Goal: Information Seeking & Learning: Learn about a topic

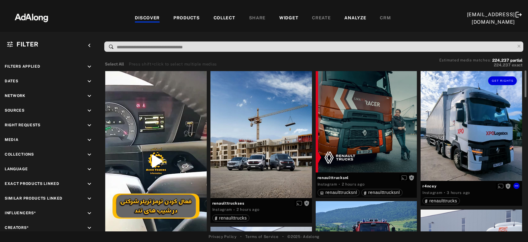
click at [476, 138] on div "Get rights" at bounding box center [471, 126] width 101 height 110
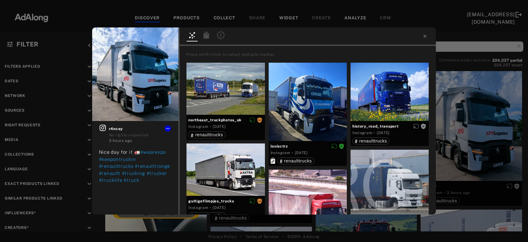
click at [220, 36] on icon at bounding box center [220, 34] width 7 height 7
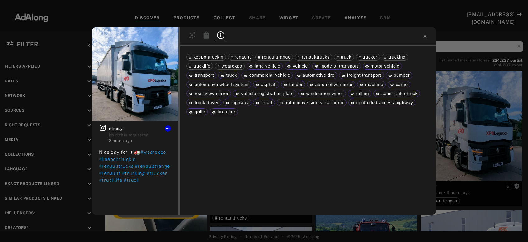
click at [300, 67] on span "vehicle" at bounding box center [300, 66] width 15 height 5
copy span "vehicle"
click at [230, 76] on span "truck" at bounding box center [231, 75] width 11 height 5
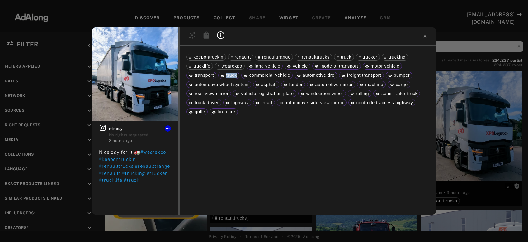
copy span "truck"
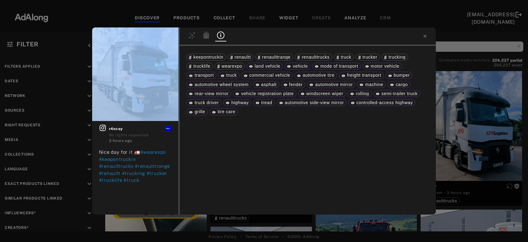
drag, startPoint x: 220, startPoint y: 102, endPoint x: 173, endPoint y: 103, distance: 46.7
click at [180, 103] on div "keepontruckin renaultt renaulttrange renaulttrucks truck trucker trucking truck…" at bounding box center [308, 130] width 256 height 168
click at [220, 102] on div "truck driver" at bounding box center [203, 102] width 35 height 7
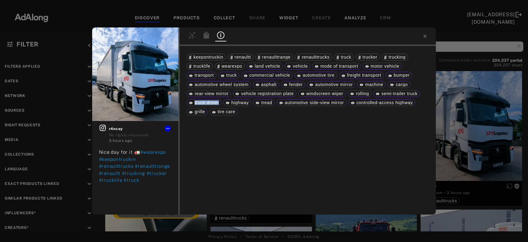
drag, startPoint x: 218, startPoint y: 102, endPoint x: 193, endPoint y: 103, distance: 24.9
click at [193, 103] on div "truck driver" at bounding box center [204, 102] width 30 height 4
copy div "truck driver"
click at [470, 140] on div "Get rights r4ncey No rights requested 3 hours ago Nice day for it 🚛 #wearexpo #…" at bounding box center [264, 121] width 528 height 242
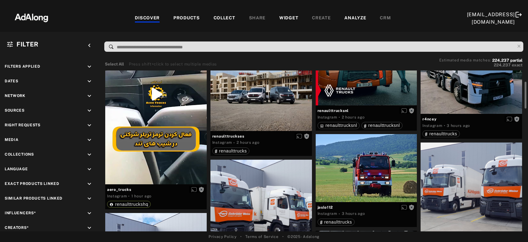
scroll to position [134, 0]
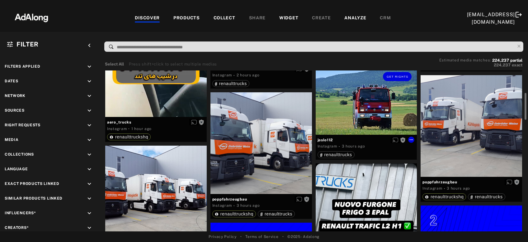
click at [372, 108] on div "Get rights" at bounding box center [366, 101] width 101 height 68
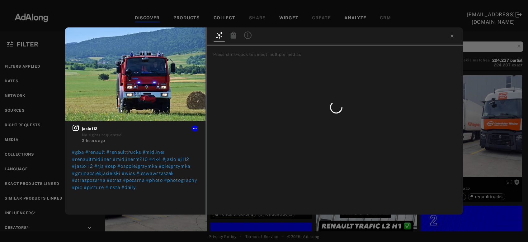
click at [246, 35] on icon at bounding box center [247, 34] width 7 height 7
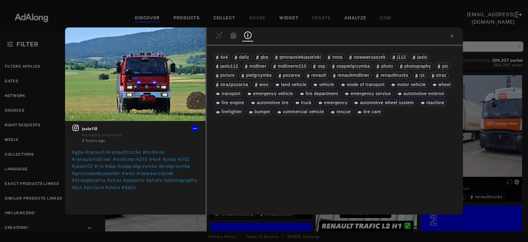
click at [426, 86] on div "motor vehicle" at bounding box center [408, 84] width 39 height 7
drag, startPoint x: 426, startPoint y: 86, endPoint x: 394, endPoint y: 87, distance: 31.1
click at [394, 87] on div "motor vehicle" at bounding box center [408, 84] width 39 height 7
copy span "motor vehicle"
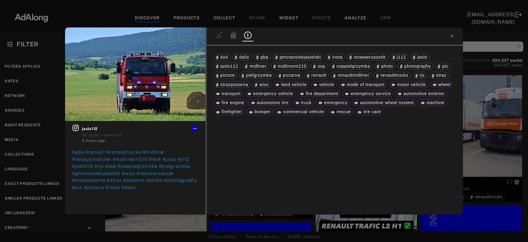
click at [504, 126] on div "Get rights jaslo112 No rights requested 3 hours ago #gba #renault #renaulttruck…" at bounding box center [264, 121] width 528 height 242
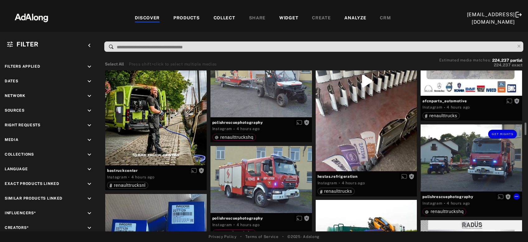
scroll to position [704, 0]
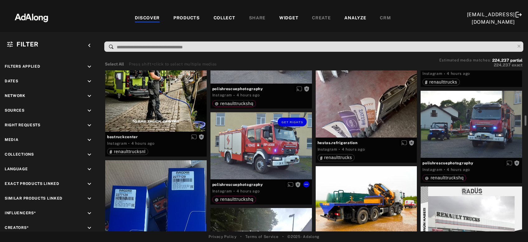
click at [281, 157] on div "Get rights" at bounding box center [260, 145] width 101 height 67
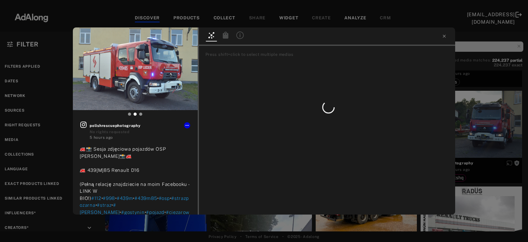
click at [249, 36] on div at bounding box center [327, 36] width 256 height 18
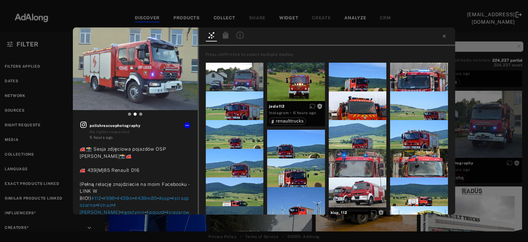
click at [239, 40] on div at bounding box center [239, 35] width 11 height 9
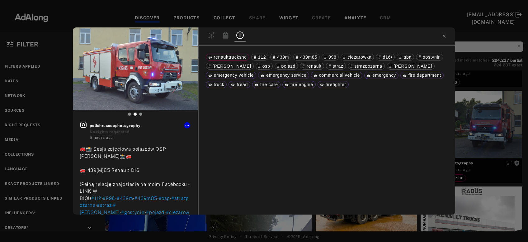
click at [481, 127] on div "Get rights polishrescuephotography No rights requested 5 hours ago 🚒📸 Sesja zdj…" at bounding box center [264, 121] width 528 height 242
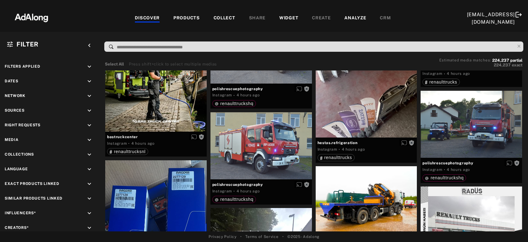
scroll to position [839, 0]
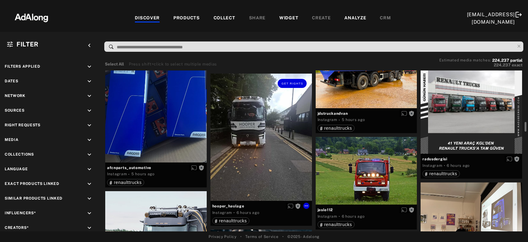
click at [276, 146] on div "Get rights" at bounding box center [260, 136] width 101 height 127
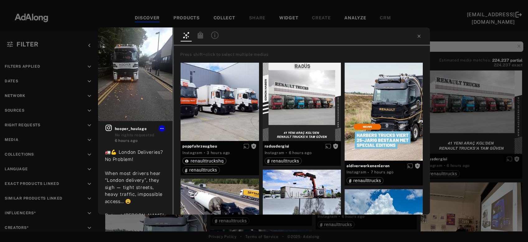
click at [213, 35] on icon at bounding box center [214, 34] width 7 height 7
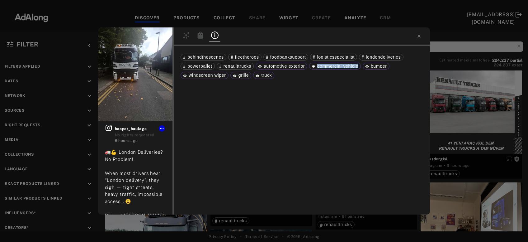
drag, startPoint x: 357, startPoint y: 66, endPoint x: 314, endPoint y: 65, distance: 43.0
click at [314, 65] on div "commercial vehicle" at bounding box center [335, 66] width 47 height 4
copy div "commercial vehicle"
click at [457, 150] on div "Get rights hooper_haulage No rights requested 6 hours ago 🚛💪 London Deliveries?…" at bounding box center [264, 121] width 528 height 242
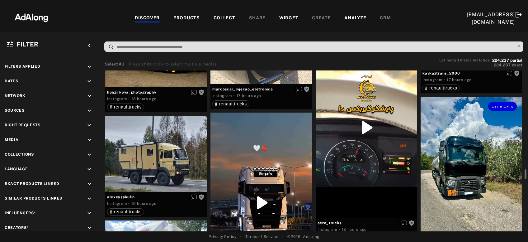
scroll to position [1644, 0]
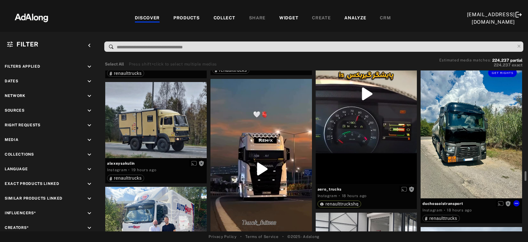
click at [457, 150] on div "Get rights" at bounding box center [471, 130] width 101 height 135
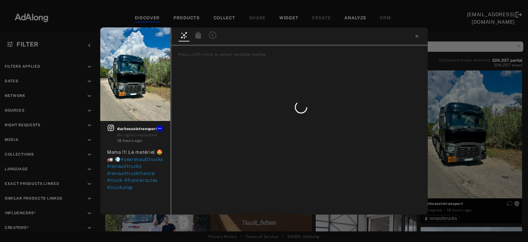
click at [214, 37] on icon at bounding box center [212, 34] width 7 height 7
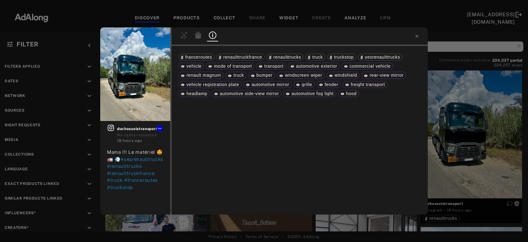
click at [454, 143] on div "Get rights duchossoistransport No rights requested 18 hours ago Mama !!! Le mat…" at bounding box center [264, 121] width 528 height 242
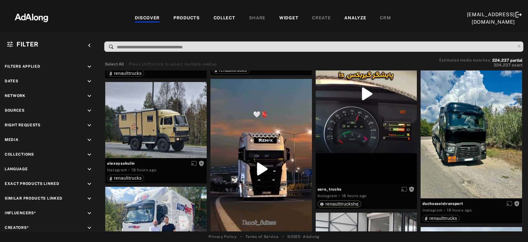
scroll to position [1711, 0]
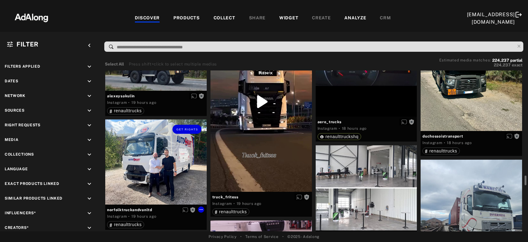
click at [144, 153] on div "Get rights" at bounding box center [155, 161] width 101 height 85
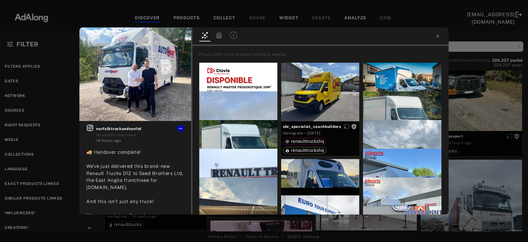
click at [232, 35] on icon at bounding box center [233, 34] width 7 height 7
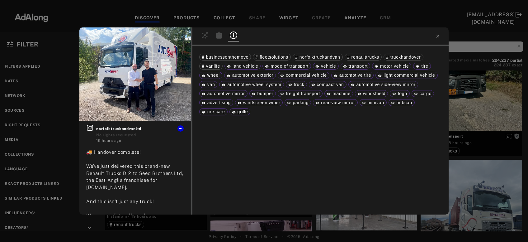
click at [343, 85] on span "compact van" at bounding box center [330, 84] width 27 height 5
click at [311, 87] on div "compact van" at bounding box center [327, 84] width 33 height 4
click at [333, 84] on span "compact van" at bounding box center [330, 84] width 27 height 5
drag, startPoint x: 342, startPoint y: 84, endPoint x: 316, endPoint y: 84, distance: 26.5
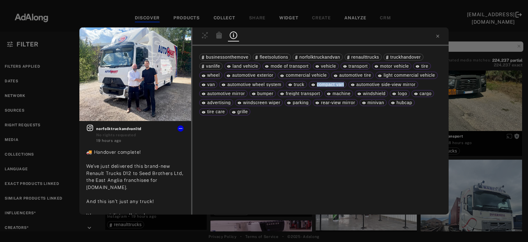
click at [316, 84] on div "compact van" at bounding box center [327, 84] width 33 height 4
copy span "compact van"
drag, startPoint x: 367, startPoint y: 101, endPoint x: 387, endPoint y: 101, distance: 20.2
click at [384, 101] on div "minivan" at bounding box center [373, 102] width 22 height 4
copy span "minivan"
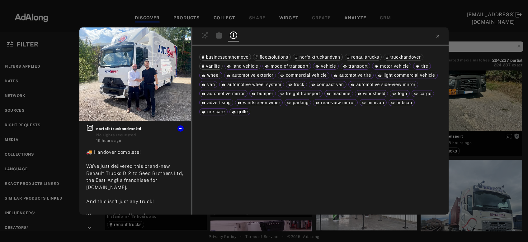
click at [480, 102] on div "Get rights norfolktruckandvanltd No rights requested 19 hours ago 🚚 Handover co…" at bounding box center [264, 121] width 528 height 242
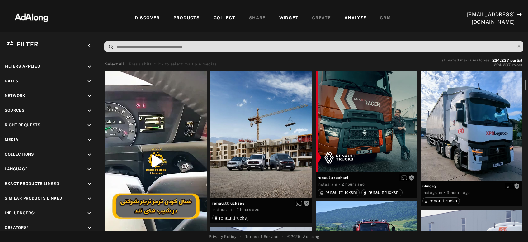
drag, startPoint x: 526, startPoint y: 120, endPoint x: 528, endPoint y: 54, distance: 65.7
click at [528, 55] on div "Filter keyboard_arrow_left Filters applied keyboard_arrow_down Dates keyboard_a…" at bounding box center [264, 131] width 528 height 199
click at [303, 46] on input at bounding box center [315, 47] width 398 height 8
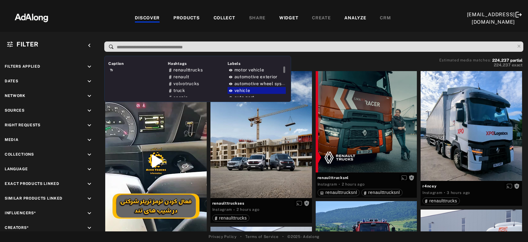
click at [254, 90] on div "vehicle" at bounding box center [257, 90] width 58 height 7
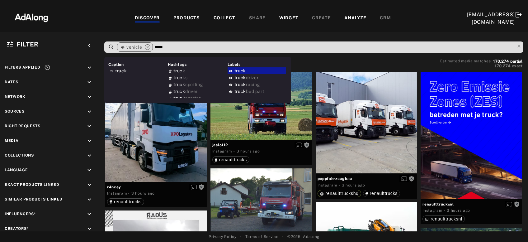
type input "*****"
click at [249, 70] on div "truck" at bounding box center [257, 70] width 58 height 7
type input "***"
click at [261, 79] on div "tru ck driver" at bounding box center [257, 77] width 58 height 7
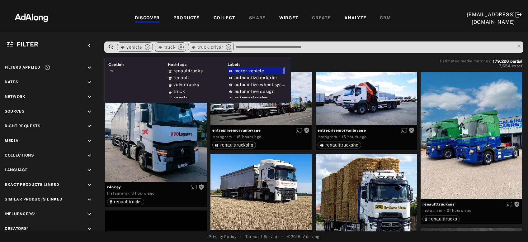
click at [259, 71] on span "motor vehicle" at bounding box center [249, 70] width 30 height 5
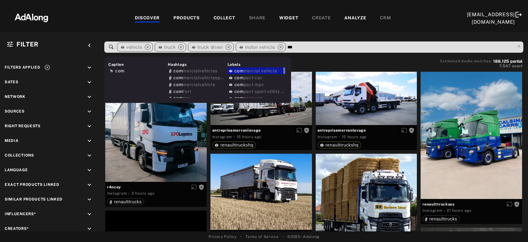
type input "***"
click at [270, 72] on span "mercial vehicle" at bounding box center [261, 70] width 34 height 5
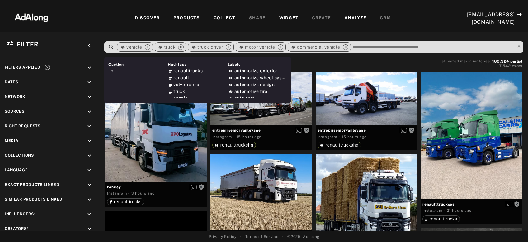
click at [360, 47] on input at bounding box center [433, 47] width 163 height 8
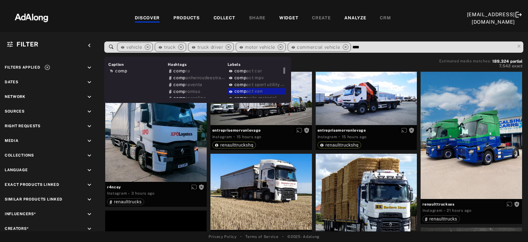
type input "****"
click at [263, 90] on div "comp act van" at bounding box center [257, 91] width 58 height 7
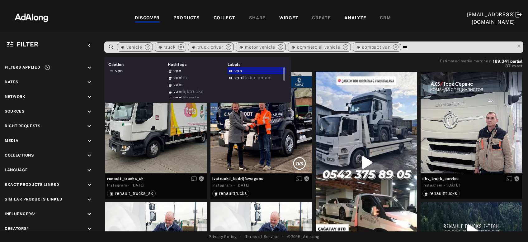
type input "***"
click at [252, 71] on div "van" at bounding box center [257, 70] width 58 height 7
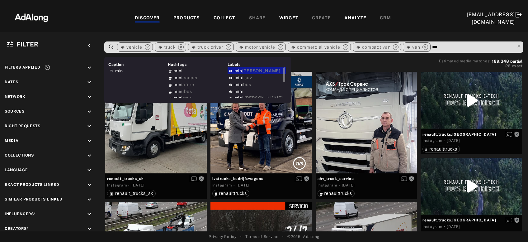
type input "***"
click at [248, 71] on span "ivan" at bounding box center [261, 70] width 38 height 5
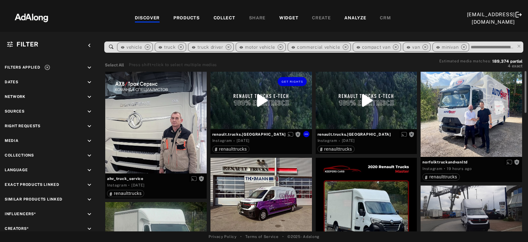
click at [286, 104] on div "Get rights" at bounding box center [260, 100] width 101 height 57
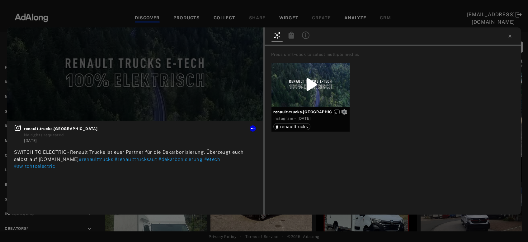
click at [304, 34] on icon at bounding box center [305, 34] width 7 height 7
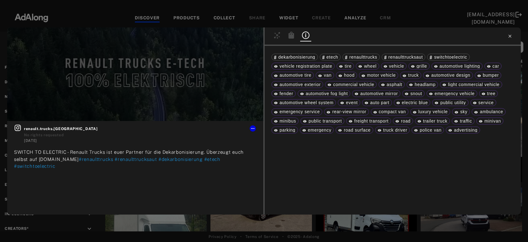
click at [511, 37] on icon at bounding box center [509, 36] width 5 height 5
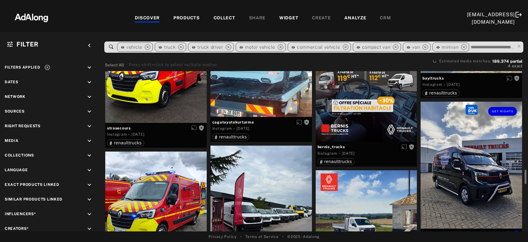
scroll to position [1189, 0]
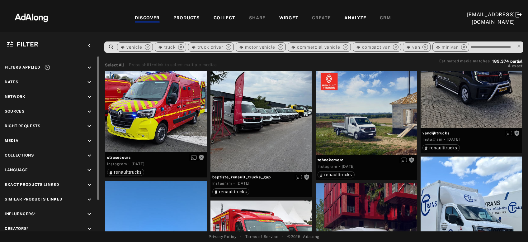
click at [88, 84] on icon "keyboard_arrow_down" at bounding box center [89, 82] width 7 height 7
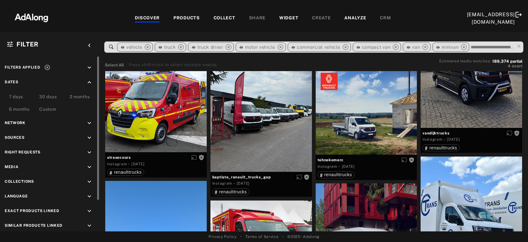
click at [22, 96] on div "7 days" at bounding box center [16, 96] width 14 height 7
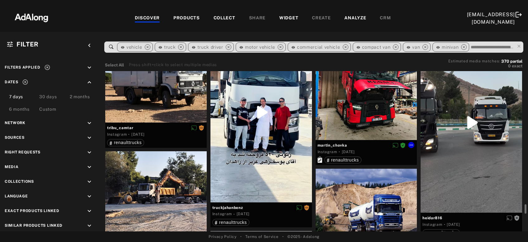
scroll to position [6711, 0]
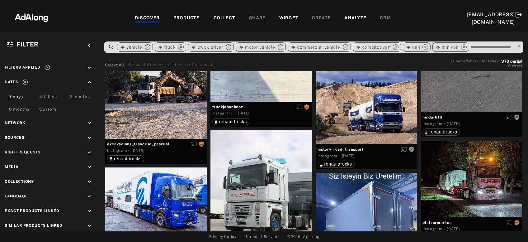
click at [214, 18] on div "COLLECT" at bounding box center [225, 18] width 22 height 7
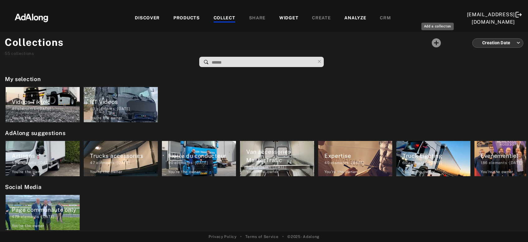
click at [439, 44] on icon "Add a collecton" at bounding box center [436, 42] width 9 height 9
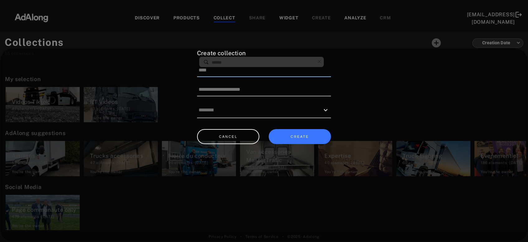
click at [253, 72] on input at bounding box center [264, 70] width 134 height 13
type input "**********"
click at [318, 135] on button "CREATE" at bounding box center [300, 136] width 62 height 15
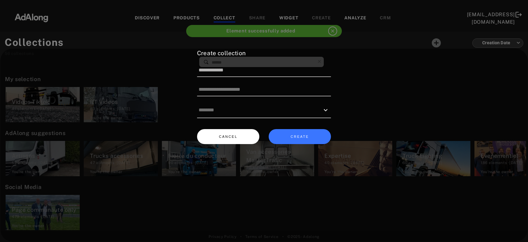
click at [234, 142] on button "CANCEL" at bounding box center [228, 136] width 62 height 15
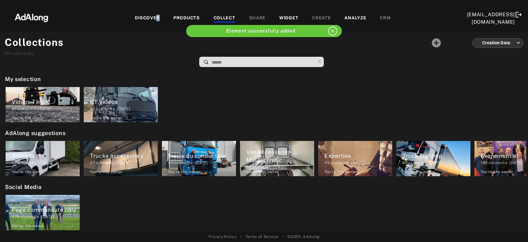
click at [139, 17] on div "DISCOVER" at bounding box center [147, 18] width 25 height 7
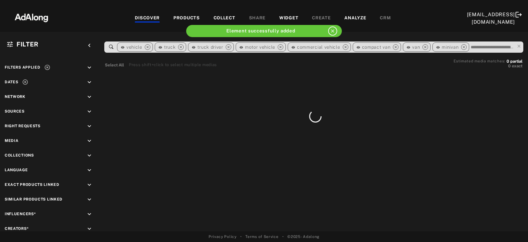
click at [214, 17] on div "COLLECT" at bounding box center [225, 18] width 22 height 7
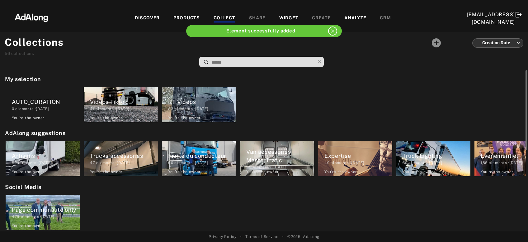
click at [45, 110] on div "0 elements · 2025.09.11" at bounding box center [46, 109] width 68 height 6
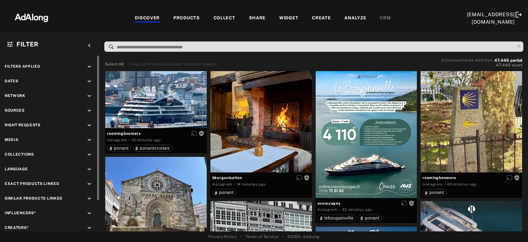
click at [86, 154] on icon "keyboard_arrow_down" at bounding box center [89, 154] width 7 height 7
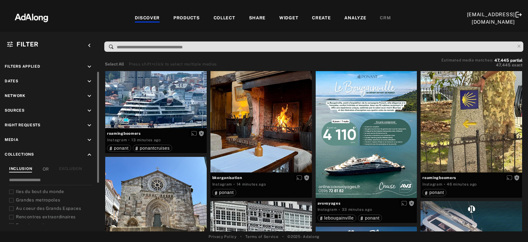
scroll to position [20, 0]
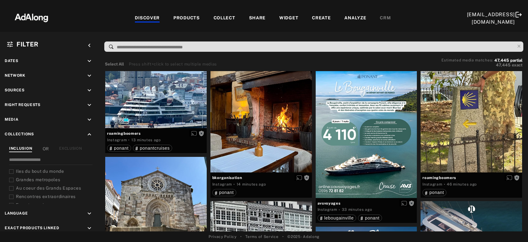
click at [229, 17] on div "COLLECT" at bounding box center [225, 18] width 22 height 7
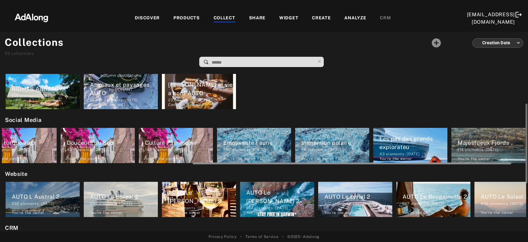
scroll to position [0, 339]
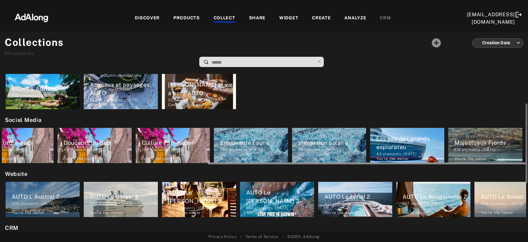
drag, startPoint x: 220, startPoint y: 163, endPoint x: 447, endPoint y: 156, distance: 226.4
click at [447, 156] on div "Iles du bout du monde 280 elements · 2024.04.10 You're the owner delete Grandes…" at bounding box center [264, 145] width 524 height 39
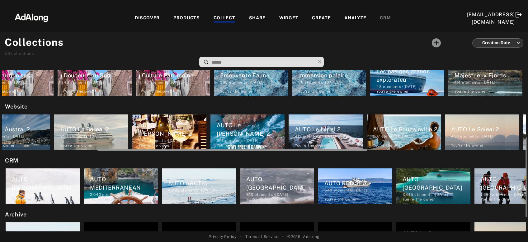
scroll to position [0, 0]
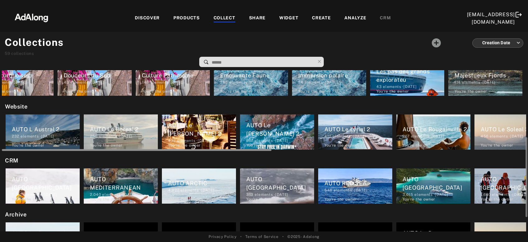
drag, startPoint x: 60, startPoint y: 149, endPoint x: 8, endPoint y: 142, distance: 51.9
click at [8, 142] on div "AUTO L Austral 2 232 elements · 2023.04.20 You're the owner delete AUTO Le Bore…" at bounding box center [264, 131] width 524 height 39
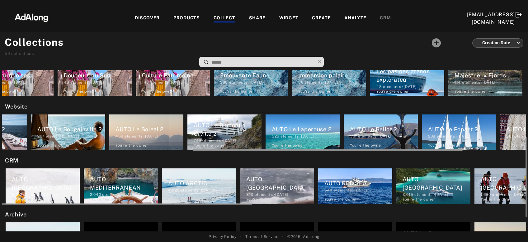
scroll to position [0, 371]
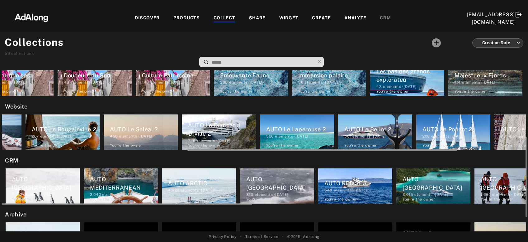
drag, startPoint x: 111, startPoint y: 149, endPoint x: 301, endPoint y: 170, distance: 192.0
click at [301, 170] on div "My selection Best animals video 1 elements · 2024.02.28 You're the owner delete…" at bounding box center [264, 150] width 528 height 161
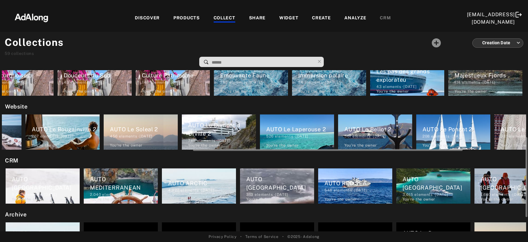
click at [205, 131] on div "AUTO Le Dumont d Urville 2" at bounding box center [222, 129] width 68 height 17
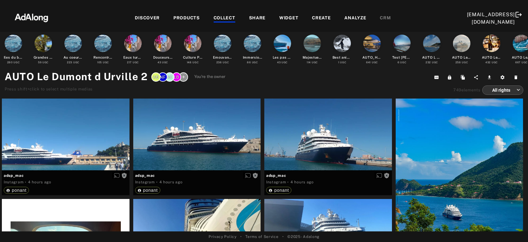
click at [228, 15] on div "COLLECT" at bounding box center [225, 18] width 22 height 7
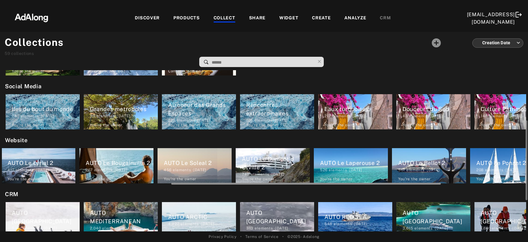
scroll to position [0, 325]
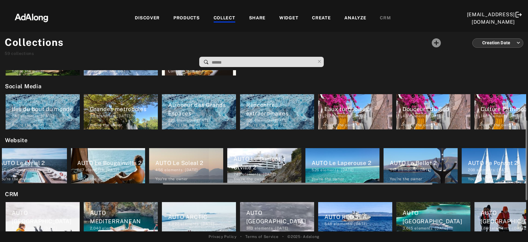
drag, startPoint x: 267, startPoint y: 183, endPoint x: 435, endPoint y: 184, distance: 167.5
click at [432, 184] on div at bounding box center [298, 183] width 270 height 2
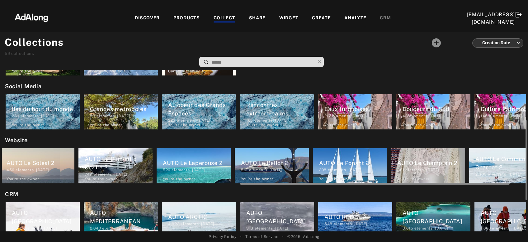
scroll to position [0, 495]
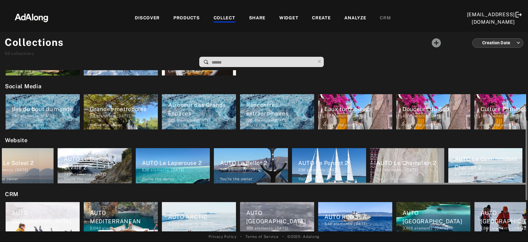
drag, startPoint x: 426, startPoint y: 182, endPoint x: 513, endPoint y: 183, distance: 87.5
click at [513, 183] on div at bounding box center [392, 183] width 270 height 2
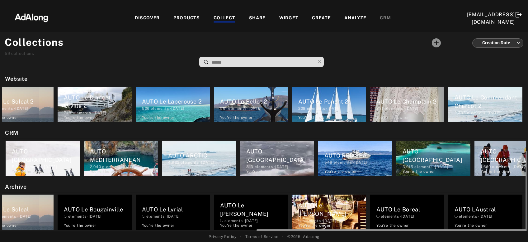
drag, startPoint x: 89, startPoint y: 228, endPoint x: 100, endPoint y: 228, distance: 11.2
click at [100, 228] on div at bounding box center [264, 229] width 524 height 5
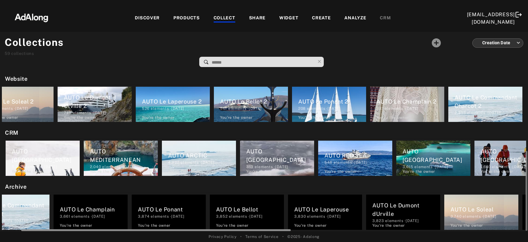
scroll to position [0, 0]
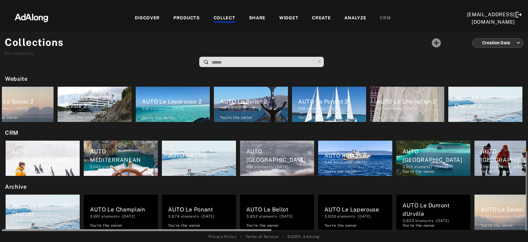
drag, startPoint x: 266, startPoint y: 229, endPoint x: 0, endPoint y: 227, distance: 266.2
click at [0, 227] on div "My selection Best animals video 1 elements · 2024.02.28 You're the owner delete…" at bounding box center [264, 150] width 528 height 161
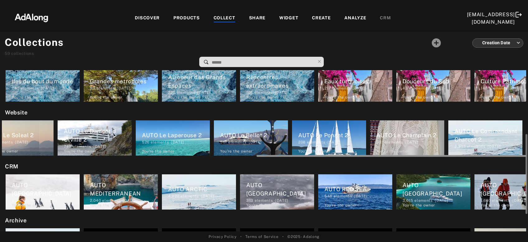
drag, startPoint x: 383, startPoint y: 156, endPoint x: 185, endPoint y: 154, distance: 198.3
click at [183, 155] on div at bounding box center [264, 155] width 524 height 5
drag, startPoint x: 305, startPoint y: 154, endPoint x: 126, endPoint y: 152, distance: 178.4
click at [126, 152] on div "AUTO L Austral 2 232 elements · 2023.04.20 You're the owner delete AUTO Le Bore…" at bounding box center [264, 137] width 524 height 39
click at [188, 164] on h2 "CRM" at bounding box center [265, 166] width 521 height 8
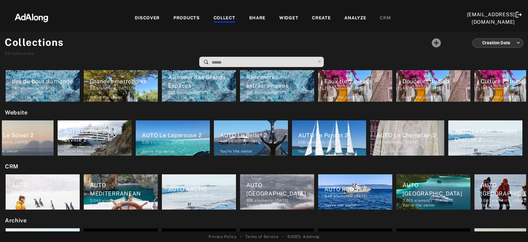
click at [197, 16] on div "PRODUCTS" at bounding box center [186, 18] width 26 height 7
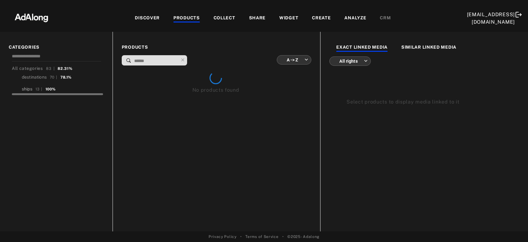
click at [27, 88] on div "ships" at bounding box center [27, 89] width 11 height 7
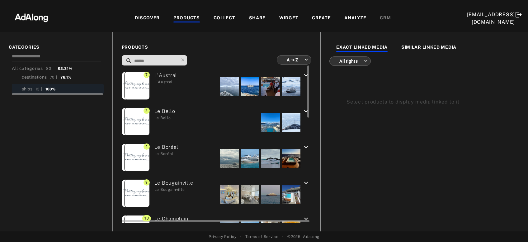
click at [223, 88] on div at bounding box center [229, 86] width 19 height 19
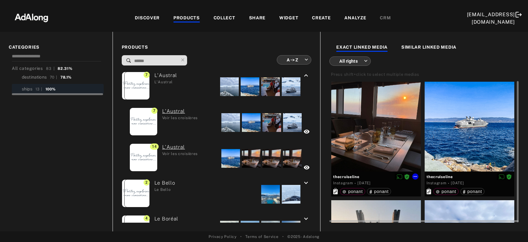
click at [353, 160] on div at bounding box center [376, 127] width 90 height 90
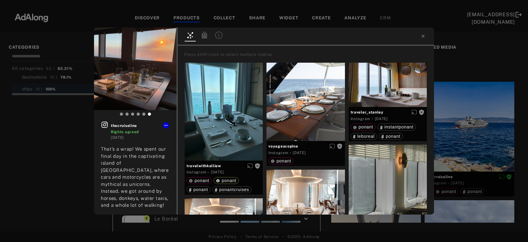
click at [217, 35] on icon at bounding box center [218, 34] width 7 height 7
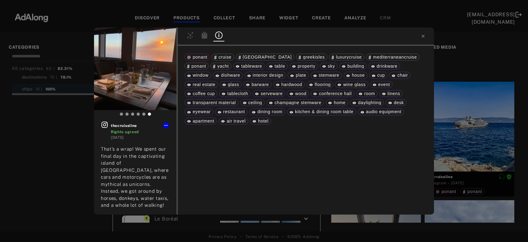
click at [207, 35] on icon at bounding box center [205, 34] width 6 height 7
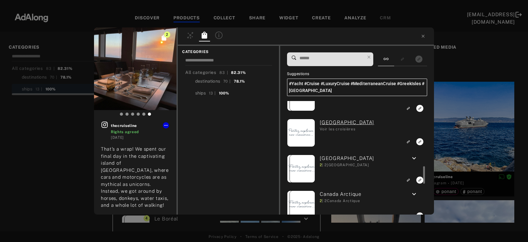
scroll to position [201, 0]
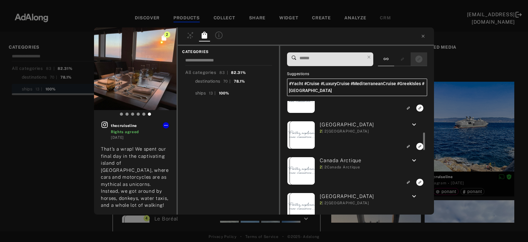
click at [422, 59] on icon "Show only exact products linked" at bounding box center [418, 58] width 7 height 7
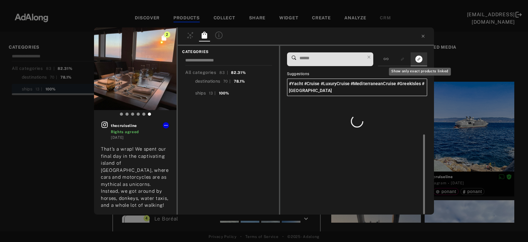
scroll to position [0, 0]
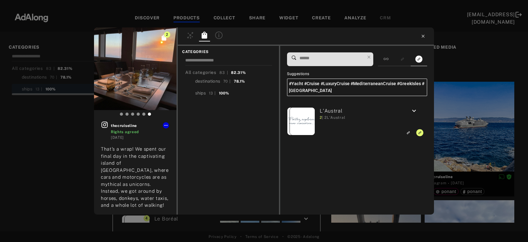
click at [423, 35] on icon at bounding box center [423, 36] width 5 height 5
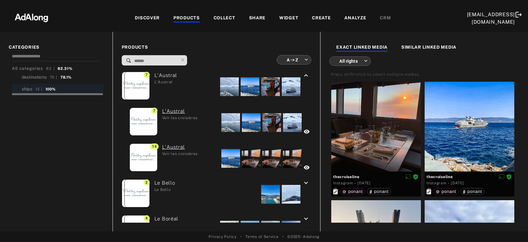
click at [182, 18] on div "PRODUCTS" at bounding box center [186, 18] width 26 height 7
click at [153, 18] on div "DISCOVER" at bounding box center [147, 18] width 25 height 7
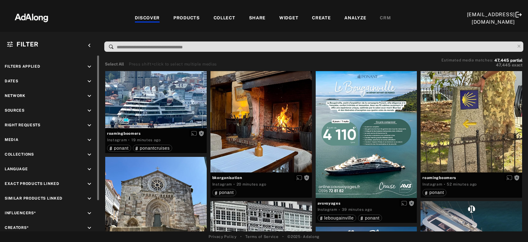
click at [88, 152] on icon "keyboard_arrow_down" at bounding box center [89, 154] width 7 height 7
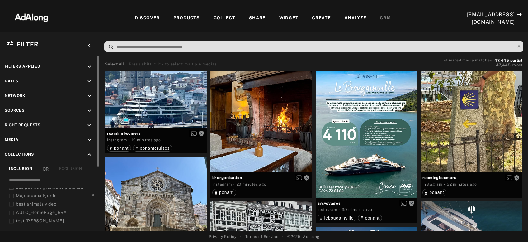
scroll to position [100, 0]
click at [45, 207] on span "AUTO L Austral 2" at bounding box center [35, 208] width 38 height 5
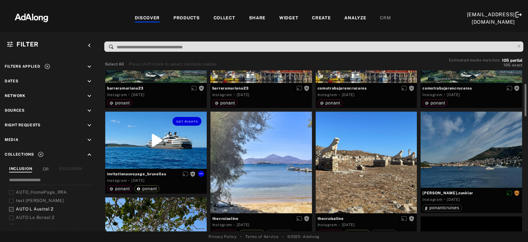
scroll to position [101, 0]
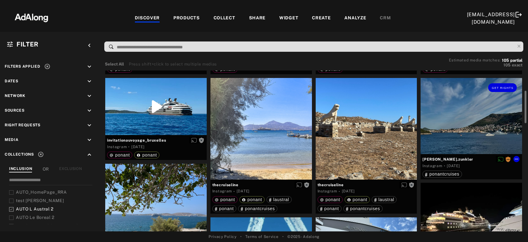
click at [463, 120] on div "Get rights" at bounding box center [471, 116] width 101 height 76
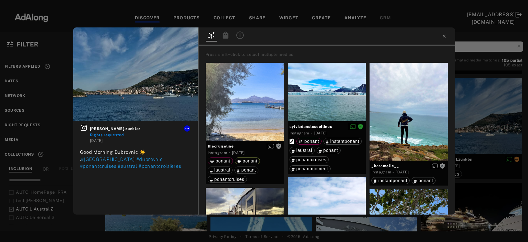
click at [502, 132] on div "astrid.zunkler Rights requested 1 year ago Good Morning Dubrovnic ☀️ . #dubrovn…" at bounding box center [264, 121] width 528 height 242
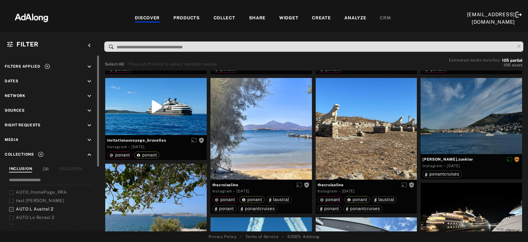
click at [92, 126] on icon "keyboard_arrow_down" at bounding box center [89, 125] width 7 height 7
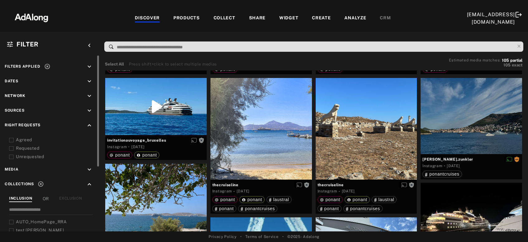
click at [21, 139] on div "Agreed" at bounding box center [55, 139] width 79 height 7
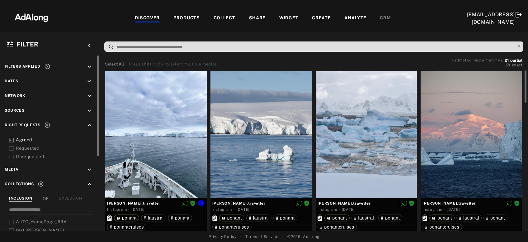
scroll to position [33, 0]
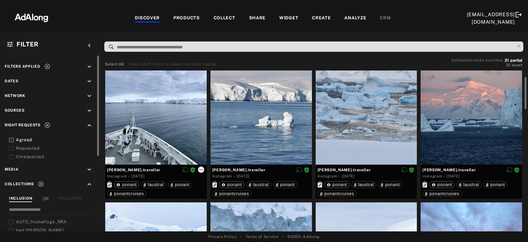
click at [201, 168] on icon at bounding box center [201, 169] width 5 height 5
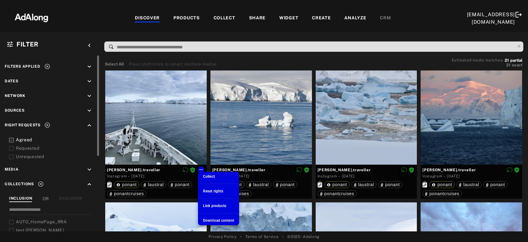
click at [177, 157] on div at bounding box center [264, 121] width 528 height 242
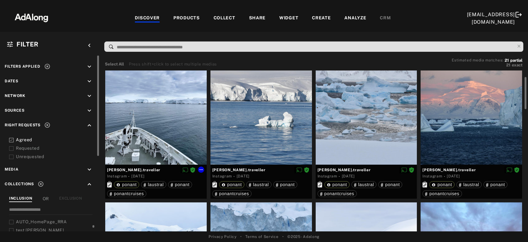
click at [173, 147] on div at bounding box center [155, 101] width 101 height 127
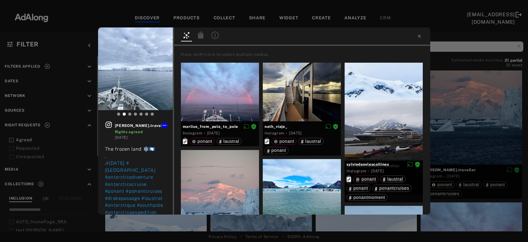
click at [200, 38] on icon at bounding box center [201, 34] width 6 height 7
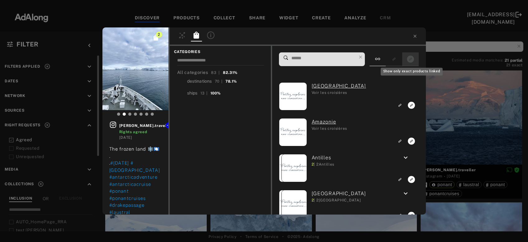
click at [408, 59] on icon "Show only exact products linked" at bounding box center [410, 58] width 7 height 7
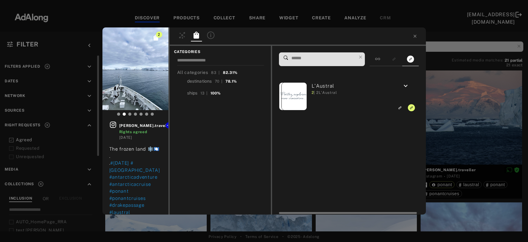
click at [406, 87] on icon "keyboard_arrow_down" at bounding box center [405, 85] width 7 height 7
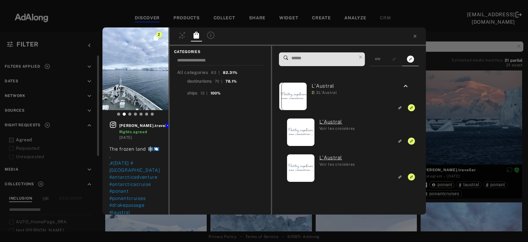
click at [479, 104] on div "2 julien.traveller Rights agreed 2 years ago The frozen land ❄️🇦🇶 . . #december…" at bounding box center [264, 121] width 528 height 242
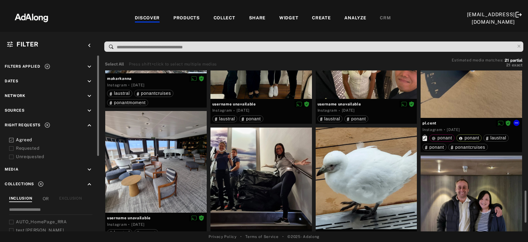
scroll to position [436, 0]
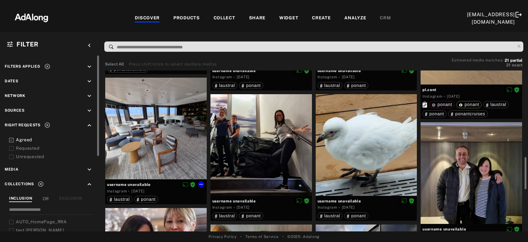
click at [141, 163] on div at bounding box center [155, 128] width 101 height 101
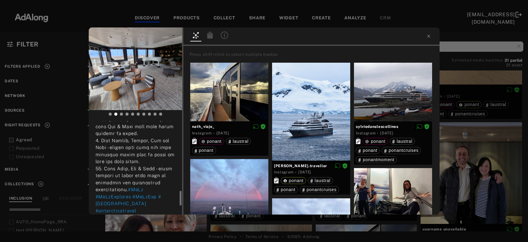
scroll to position [491, 0]
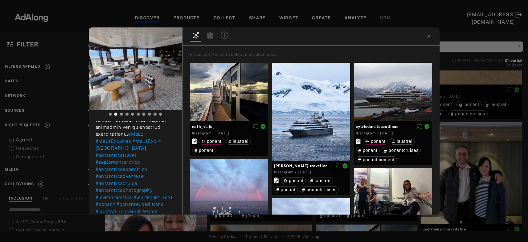
click at [464, 153] on div "username unavailable Rights agreed 3 years ago #MeLz #MeLzExplores #MeLzExp #an…" at bounding box center [264, 121] width 528 height 242
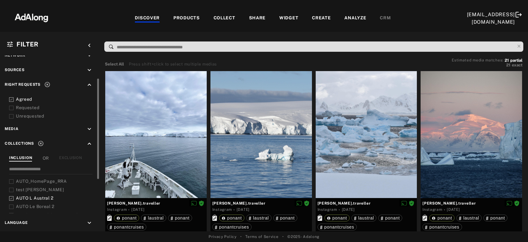
scroll to position [61, 0]
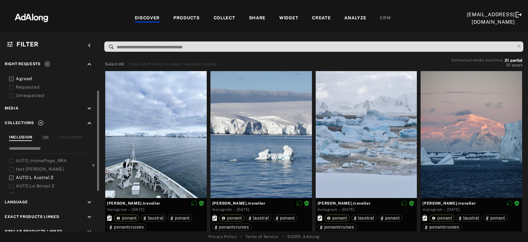
click at [44, 175] on span "AUTO L Austral 2" at bounding box center [35, 177] width 38 height 5
click at [43, 184] on span "AUTO Le Boreal 2" at bounding box center [35, 185] width 39 height 5
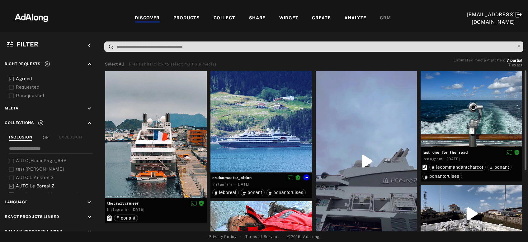
click at [278, 151] on div at bounding box center [260, 121] width 101 height 101
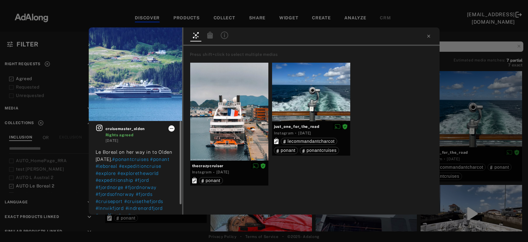
click at [172, 129] on icon at bounding box center [171, 128] width 5 height 5
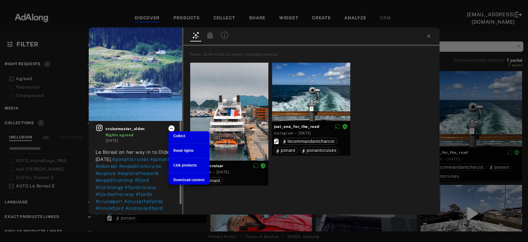
scroll to position [61, 0]
click at [179, 138] on div "Collect" at bounding box center [179, 136] width 12 height 6
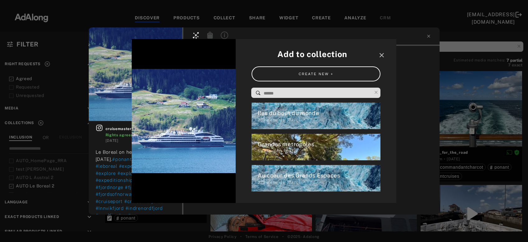
click at [272, 92] on input at bounding box center [317, 93] width 109 height 8
click at [381, 56] on icon "close" at bounding box center [381, 54] width 7 height 7
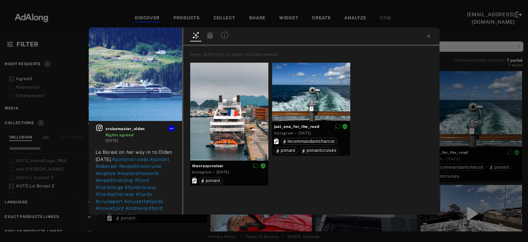
click at [207, 36] on icon at bounding box center [209, 34] width 7 height 7
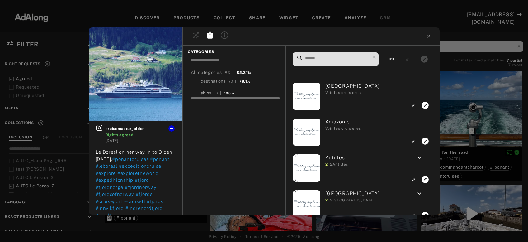
click at [207, 94] on div "ships" at bounding box center [206, 93] width 11 height 7
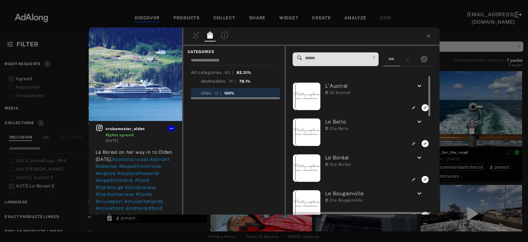
scroll to position [61, 0]
click at [418, 157] on icon "keyboard_arrow_down" at bounding box center [419, 157] width 7 height 7
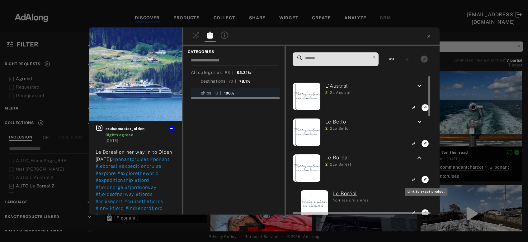
click at [424, 180] on icon "Link to exact product" at bounding box center [425, 179] width 7 height 7
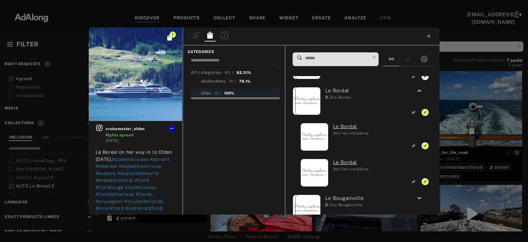
click at [429, 36] on icon at bounding box center [428, 36] width 5 height 5
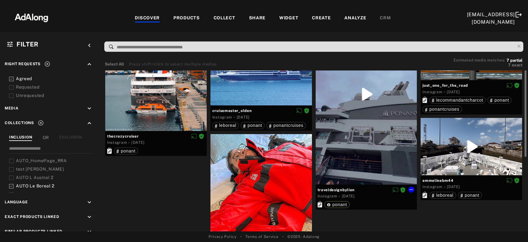
scroll to position [99, 0]
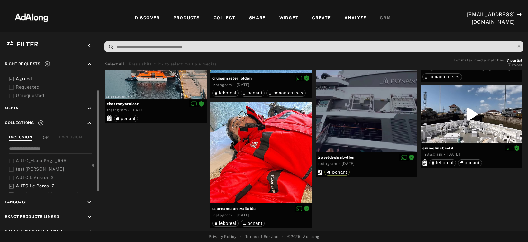
click at [31, 185] on span "AUTO Le Boreal 2" at bounding box center [35, 185] width 39 height 5
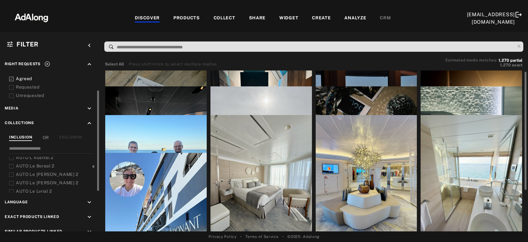
scroll to position [58, 0]
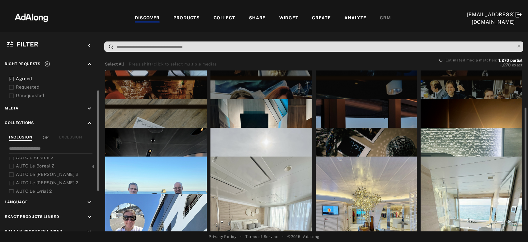
click at [45, 172] on span "AUTO Le [PERSON_NAME] 2" at bounding box center [47, 174] width 63 height 5
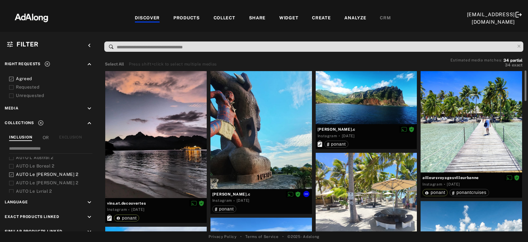
click at [254, 153] on div at bounding box center [260, 130] width 101 height 118
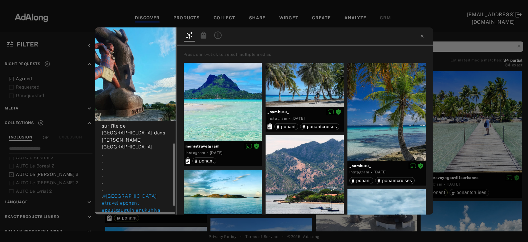
scroll to position [46, 0]
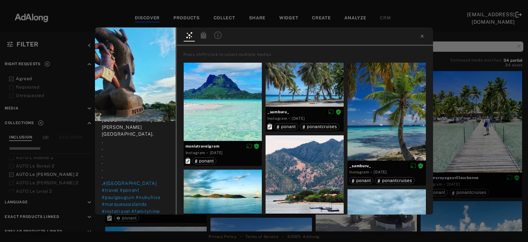
click at [460, 117] on div "mr.ricardo.c Rights agreed 2 years ago Découverte du Tiki Tu Hiva sur l'île de …" at bounding box center [264, 121] width 528 height 242
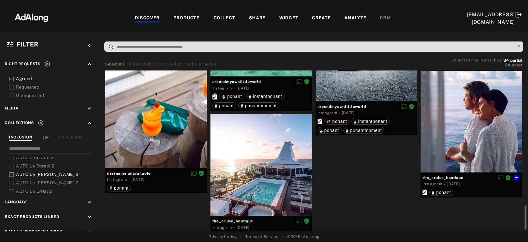
scroll to position [918, 0]
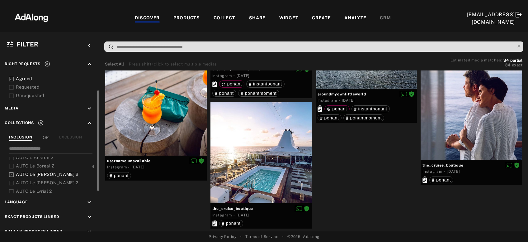
click at [10, 181] on icon at bounding box center [11, 183] width 5 height 5
click at [9, 173] on icon at bounding box center [11, 174] width 5 height 5
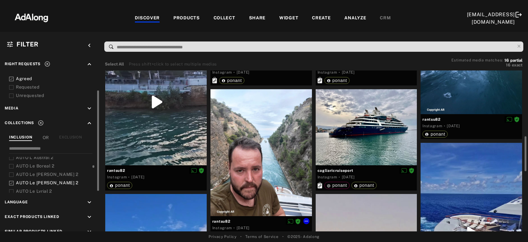
scroll to position [335, 0]
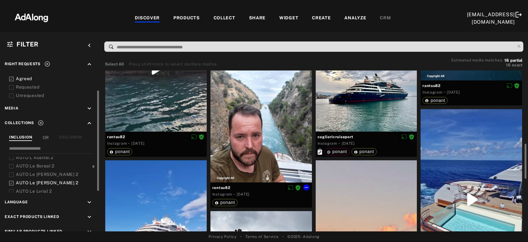
click at [263, 131] on div at bounding box center [260, 118] width 101 height 127
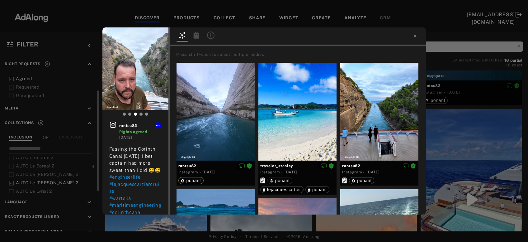
click at [196, 36] on icon at bounding box center [196, 34] width 6 height 7
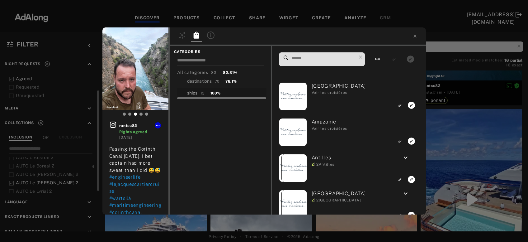
click at [195, 94] on div "ships" at bounding box center [192, 93] width 11 height 7
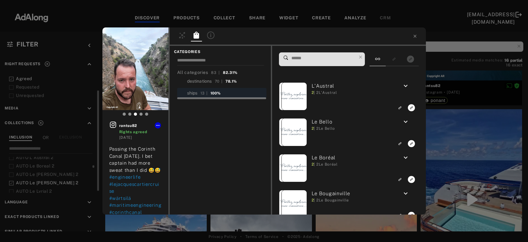
click at [321, 54] on span at bounding box center [324, 59] width 66 height 13
click at [322, 57] on input at bounding box center [324, 58] width 66 height 8
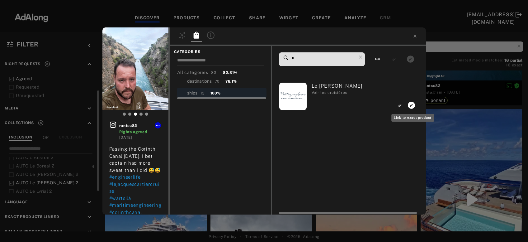
type input "*"
click at [410, 105] on icon "Link to exact product" at bounding box center [411, 104] width 7 height 7
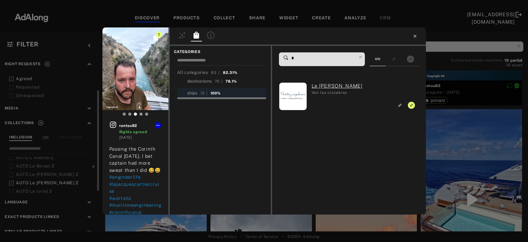
click at [415, 36] on icon at bounding box center [414, 36] width 3 height 3
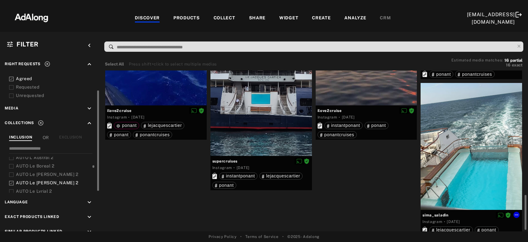
scroll to position [577, 0]
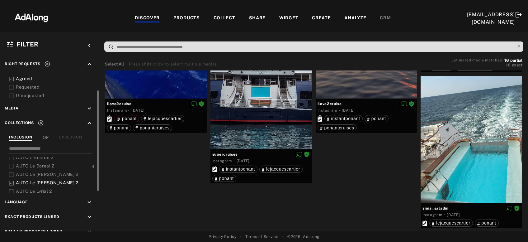
click at [42, 182] on span "AUTO Le [PERSON_NAME] 2" at bounding box center [47, 182] width 63 height 5
click at [43, 189] on span "AUTO Le Lyrial 2" at bounding box center [34, 190] width 36 height 5
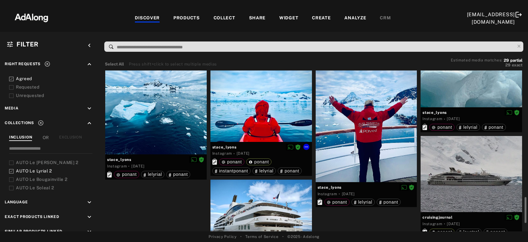
scroll to position [830, 0]
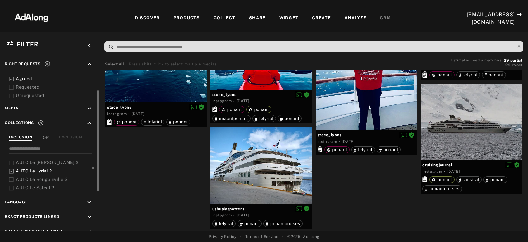
click at [48, 178] on span "AUTO Le Bougainville 2" at bounding box center [41, 179] width 51 height 5
click at [44, 171] on span "AUTO Le Lyrial 2" at bounding box center [34, 170] width 36 height 5
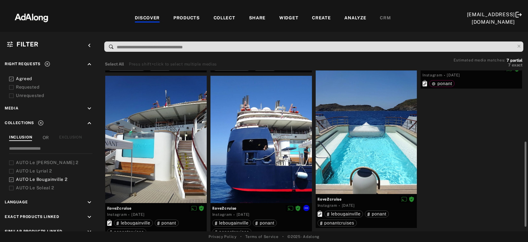
scroll to position [143, 0]
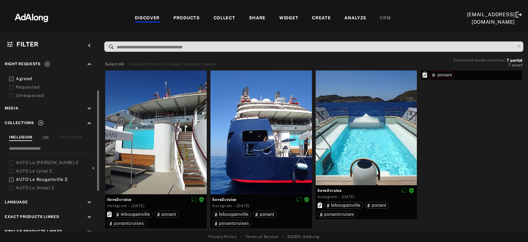
click at [42, 186] on span "AUTO Le Soleal 2" at bounding box center [35, 187] width 38 height 5
click at [49, 176] on div "AUTO Le Bougainville 2" at bounding box center [55, 179] width 79 height 7
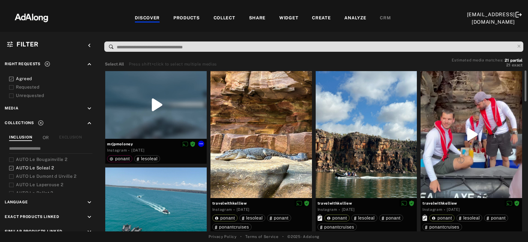
click at [153, 113] on div at bounding box center [155, 105] width 101 height 68
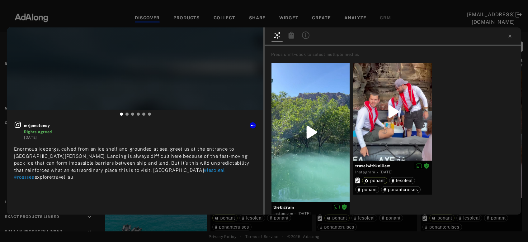
click at [290, 40] on div at bounding box center [291, 35] width 11 height 9
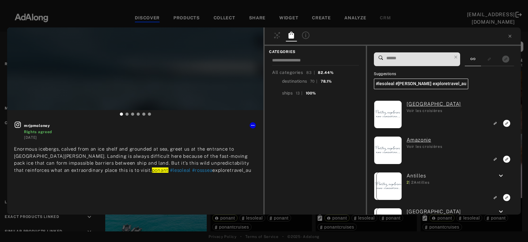
click at [422, 58] on input at bounding box center [419, 58] width 66 height 8
click at [286, 92] on div "ships" at bounding box center [287, 93] width 11 height 7
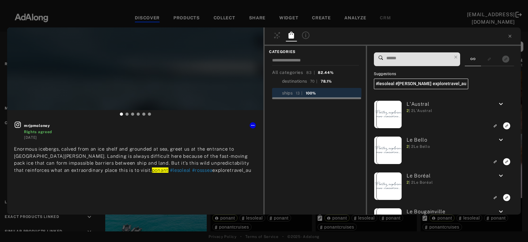
click at [395, 59] on input at bounding box center [419, 58] width 66 height 8
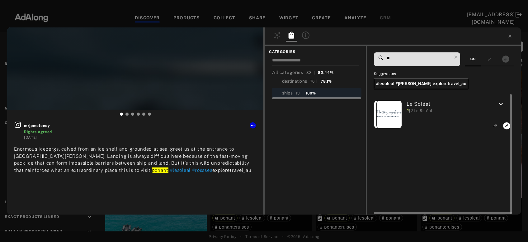
type input "**"
click at [506, 124] on icon "Link to exact product" at bounding box center [506, 125] width 7 height 7
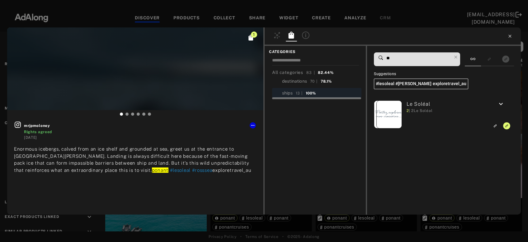
click at [510, 37] on icon at bounding box center [509, 36] width 5 height 5
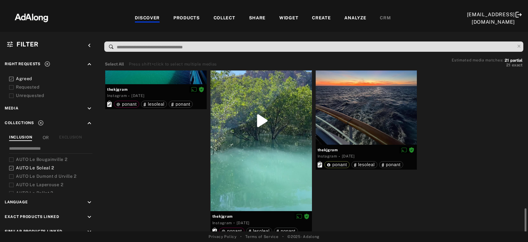
scroll to position [679, 0]
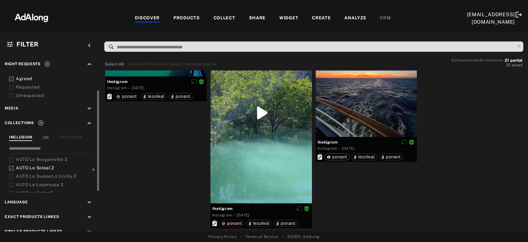
click at [54, 176] on span "AUTO Le Dumont d Urville 2" at bounding box center [46, 175] width 61 height 5
click at [45, 165] on span "AUTO Le Soleal 2" at bounding box center [35, 167] width 38 height 5
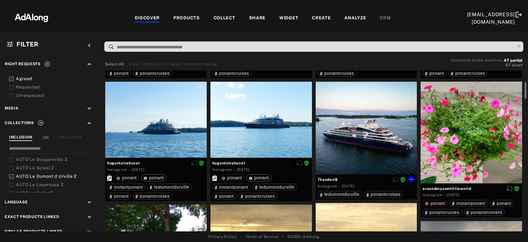
click at [375, 142] on div at bounding box center [366, 128] width 101 height 92
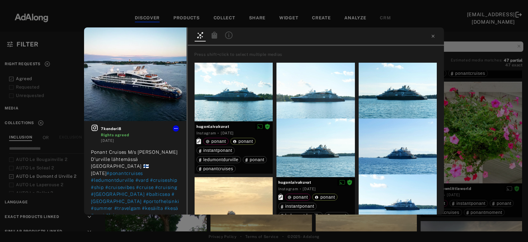
click at [216, 35] on icon at bounding box center [215, 34] width 6 height 7
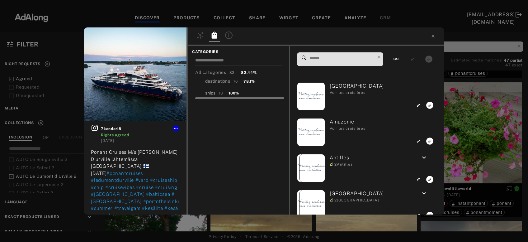
click at [213, 94] on div "ships" at bounding box center [210, 93] width 11 height 7
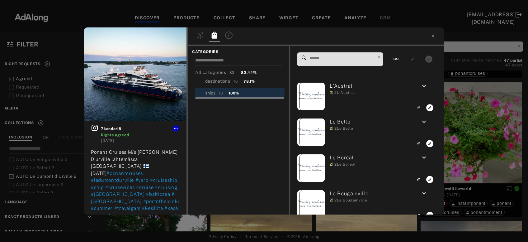
click at [329, 58] on input at bounding box center [342, 58] width 66 height 8
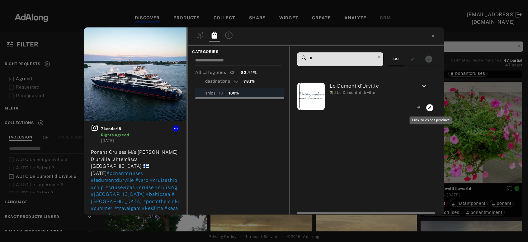
type input "*"
click at [430, 105] on icon "Link to exact product" at bounding box center [429, 107] width 7 height 7
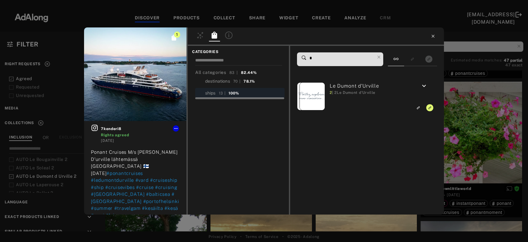
click at [432, 35] on icon at bounding box center [432, 36] width 3 height 3
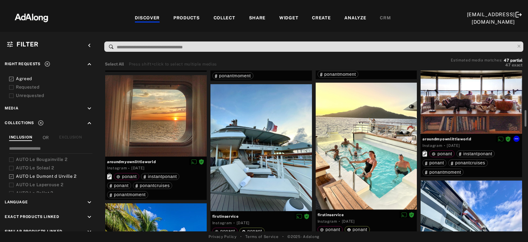
scroll to position [414, 0]
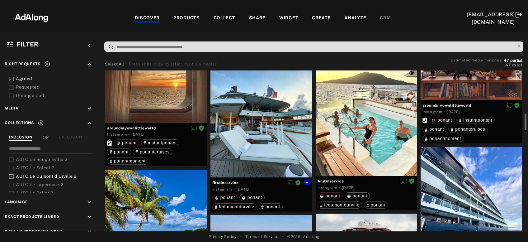
click at [259, 154] on div at bounding box center [260, 113] width 101 height 127
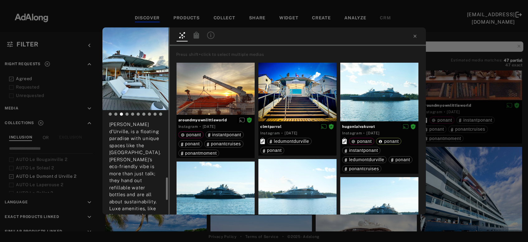
scroll to position [295, 0]
click at [198, 35] on icon at bounding box center [196, 34] width 6 height 7
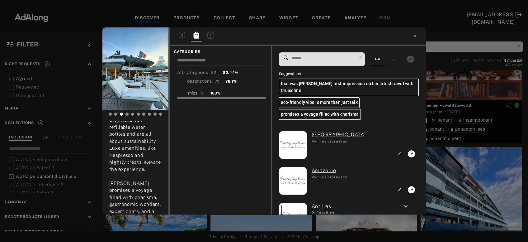
click at [192, 93] on div "ships" at bounding box center [192, 93] width 11 height 7
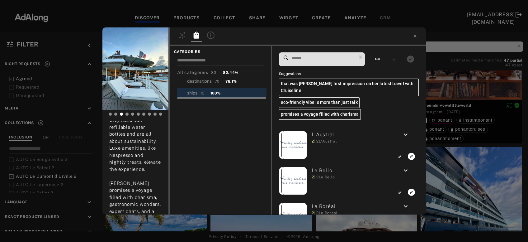
click at [302, 60] on input at bounding box center [324, 58] width 66 height 8
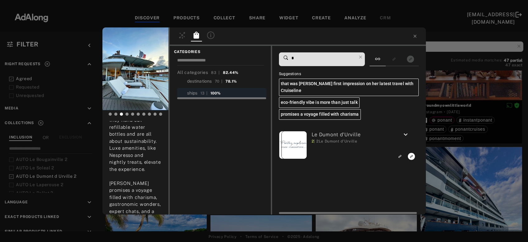
type input "*"
click at [412, 153] on icon "Link to exact product" at bounding box center [411, 156] width 7 height 7
click at [414, 38] on icon at bounding box center [414, 36] width 5 height 5
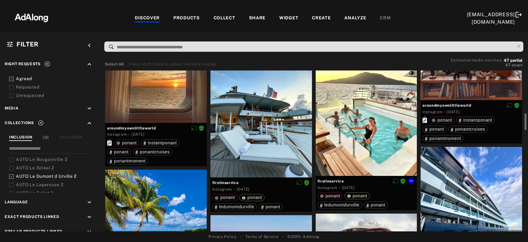
click at [376, 139] on div at bounding box center [366, 112] width 101 height 127
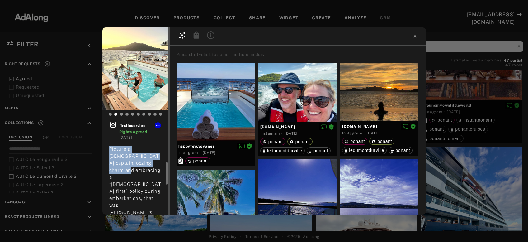
scroll to position [33, 0]
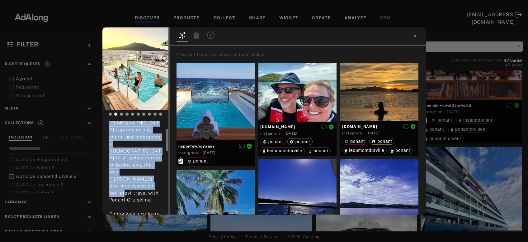
drag, startPoint x: 110, startPoint y: 149, endPoint x: 152, endPoint y: 174, distance: 49.1
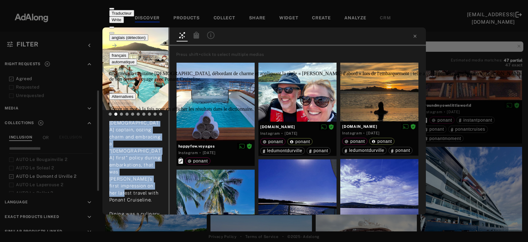
click at [114, 32] on button at bounding box center [111, 33] width 5 height 2
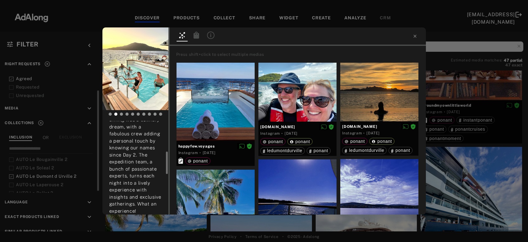
scroll to position [0, 0]
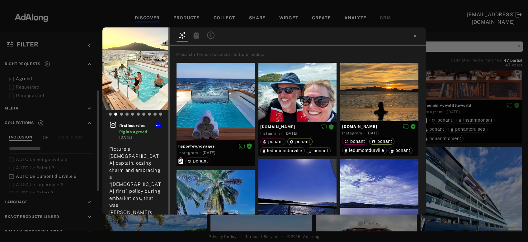
click at [196, 36] on icon at bounding box center [196, 34] width 6 height 7
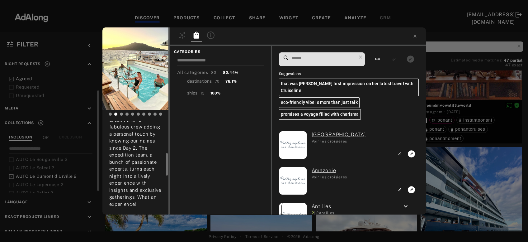
scroll to position [295, 0]
click at [301, 58] on input at bounding box center [324, 58] width 66 height 8
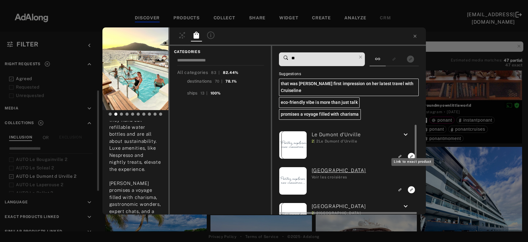
type input "**"
click at [410, 153] on icon "Link to exact product" at bounding box center [411, 156] width 7 height 7
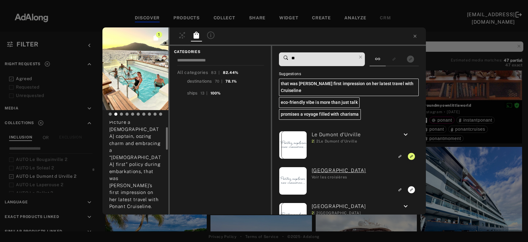
scroll to position [0, 0]
click at [113, 125] on icon at bounding box center [113, 124] width 6 height 6
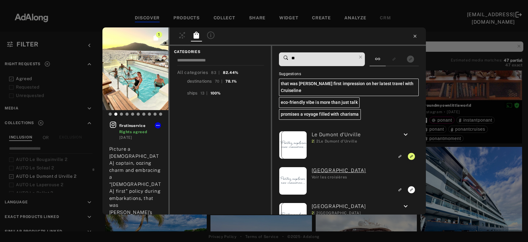
click at [415, 35] on icon at bounding box center [414, 36] width 5 height 5
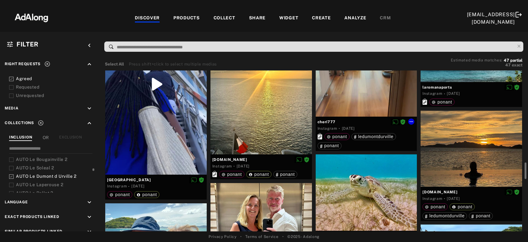
scroll to position [850, 0]
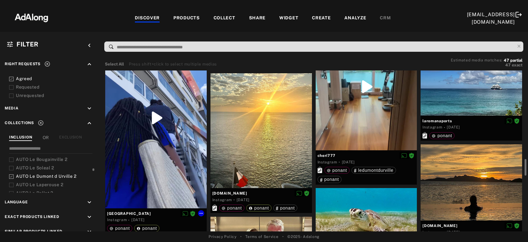
click at [153, 148] on div at bounding box center [155, 118] width 101 height 180
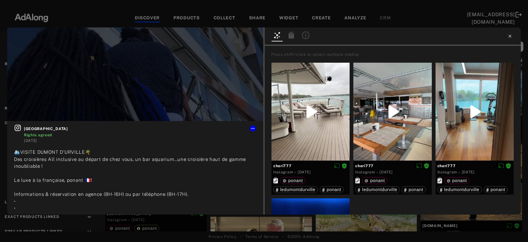
click at [509, 36] on icon at bounding box center [509, 36] width 5 height 5
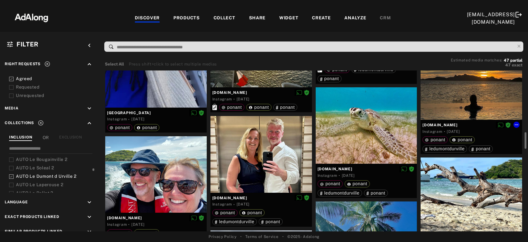
scroll to position [917, 0]
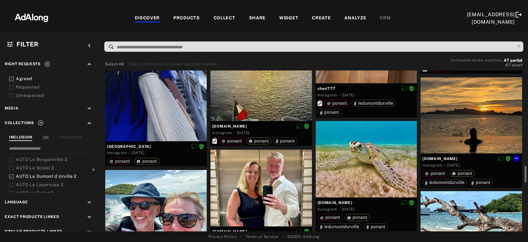
click at [487, 107] on div at bounding box center [471, 115] width 101 height 76
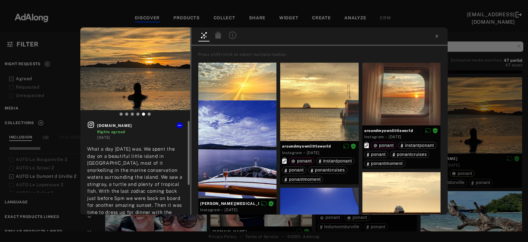
scroll to position [43, 0]
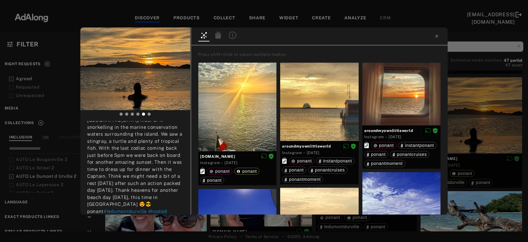
click at [490, 101] on div "visitwith.us Rights agreed 3 years ago What a day yesterday was. We spent the d…" at bounding box center [264, 121] width 528 height 242
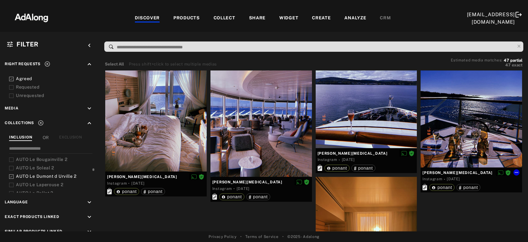
scroll to position [1387, 0]
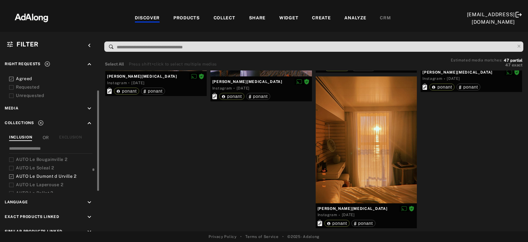
click at [54, 182] on span "AUTO Le Laperouse 2" at bounding box center [39, 184] width 47 height 5
click at [59, 174] on span "AUTO Le Dumont d Urville 2" at bounding box center [46, 175] width 61 height 5
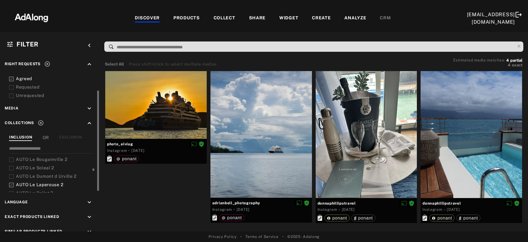
scroll to position [181, 0]
click at [41, 171] on span "AUTO Le Bellot 2" at bounding box center [34, 172] width 37 height 5
click at [48, 162] on span "AUTO Le Laperouse 2" at bounding box center [39, 164] width 47 height 5
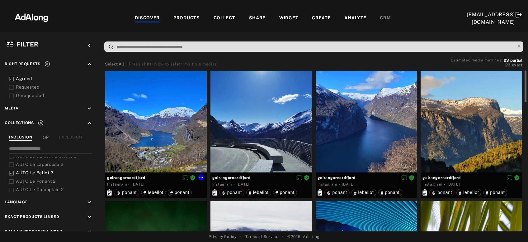
click at [135, 136] on div at bounding box center [155, 121] width 101 height 101
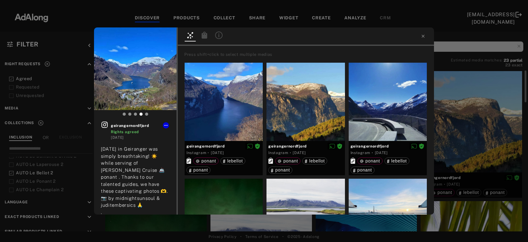
click at [204, 38] on icon at bounding box center [205, 34] width 6 height 7
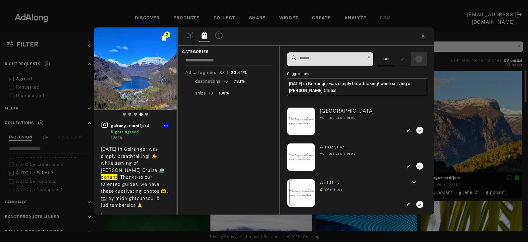
click at [414, 60] on button "Show only exact products linked" at bounding box center [419, 59] width 12 height 8
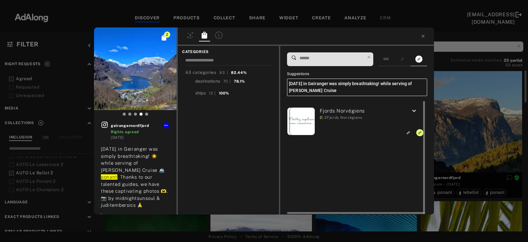
click at [414, 111] on icon "keyboard_arrow_down" at bounding box center [413, 110] width 7 height 7
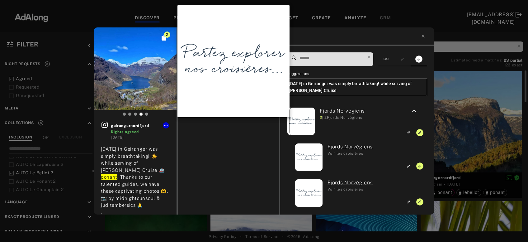
scroll to position [61, 0]
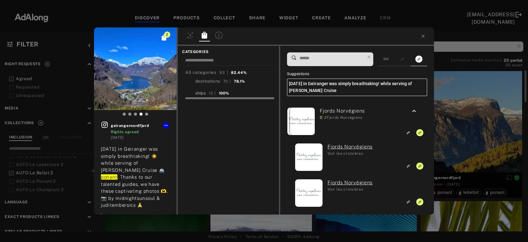
click at [203, 93] on div "ships" at bounding box center [200, 93] width 11 height 7
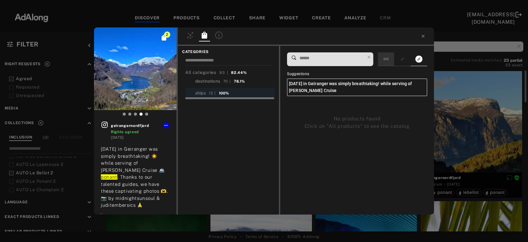
click at [393, 60] on div at bounding box center [386, 59] width 16 height 14
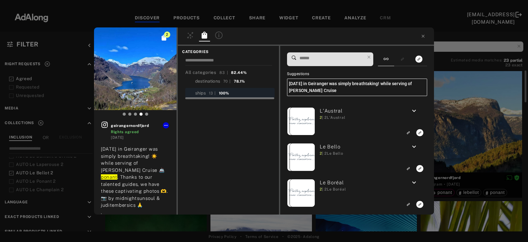
click at [340, 59] on input at bounding box center [332, 58] width 66 height 8
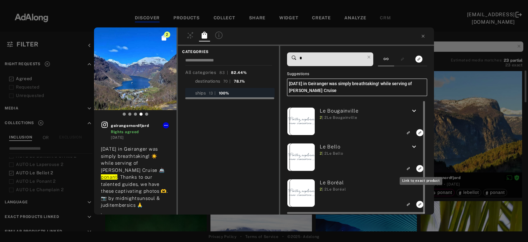
type input "*"
click at [419, 167] on icon "Link to exact product" at bounding box center [419, 168] width 7 height 7
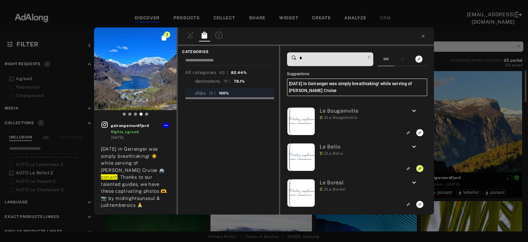
click at [465, 136] on div "3 geirangernordfjord Rights agreed 1 year ago Today in Geiranger was simply bre…" at bounding box center [264, 121] width 528 height 242
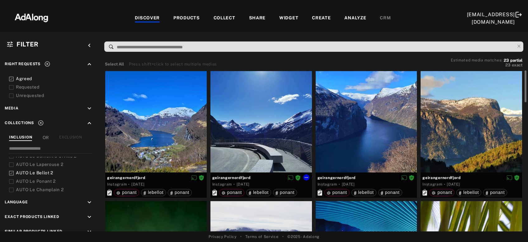
click at [246, 143] on div at bounding box center [260, 121] width 101 height 101
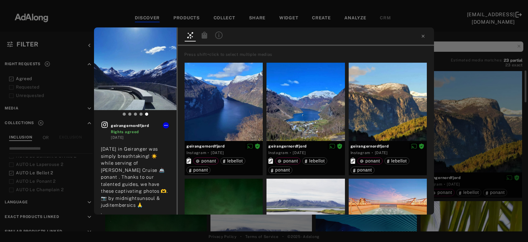
click at [204, 40] on div at bounding box center [204, 35] width 11 height 9
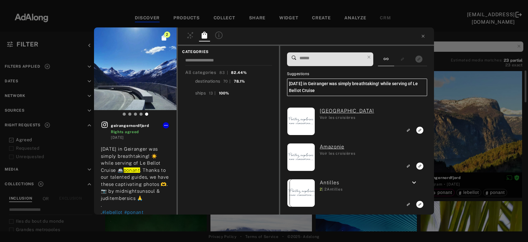
scroll to position [181, 0]
click at [333, 55] on input at bounding box center [332, 58] width 66 height 8
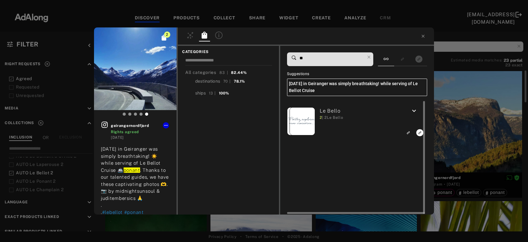
type input "**"
click at [418, 132] on icon "Link to exact product" at bounding box center [419, 132] width 7 height 7
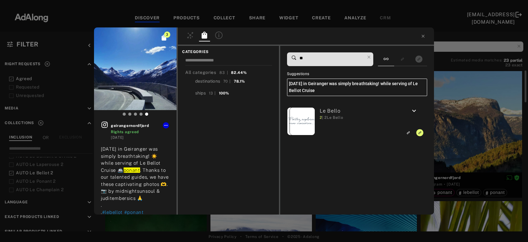
click at [456, 126] on div "3 geirangernordfjord Rights agreed 1 year ago Today in Geiranger was simply bre…" at bounding box center [264, 121] width 528 height 242
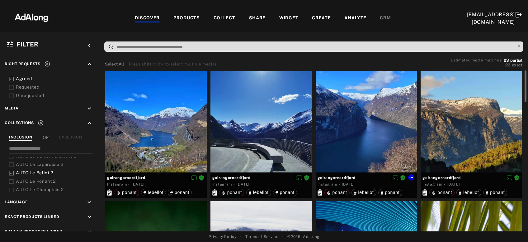
click at [364, 142] on div at bounding box center [366, 121] width 101 height 101
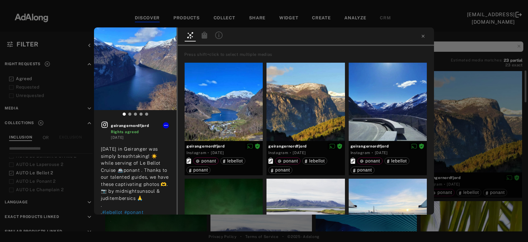
click at [204, 40] on div at bounding box center [204, 35] width 11 height 9
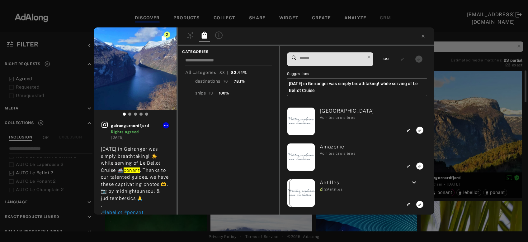
click at [344, 59] on input at bounding box center [332, 58] width 66 height 8
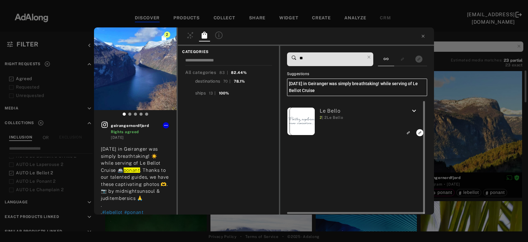
type input "**"
click at [418, 132] on icon "Link to exact product" at bounding box center [419, 132] width 7 height 7
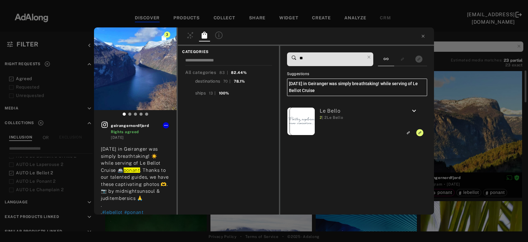
click at [445, 140] on div "3 geirangernordfjord Rights agreed 1 year ago Today in Geiranger was simply bre…" at bounding box center [264, 121] width 528 height 242
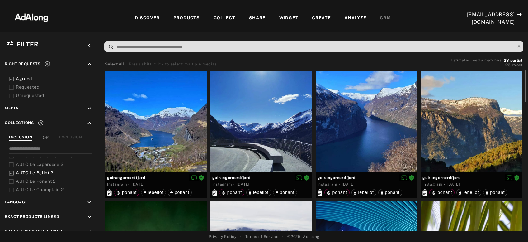
click at [445, 140] on div at bounding box center [471, 121] width 101 height 101
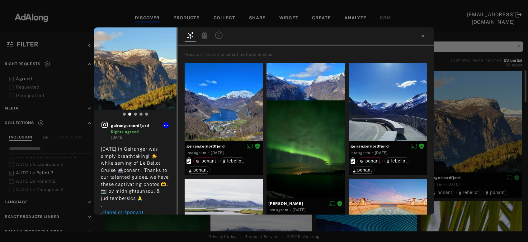
click at [205, 36] on icon at bounding box center [205, 34] width 6 height 7
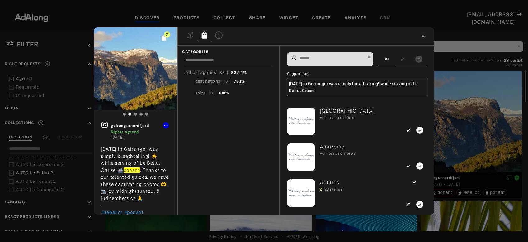
click at [327, 60] on input at bounding box center [332, 58] width 66 height 8
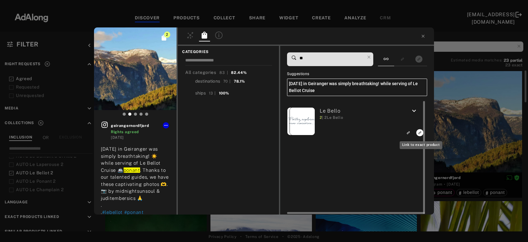
type input "**"
click at [418, 134] on icon "Link to exact product" at bounding box center [419, 132] width 7 height 7
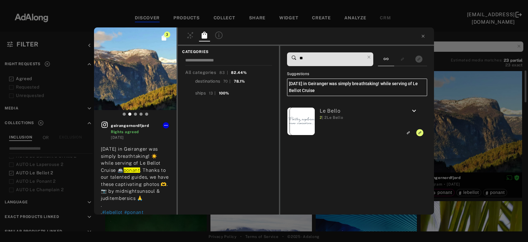
click at [447, 127] on div "3 geirangernordfjord Rights agreed 1 year ago Today in Geiranger was simply bre…" at bounding box center [264, 121] width 528 height 242
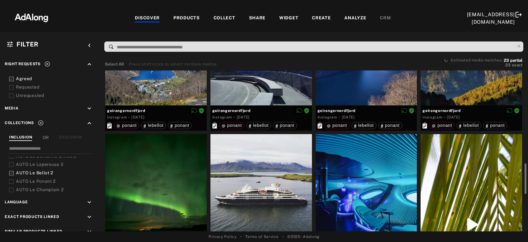
scroll to position [134, 0]
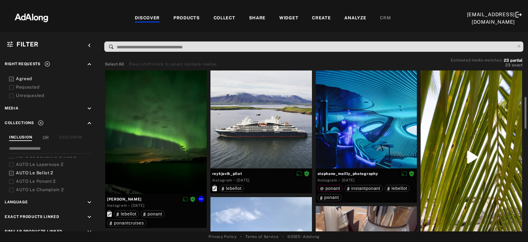
click at [160, 137] on div at bounding box center [155, 130] width 101 height 127
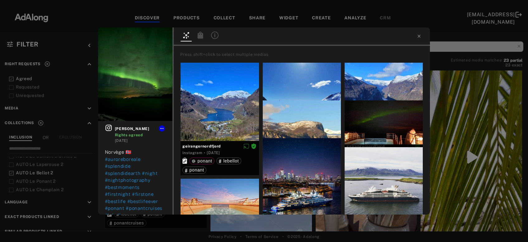
click at [202, 39] on div at bounding box center [200, 35] width 11 height 9
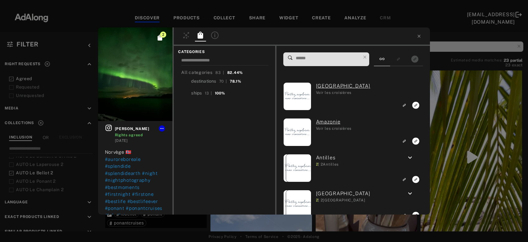
click at [332, 58] on input at bounding box center [328, 58] width 66 height 8
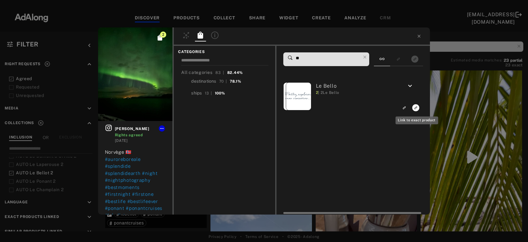
type input "**"
click at [416, 108] on icon "Link to exact product" at bounding box center [415, 107] width 7 height 7
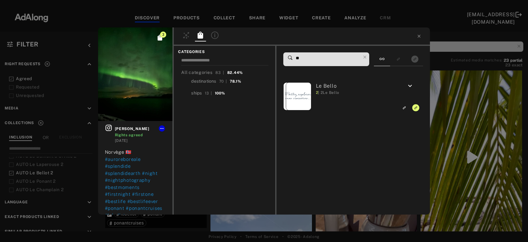
click at [455, 108] on div "3 samantha_cotard Rights agreed 2 years ago Norvège 🇳🇴 #auroreboreale #splendid…" at bounding box center [264, 121] width 528 height 242
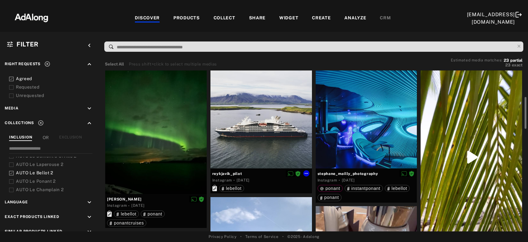
click at [254, 134] on div at bounding box center [260, 117] width 101 height 101
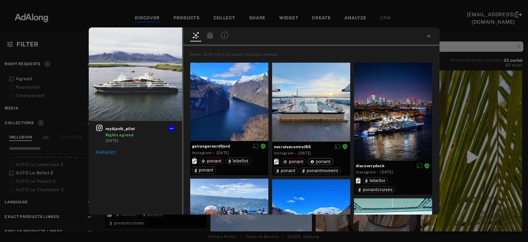
click at [209, 35] on icon at bounding box center [210, 34] width 6 height 7
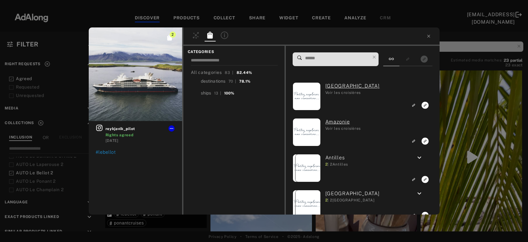
click at [324, 55] on input at bounding box center [337, 58] width 66 height 8
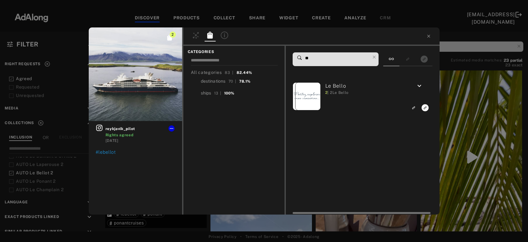
type input "**"
click at [427, 110] on icon "Link to exact product" at bounding box center [425, 107] width 7 height 7
click at [461, 115] on div "3 reykjavik_pilot Rights agreed 2 years ago #lebellot CATEGORIES All categories…" at bounding box center [264, 121] width 528 height 242
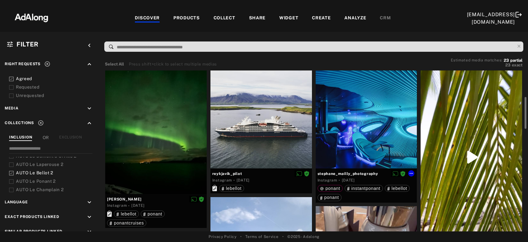
click at [359, 126] on div at bounding box center [366, 117] width 101 height 101
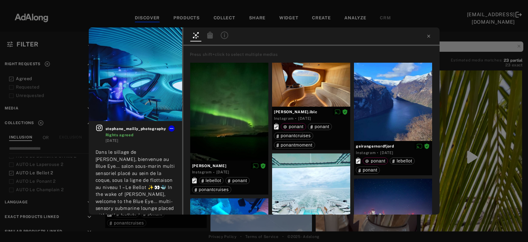
click at [211, 36] on icon at bounding box center [210, 34] width 6 height 7
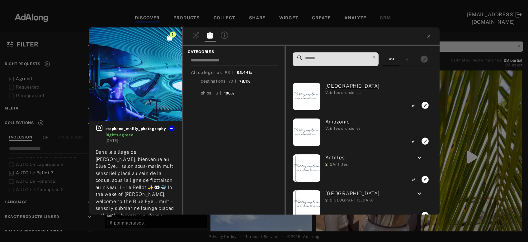
click at [356, 58] on input at bounding box center [337, 58] width 66 height 8
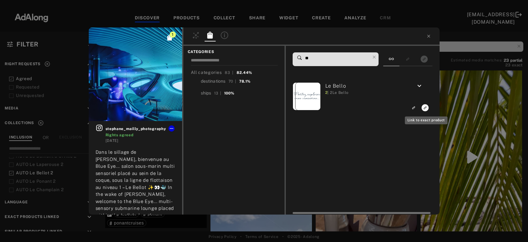
type input "**"
click at [427, 109] on icon "Link to exact product" at bounding box center [425, 107] width 7 height 7
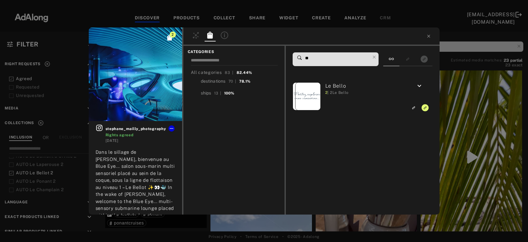
click at [461, 115] on div "2 stephane_mailly_photography Rights agreed 2 years ago Dans le sillage de Jule…" at bounding box center [264, 121] width 528 height 242
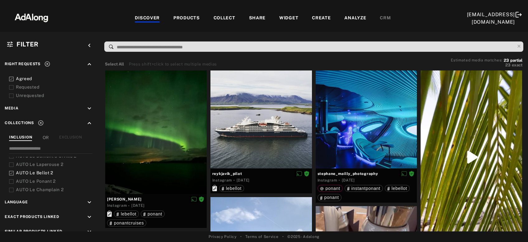
scroll to position [201, 0]
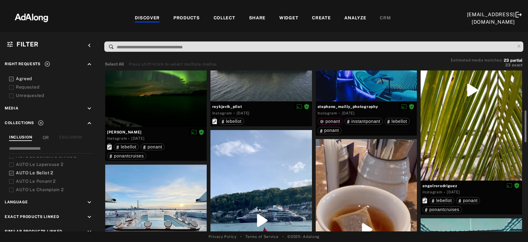
click at [461, 115] on div at bounding box center [471, 90] width 101 height 180
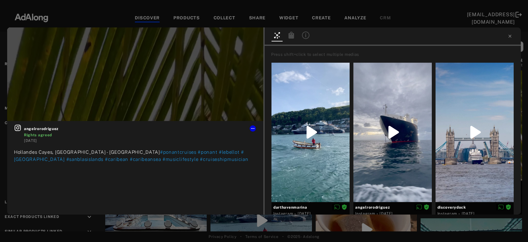
click at [290, 37] on icon at bounding box center [292, 34] width 6 height 7
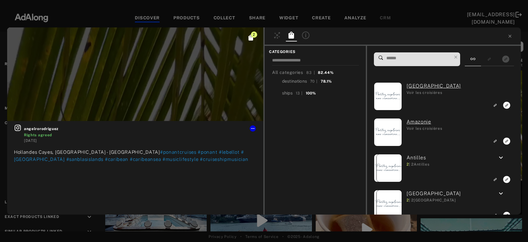
click at [418, 55] on input at bounding box center [419, 58] width 66 height 8
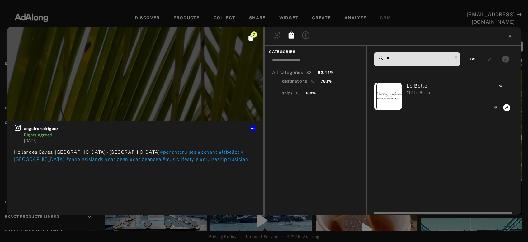
type input "**"
click at [509, 101] on div "keyboard_arrow_down" at bounding box center [500, 97] width 23 height 30
click at [505, 107] on icon "Link to exact product" at bounding box center [506, 107] width 7 height 7
click at [509, 37] on icon at bounding box center [509, 36] width 3 height 3
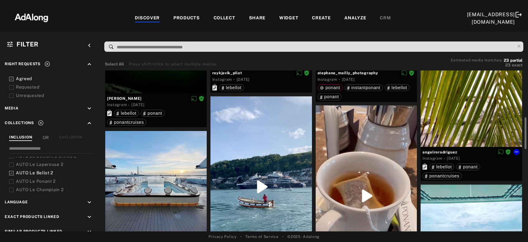
scroll to position [268, 0]
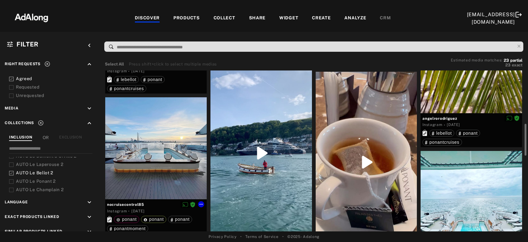
click at [170, 154] on div at bounding box center [155, 148] width 101 height 102
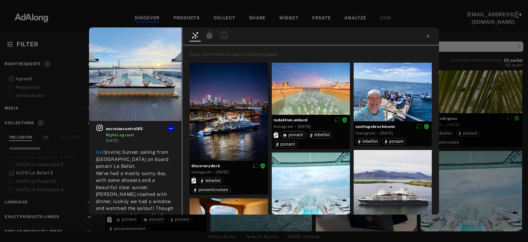
click at [211, 37] on icon at bounding box center [210, 34] width 6 height 7
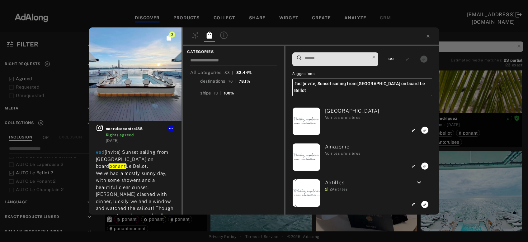
click at [341, 58] on input at bounding box center [337, 58] width 66 height 8
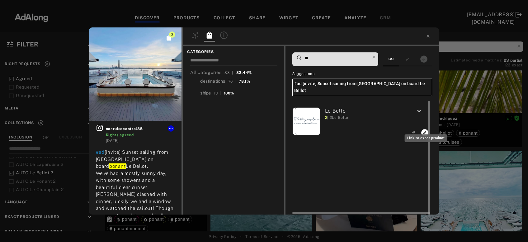
type input "**"
click at [424, 129] on icon "Link to exact product" at bounding box center [425, 132] width 7 height 7
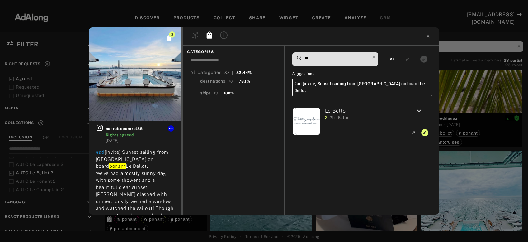
click at [465, 94] on div "3 nocruisecontrol85 Rights agreed 2 years ago #ad [invite] Sunset sailing from …" at bounding box center [264, 121] width 528 height 242
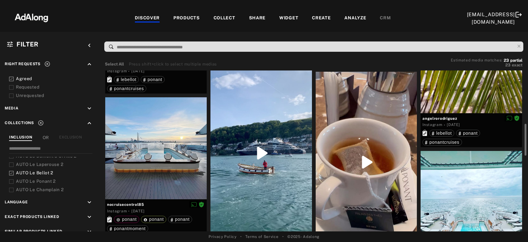
click at [276, 165] on div at bounding box center [260, 153] width 101 height 180
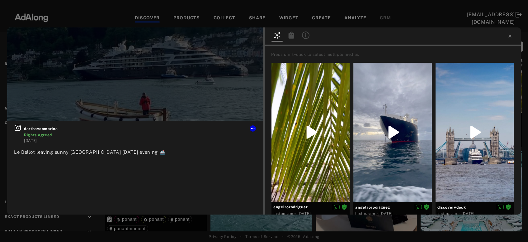
click at [292, 35] on icon at bounding box center [292, 34] width 6 height 7
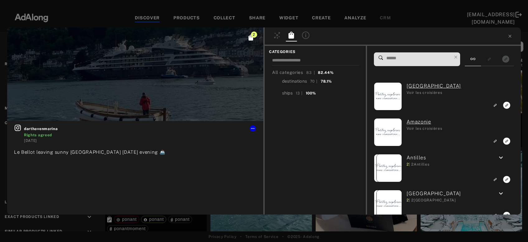
click at [398, 58] on input at bounding box center [419, 58] width 66 height 8
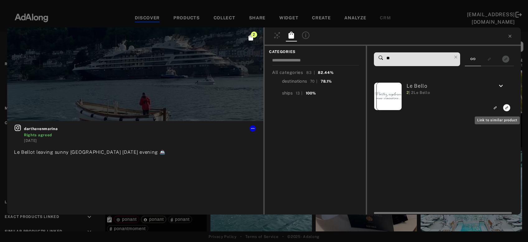
type input "**"
click at [507, 109] on icon "Link to exact product" at bounding box center [506, 107] width 7 height 7
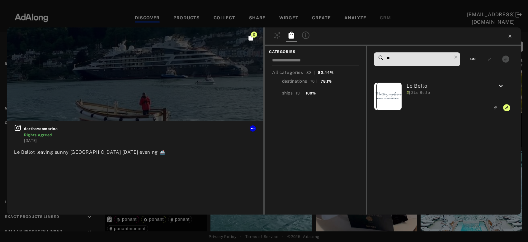
click at [509, 39] on icon at bounding box center [509, 36] width 5 height 5
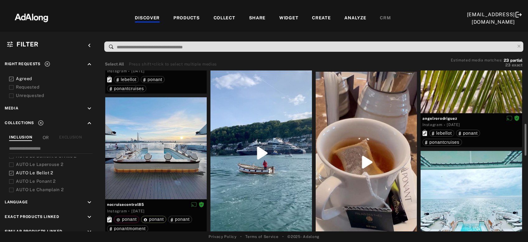
click at [382, 169] on div at bounding box center [366, 162] width 101 height 180
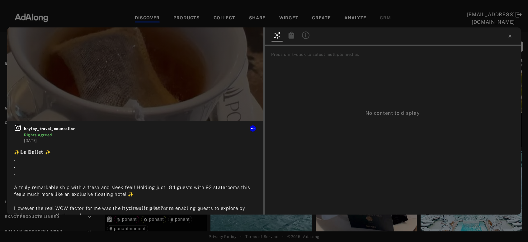
click at [287, 39] on div at bounding box center [291, 35] width 11 height 9
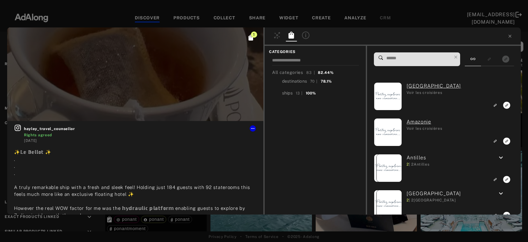
click at [415, 60] on input at bounding box center [419, 58] width 66 height 8
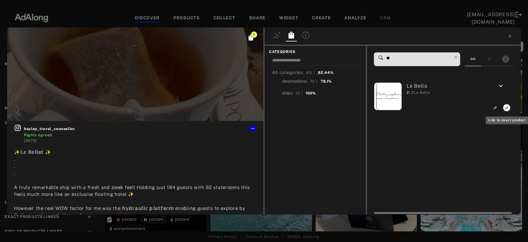
type input "**"
click at [507, 108] on rect "Link to exact product" at bounding box center [507, 108] width 8 height 8
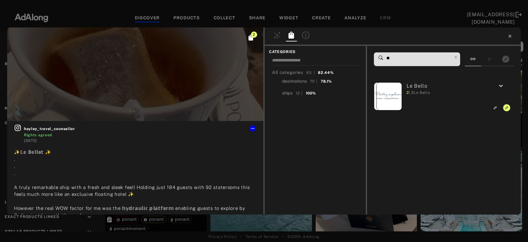
click at [512, 37] on icon at bounding box center [509, 36] width 5 height 5
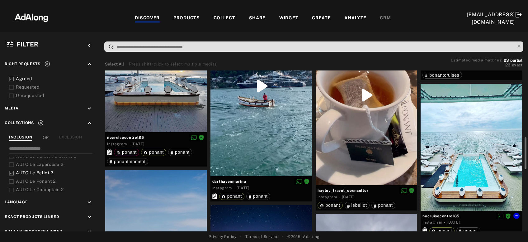
scroll to position [369, 0]
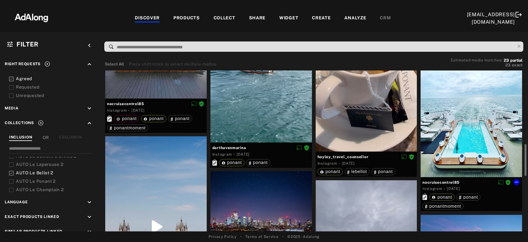
click at [489, 134] on div at bounding box center [471, 113] width 101 height 127
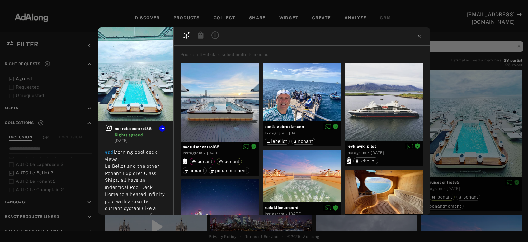
click at [196, 35] on div at bounding box center [200, 35] width 11 height 9
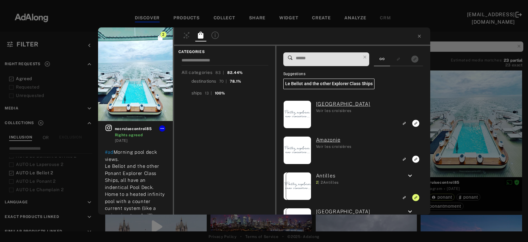
click at [310, 60] on input at bounding box center [328, 58] width 66 height 8
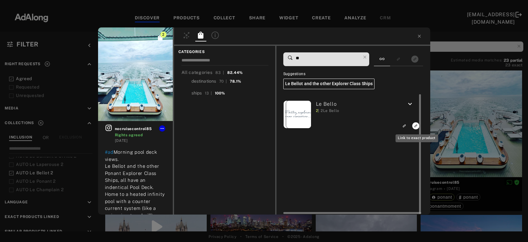
type input "**"
click at [414, 124] on icon "Link to exact product" at bounding box center [415, 125] width 7 height 7
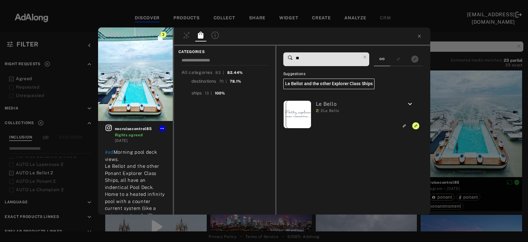
click at [444, 127] on div "3 nocruisecontrol85 Rights agreed 2 years ago #ad Morning pool deck views. Le B…" at bounding box center [264, 121] width 528 height 242
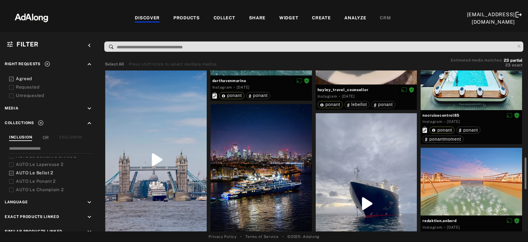
scroll to position [503, 0]
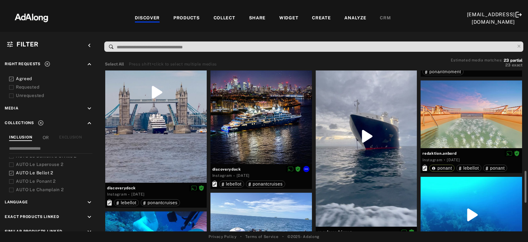
click at [254, 131] on div at bounding box center [260, 100] width 101 height 127
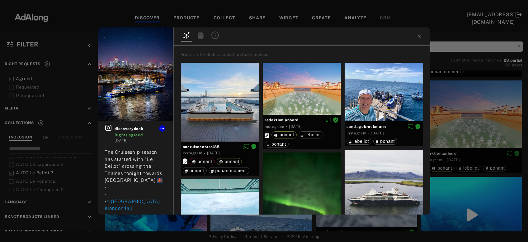
click at [201, 36] on icon at bounding box center [201, 34] width 6 height 7
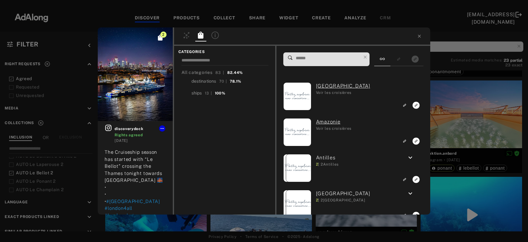
click at [331, 58] on input at bounding box center [328, 58] width 66 height 8
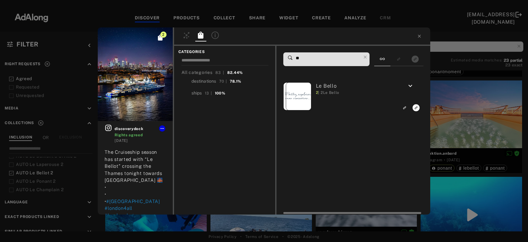
type input "**"
click at [416, 108] on rect "Link to exact product" at bounding box center [416, 108] width 8 height 8
click at [459, 108] on div "3 discoverydock Rights agreed 2 years ago The Cruiseship season has started wit…" at bounding box center [264, 121] width 528 height 242
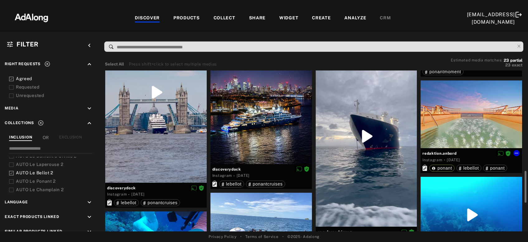
click at [456, 116] on div at bounding box center [471, 114] width 101 height 68
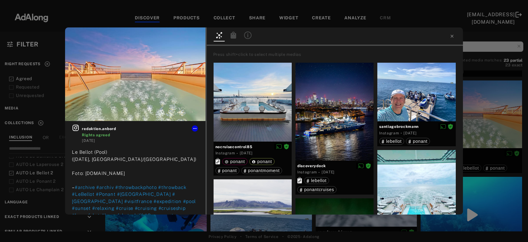
click at [233, 36] on icon at bounding box center [233, 34] width 6 height 7
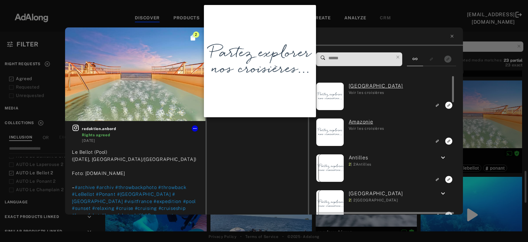
scroll to position [503, 0]
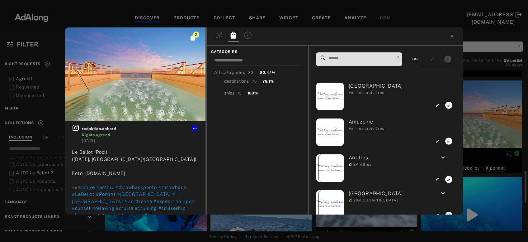
click at [370, 60] on input at bounding box center [361, 58] width 66 height 8
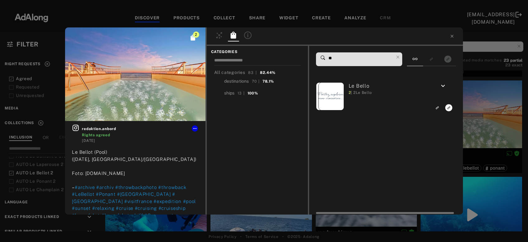
type input "**"
click at [448, 106] on icon "Link to exact product" at bounding box center [448, 107] width 7 height 7
click at [477, 110] on div "3 redaktion.anbord Rights agreed 2 years ago Le Bellot (Pool) (2021-07-17, Bret…" at bounding box center [264, 121] width 528 height 242
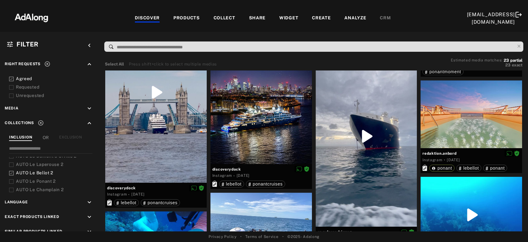
scroll to position [604, 0]
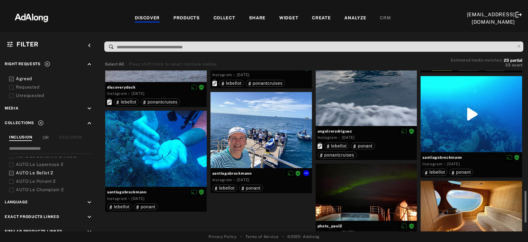
click at [257, 151] on div at bounding box center [260, 130] width 101 height 76
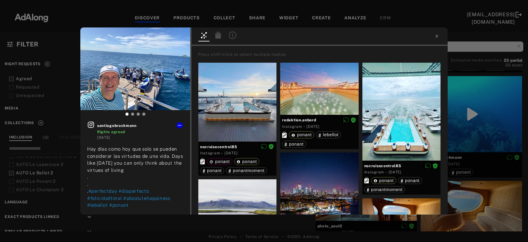
click at [216, 37] on icon at bounding box center [218, 34] width 6 height 7
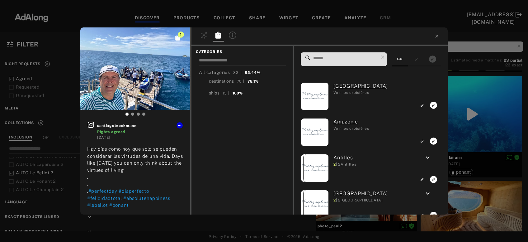
click at [347, 60] on input at bounding box center [346, 58] width 66 height 8
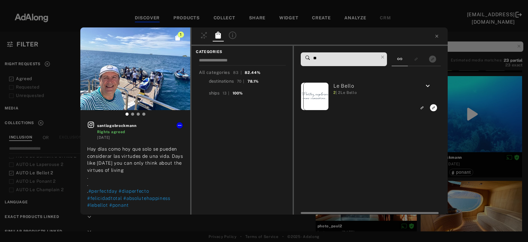
type input "**"
click at [433, 109] on rect "Link to exact product" at bounding box center [434, 108] width 8 height 8
click at [462, 101] on div "2 santiagobrockmann Rights agreed 3 years ago Hay días como hoy que solo se pue…" at bounding box center [264, 121] width 528 height 242
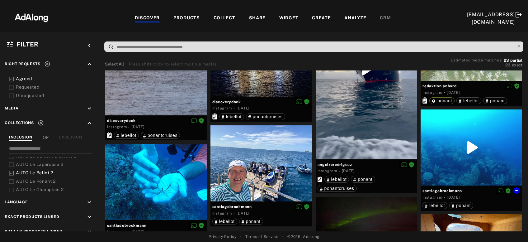
scroll to position [648, 0]
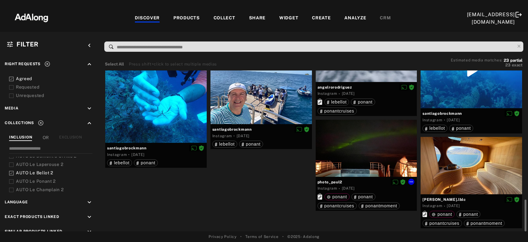
click at [354, 174] on div at bounding box center [366, 148] width 101 height 57
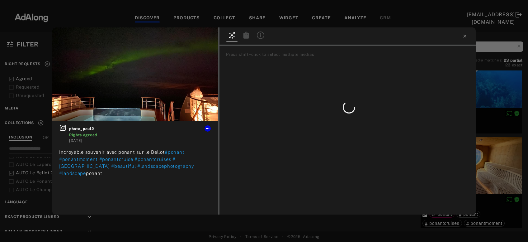
click at [246, 39] on div at bounding box center [246, 35] width 11 height 9
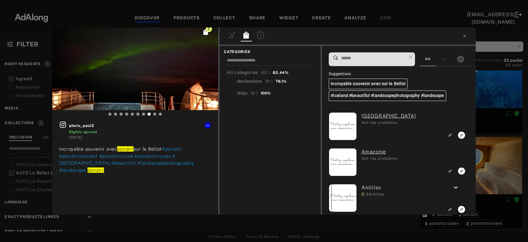
click at [382, 55] on input at bounding box center [374, 58] width 66 height 8
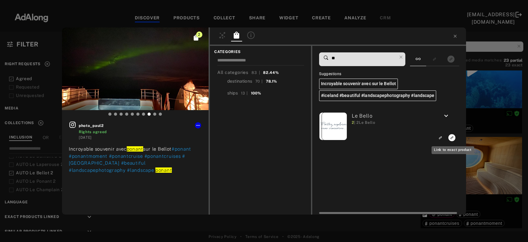
type input "**"
click at [453, 139] on icon "Link to exact product" at bounding box center [451, 137] width 7 height 7
click at [480, 98] on div "3 photo_paul2 Rights agreed 3 years ago Incroyable souvenir avec ponant sur le …" at bounding box center [264, 121] width 528 height 242
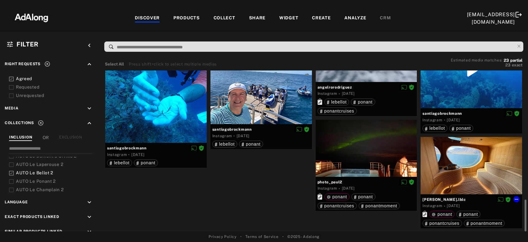
click at [466, 175] on div at bounding box center [471, 165] width 101 height 57
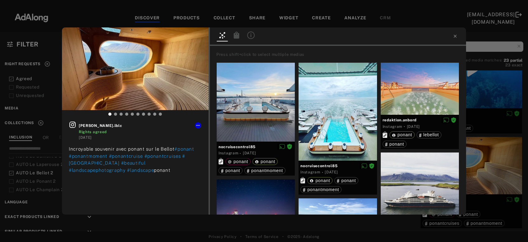
click at [237, 37] on icon at bounding box center [237, 34] width 6 height 7
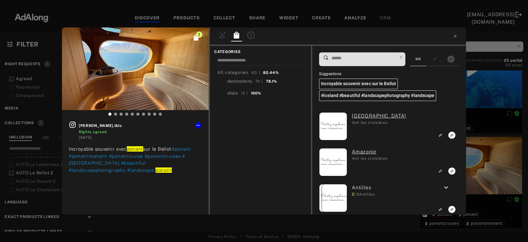
click at [357, 57] on input at bounding box center [364, 58] width 66 height 8
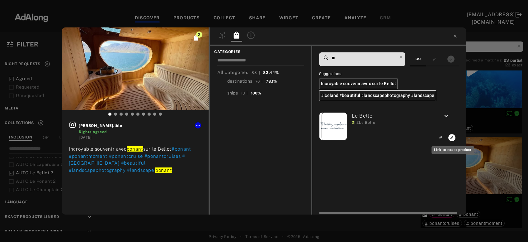
type input "**"
click at [451, 138] on icon "Link to exact product" at bounding box center [451, 137] width 7 height 7
click at [472, 148] on div "3 paul.lblc Rights agreed 3 years ago Incroyable souvenir avec ponant sur le Be…" at bounding box center [264, 121] width 528 height 242
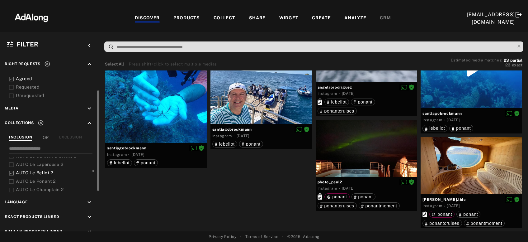
click at [11, 171] on icon at bounding box center [11, 173] width 5 height 5
click at [34, 165] on span "AUTO Le Laperouse 2" at bounding box center [39, 164] width 47 height 5
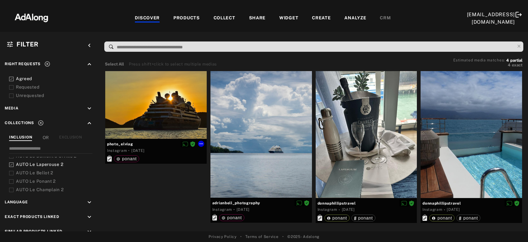
click at [168, 128] on div at bounding box center [155, 105] width 101 height 68
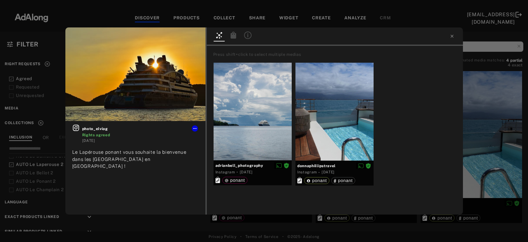
click at [235, 36] on icon at bounding box center [233, 34] width 6 height 7
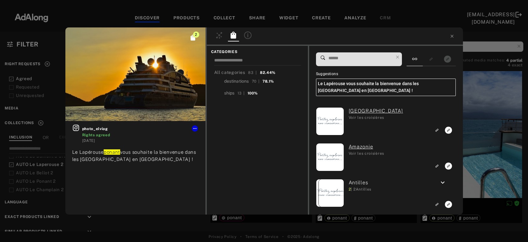
click at [351, 55] on input at bounding box center [361, 58] width 66 height 8
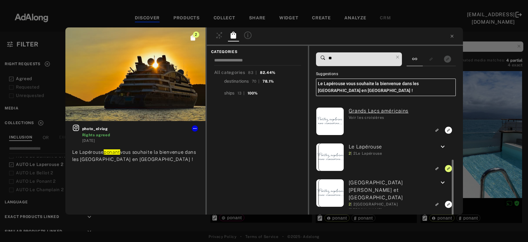
scroll to position [36, 0]
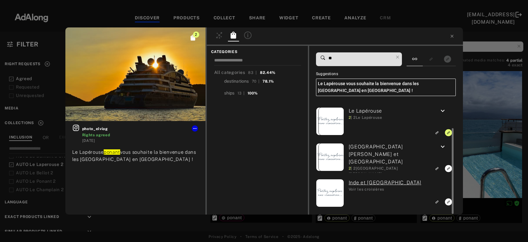
type input "**"
click at [491, 138] on div "2 photo_elviag Rights agreed 1 year ago Le Lapérouse ponant vous souhaite la bi…" at bounding box center [264, 121] width 528 height 242
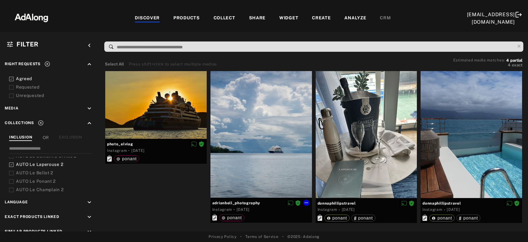
click at [279, 167] on div at bounding box center [260, 134] width 101 height 126
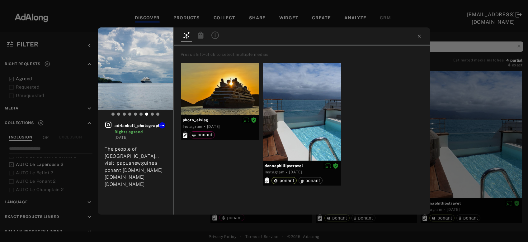
click at [199, 34] on icon at bounding box center [201, 34] width 6 height 7
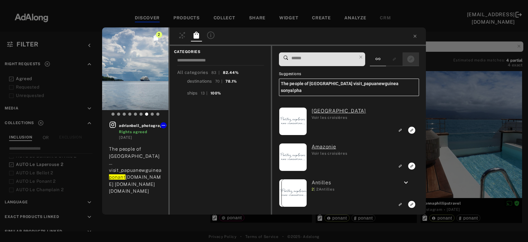
click at [412, 57] on icon "Show only exact products linked" at bounding box center [410, 58] width 7 height 7
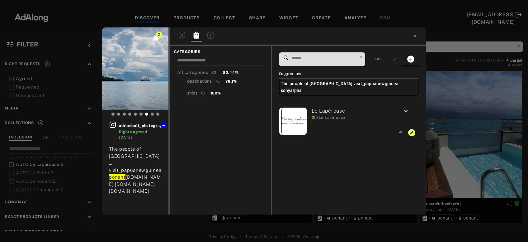
click at [480, 112] on div "2 adrianbell_photography Rights agreed 1 year ago The people of Tufi… visit_pap…" at bounding box center [264, 121] width 528 height 242
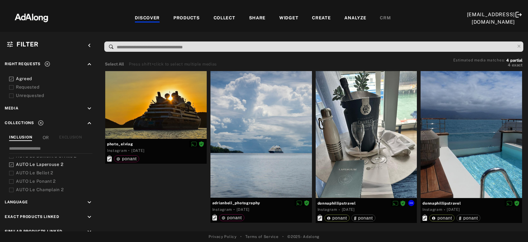
click at [372, 155] on div at bounding box center [366, 134] width 101 height 127
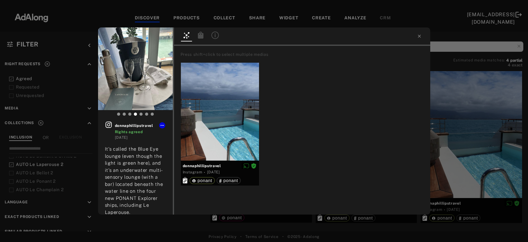
click at [200, 36] on icon at bounding box center [201, 34] width 6 height 7
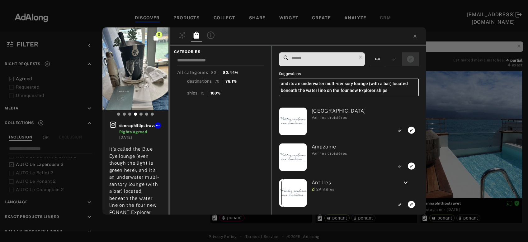
click at [409, 61] on icon "Show only exact products linked" at bounding box center [410, 58] width 7 height 7
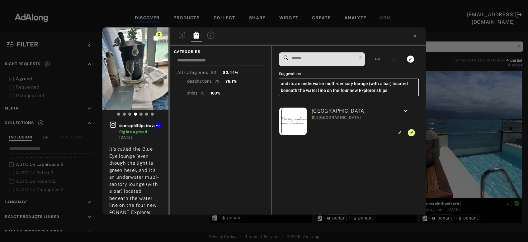
click at [320, 54] on span at bounding box center [324, 59] width 66 height 13
click at [379, 61] on icon at bounding box center [377, 58] width 5 height 5
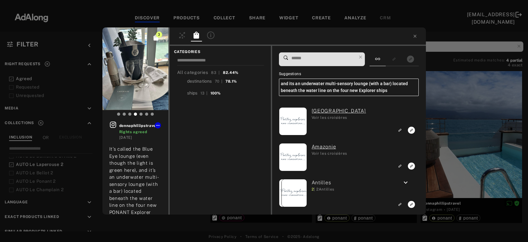
click at [324, 59] on input at bounding box center [324, 58] width 66 height 8
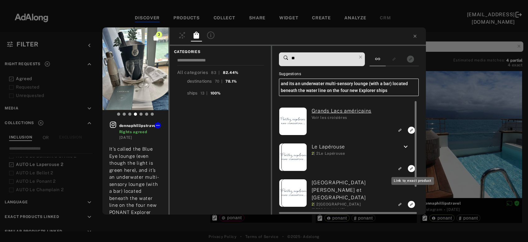
type input "**"
click at [412, 168] on rect "Link to exact product" at bounding box center [412, 168] width 8 height 8
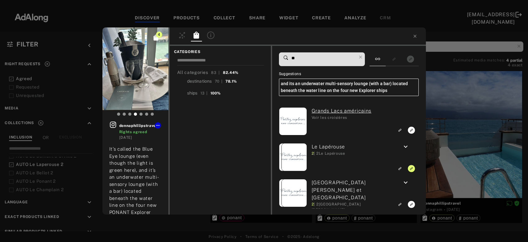
click at [465, 156] on div "4 donnaphillipstravel Rights agreed 3 years ago It’s called the Blue Eye lounge…" at bounding box center [264, 121] width 528 height 242
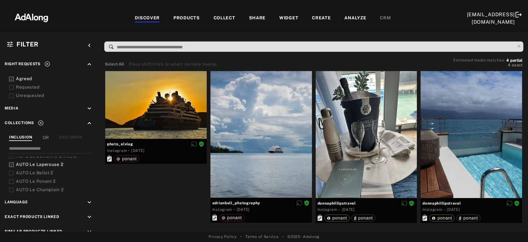
click at [479, 163] on div at bounding box center [471, 134] width 101 height 127
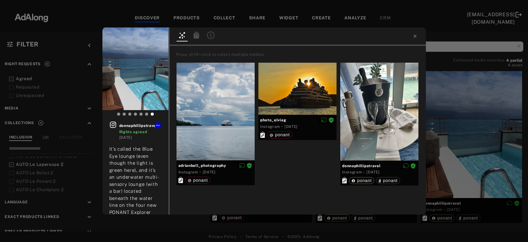
click at [198, 37] on icon at bounding box center [196, 34] width 6 height 7
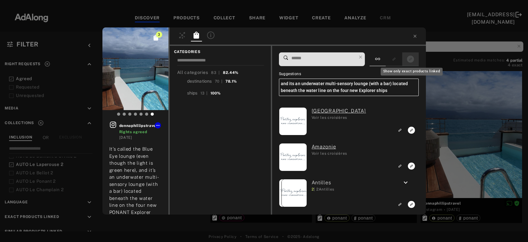
click at [411, 60] on icon "Show only exact products linked" at bounding box center [410, 58] width 7 height 7
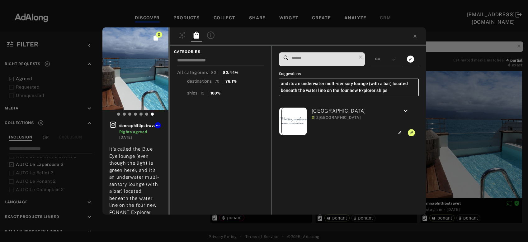
click at [372, 60] on div at bounding box center [349, 59] width 140 height 14
click at [380, 60] on icon at bounding box center [377, 58] width 5 height 5
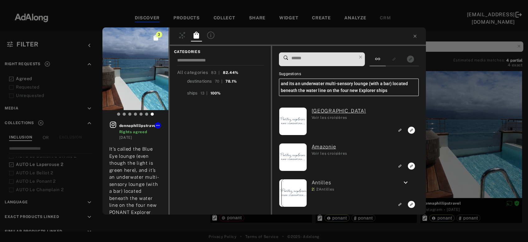
click at [337, 58] on input at bounding box center [324, 58] width 66 height 8
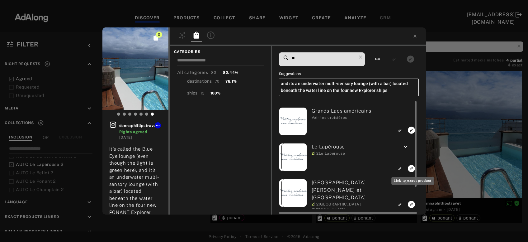
type input "**"
click at [409, 170] on icon "Link to exact product" at bounding box center [411, 168] width 7 height 7
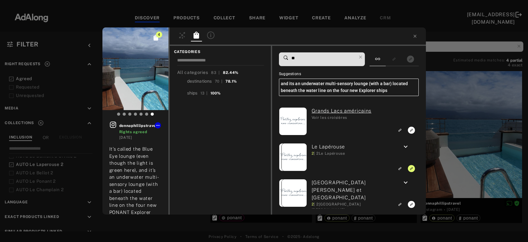
click at [462, 153] on div "4 donnaphillipstravel Rights agreed 3 years ago It’s called the Blue Eye lounge…" at bounding box center [264, 121] width 528 height 242
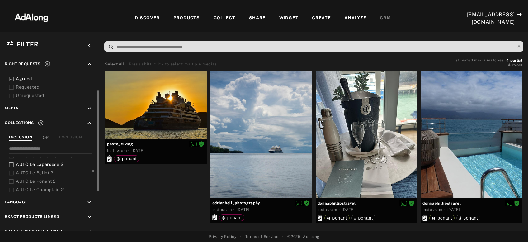
click at [46, 166] on div "AUTO Le Laperouse 2" at bounding box center [55, 164] width 79 height 7
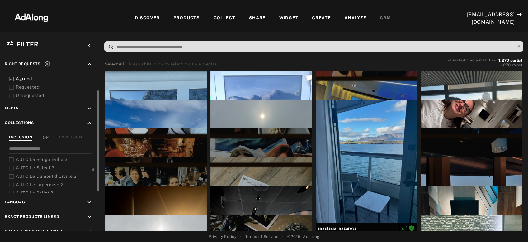
click at [55, 175] on span "AUTO Le Dumont d Urville 2" at bounding box center [46, 175] width 61 height 5
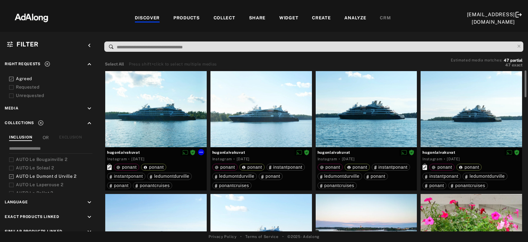
click at [161, 129] on div at bounding box center [155, 109] width 101 height 76
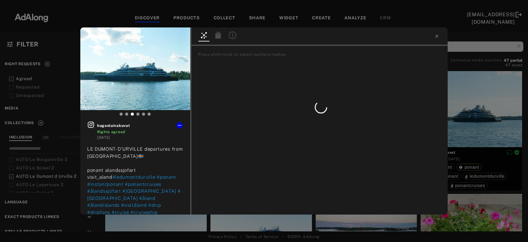
click at [216, 38] on icon at bounding box center [218, 34] width 6 height 7
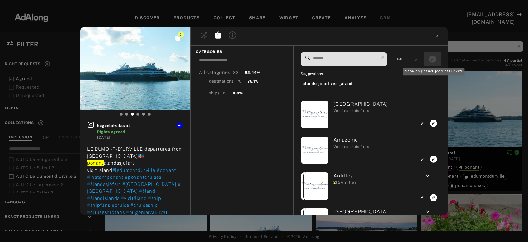
click at [429, 62] on button "Show only exact products linked" at bounding box center [433, 59] width 12 height 8
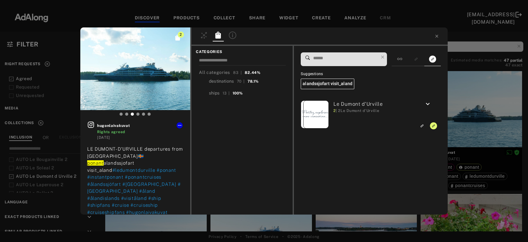
click at [476, 100] on div "2 hugonlaivakuvat Rights agreed 1 year ago LE DUMONT-D'URVILLE departures from …" at bounding box center [264, 121] width 528 height 242
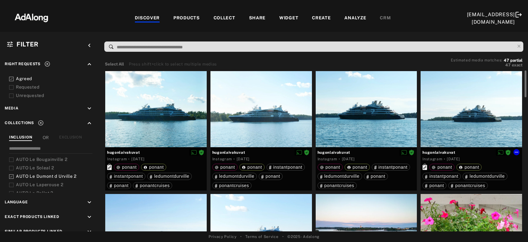
click at [474, 121] on div at bounding box center [471, 109] width 101 height 76
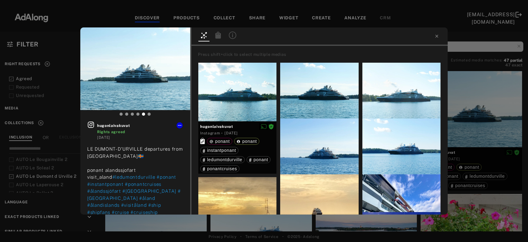
click at [223, 37] on div at bounding box center [218, 35] width 11 height 9
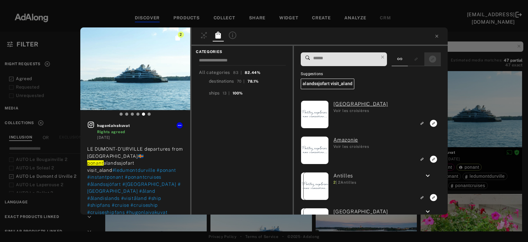
click at [432, 60] on icon "Show only exact products linked" at bounding box center [432, 58] width 7 height 7
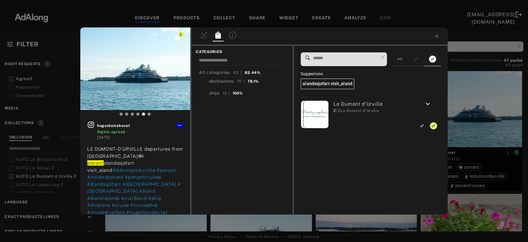
click at [480, 86] on div "2 hugonlaivakuvat Rights agreed 1 year ago LE DUMONT-D'URVILLE departures from …" at bounding box center [264, 121] width 528 height 242
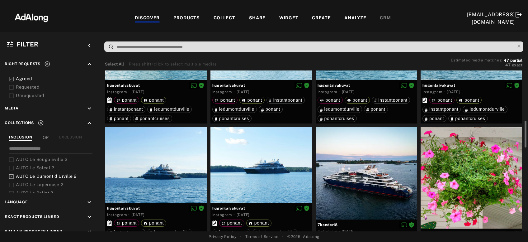
scroll to position [101, 0]
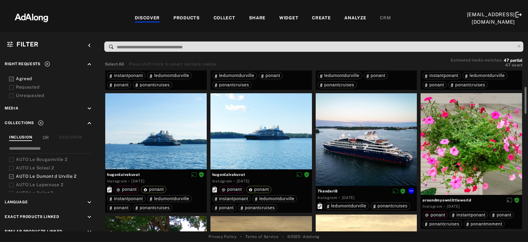
click at [385, 141] on div at bounding box center [366, 139] width 101 height 92
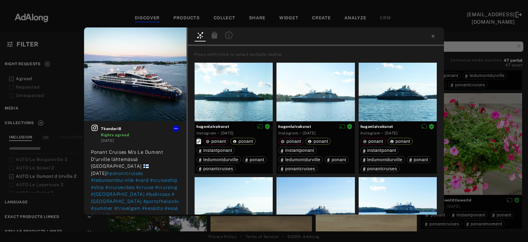
click at [213, 38] on icon at bounding box center [215, 34] width 6 height 7
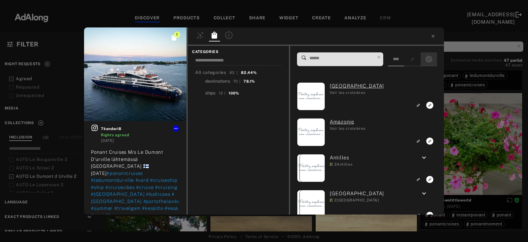
click at [431, 62] on icon "Show only exact products linked" at bounding box center [428, 58] width 7 height 7
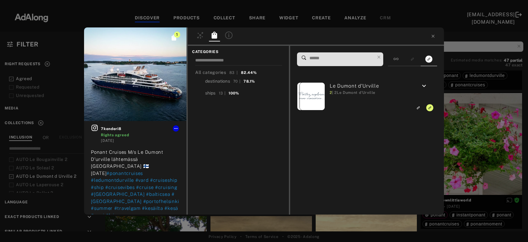
click at [473, 145] on div "1 7kenderi8 Rights agreed 1 year ago Ponant Cruises M/s Le Dumont D'urville läh…" at bounding box center [264, 121] width 528 height 242
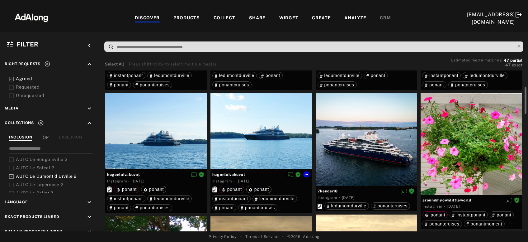
click at [248, 145] on div at bounding box center [260, 131] width 101 height 76
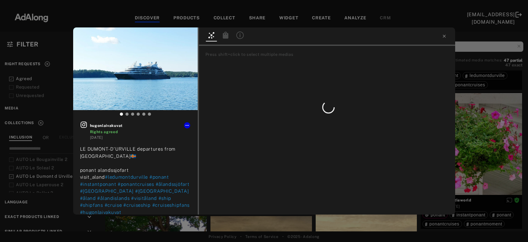
click at [227, 38] on div at bounding box center [327, 36] width 256 height 18
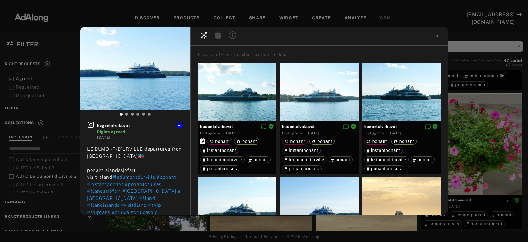
click at [220, 36] on icon at bounding box center [218, 34] width 6 height 7
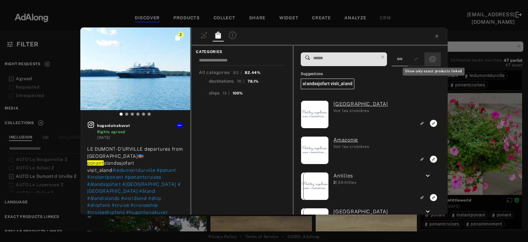
click at [429, 57] on button "Show only exact products linked" at bounding box center [433, 59] width 12 height 8
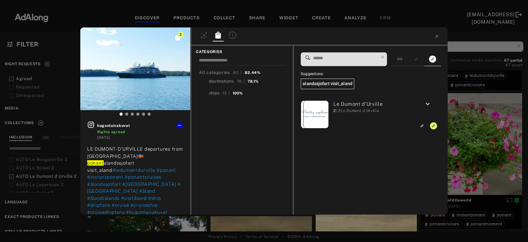
click at [492, 135] on div "2 hugonlaivakuvat Rights agreed 1 year ago LE DUMONT-D'URVILLE departures from …" at bounding box center [264, 121] width 528 height 242
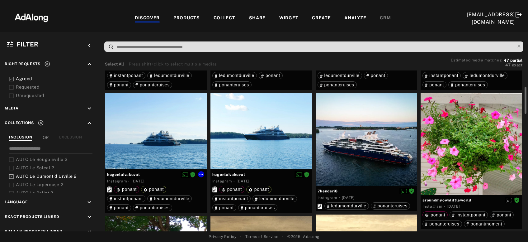
click at [178, 145] on div at bounding box center [155, 131] width 101 height 76
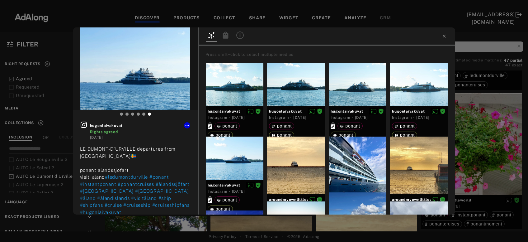
click at [222, 35] on icon at bounding box center [225, 34] width 7 height 7
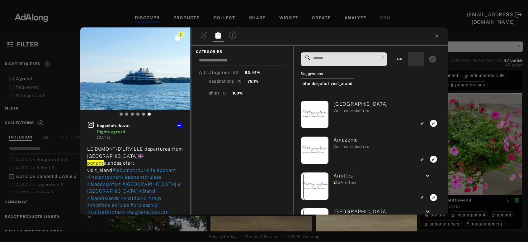
click at [424, 55] on div at bounding box center [416, 59] width 16 height 14
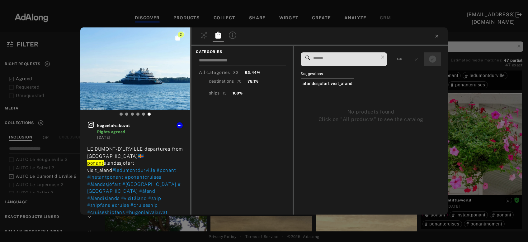
click at [431, 60] on icon "Show only exact products linked" at bounding box center [432, 58] width 7 height 7
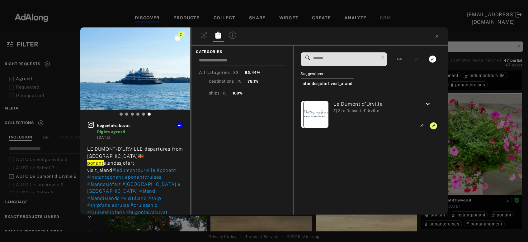
click at [483, 119] on div "2 hugonlaivakuvat Rights agreed 1 year ago LE DUMONT-D'URVILLE departures from …" at bounding box center [264, 121] width 528 height 242
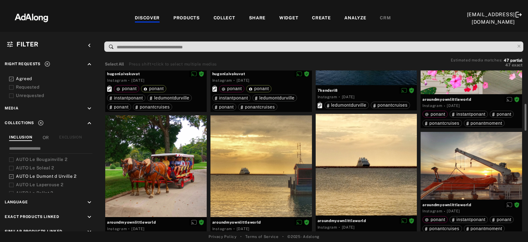
scroll to position [268, 0]
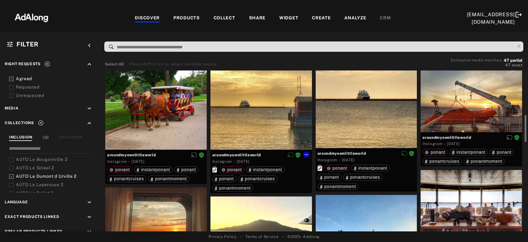
click at [260, 121] on div at bounding box center [260, 98] width 101 height 101
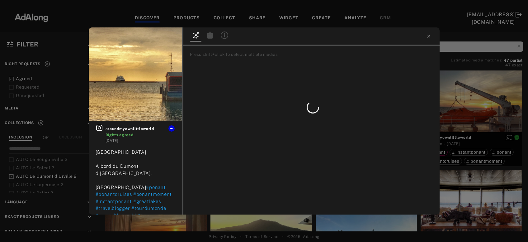
click at [210, 36] on icon at bounding box center [210, 34] width 6 height 7
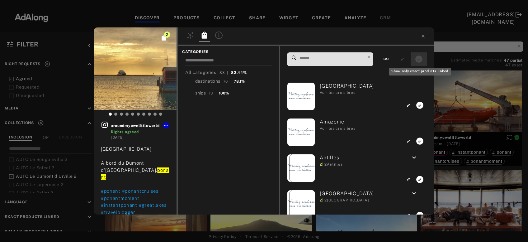
click at [420, 60] on icon "Show only exact products linked" at bounding box center [418, 58] width 7 height 7
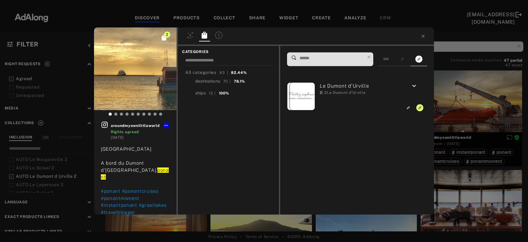
click at [464, 104] on div "2 aroundmyownlittleworld Rights agreed 1 year ago Mackinac Island A bord du Dum…" at bounding box center [264, 121] width 528 height 242
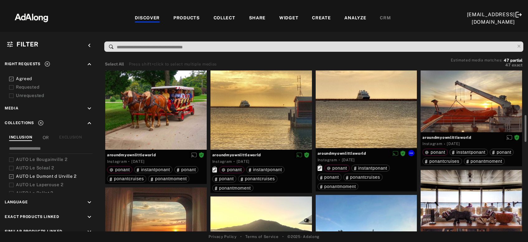
click at [370, 129] on div at bounding box center [366, 96] width 101 height 101
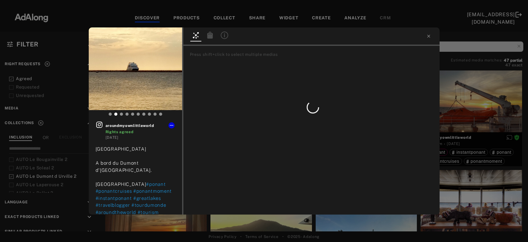
click at [210, 36] on icon at bounding box center [210, 34] width 6 height 7
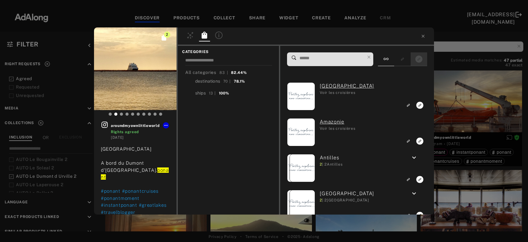
click at [414, 59] on div at bounding box center [419, 59] width 16 height 14
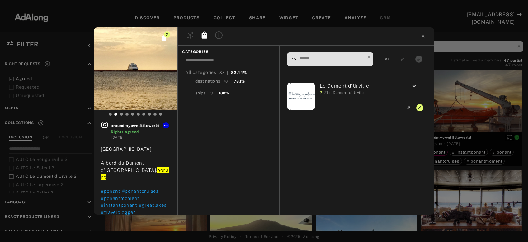
click at [467, 106] on div "2 aroundmyownlittleworld Rights agreed 1 year ago Mackinac Island A bord du Dum…" at bounding box center [264, 121] width 528 height 242
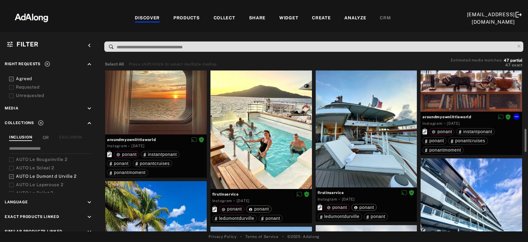
scroll to position [369, 0]
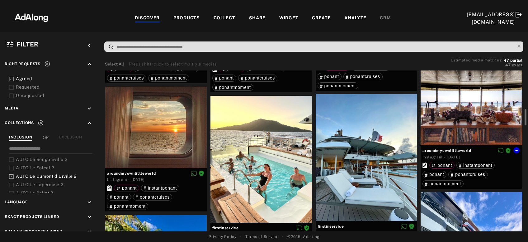
click at [473, 122] on div at bounding box center [471, 107] width 101 height 76
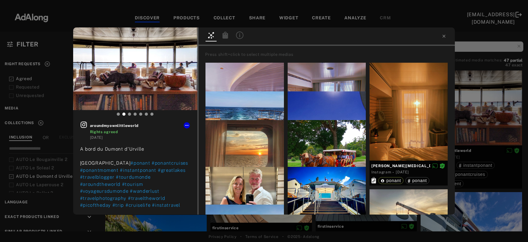
click at [222, 37] on icon at bounding box center [225, 34] width 7 height 7
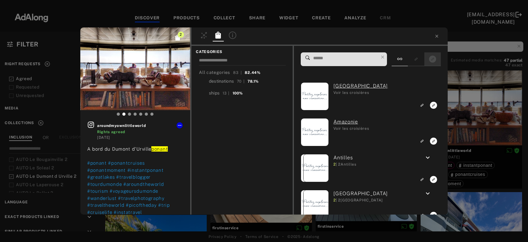
click at [433, 62] on icon "Show only exact products linked" at bounding box center [432, 58] width 7 height 7
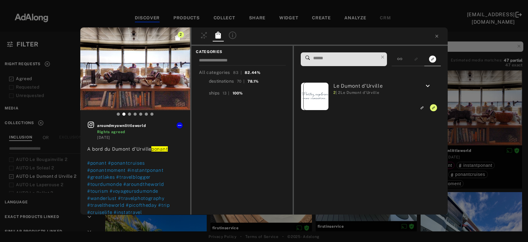
click at [478, 102] on div "2 aroundmyownlittleworld Rights agreed 2 years ago A bord du Dumont d'Urville p…" at bounding box center [264, 121] width 528 height 242
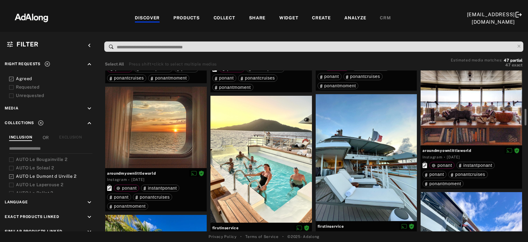
scroll to position [403, 0]
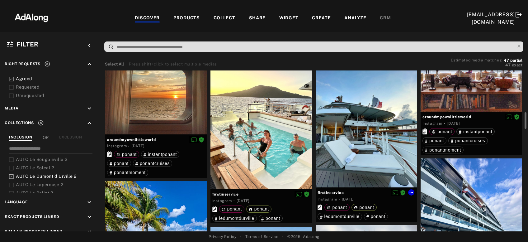
click at [359, 154] on div at bounding box center [366, 123] width 101 height 127
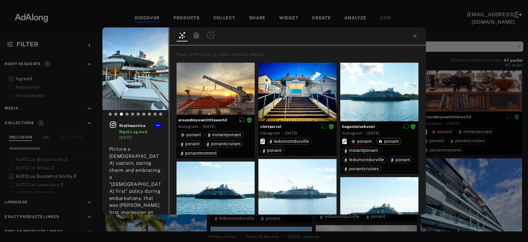
click at [198, 36] on icon at bounding box center [196, 34] width 6 height 7
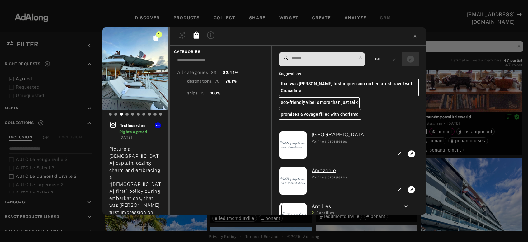
click at [412, 58] on icon "Show only exact products linked" at bounding box center [410, 58] width 7 height 7
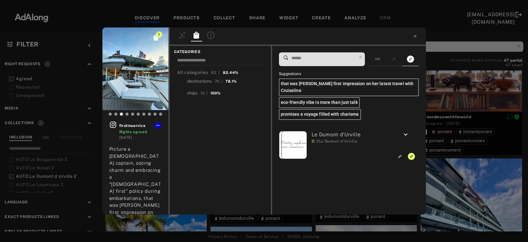
click at [449, 95] on div "1 firstinservice Rights agreed 2 years ago Picture a French captain, oozing cha…" at bounding box center [264, 121] width 528 height 242
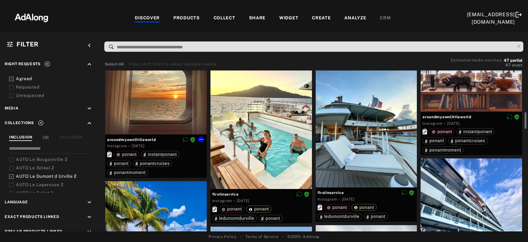
click at [159, 100] on div at bounding box center [155, 93] width 101 height 81
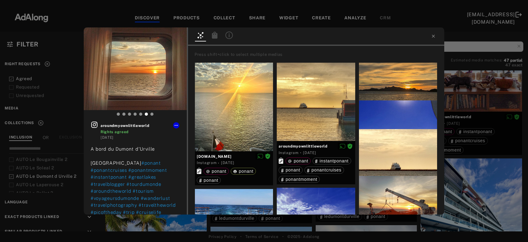
click at [229, 35] on icon at bounding box center [229, 35] width 1 height 4
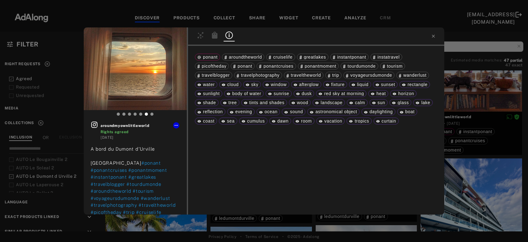
click at [216, 37] on icon at bounding box center [215, 34] width 6 height 7
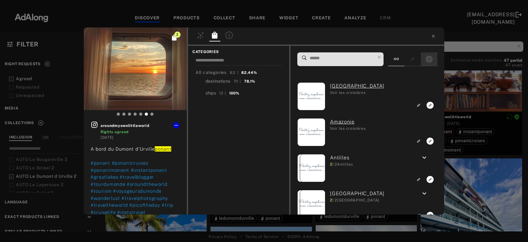
click at [435, 58] on div at bounding box center [429, 59] width 16 height 14
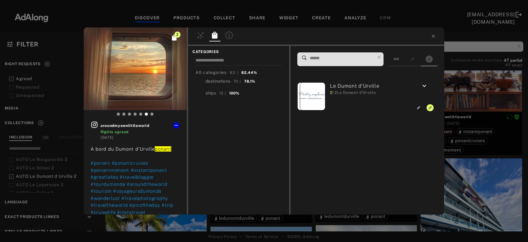
click at [477, 92] on div "2 aroundmyownlittleworld Rights agreed 2 years ago A bord du Dumont d'Urville p…" at bounding box center [264, 121] width 528 height 242
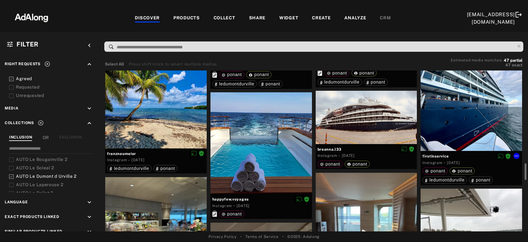
scroll to position [570, 0]
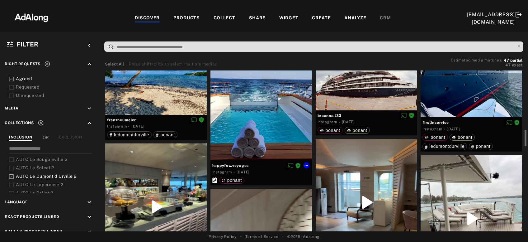
click at [252, 134] on div at bounding box center [260, 109] width 101 height 101
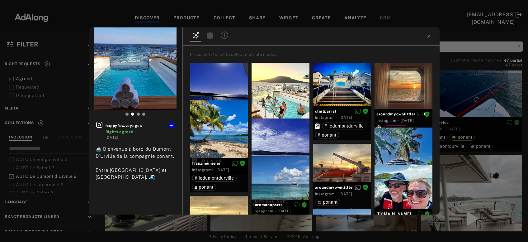
click at [217, 34] on div at bounding box center [224, 36] width 14 height 11
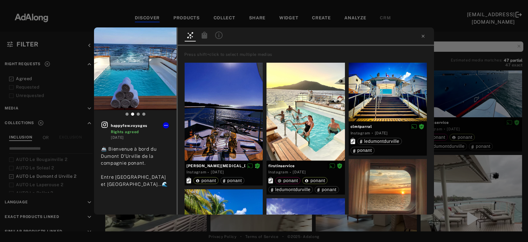
click at [203, 35] on icon at bounding box center [205, 34] width 6 height 7
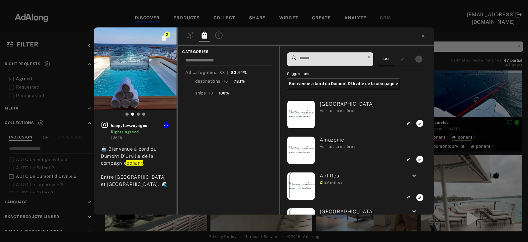
click at [420, 67] on div "Suggestions Bienvenue à bord du Dumont D'Urville de la compagnie Afrique du Sud…" at bounding box center [357, 133] width 140 height 162
click at [418, 63] on rect "Show only exact products linked" at bounding box center [419, 59] width 8 height 8
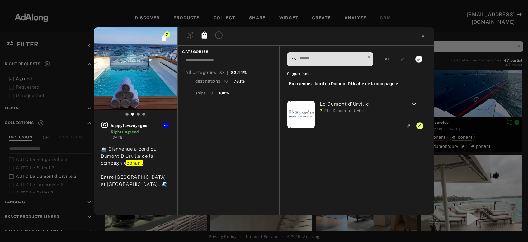
click at [454, 97] on div "2 happyfew.voyages Rights agreed 2 years ago 🚢 Bienvenue à bord du Dumont D'Urv…" at bounding box center [264, 121] width 528 height 242
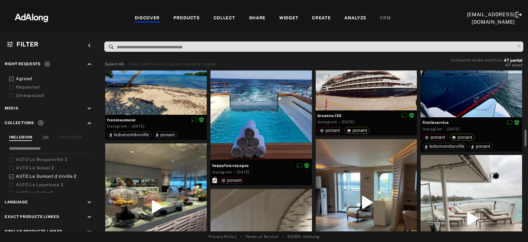
scroll to position [637, 0]
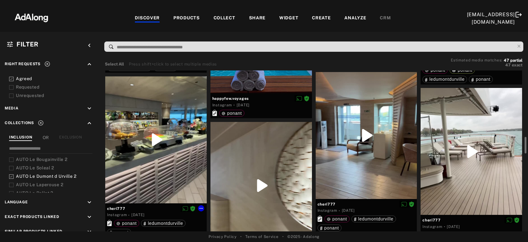
click at [145, 171] on div at bounding box center [155, 139] width 101 height 127
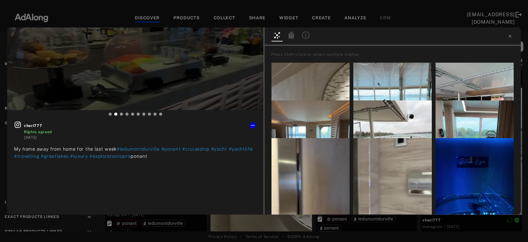
click at [290, 37] on icon at bounding box center [292, 34] width 6 height 7
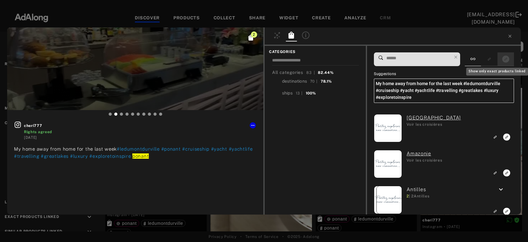
click at [503, 64] on div "Show only exact products linked" at bounding box center [496, 69] width 63 height 13
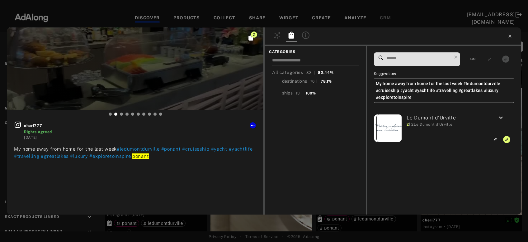
type input "**"
click at [509, 39] on icon at bounding box center [509, 36] width 5 height 5
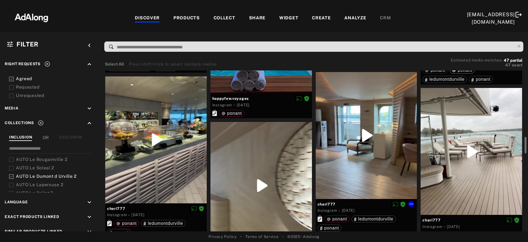
click at [389, 168] on div at bounding box center [366, 135] width 101 height 127
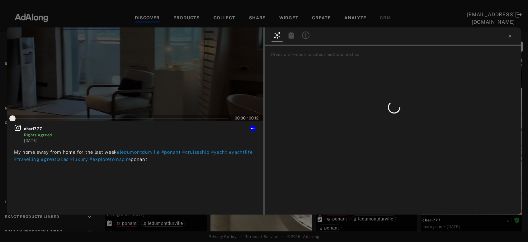
click at [289, 37] on icon at bounding box center [291, 34] width 7 height 7
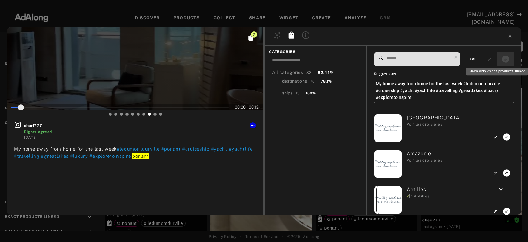
click at [510, 60] on button "Show only exact products linked" at bounding box center [506, 59] width 12 height 8
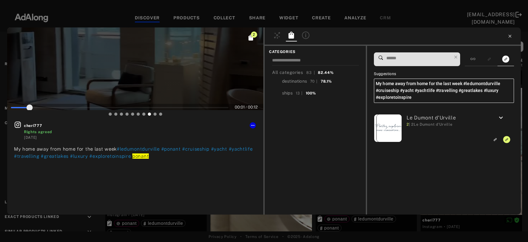
type input "**"
click at [510, 36] on icon at bounding box center [509, 36] width 3 height 3
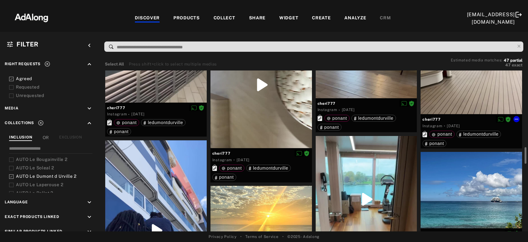
scroll to position [805, 0]
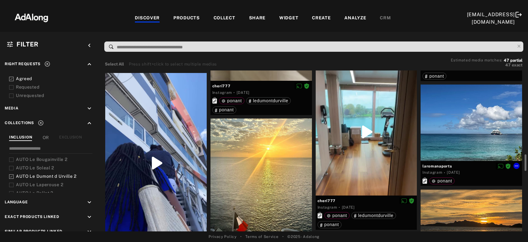
click at [480, 144] on div at bounding box center [471, 122] width 101 height 76
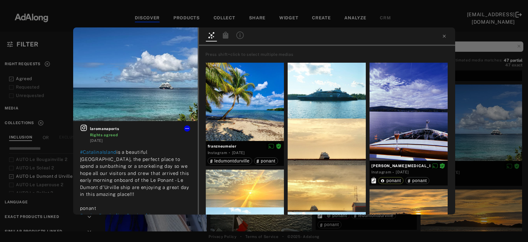
click at [223, 36] on icon at bounding box center [225, 34] width 7 height 7
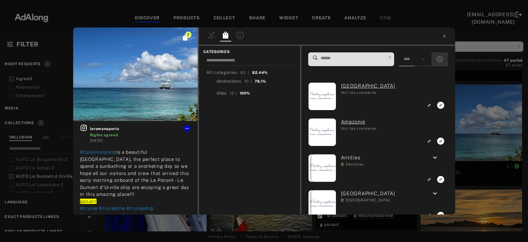
click at [439, 57] on icon "Show only exact products linked" at bounding box center [439, 58] width 7 height 7
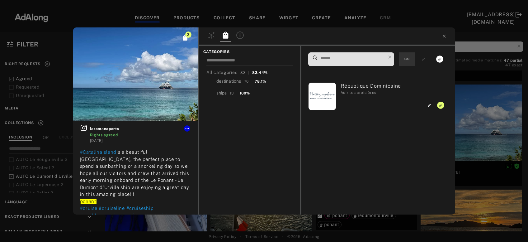
click at [412, 63] on div at bounding box center [407, 59] width 16 height 14
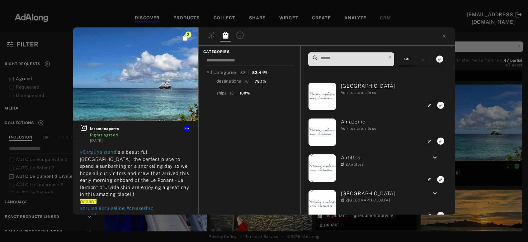
click at [357, 59] on input at bounding box center [353, 58] width 66 height 8
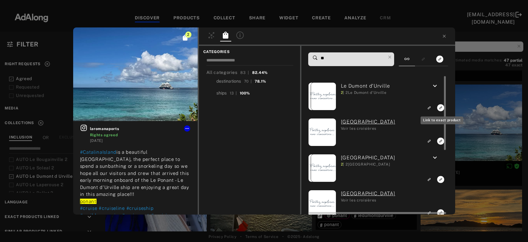
type input "**"
click at [439, 107] on icon "Link to exact product" at bounding box center [440, 107] width 7 height 7
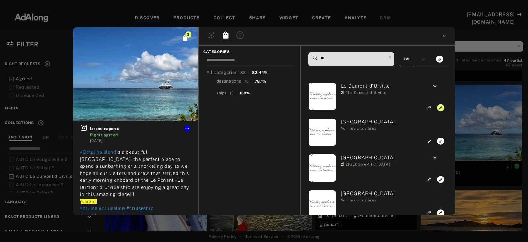
click at [468, 114] on div "3 laromanaports Rights agreed 3 years ago #CatalinaIsland is a beautiful Caribb…" at bounding box center [264, 121] width 528 height 242
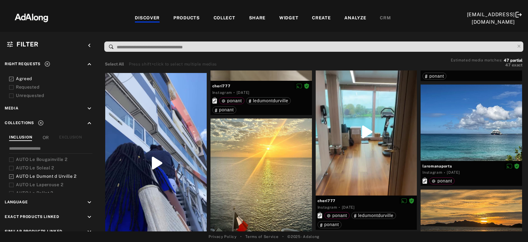
scroll to position [872, 0]
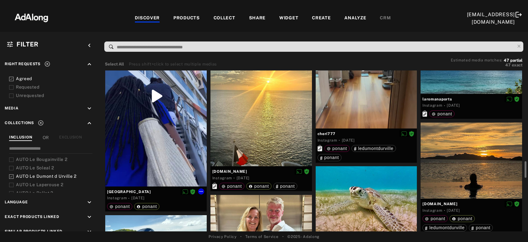
click at [178, 153] on div at bounding box center [155, 96] width 101 height 180
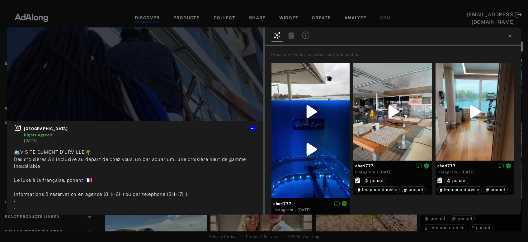
click at [292, 33] on icon at bounding box center [292, 34] width 6 height 7
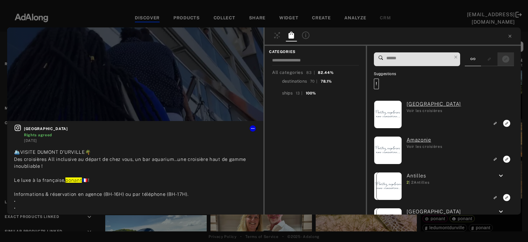
drag, startPoint x: 502, startPoint y: 64, endPoint x: 505, endPoint y: 59, distance: 6.6
click at [502, 64] on div at bounding box center [505, 59] width 16 height 14
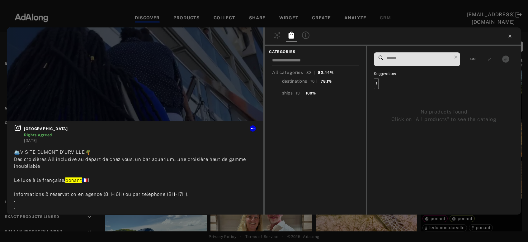
click at [508, 38] on icon at bounding box center [509, 36] width 5 height 5
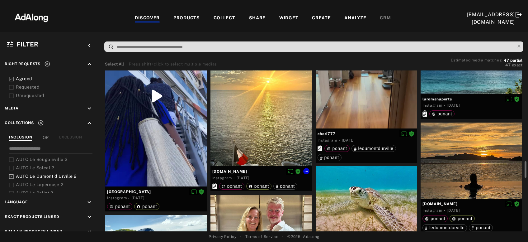
click at [260, 139] on div at bounding box center [260, 108] width 101 height 115
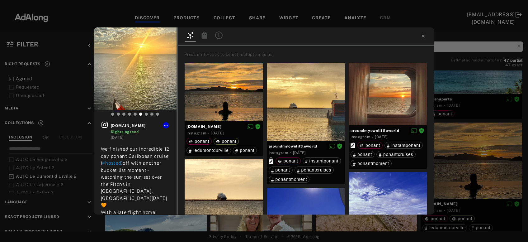
click at [206, 37] on icon at bounding box center [205, 34] width 6 height 7
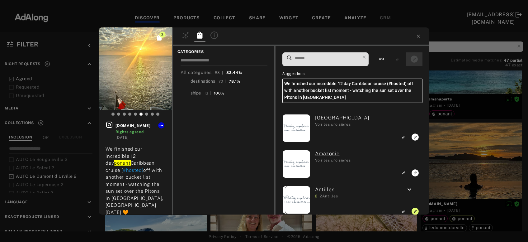
click at [410, 62] on button "Show only exact products linked" at bounding box center [414, 59] width 12 height 8
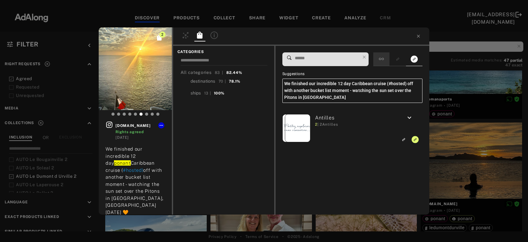
click at [378, 59] on div at bounding box center [381, 59] width 16 height 14
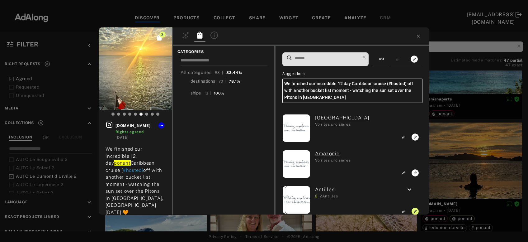
click at [334, 60] on input at bounding box center [327, 58] width 66 height 8
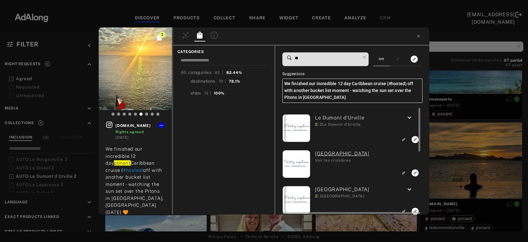
type input "**"
click at [414, 139] on icon "Link to exact product" at bounding box center [415, 139] width 7 height 7
click at [459, 82] on div "3 visitwith.us Rights agreed 3 years ago We finished our incredible 12 day pona…" at bounding box center [264, 121] width 528 height 242
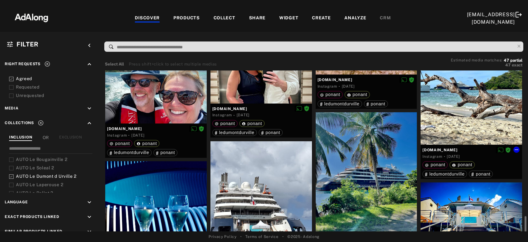
scroll to position [1107, 0]
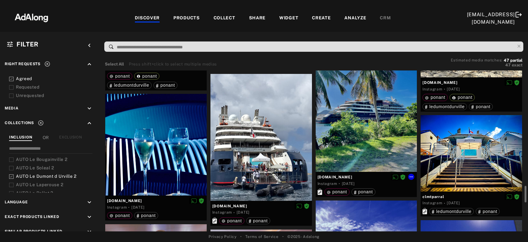
click at [384, 145] on div at bounding box center [366, 108] width 101 height 127
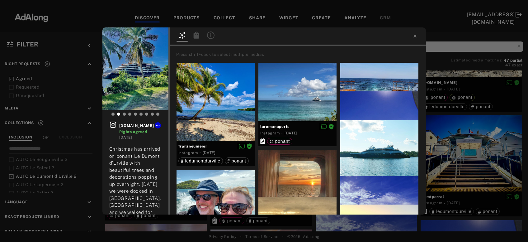
click at [204, 36] on div at bounding box center [298, 36] width 256 height 18
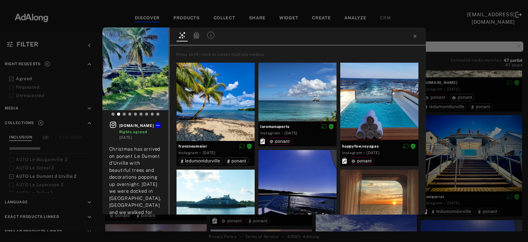
click at [195, 36] on icon at bounding box center [196, 34] width 6 height 7
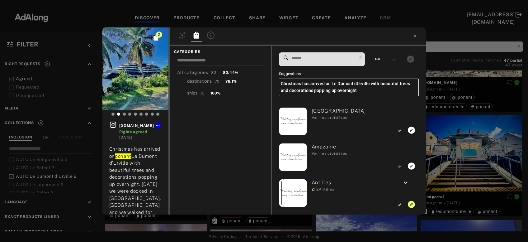
click at [341, 56] on input at bounding box center [324, 58] width 66 height 8
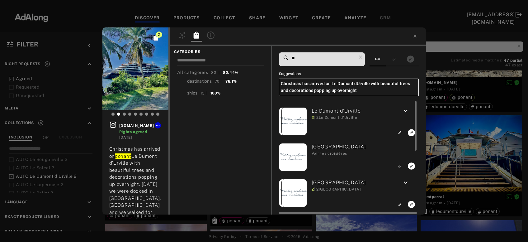
type input "**"
click at [409, 133] on icon "Link to exact product" at bounding box center [411, 132] width 7 height 7
click at [472, 151] on div "3 visitwith.us Rights agreed 3 years ago Christmas has arrived on ponant Le Dum…" at bounding box center [264, 121] width 528 height 242
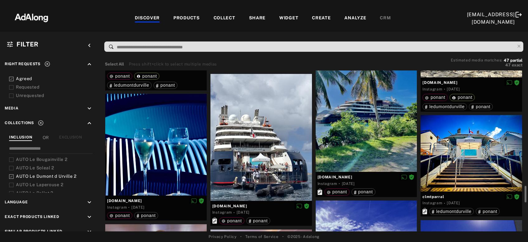
click at [470, 153] on div at bounding box center [471, 153] width 101 height 76
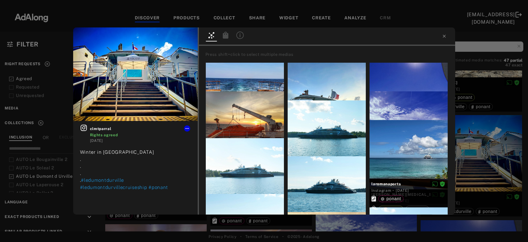
click at [226, 36] on icon at bounding box center [226, 34] width 6 height 7
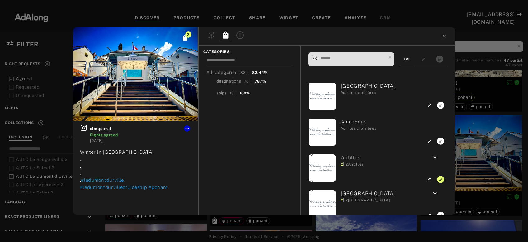
click at [367, 61] on input at bounding box center [353, 58] width 66 height 8
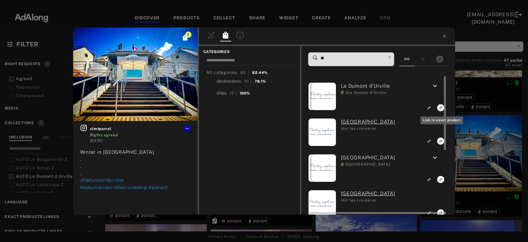
type input "**"
click at [440, 110] on icon "Link to exact product" at bounding box center [440, 107] width 7 height 7
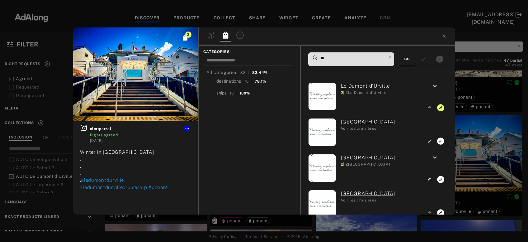
click at [475, 144] on div "3 clmtparral Rights agreed 3 years ago Winter in Caribbean . . . . #ledumontdur…" at bounding box center [264, 121] width 528 height 242
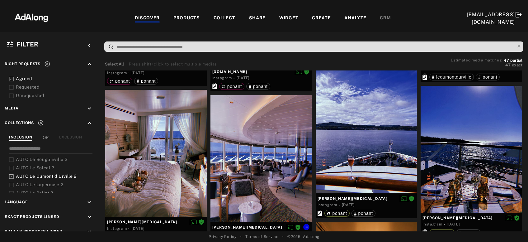
scroll to position [1275, 0]
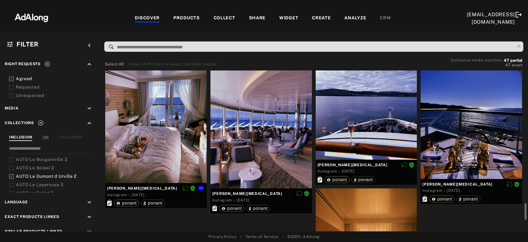
click at [157, 165] on div at bounding box center [155, 119] width 101 height 127
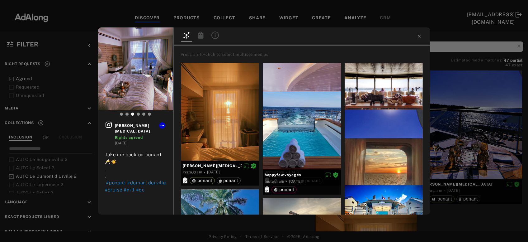
click at [203, 37] on icon at bounding box center [201, 34] width 6 height 7
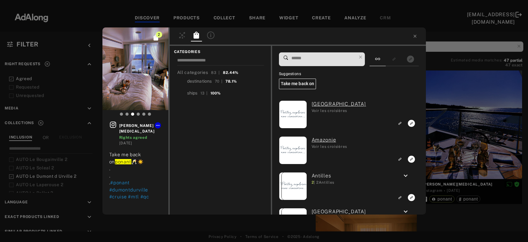
click at [333, 65] on span at bounding box center [324, 59] width 66 height 13
click at [328, 59] on input at bounding box center [324, 58] width 66 height 8
type input "**"
click at [441, 129] on div "2 margot_tham Rights agreed 3 years ago Take me back on ponant 🥂☀️ . . . #ponan…" at bounding box center [264, 121] width 528 height 242
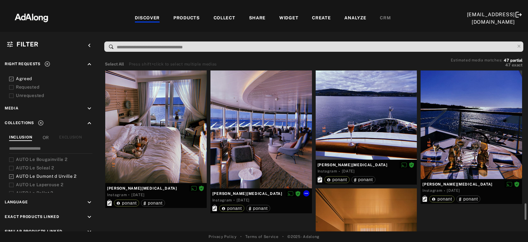
click at [269, 151] on div at bounding box center [260, 124] width 101 height 127
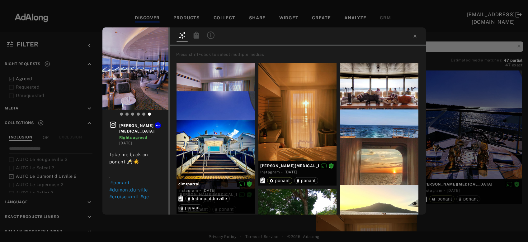
click at [195, 38] on icon at bounding box center [196, 34] width 6 height 7
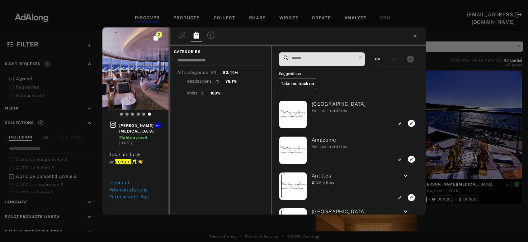
click at [326, 63] on span at bounding box center [324, 59] width 66 height 13
click at [326, 60] on input at bounding box center [324, 58] width 66 height 8
type input "**"
click at [471, 131] on div "2 margot_tham Rights agreed 3 years ago Take me back on ponant 🥂☀️ . . . #ponan…" at bounding box center [264, 121] width 528 height 242
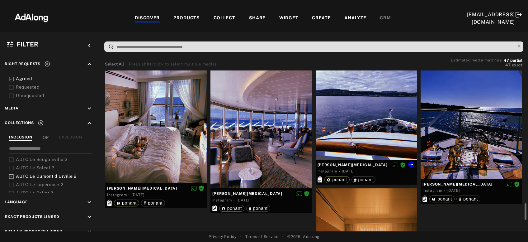
click at [370, 142] on div at bounding box center [366, 95] width 101 height 127
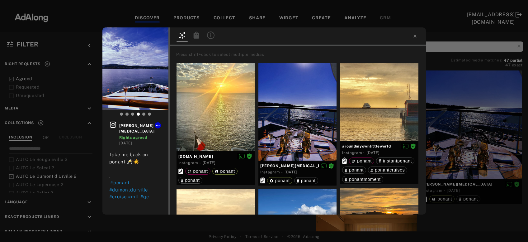
click at [196, 34] on icon at bounding box center [196, 34] width 6 height 7
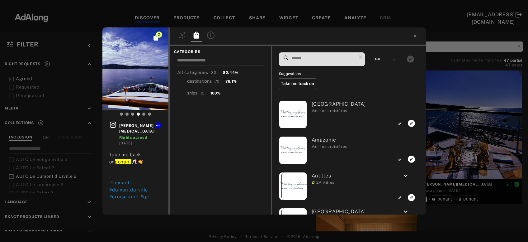
click at [341, 57] on input at bounding box center [324, 58] width 66 height 8
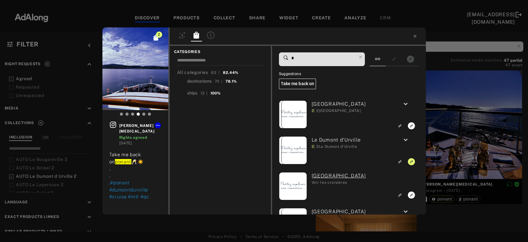
type input "**"
click at [468, 118] on div "2 margot_tham Rights agreed 3 years ago Take me back on ponant 🥂☀️ . . . #ponan…" at bounding box center [264, 121] width 528 height 242
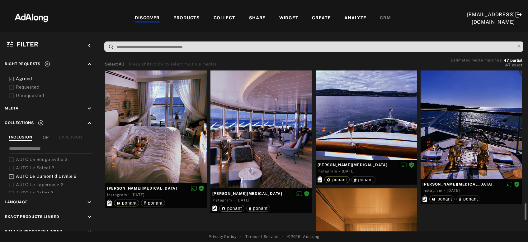
click at [461, 138] on div at bounding box center [471, 115] width 101 height 127
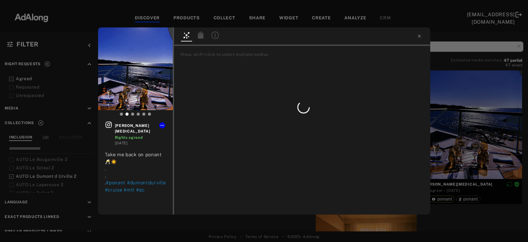
click at [200, 36] on icon at bounding box center [201, 34] width 6 height 7
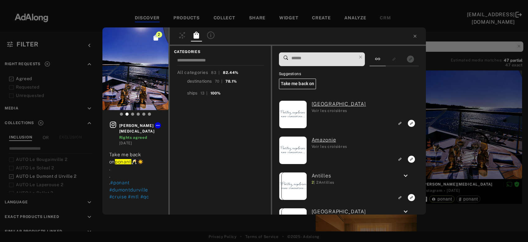
click at [324, 62] on input at bounding box center [324, 58] width 66 height 8
type input "**"
click at [463, 136] on div "2 margot_tham Rights agreed 3 years ago Take me back on ponant 🥂☀️ . . . #ponan…" at bounding box center [264, 121] width 528 height 242
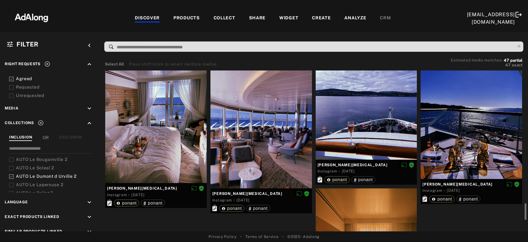
scroll to position [1387, 0]
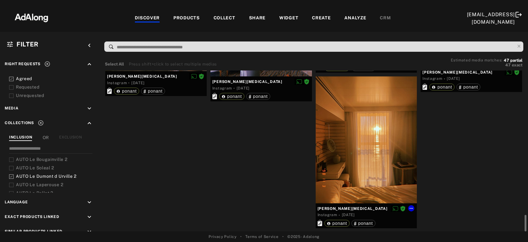
click at [385, 174] on div at bounding box center [366, 139] width 101 height 127
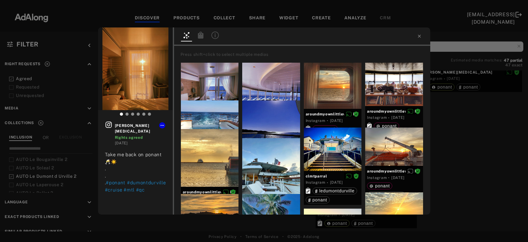
click at [201, 38] on div at bounding box center [200, 35] width 11 height 9
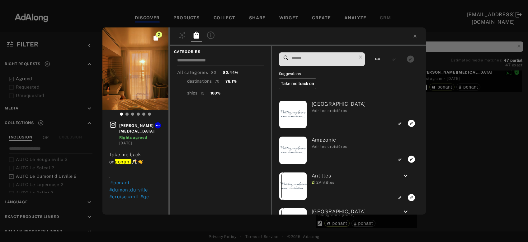
click at [336, 59] on input at bounding box center [324, 58] width 66 height 8
type input "**"
click at [450, 140] on div "2 margot_tham Rights agreed 3 years ago Take me back on ponant 🥂☀️ . . . #ponan…" at bounding box center [264, 121] width 528 height 242
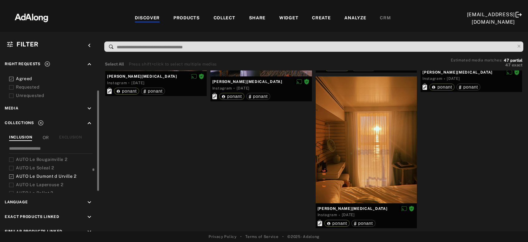
drag, startPoint x: 43, startPoint y: 172, endPoint x: 46, endPoint y: 164, distance: 8.9
click at [44, 173] on span "AUTO Le Dumont d Urville 2" at bounding box center [46, 175] width 61 height 5
click at [46, 165] on span "AUTO Le Soleal 2" at bounding box center [35, 167] width 38 height 5
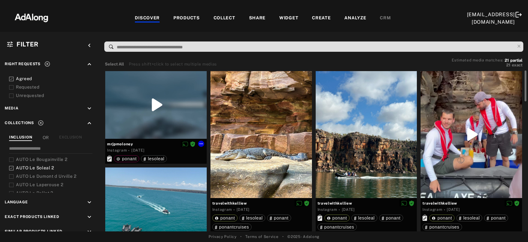
click at [132, 101] on div at bounding box center [155, 105] width 101 height 68
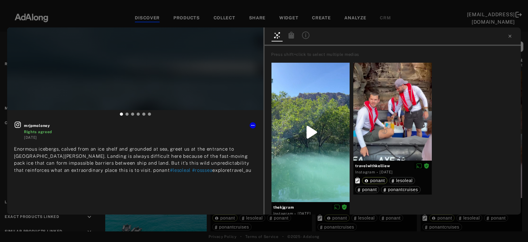
click at [294, 35] on icon at bounding box center [292, 34] width 6 height 7
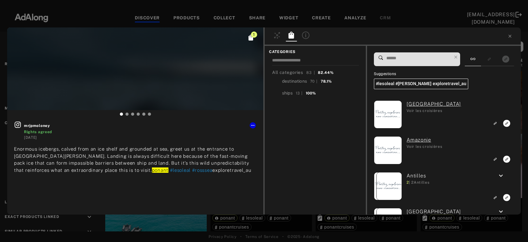
click at [417, 59] on input at bounding box center [419, 58] width 66 height 8
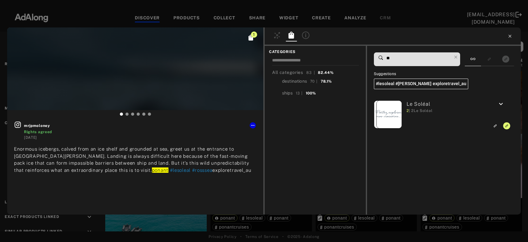
type input "**"
click at [509, 36] on icon at bounding box center [509, 36] width 5 height 5
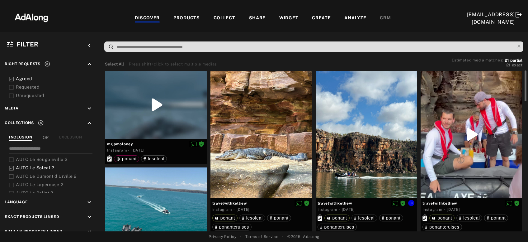
click at [359, 139] on div at bounding box center [366, 134] width 101 height 127
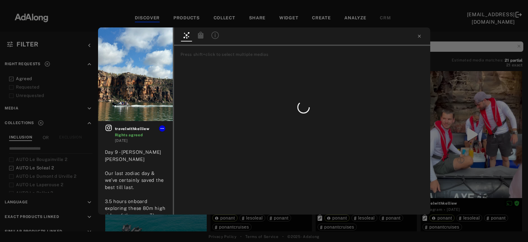
click at [197, 37] on div at bounding box center [200, 35] width 11 height 9
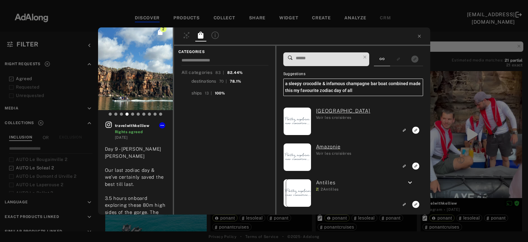
click at [341, 59] on input at bounding box center [328, 58] width 66 height 8
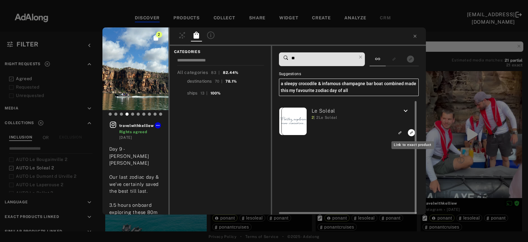
type input "**"
click at [412, 135] on icon "Link to exact product" at bounding box center [411, 132] width 7 height 7
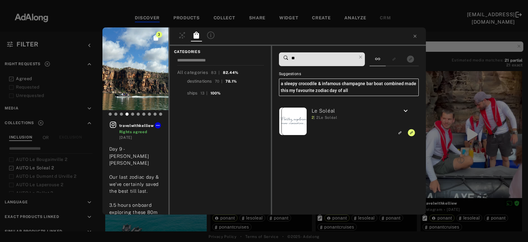
click at [459, 143] on div "3 travelwithkelliew Rights agreed 2 years ago Day 9 - King George River Our las…" at bounding box center [264, 121] width 528 height 242
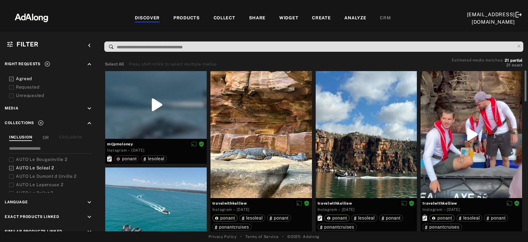
click at [459, 157] on div at bounding box center [471, 134] width 101 height 127
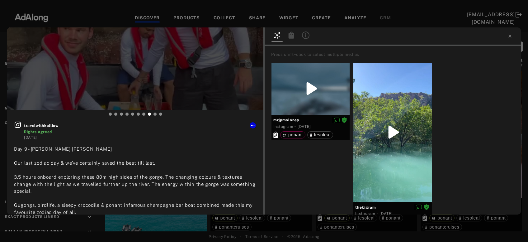
click at [294, 36] on icon at bounding box center [292, 34] width 6 height 7
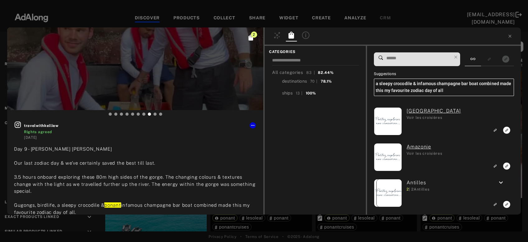
click at [418, 56] on input at bounding box center [419, 58] width 66 height 8
type input "**"
type input "*"
type input "**"
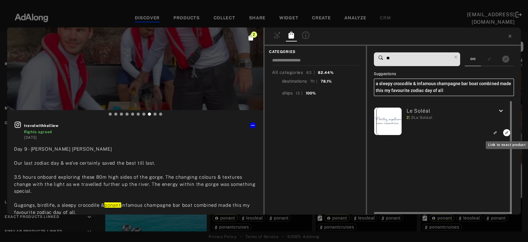
type input "**"
click at [506, 132] on icon "Link to exact product" at bounding box center [506, 132] width 7 height 7
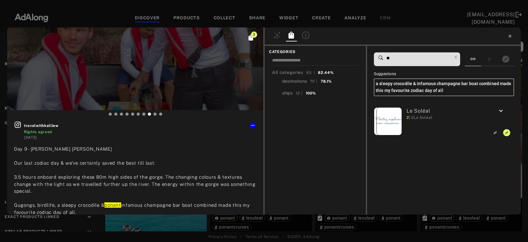
type input "**"
click at [510, 38] on icon at bounding box center [509, 36] width 5 height 5
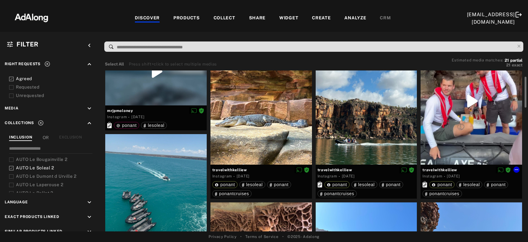
scroll to position [101, 0]
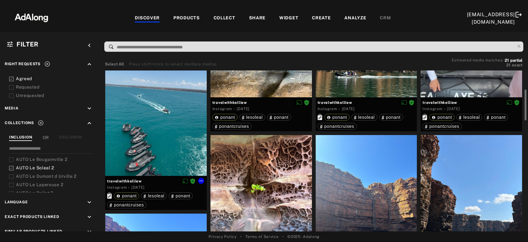
click at [148, 143] on div at bounding box center [155, 121] width 101 height 109
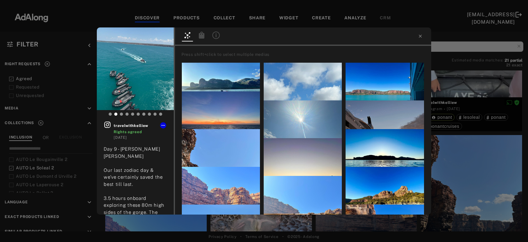
click at [206, 39] on div at bounding box center [201, 35] width 11 height 9
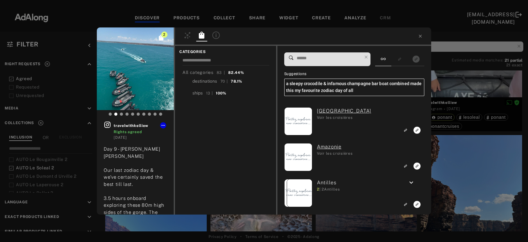
click at [337, 61] on input at bounding box center [329, 58] width 66 height 8
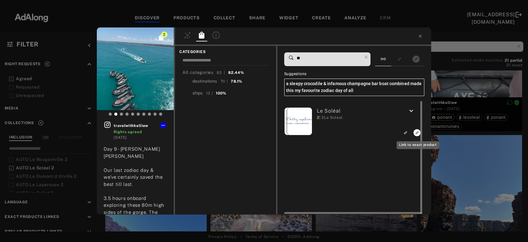
type input "**"
click at [416, 134] on icon "Link to exact product" at bounding box center [416, 132] width 7 height 7
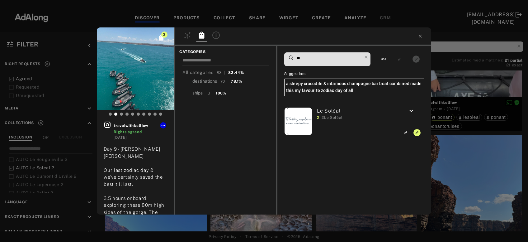
click at [454, 158] on div "3 travelwithkelliew Rights agreed 2 years ago Day 9 - King George River Our las…" at bounding box center [264, 121] width 528 height 242
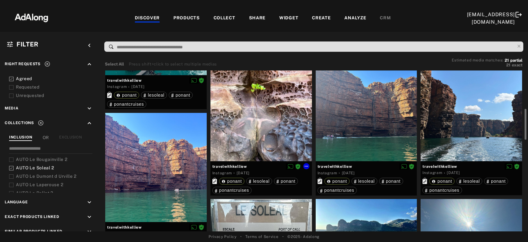
scroll to position [167, 0]
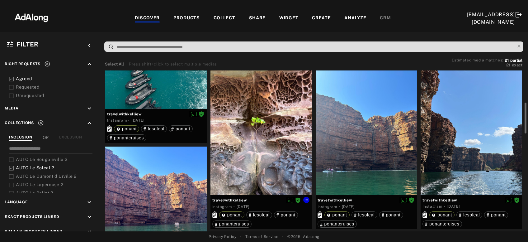
click at [288, 119] on div at bounding box center [260, 131] width 101 height 127
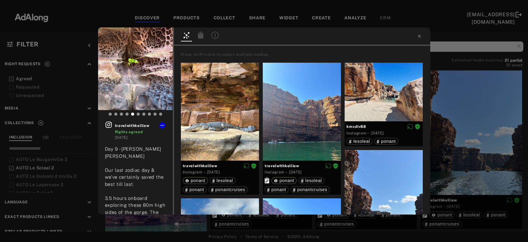
click at [201, 36] on icon at bounding box center [201, 34] width 6 height 7
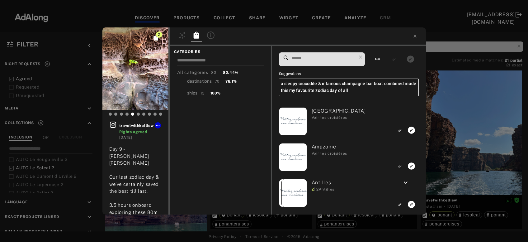
click at [336, 59] on input at bounding box center [324, 58] width 66 height 8
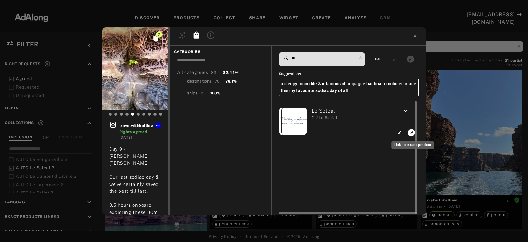
type input "**"
click at [409, 134] on icon "Link to exact product" at bounding box center [411, 132] width 7 height 7
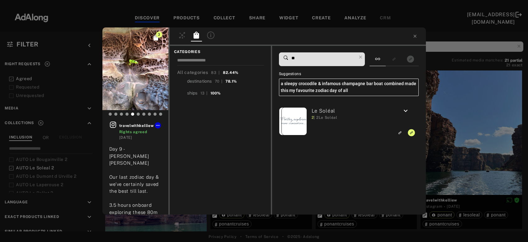
click at [440, 134] on div "3 travelwithkelliew Rights agreed 2 years ago Day 9 - King George River Our las…" at bounding box center [264, 121] width 528 height 242
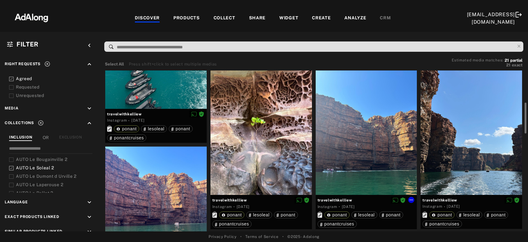
click at [372, 153] on div at bounding box center [366, 131] width 101 height 127
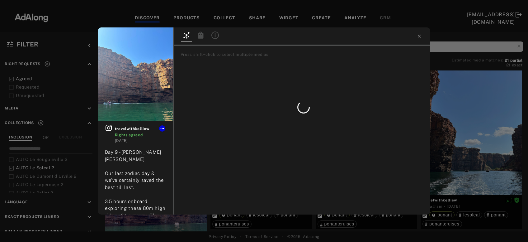
click at [200, 35] on icon at bounding box center [201, 34] width 6 height 7
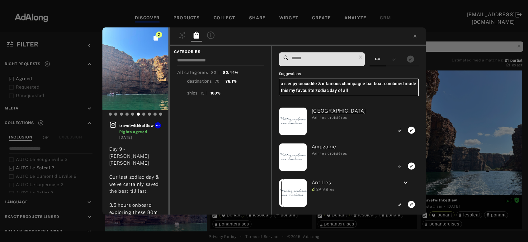
click at [350, 62] on input at bounding box center [324, 58] width 66 height 8
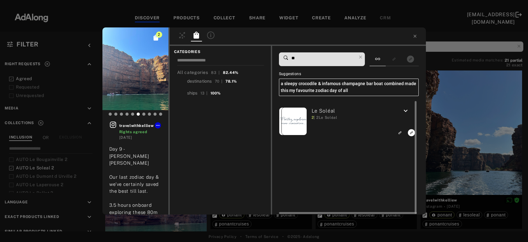
type input "**"
click at [411, 132] on icon "Link to exact product" at bounding box center [411, 132] width 7 height 7
click at [450, 133] on div "3 travelwithkelliew Rights agreed 2 years ago Day 9 - King George River Our las…" at bounding box center [264, 121] width 528 height 242
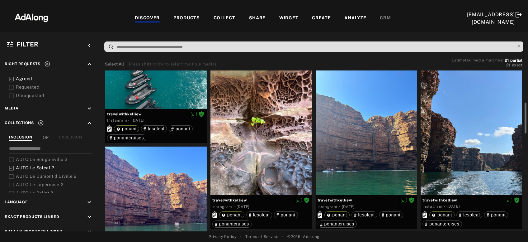
click at [461, 149] on div at bounding box center [471, 131] width 101 height 127
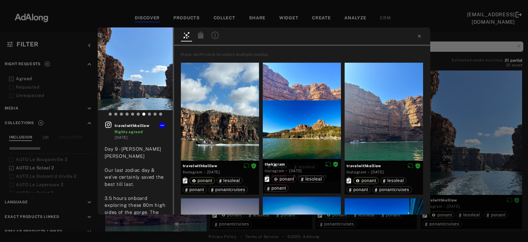
click at [201, 38] on icon at bounding box center [201, 34] width 6 height 7
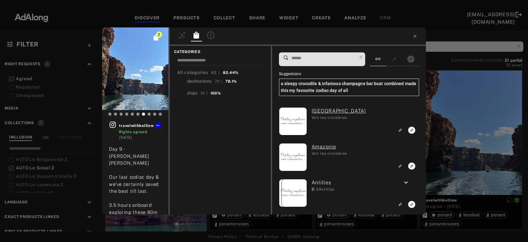
click at [293, 57] on input at bounding box center [324, 58] width 66 height 8
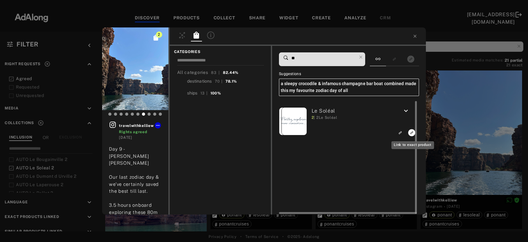
type input "**"
click at [412, 133] on icon "Link to exact product" at bounding box center [411, 132] width 7 height 7
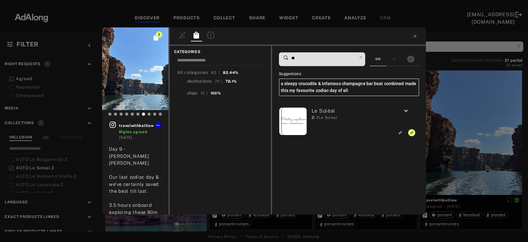
click at [459, 134] on div "3 travelwithkelliew Rights agreed 2 years ago Day 9 - King George River Our las…" at bounding box center [264, 121] width 528 height 242
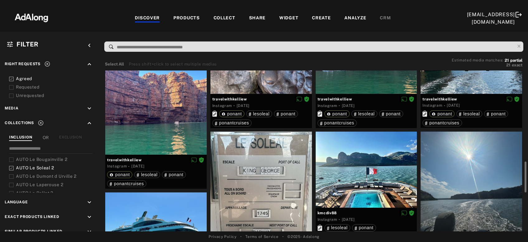
scroll to position [302, 0]
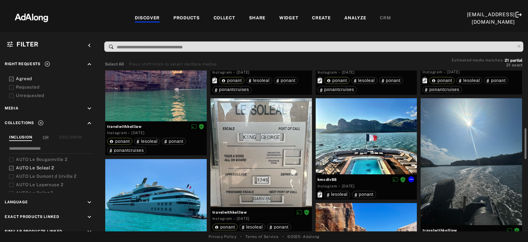
click at [377, 160] on div at bounding box center [366, 136] width 101 height 76
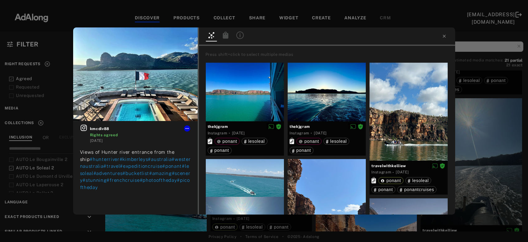
click at [225, 35] on icon at bounding box center [226, 34] width 6 height 7
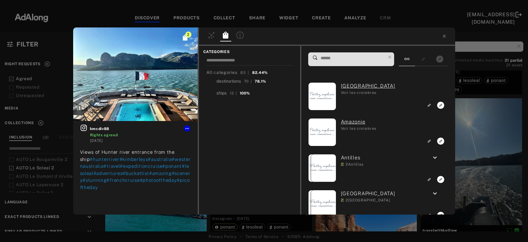
click at [333, 58] on input at bounding box center [353, 58] width 66 height 8
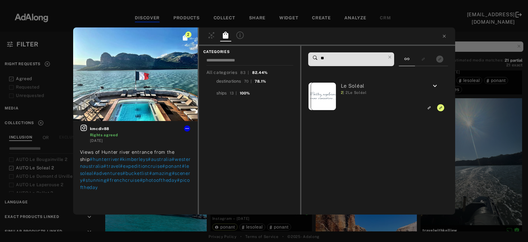
type input "**"
click at [468, 132] on div "2 kmcdiv88 Rights agreed 2 years ago Views of Hunter river entrance from the sh…" at bounding box center [264, 121] width 528 height 242
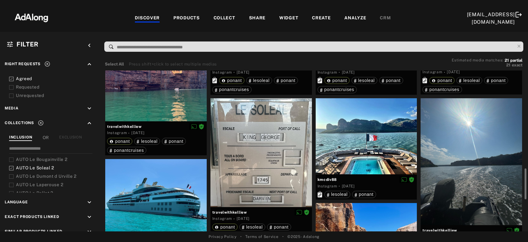
scroll to position [335, 0]
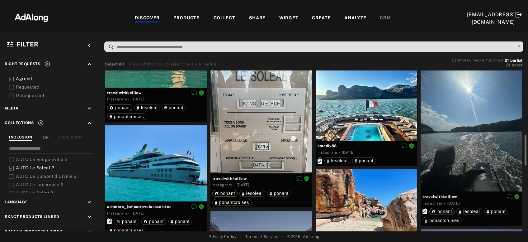
click at [468, 132] on div at bounding box center [471, 127] width 101 height 127
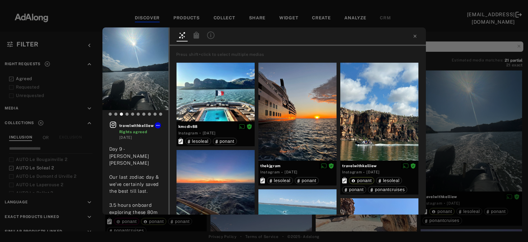
click at [197, 38] on icon at bounding box center [196, 34] width 6 height 7
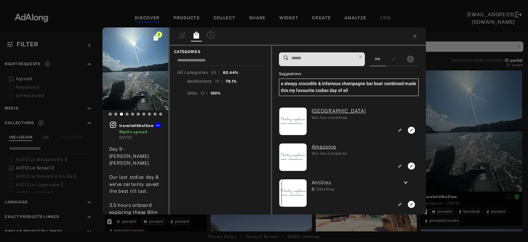
click at [318, 58] on input at bounding box center [324, 58] width 66 height 8
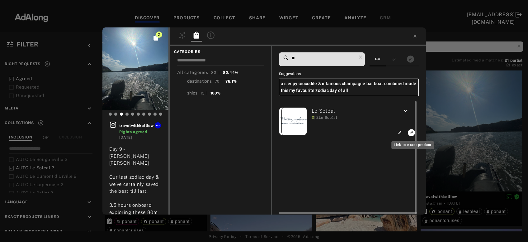
type input "**"
click at [410, 133] on icon "Link to exact product" at bounding box center [411, 132] width 7 height 7
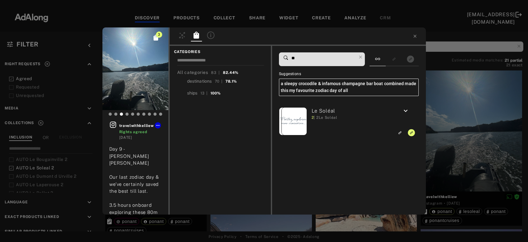
click at [447, 134] on div "3 travelwithkelliew Rights agreed 2 years ago Day 9 - King George River Our las…" at bounding box center [264, 121] width 528 height 242
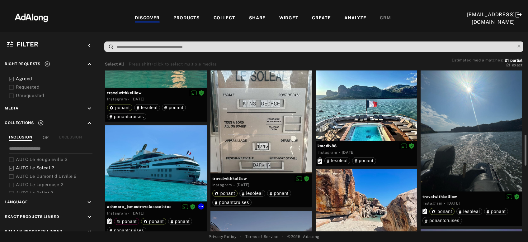
click at [157, 156] on div at bounding box center [155, 163] width 101 height 76
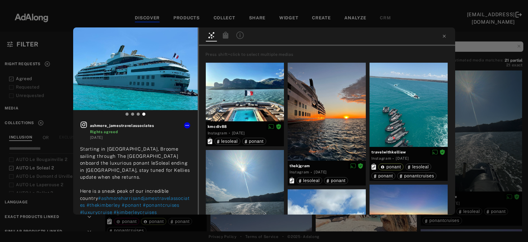
click at [226, 38] on icon at bounding box center [226, 34] width 6 height 7
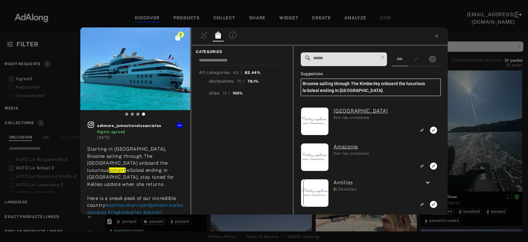
click at [334, 58] on input at bounding box center [346, 58] width 66 height 8
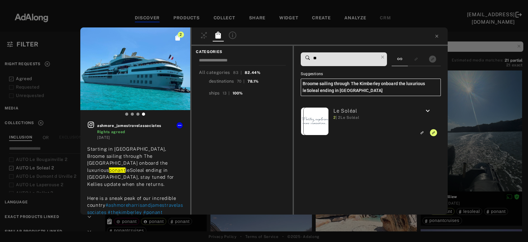
type input "**"
click at [473, 140] on div "2 ashmore_jamestravelassociates Rights agreed 2 years ago Starting in Cable Bea…" at bounding box center [264, 121] width 528 height 242
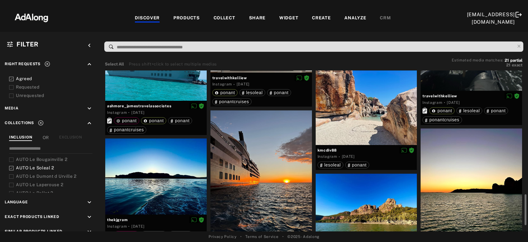
scroll to position [469, 0]
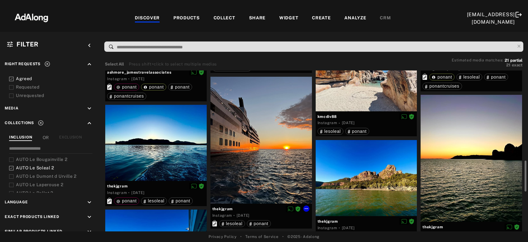
click at [253, 139] on div at bounding box center [260, 140] width 101 height 127
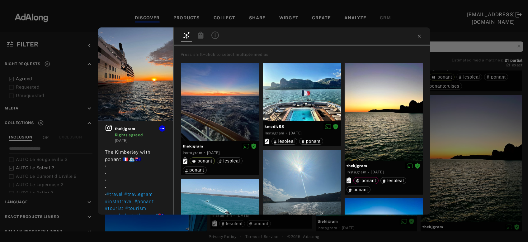
click at [201, 39] on div at bounding box center [200, 35] width 11 height 9
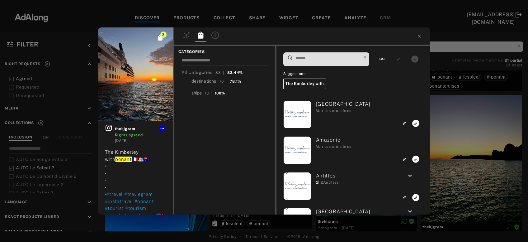
click at [312, 57] on input at bounding box center [328, 58] width 66 height 8
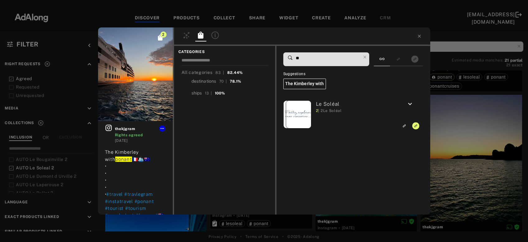
type input "**"
click at [496, 133] on div "2 thekjgram Rights agreed 2 years ago The Kimberley with ponant 🇫🇷🛳️🇦🇺 • • • • …" at bounding box center [264, 121] width 528 height 242
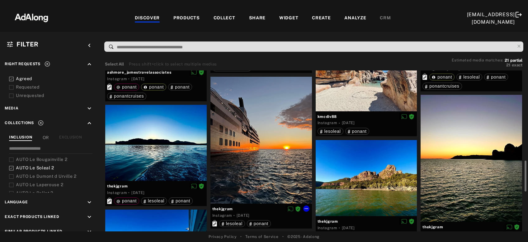
click at [166, 145] on div at bounding box center [155, 143] width 101 height 76
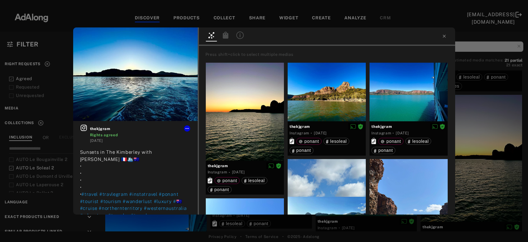
click at [229, 36] on icon at bounding box center [225, 34] width 7 height 7
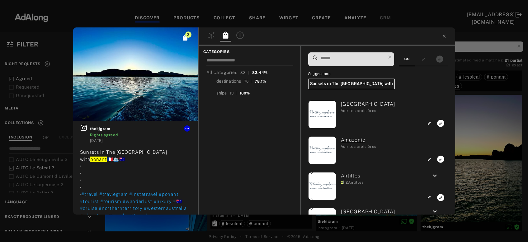
click at [341, 60] on input at bounding box center [353, 58] width 66 height 8
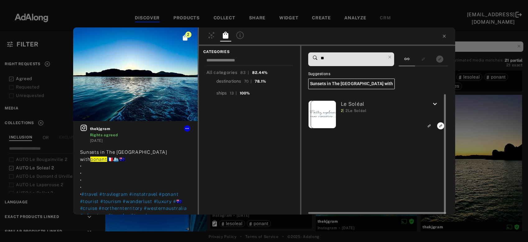
type input "**"
click at [441, 126] on rect "Link to exact product" at bounding box center [441, 126] width 8 height 8
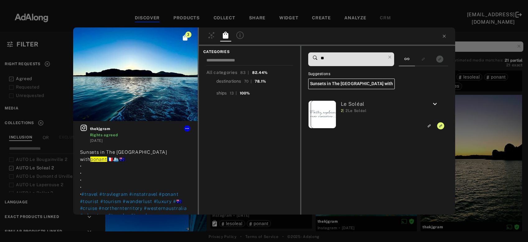
click at [484, 138] on div "3 thekjgram Rights agreed 2 years ago Sunsets in The Kimberley with ponant 🇫🇷🛳️…" at bounding box center [264, 121] width 528 height 242
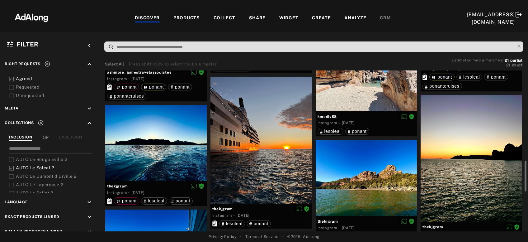
scroll to position [503, 0]
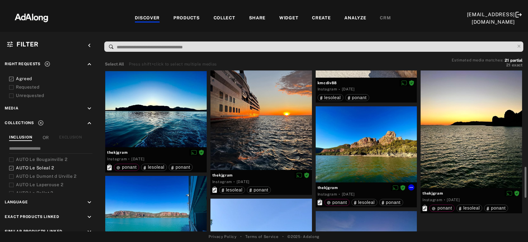
click at [387, 152] on div at bounding box center [366, 144] width 101 height 76
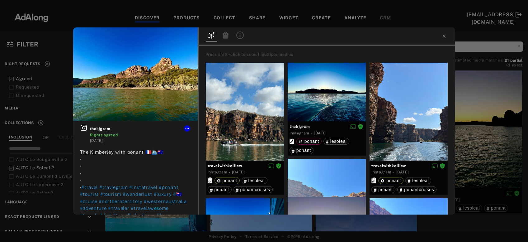
click at [227, 38] on icon at bounding box center [226, 34] width 6 height 7
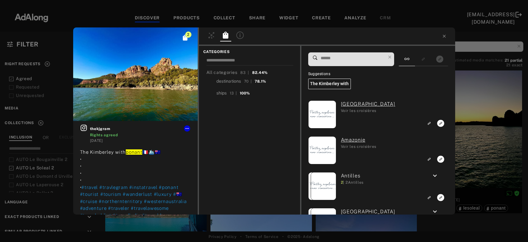
click at [369, 59] on input at bounding box center [353, 58] width 66 height 8
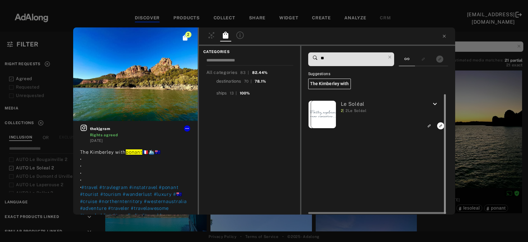
type input "**"
click at [442, 127] on div at bounding box center [444, 154] width 5 height 120
click at [440, 125] on icon "Link to exact product" at bounding box center [440, 125] width 7 height 7
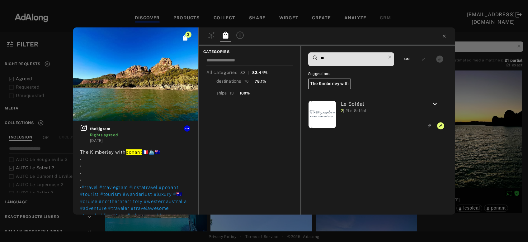
click at [480, 126] on div "3 thekjgram Rights agreed 2 years ago The Kimberley with ponant 🇫🇷🛳️🇦🇺 • • • • …" at bounding box center [264, 121] width 528 height 242
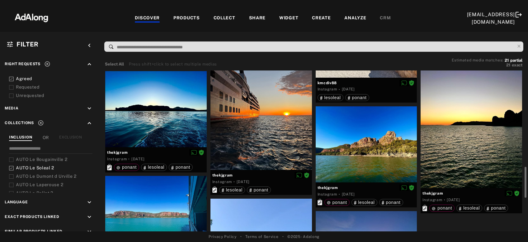
click at [480, 145] on div at bounding box center [471, 124] width 101 height 127
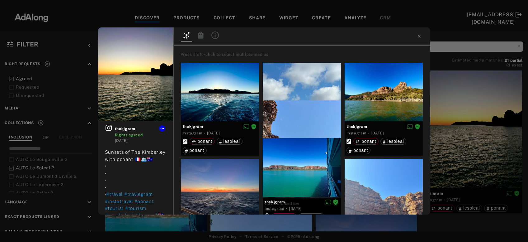
click at [197, 38] on icon at bounding box center [200, 34] width 7 height 7
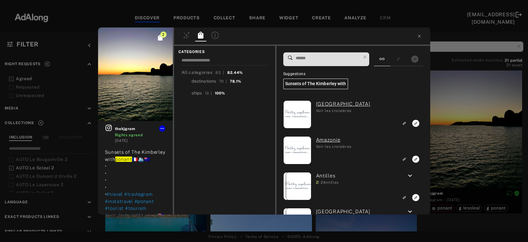
click at [297, 61] on input at bounding box center [328, 58] width 66 height 8
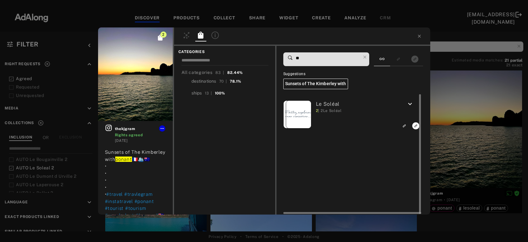
type input "**"
click at [414, 128] on icon "Link to exact product" at bounding box center [415, 125] width 7 height 7
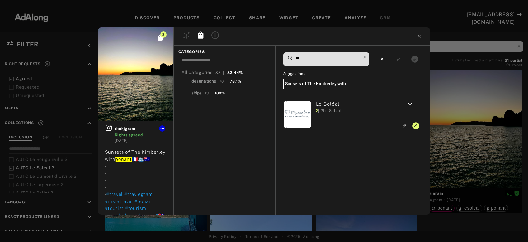
click at [449, 129] on div "3 thekjgram Rights agreed 2 years ago Sunsets of The Kimberley with ponant 🇫🇷🛳️…" at bounding box center [264, 121] width 528 height 242
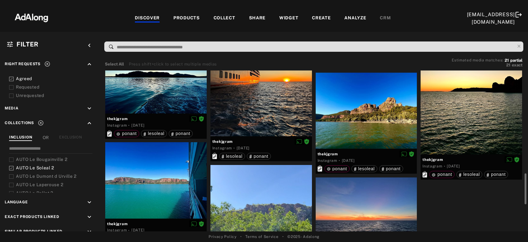
scroll to position [604, 0]
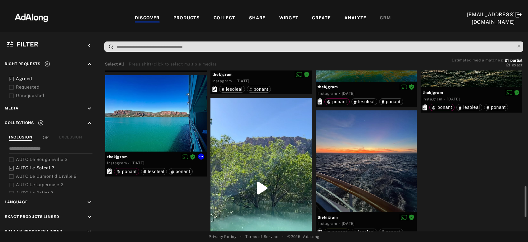
click at [154, 124] on div at bounding box center [155, 113] width 101 height 76
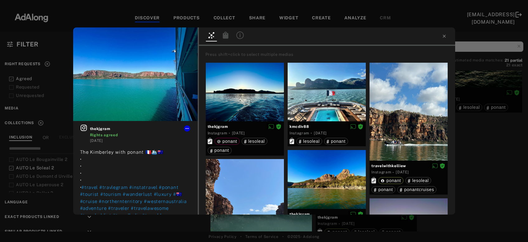
click at [223, 37] on icon at bounding box center [226, 34] width 6 height 7
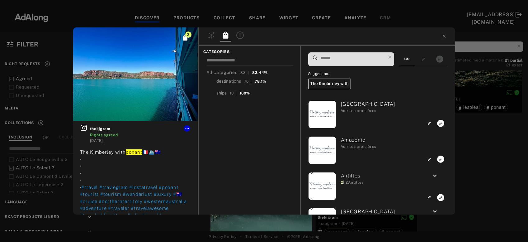
click at [347, 58] on input at bounding box center [353, 58] width 66 height 8
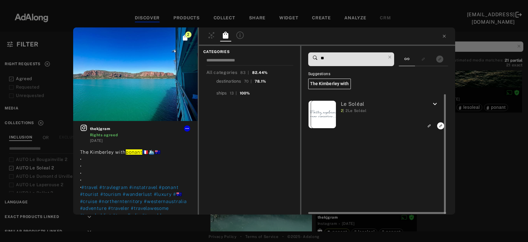
type input "**"
click at [441, 128] on icon "Link to exact product" at bounding box center [440, 125] width 7 height 7
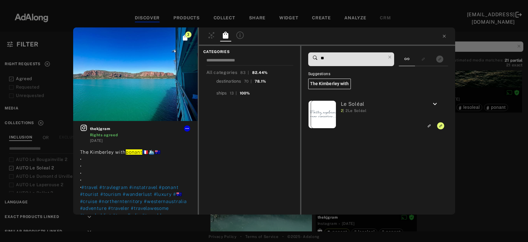
click at [469, 83] on div "3 thekjgram Rights agreed 2 years ago The Kimberley with ponant 🇫🇷🛳️🇦🇺 • • • • …" at bounding box center [264, 121] width 528 height 242
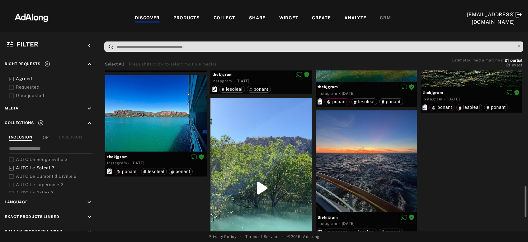
scroll to position [671, 0]
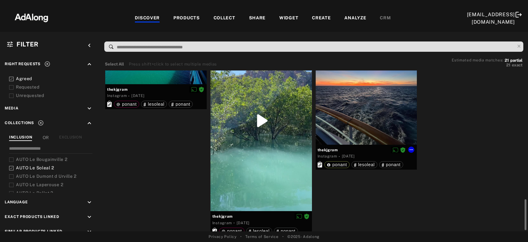
click at [351, 115] on div at bounding box center [366, 93] width 101 height 101
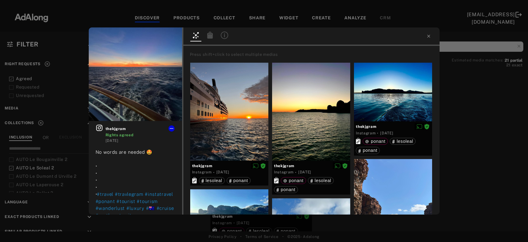
click at [210, 36] on icon at bounding box center [210, 34] width 6 height 7
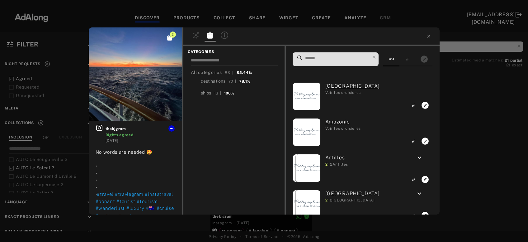
click at [329, 60] on input at bounding box center [337, 58] width 66 height 8
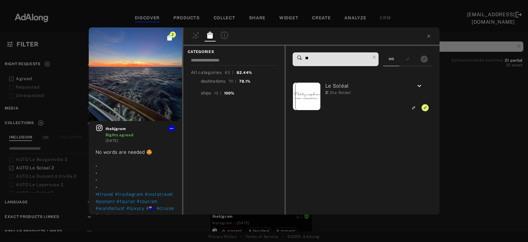
type input "**"
click at [454, 136] on div "2 thekjgram Rights agreed 2 years ago No words are needed 🤩 • • • • • #travel #…" at bounding box center [264, 121] width 528 height 242
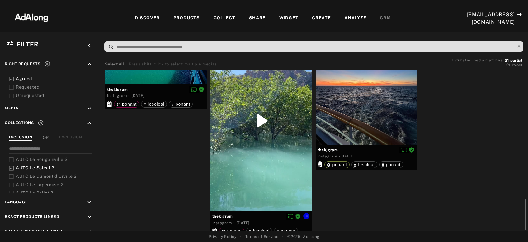
click at [253, 177] on div at bounding box center [260, 121] width 101 height 180
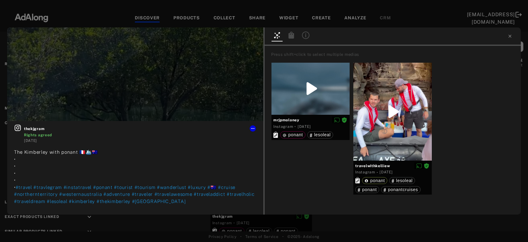
click at [292, 39] on div at bounding box center [291, 35] width 11 height 9
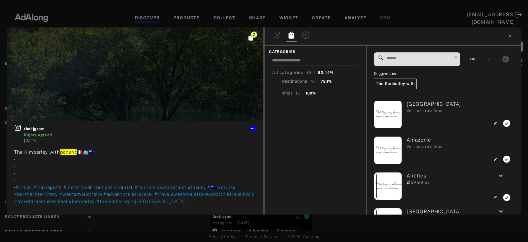
click at [414, 58] on input at bounding box center [419, 58] width 66 height 8
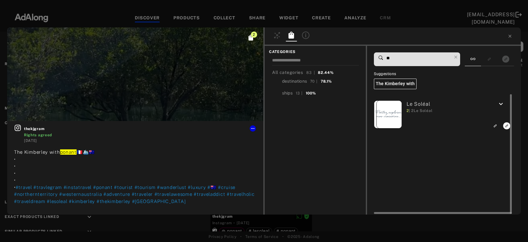
type input "**"
click at [507, 126] on rect "Link to exact product" at bounding box center [507, 126] width 8 height 8
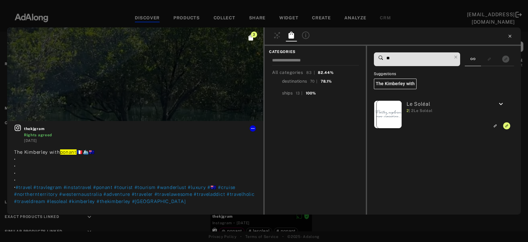
click at [510, 34] on icon at bounding box center [509, 36] width 5 height 5
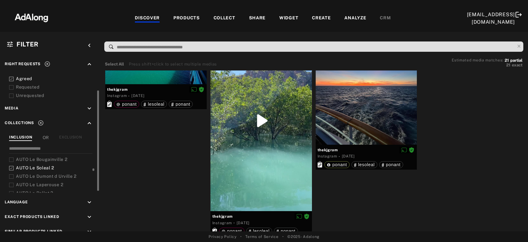
click at [40, 166] on span "AUTO Le Soleal 2" at bounding box center [35, 167] width 38 height 5
click at [48, 158] on span "AUTO Le Bougainville 2" at bounding box center [41, 159] width 51 height 5
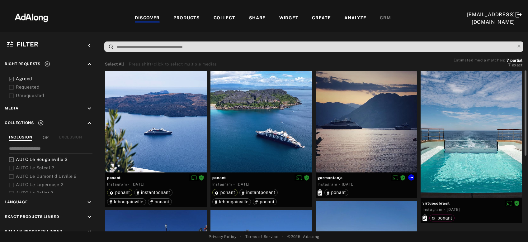
click at [343, 152] on div at bounding box center [366, 121] width 101 height 101
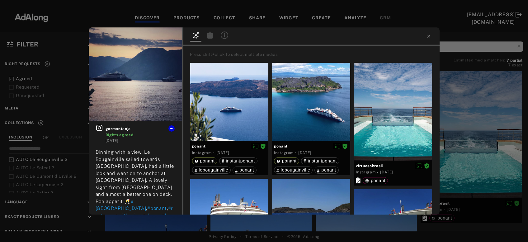
click at [210, 35] on icon at bounding box center [210, 34] width 6 height 7
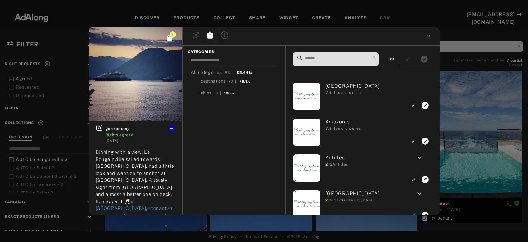
click at [323, 62] on input at bounding box center [337, 58] width 66 height 8
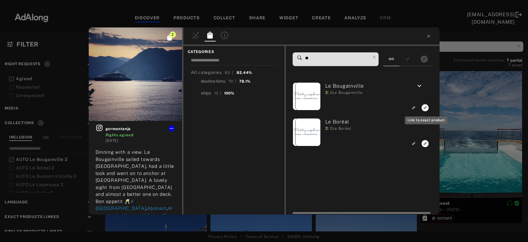
type input "**"
click at [426, 107] on rect "Link to exact product" at bounding box center [425, 108] width 8 height 8
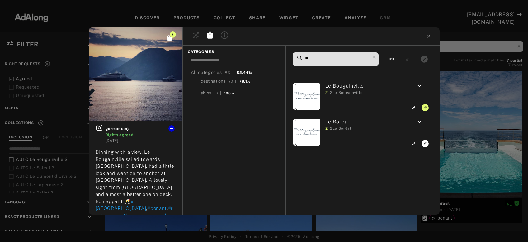
click at [478, 115] on div "3 gormantanja Rights agreed 2 years ago Dinning with a view. Le Bougainville sa…" at bounding box center [264, 121] width 528 height 242
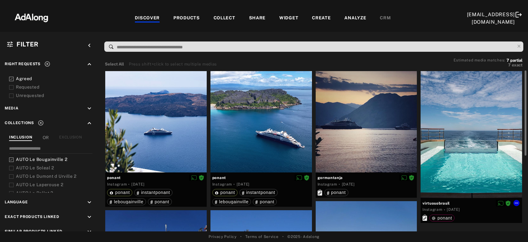
click at [465, 159] on div at bounding box center [471, 134] width 101 height 127
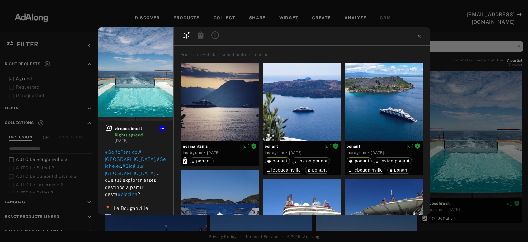
click at [201, 35] on icon at bounding box center [201, 34] width 6 height 7
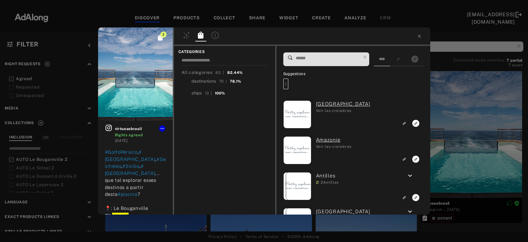
click at [337, 61] on input at bounding box center [328, 58] width 66 height 8
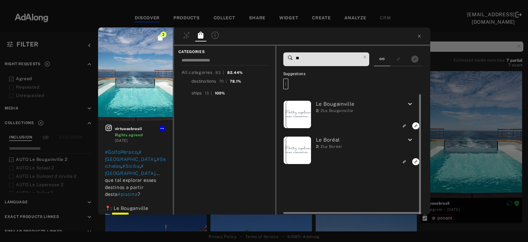
type input "**"
click at [415, 124] on icon "Link to exact product" at bounding box center [415, 125] width 7 height 7
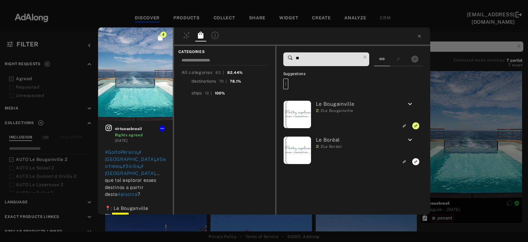
click at [462, 124] on div "4 virtuosobrasil Rights agreed 3 years ago #GolfoPérsico , #Madagascar , #Seich…" at bounding box center [264, 121] width 528 height 242
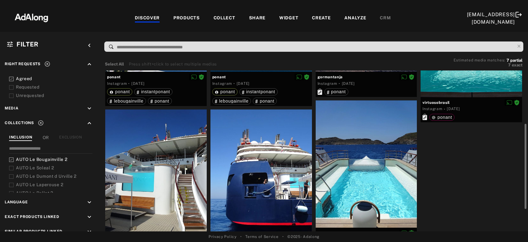
scroll to position [134, 0]
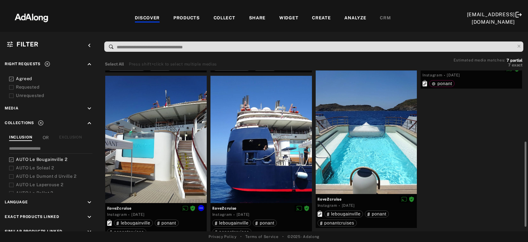
click at [157, 167] on div at bounding box center [155, 139] width 101 height 127
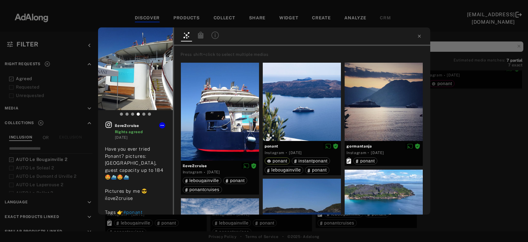
click at [202, 39] on div at bounding box center [200, 35] width 11 height 9
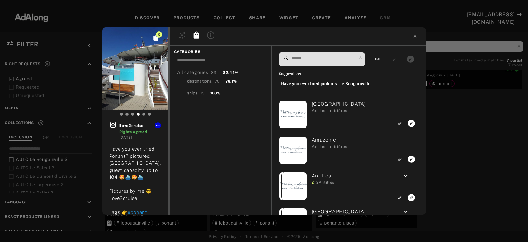
click at [305, 60] on input at bounding box center [324, 58] width 66 height 8
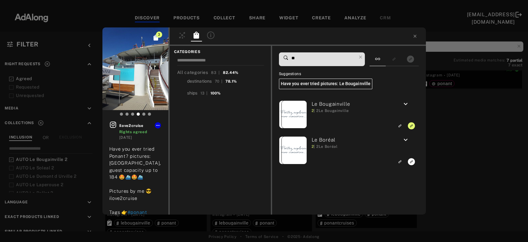
type input "**"
click at [451, 130] on div "3 ilove2cruise Rights agreed 3 years ago Have you ever tried Ponant? pictures: …" at bounding box center [264, 121] width 528 height 242
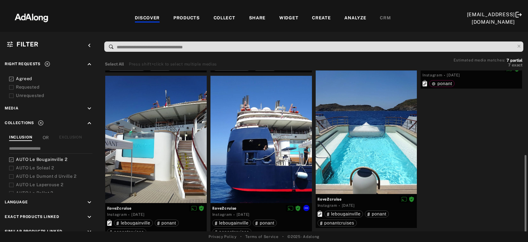
scroll to position [143, 0]
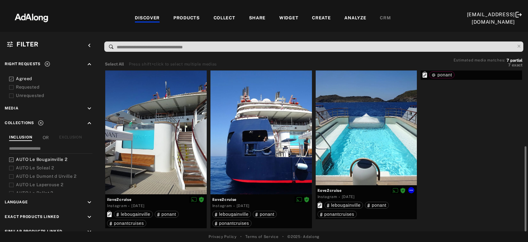
click at [361, 141] on div at bounding box center [366, 121] width 101 height 127
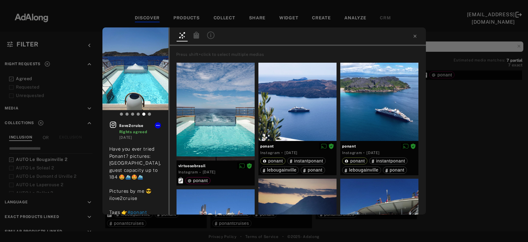
click at [196, 38] on icon at bounding box center [196, 34] width 6 height 7
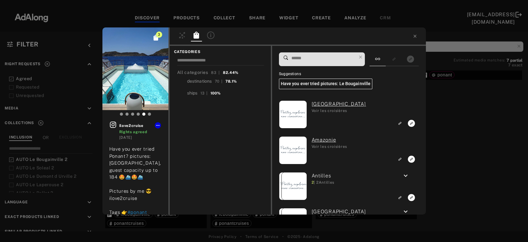
click at [319, 55] on input at bounding box center [324, 58] width 66 height 8
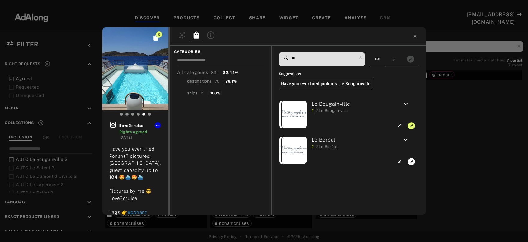
type input "**"
click at [415, 40] on div at bounding box center [298, 36] width 256 height 18
click at [416, 38] on icon at bounding box center [414, 36] width 5 height 5
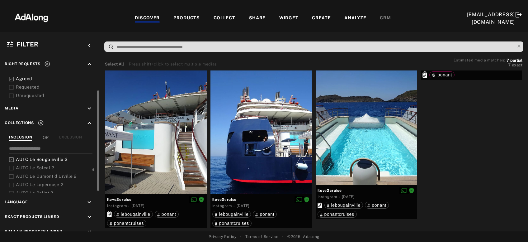
click at [35, 157] on span "AUTO Le Bougainville 2" at bounding box center [41, 159] width 51 height 5
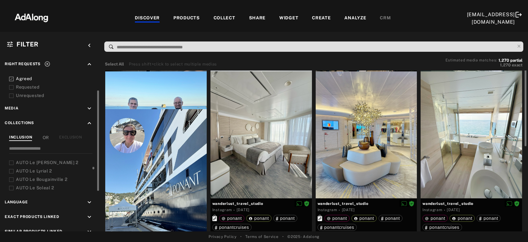
scroll to position [58, 0]
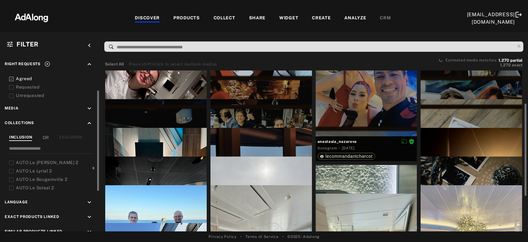
click at [45, 169] on span "AUTO Le Lyrial 2" at bounding box center [34, 170] width 36 height 5
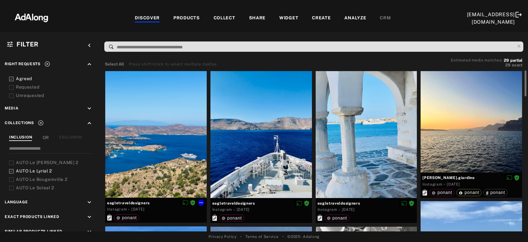
click at [144, 167] on div at bounding box center [155, 134] width 101 height 126
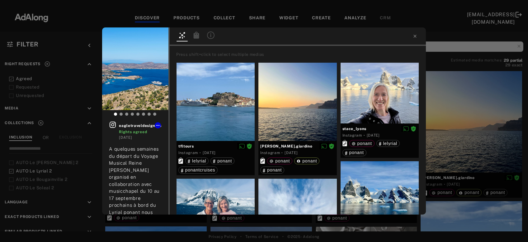
click at [199, 35] on icon at bounding box center [196, 34] width 7 height 7
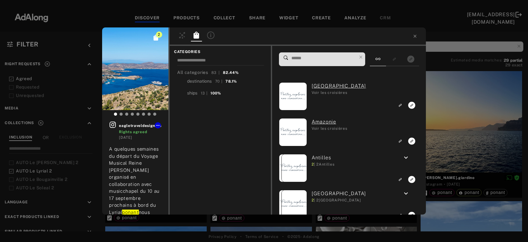
click at [333, 59] on input at bounding box center [324, 58] width 66 height 8
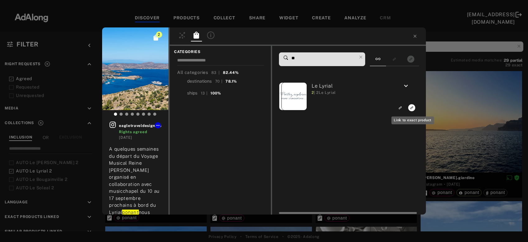
type input "**"
click at [411, 107] on icon "Link to exact product" at bounding box center [411, 107] width 7 height 7
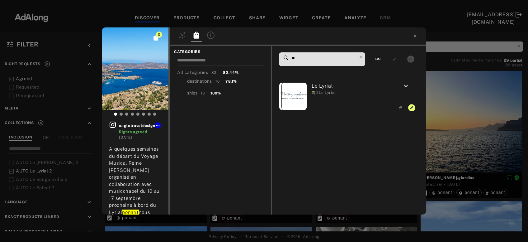
click at [493, 108] on div "3 eagletraveldesigners Rights agreed 2 years ago A quelques semaines du départ …" at bounding box center [264, 121] width 528 height 242
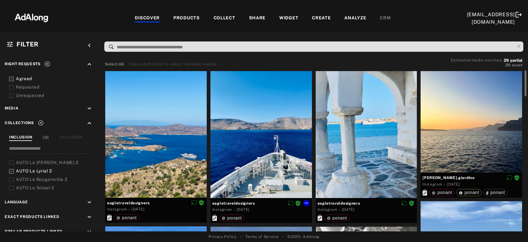
click at [266, 165] on div at bounding box center [260, 134] width 101 height 127
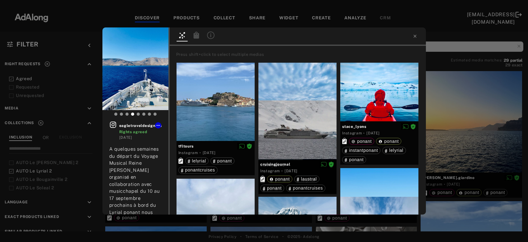
click at [202, 38] on div at bounding box center [196, 36] width 14 height 11
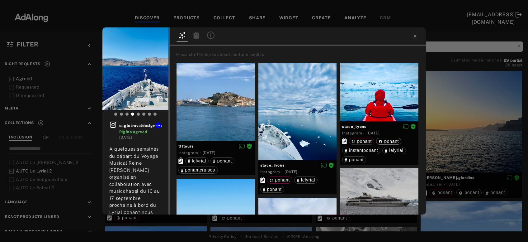
click at [195, 36] on icon at bounding box center [196, 34] width 6 height 7
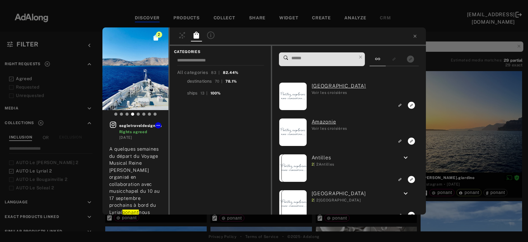
click at [326, 59] on input at bounding box center [324, 58] width 66 height 8
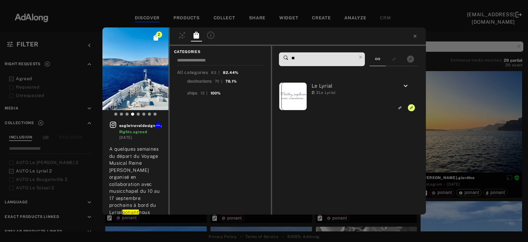
type input "**"
click at [461, 119] on div "2 eagletraveldesigners Rights agreed 2 years ago A quelques semaines du départ …" at bounding box center [264, 121] width 528 height 242
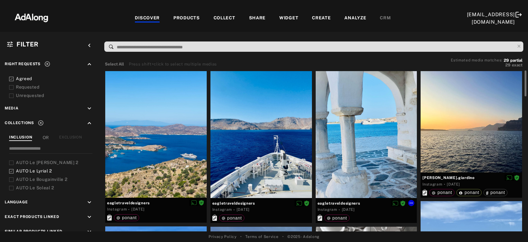
click at [378, 142] on div at bounding box center [366, 134] width 101 height 127
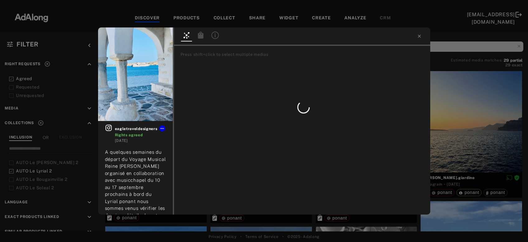
click at [201, 37] on div at bounding box center [200, 35] width 11 height 9
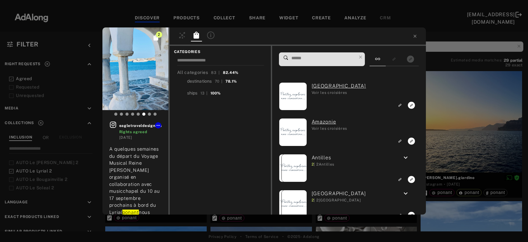
click at [339, 58] on input at bounding box center [324, 58] width 66 height 8
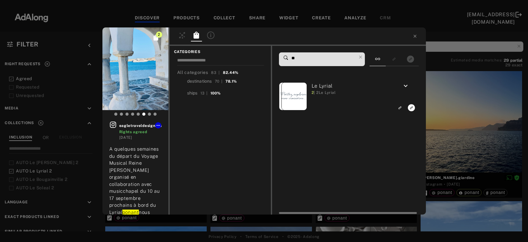
type input "**"
click at [411, 107] on icon "Link to exact product" at bounding box center [411, 107] width 7 height 7
click at [466, 117] on div "3 eagletraveldesigners Rights agreed 2 years ago A quelques semaines du départ …" at bounding box center [264, 121] width 528 height 242
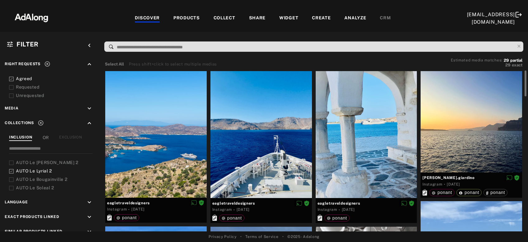
click at [459, 141] on div at bounding box center [471, 121] width 101 height 101
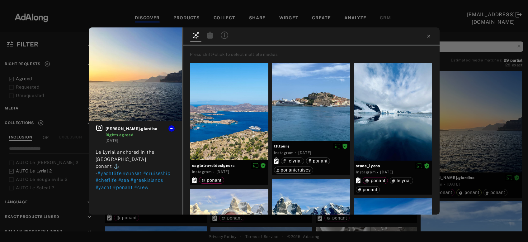
click at [211, 38] on icon at bounding box center [210, 34] width 6 height 7
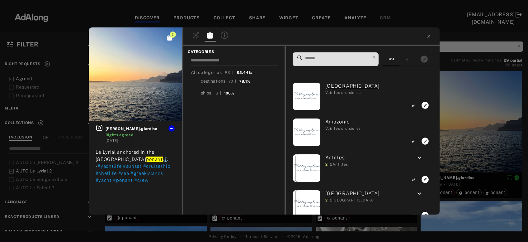
click at [342, 59] on input at bounding box center [337, 58] width 66 height 8
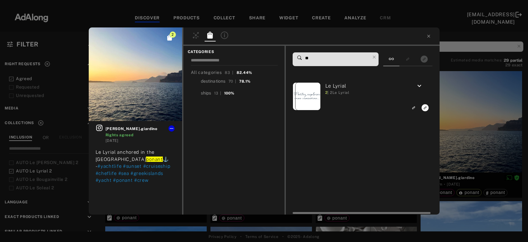
type input "**"
click at [423, 109] on icon "Link to exact product" at bounding box center [425, 107] width 7 height 7
click at [476, 122] on div "3 martin.giardino Rights agreed 2 years ago Le Lyrial anchored in the Greek Isl…" at bounding box center [264, 121] width 528 height 242
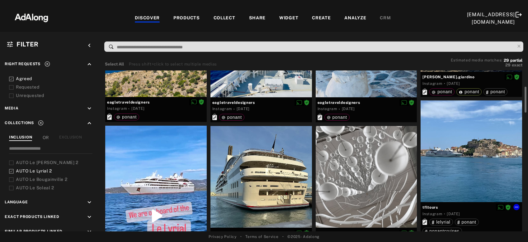
scroll to position [167, 0]
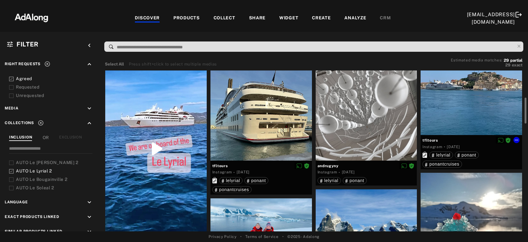
click at [497, 99] on div at bounding box center [471, 83] width 101 height 101
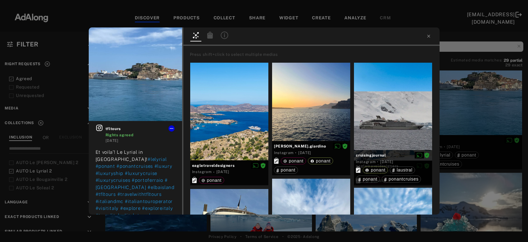
click at [208, 36] on icon at bounding box center [210, 34] width 6 height 7
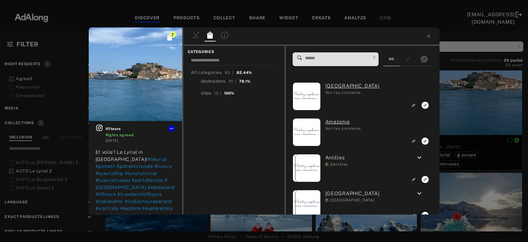
click at [308, 58] on input at bounding box center [337, 58] width 66 height 8
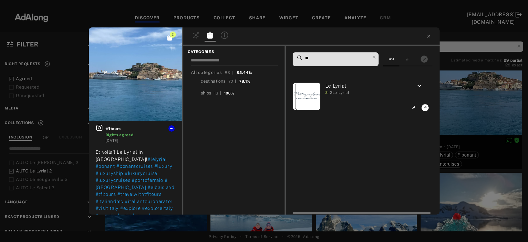
type input "**"
click at [426, 109] on icon "Link to exact product" at bounding box center [425, 107] width 7 height 7
click at [470, 118] on div "3 tfltours Rights agreed 2 years ago Et voila’! Le Lyrial in Portoferraio! #lel…" at bounding box center [264, 121] width 528 height 242
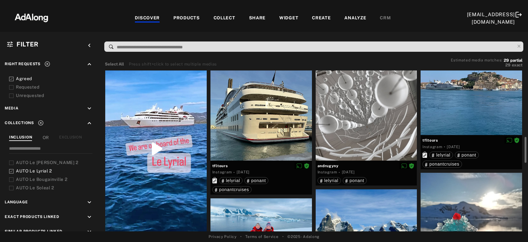
scroll to position [201, 0]
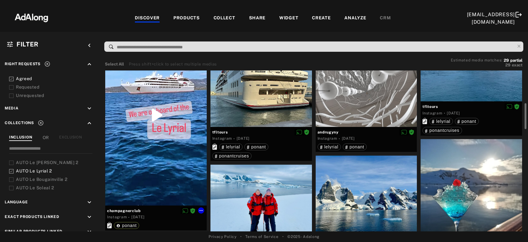
click at [162, 169] on div at bounding box center [155, 115] width 101 height 180
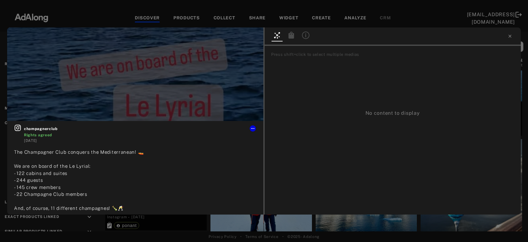
click at [290, 36] on icon at bounding box center [292, 34] width 6 height 7
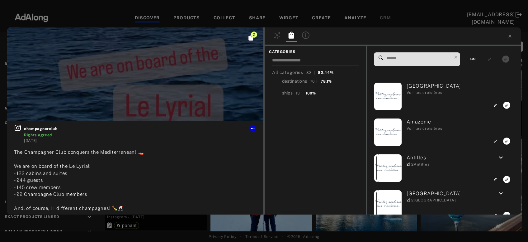
click at [411, 56] on input at bounding box center [419, 58] width 66 height 8
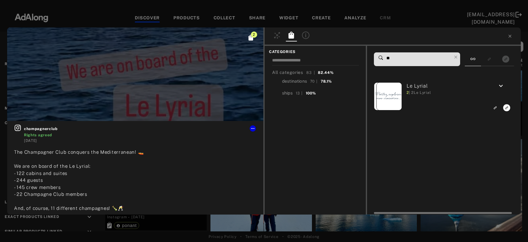
type input "**"
click at [505, 108] on icon "Link to exact product" at bounding box center [506, 107] width 7 height 7
click at [509, 36] on icon at bounding box center [509, 36] width 5 height 5
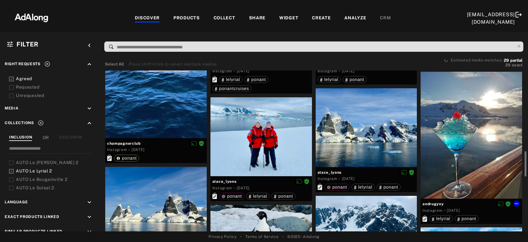
scroll to position [302, 0]
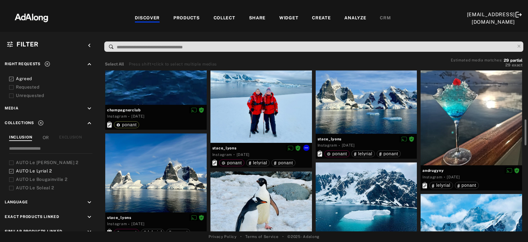
click at [271, 122] on div at bounding box center [260, 103] width 101 height 79
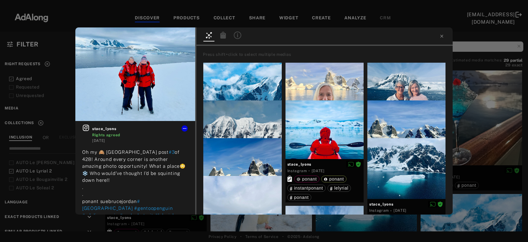
click at [223, 36] on icon at bounding box center [223, 34] width 6 height 7
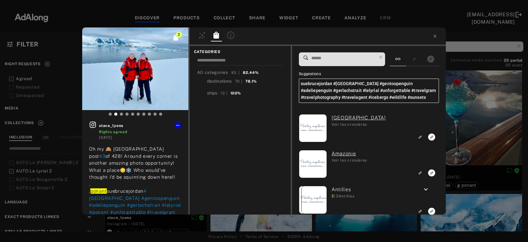
click at [357, 61] on input at bounding box center [344, 58] width 66 height 8
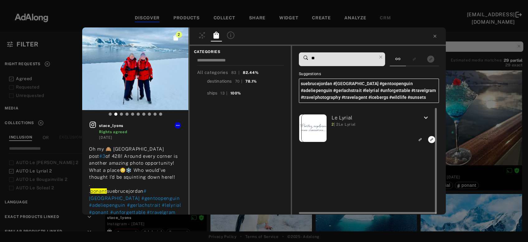
type input "**"
click at [428, 140] on rect "Link to exact product" at bounding box center [432, 139] width 8 height 8
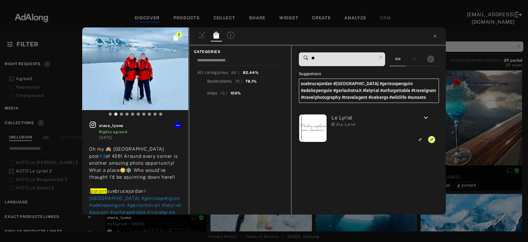
click at [505, 142] on div "3 stace_lyons Rights agreed 3 years ago Oh my 🙈 Antarctica post #3 of 428! Arou…" at bounding box center [264, 121] width 528 height 242
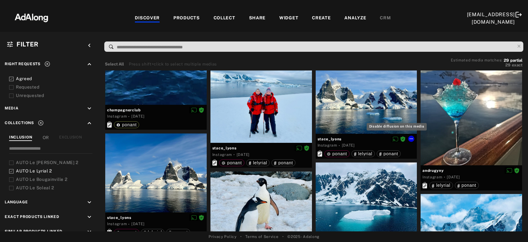
click at [373, 123] on div "Disable diffusion on this media" at bounding box center [397, 127] width 60 height 8
click at [369, 108] on div at bounding box center [366, 94] width 101 height 79
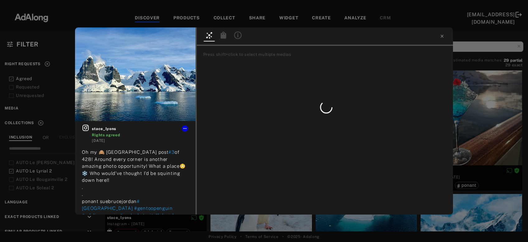
click at [221, 35] on icon at bounding box center [223, 34] width 6 height 7
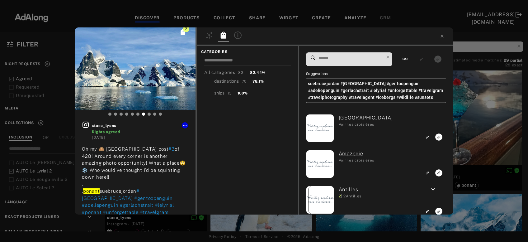
click at [344, 57] on input at bounding box center [351, 58] width 66 height 8
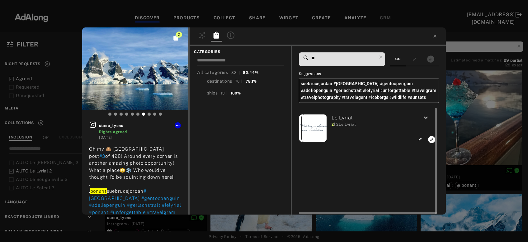
type input "**"
click at [430, 140] on icon "Link to exact product" at bounding box center [431, 139] width 7 height 7
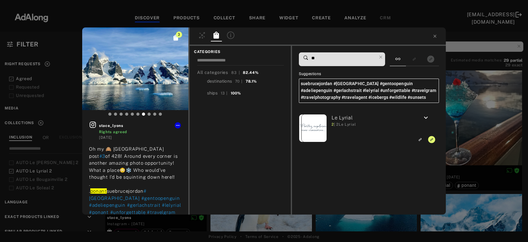
click at [459, 133] on div "3 stace_lyons Rights agreed 3 years ago Oh my 🙈 Antarctica post #3 of 428! Arou…" at bounding box center [264, 121] width 528 height 242
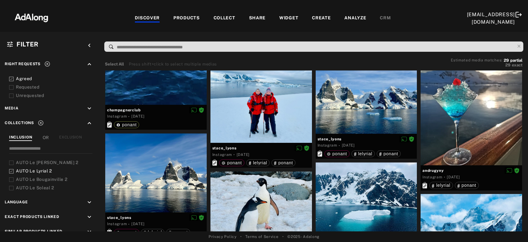
click at [459, 133] on div at bounding box center [471, 101] width 101 height 127
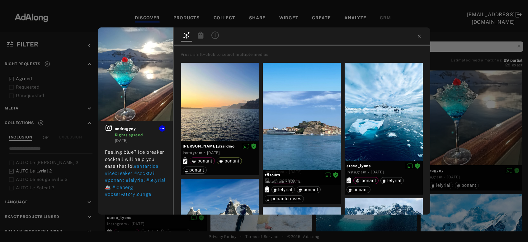
click at [201, 34] on icon at bounding box center [201, 34] width 6 height 7
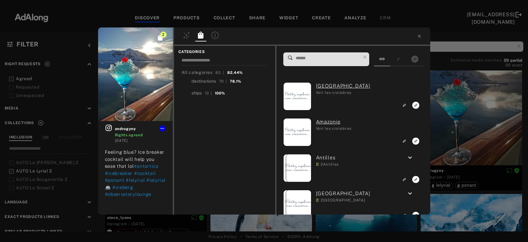
click at [342, 59] on input at bounding box center [328, 58] width 66 height 8
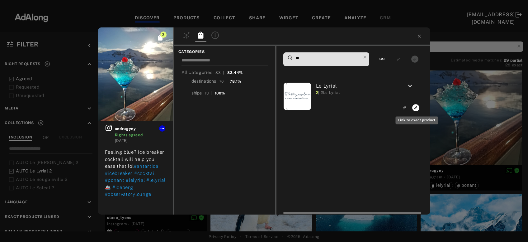
type input "**"
click at [417, 105] on icon "Link to exact product" at bounding box center [415, 107] width 7 height 7
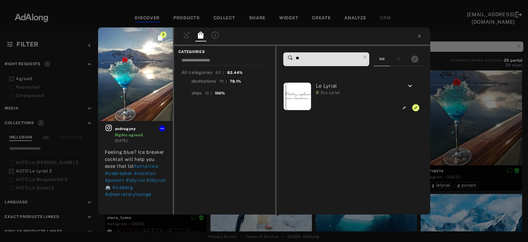
click at [449, 110] on div "3 andrugyny Rights agreed 3 years ago Feeling blue? Ice breaker cocktail will h…" at bounding box center [264, 121] width 528 height 242
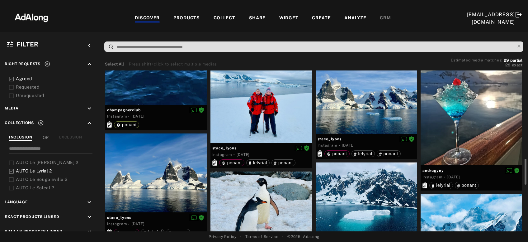
scroll to position [335, 0]
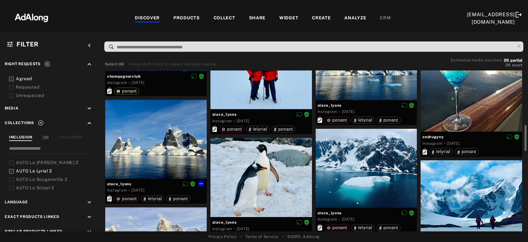
click at [148, 156] on div at bounding box center [155, 139] width 101 height 79
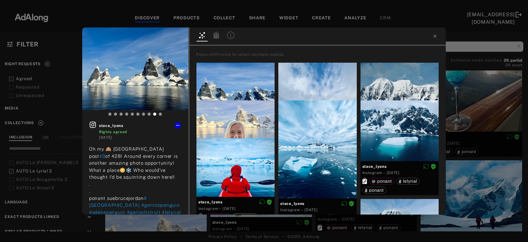
click at [223, 39] on div at bounding box center [216, 36] width 14 height 11
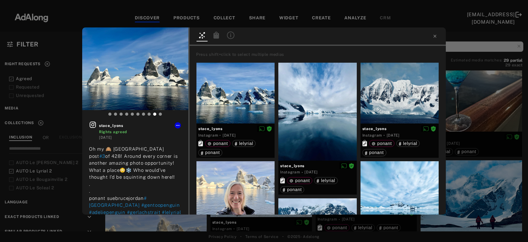
click at [218, 37] on icon at bounding box center [217, 34] width 6 height 7
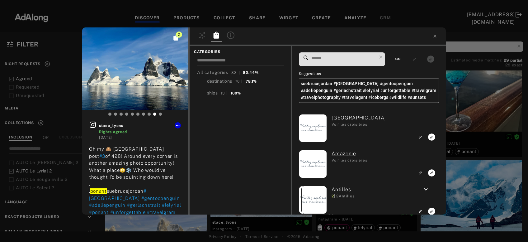
click at [332, 60] on input at bounding box center [344, 58] width 66 height 8
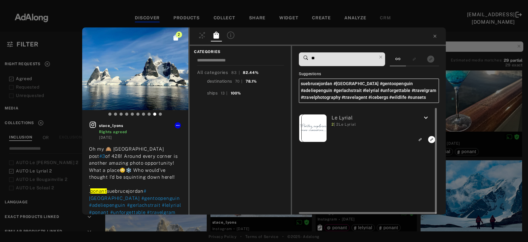
type input "**"
click at [429, 139] on icon "Link to exact product" at bounding box center [431, 139] width 7 height 7
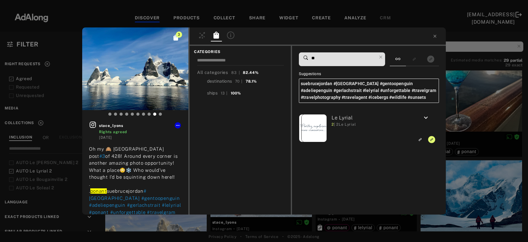
click at [465, 110] on div "3 stace_lyons Rights agreed 3 years ago Oh my 🙈 Antarctica post #3 of 428! Arou…" at bounding box center [264, 121] width 528 height 242
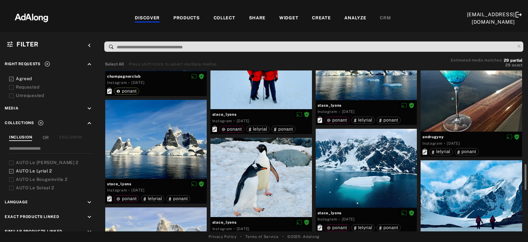
scroll to position [369, 0]
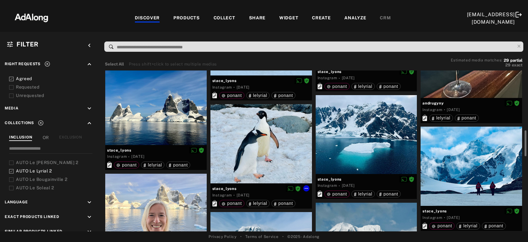
click at [249, 164] on div at bounding box center [260, 143] width 101 height 79
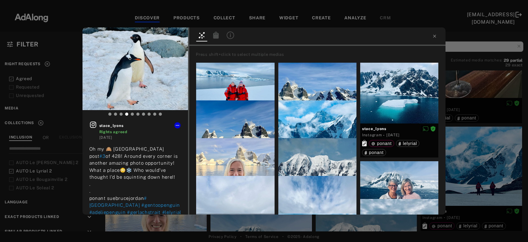
click at [225, 37] on div at bounding box center [230, 35] width 11 height 9
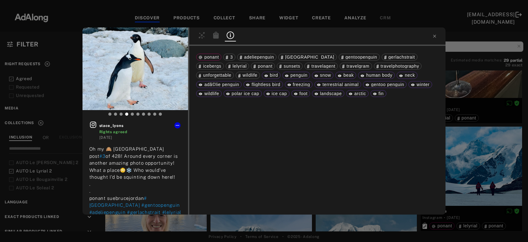
click at [218, 37] on icon at bounding box center [216, 34] width 6 height 7
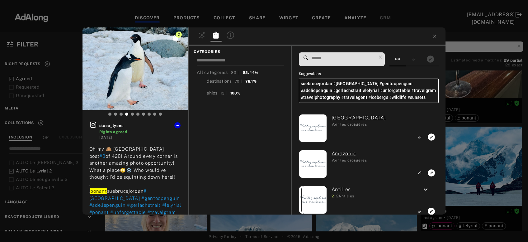
click at [359, 57] on input at bounding box center [344, 58] width 66 height 8
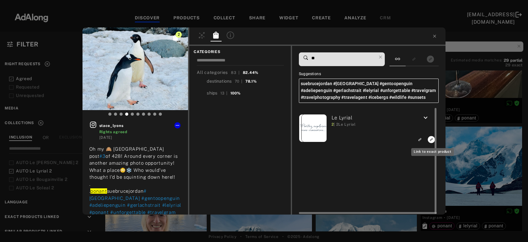
type input "**"
click at [430, 140] on icon "Link to exact product" at bounding box center [431, 139] width 7 height 7
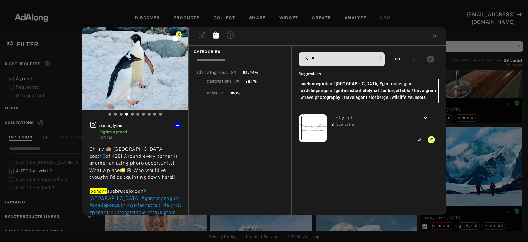
click at [469, 85] on div "3 stace_lyons Rights agreed 3 years ago Oh my 🙈 Antarctica post #3 of 428! Arou…" at bounding box center [264, 121] width 528 height 242
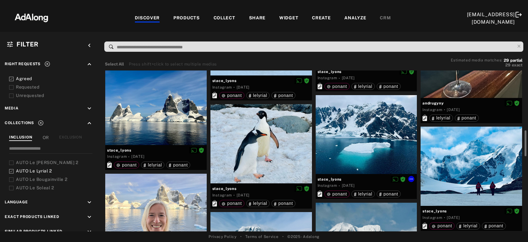
click at [377, 143] on div at bounding box center [366, 134] width 101 height 79
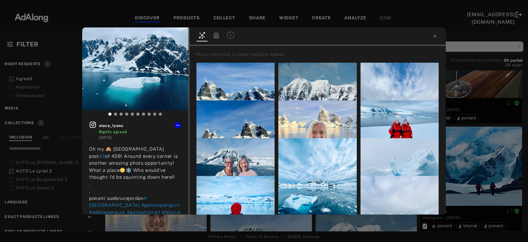
click at [217, 34] on icon at bounding box center [217, 34] width 6 height 7
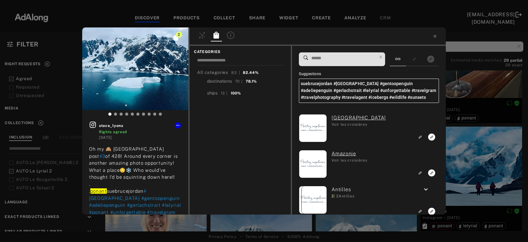
click at [337, 55] on input at bounding box center [344, 58] width 66 height 8
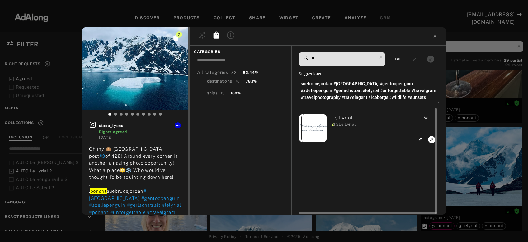
type input "**"
click at [431, 135] on rect "Link to exact product" at bounding box center [432, 139] width 8 height 8
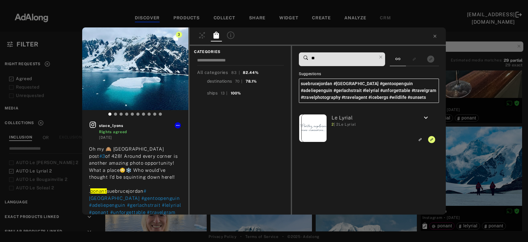
click at [460, 93] on div "3 stace_lyons Rights agreed 3 years ago Oh my 🙈 Antarctica post #3 of 428! Arou…" at bounding box center [264, 121] width 528 height 242
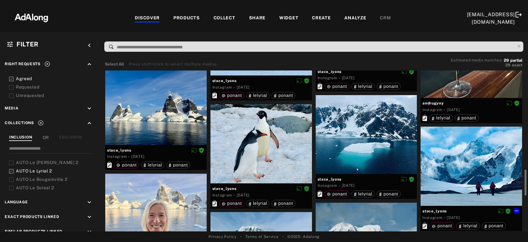
scroll to position [403, 0]
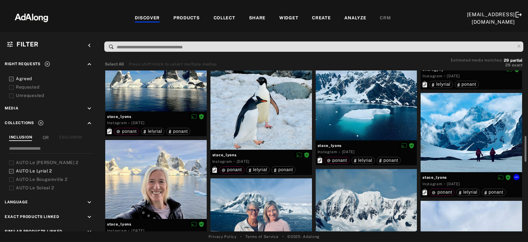
click at [469, 139] on div at bounding box center [471, 132] width 101 height 79
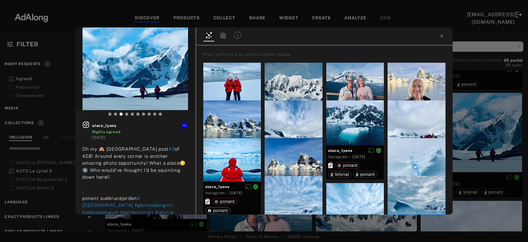
click at [221, 35] on div at bounding box center [223, 35] width 11 height 9
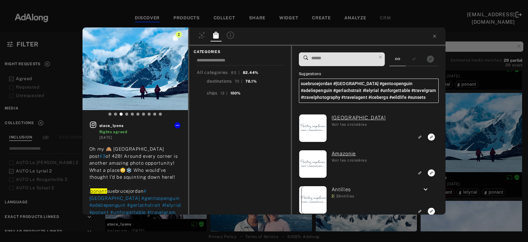
click at [346, 60] on input at bounding box center [344, 58] width 66 height 8
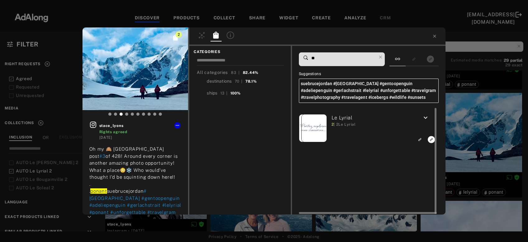
type input "**"
click at [431, 140] on icon "Link to exact product" at bounding box center [431, 139] width 7 height 7
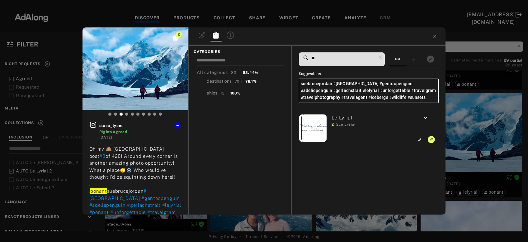
click at [454, 135] on div "3 stace_lyons Rights agreed 3 years ago Oh my 🙈 Antarctica post #3 of 428! Arou…" at bounding box center [264, 121] width 528 height 242
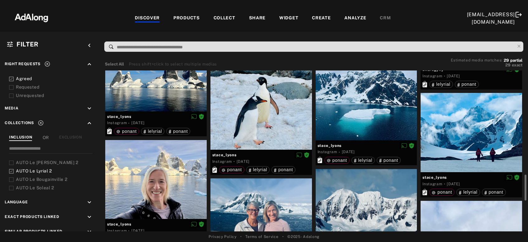
scroll to position [469, 0]
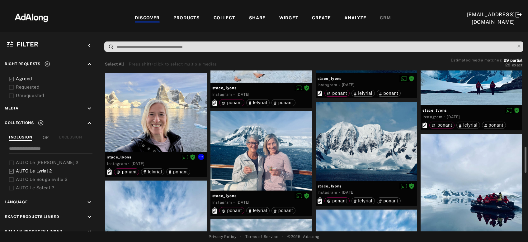
click at [159, 134] on div at bounding box center [155, 112] width 101 height 79
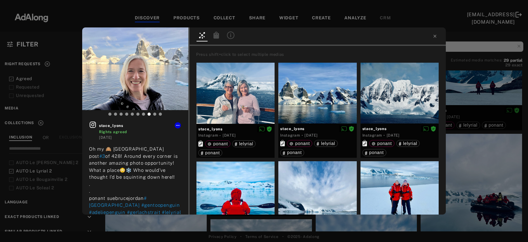
click at [218, 36] on icon at bounding box center [217, 34] width 6 height 7
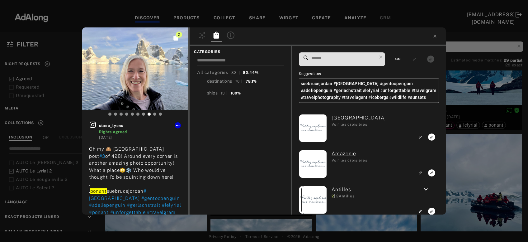
click at [356, 56] on input at bounding box center [344, 58] width 66 height 8
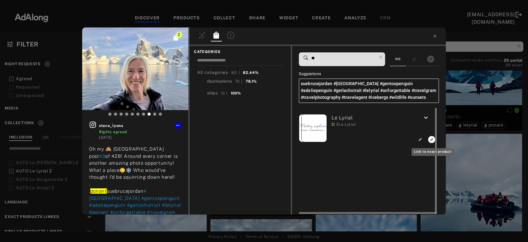
type input "**"
click at [432, 138] on icon "Link to exact product" at bounding box center [431, 139] width 7 height 7
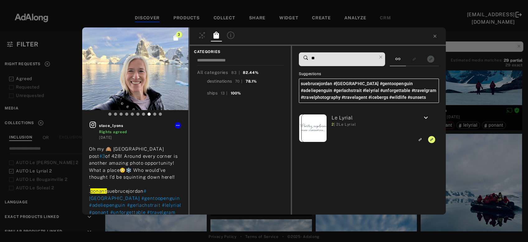
click at [463, 92] on div "3 stace_lyons Rights agreed 3 years ago Oh my 🙈 Antarctica post #3 of 428! Arou…" at bounding box center [264, 121] width 528 height 242
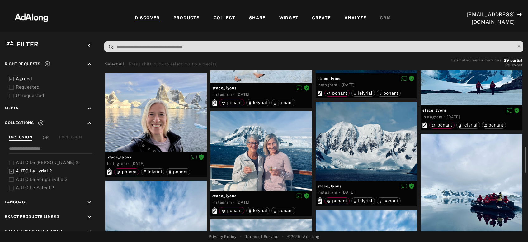
scroll to position [503, 0]
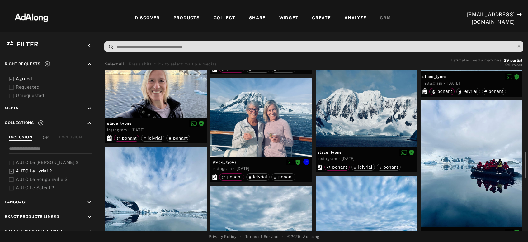
click at [279, 140] on div at bounding box center [260, 117] width 101 height 79
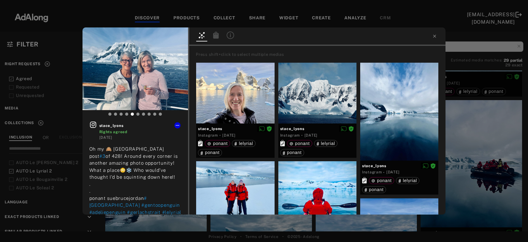
click at [217, 36] on icon at bounding box center [216, 34] width 6 height 7
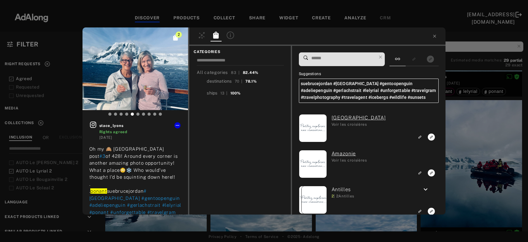
click at [312, 57] on input at bounding box center [344, 58] width 66 height 8
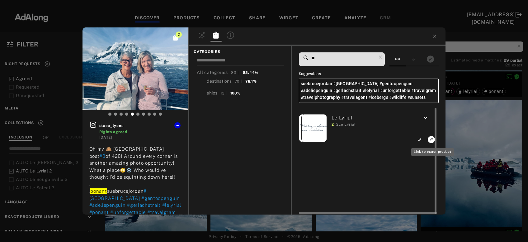
type input "**"
click at [431, 140] on icon "Link to exact product" at bounding box center [431, 139] width 7 height 7
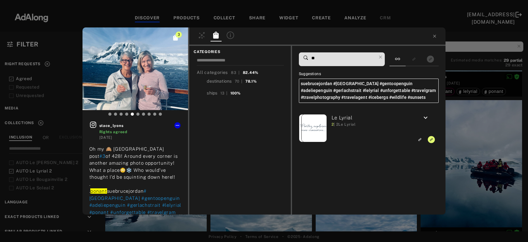
click at [508, 151] on div "3 stace_lyons Rights agreed 3 years ago Oh my 🙈 Antarctica post #3 of 428! Arou…" at bounding box center [264, 121] width 528 height 242
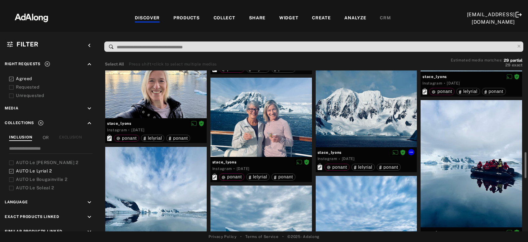
click at [376, 124] on div at bounding box center [366, 107] width 101 height 79
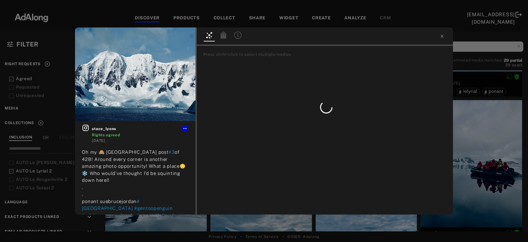
click at [219, 35] on div at bounding box center [223, 35] width 11 height 9
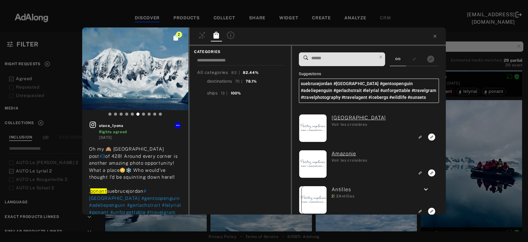
click at [325, 58] on input at bounding box center [344, 58] width 66 height 8
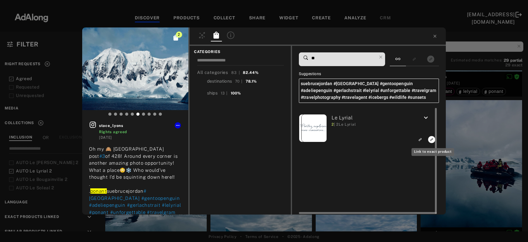
type input "**"
click at [431, 140] on icon "Link to exact product" at bounding box center [431, 139] width 7 height 7
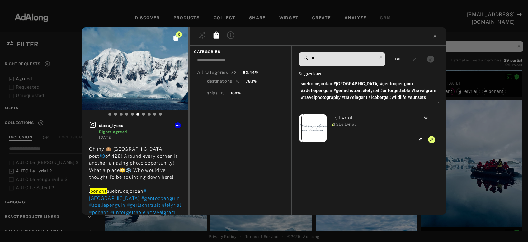
click at [477, 151] on div "3 stace_lyons Rights agreed 3 years ago Oh my 🙈 Antarctica post #3 of 428! Arou…" at bounding box center [264, 121] width 528 height 242
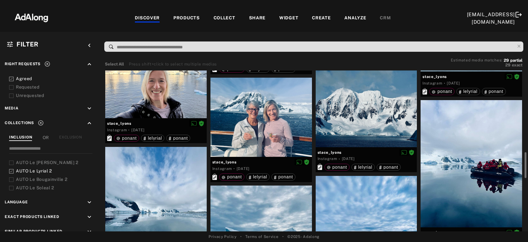
click at [481, 169] on div at bounding box center [471, 163] width 101 height 127
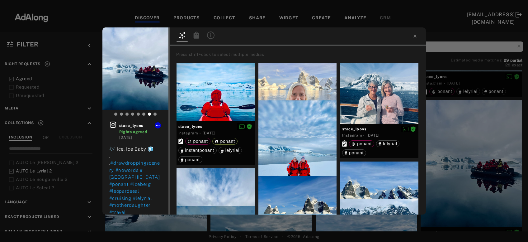
click at [197, 34] on icon at bounding box center [196, 34] width 6 height 7
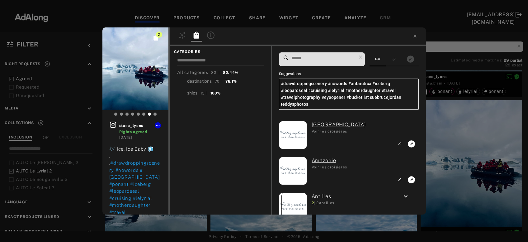
click at [313, 59] on input at bounding box center [324, 58] width 66 height 8
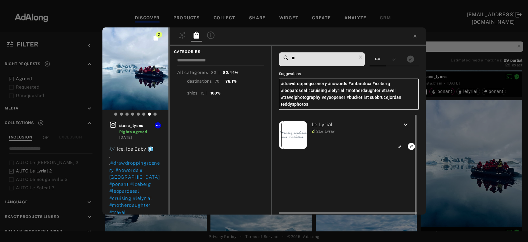
type input "**"
click at [411, 143] on icon "Link to exact product" at bounding box center [411, 146] width 7 height 7
click at [448, 143] on div "3 stace_lyons Rights agreed 3 years ago 🎶 Ice, Ice Baby 🧊 . . #drawdroppingscen…" at bounding box center [264, 121] width 528 height 242
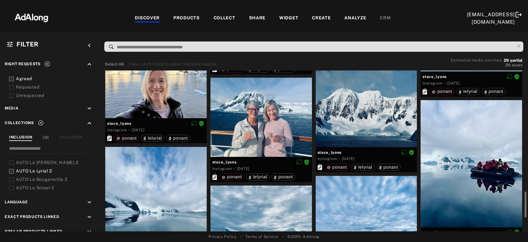
scroll to position [570, 0]
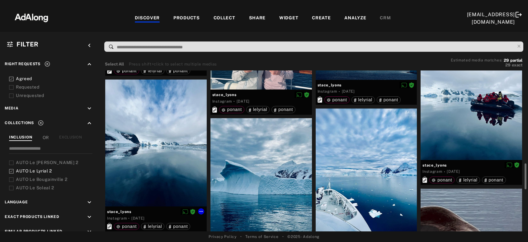
click at [169, 148] on div at bounding box center [155, 142] width 101 height 127
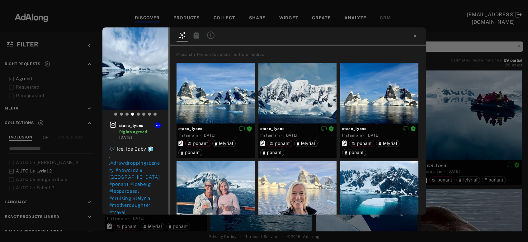
click at [192, 37] on div at bounding box center [196, 35] width 11 height 9
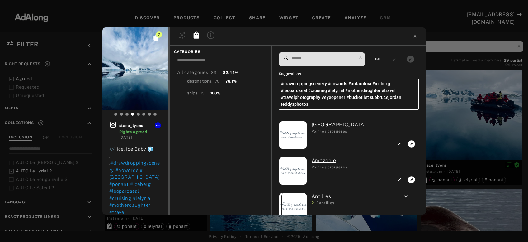
drag, startPoint x: 328, startPoint y: 59, endPoint x: 333, endPoint y: 61, distance: 5.7
click at [333, 61] on input at bounding box center [324, 58] width 66 height 8
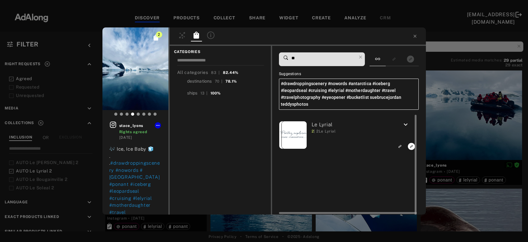
type input "**"
click at [411, 142] on rect "Link to exact product" at bounding box center [412, 146] width 8 height 8
click at [463, 128] on div "3 stace_lyons Rights agreed 3 years ago 🎶 Ice, Ice Baby 🧊 . . #drawdroppingscen…" at bounding box center [264, 121] width 528 height 242
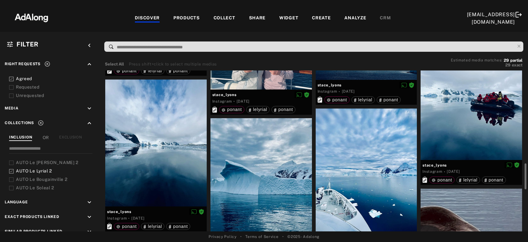
click at [463, 127] on div at bounding box center [471, 96] width 101 height 127
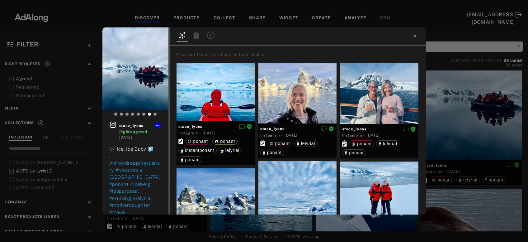
click at [199, 35] on icon at bounding box center [196, 34] width 6 height 7
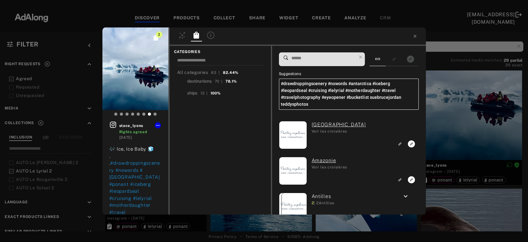
click at [332, 59] on input at bounding box center [324, 58] width 66 height 8
type input "**"
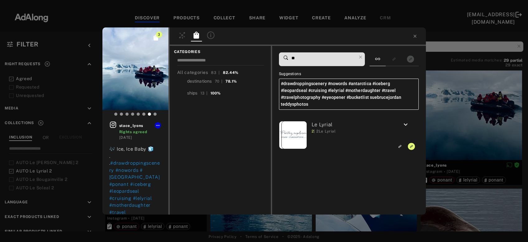
click at [459, 112] on div "3 stace_lyons Rights agreed 3 years ago 🎶 Ice, Ice Baby 🧊 . . #drawdroppingscen…" at bounding box center [264, 121] width 528 height 242
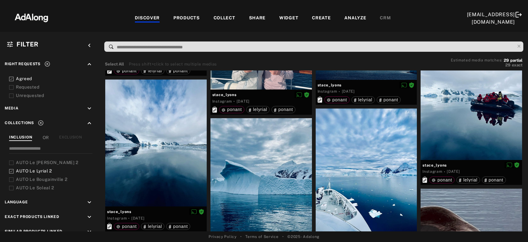
scroll to position [637, 0]
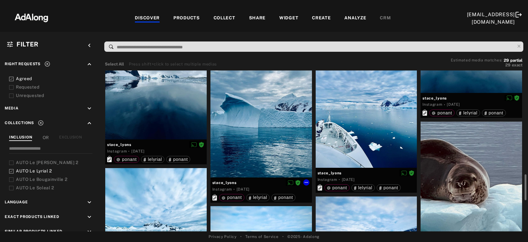
click at [273, 126] on div at bounding box center [260, 114] width 101 height 126
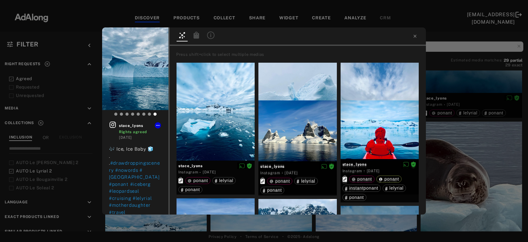
click at [195, 36] on icon at bounding box center [197, 34] width 6 height 7
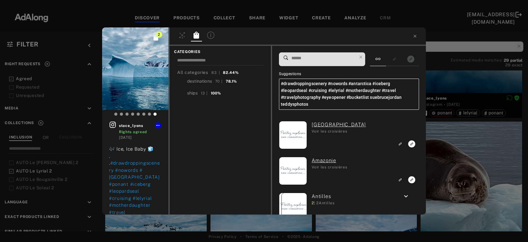
click at [315, 61] on input at bounding box center [324, 58] width 66 height 8
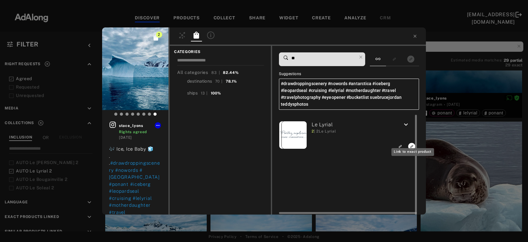
type input "**"
click at [412, 143] on icon "Link to exact product" at bounding box center [411, 146] width 7 height 7
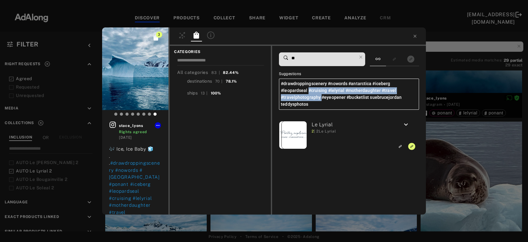
click at [448, 87] on div "3 stace_lyons Rights agreed 3 years ago 🎶 Ice, Ice Baby 🧊 . . #drawdroppingscen…" at bounding box center [264, 121] width 528 height 242
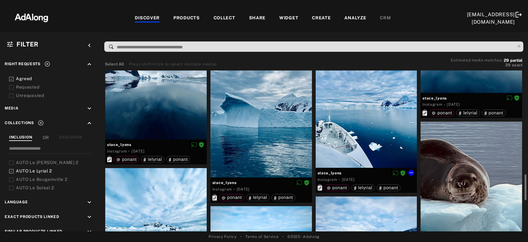
click at [369, 142] on div at bounding box center [366, 104] width 101 height 126
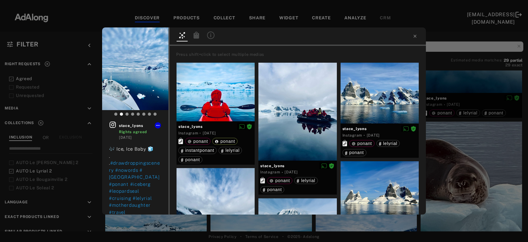
click at [195, 37] on icon at bounding box center [197, 34] width 6 height 7
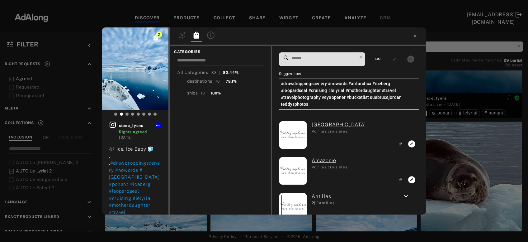
click at [317, 59] on input at bounding box center [324, 58] width 66 height 8
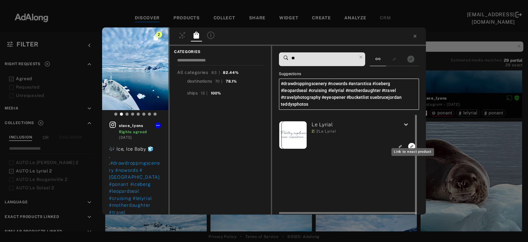
type input "**"
click at [412, 142] on rect "Link to exact product" at bounding box center [412, 146] width 8 height 8
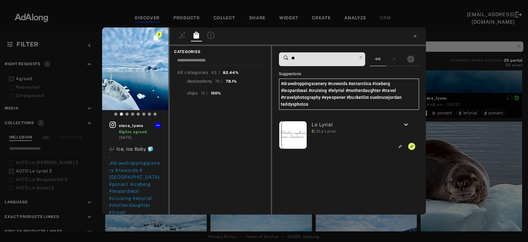
click at [452, 153] on div "3 stace_lyons Rights agreed 3 years ago 🎶 Ice, Ice Baby 🧊 . . #drawdroppingscen…" at bounding box center [264, 121] width 528 height 242
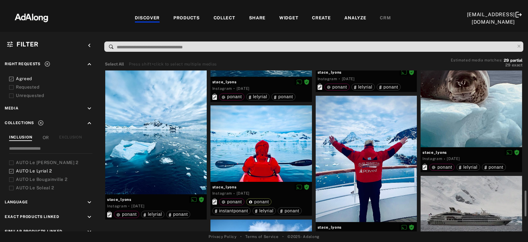
scroll to position [771, 0]
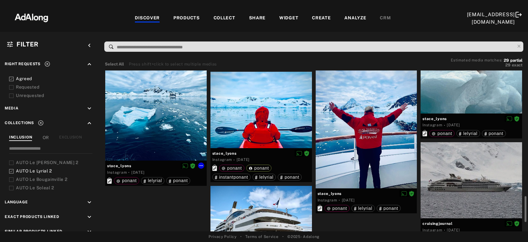
click at [135, 137] on div at bounding box center [155, 97] width 101 height 127
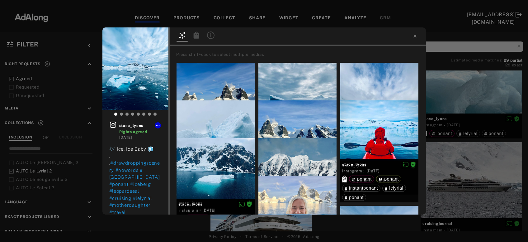
click at [200, 36] on icon at bounding box center [196, 34] width 7 height 7
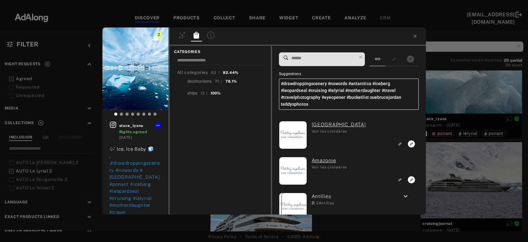
click at [320, 58] on input at bounding box center [324, 58] width 66 height 8
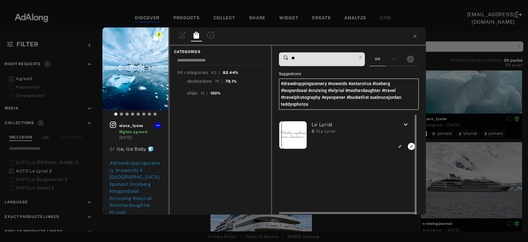
type input "**"
click at [411, 142] on rect "Link to exact product" at bounding box center [412, 146] width 8 height 8
click at [439, 100] on div "3 stace_lyons Rights agreed 3 years ago 🎶 Ice, Ice Baby 🧊 . . #drawdroppingscen…" at bounding box center [264, 121] width 528 height 242
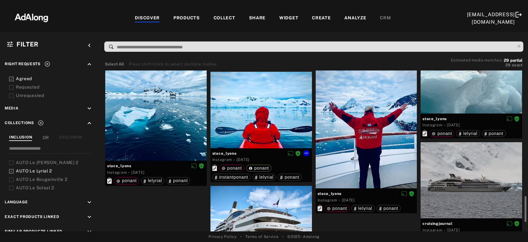
click at [269, 125] on div at bounding box center [260, 110] width 101 height 76
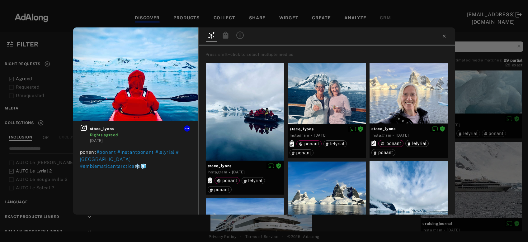
click at [225, 35] on icon at bounding box center [226, 34] width 6 height 7
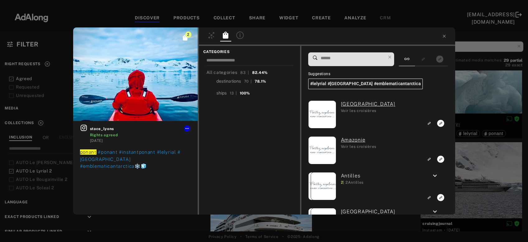
click at [332, 60] on input at bounding box center [353, 58] width 66 height 8
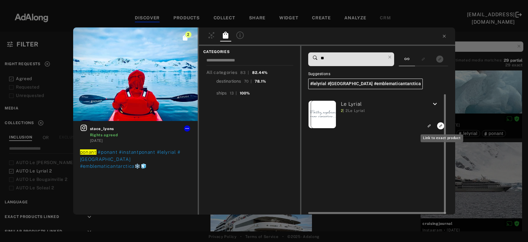
type input "**"
click at [440, 127] on icon "Link to exact product" at bounding box center [440, 125] width 7 height 7
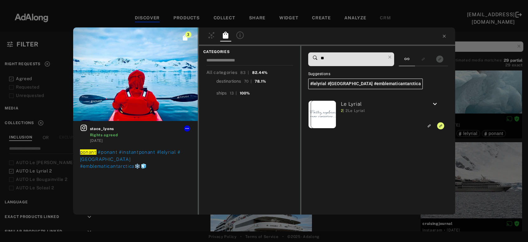
click at [469, 102] on div "3 stace_lyons Rights agreed 3 years ago ponant #ponant #instantponant #lelyrial…" at bounding box center [264, 121] width 528 height 242
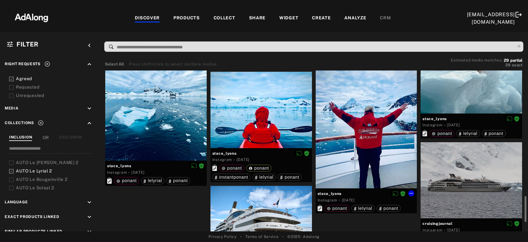
click at [393, 156] on div at bounding box center [366, 125] width 101 height 126
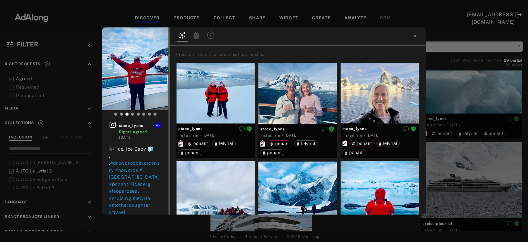
click at [197, 37] on icon at bounding box center [197, 34] width 6 height 7
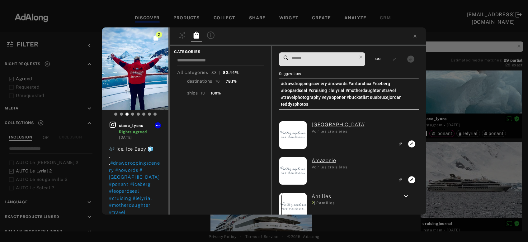
click at [319, 59] on input at bounding box center [324, 58] width 66 height 8
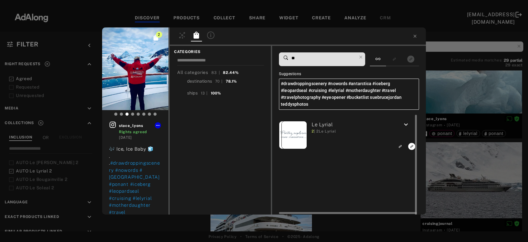
type input "**"
click at [410, 143] on icon "Link to exact product" at bounding box center [411, 146] width 7 height 7
click at [476, 80] on div "3 stace_lyons Rights agreed 3 years ago 🎶 Ice, Ice Baby 🧊 . . #drawdroppingscen…" at bounding box center [264, 121] width 528 height 242
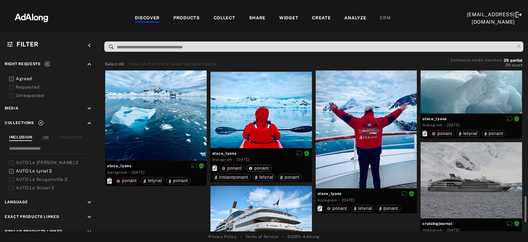
scroll to position [830, 0]
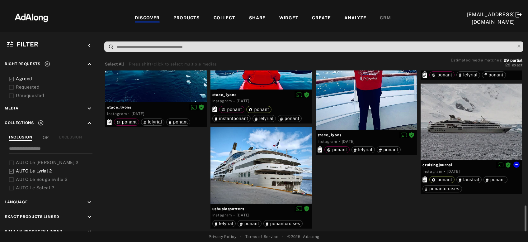
click at [481, 128] on div at bounding box center [471, 121] width 101 height 76
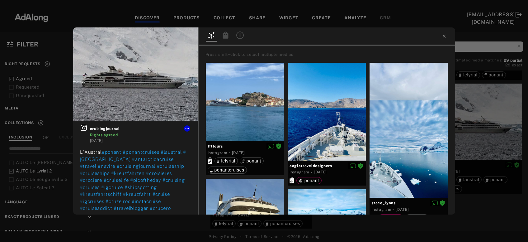
click at [227, 35] on icon at bounding box center [225, 34] width 7 height 7
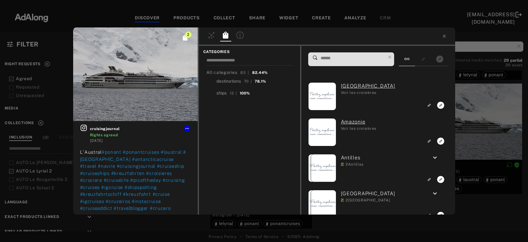
click at [337, 56] on input at bounding box center [353, 58] width 66 height 8
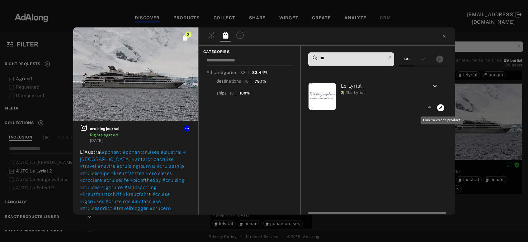
type input "**"
click at [440, 109] on icon "Link to exact product" at bounding box center [440, 107] width 7 height 7
click at [486, 110] on div "3 cruisingjournal Rights agreed 3 years ago L'Austral #ponant #ponantcruises #l…" at bounding box center [264, 121] width 528 height 242
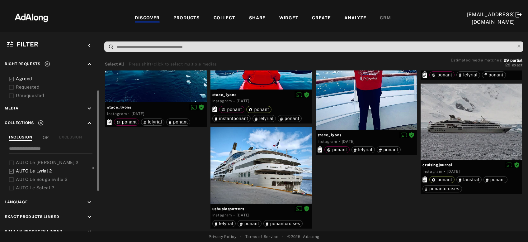
click at [41, 169] on span "AUTO Le Lyrial 2" at bounding box center [34, 170] width 36 height 5
click at [44, 161] on span "AUTO Le [PERSON_NAME] 2" at bounding box center [47, 162] width 63 height 5
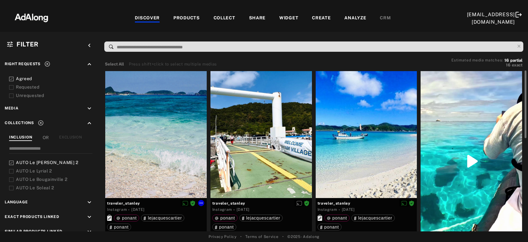
click at [168, 140] on div at bounding box center [155, 134] width 101 height 127
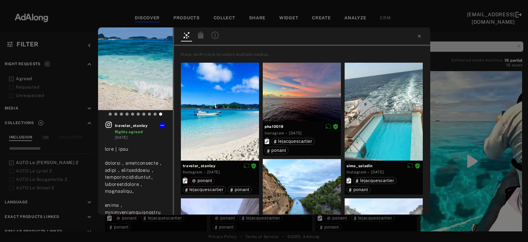
click at [198, 36] on icon at bounding box center [200, 34] width 7 height 7
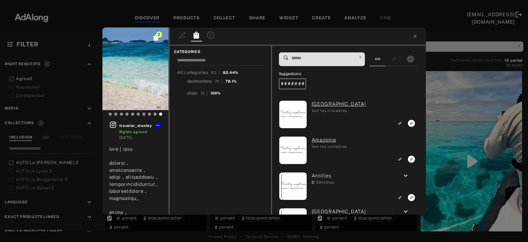
click at [320, 57] on input at bounding box center [324, 58] width 66 height 8
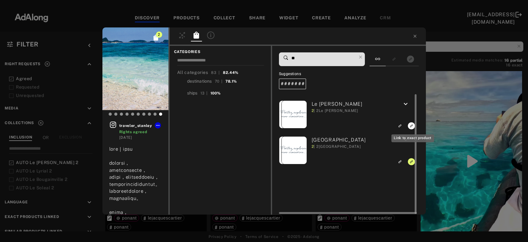
type input "**"
click at [411, 126] on icon "Link to exact product" at bounding box center [411, 125] width 7 height 7
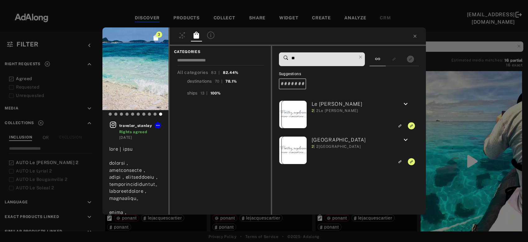
click at [457, 114] on div "3 traveler_stanley Rights agreed 1 year ago #兩人成團 #沖繩 #沖繩旅遊 #沖繩景點 #座間味島 visit_z…" at bounding box center [264, 121] width 528 height 242
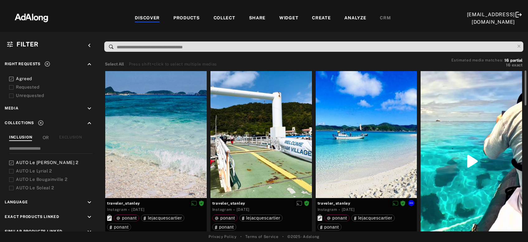
click at [358, 158] on div at bounding box center [366, 134] width 101 height 127
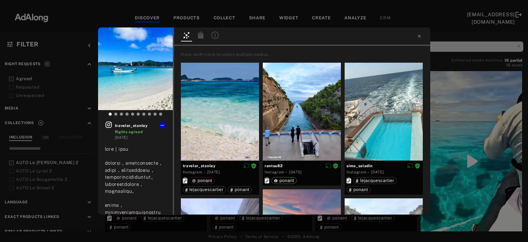
click at [203, 36] on icon at bounding box center [201, 34] width 6 height 7
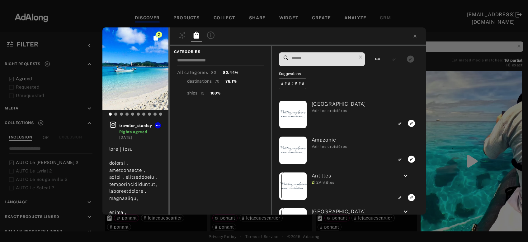
click at [320, 60] on input at bounding box center [324, 58] width 66 height 8
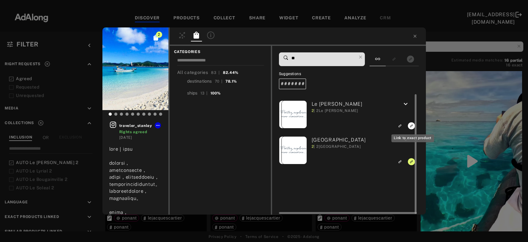
type input "**"
click at [411, 125] on icon "Link to exact product" at bounding box center [411, 125] width 7 height 7
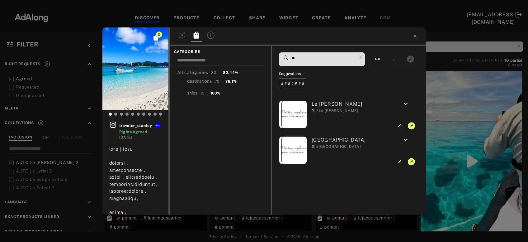
click at [442, 126] on div "3 traveler_stanley Rights agreed 1 year ago #兩人成團 #沖繩 #沖繩旅遊 #沖繩景點 #座間味島 visit_z…" at bounding box center [264, 121] width 528 height 242
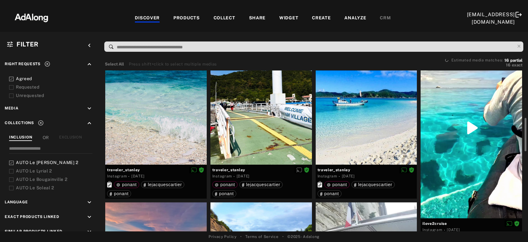
scroll to position [67, 0]
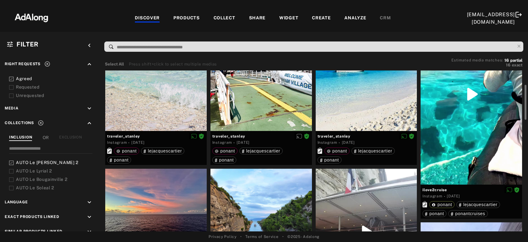
click at [459, 143] on div at bounding box center [471, 94] width 101 height 180
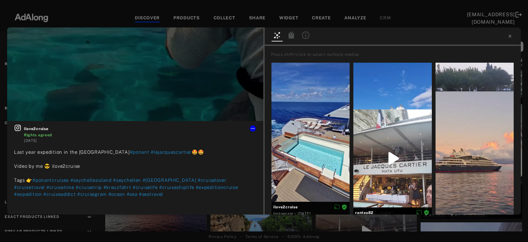
click at [291, 33] on icon at bounding box center [291, 34] width 7 height 7
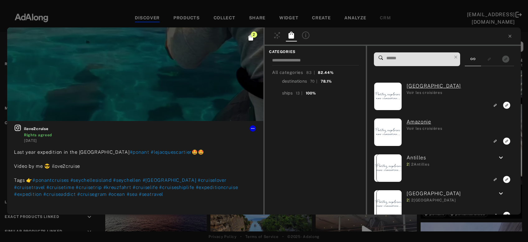
click at [390, 57] on input at bounding box center [419, 58] width 66 height 8
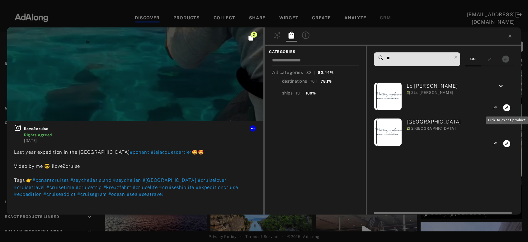
type input "**"
click at [508, 106] on icon "Link to exact product" at bounding box center [506, 107] width 7 height 7
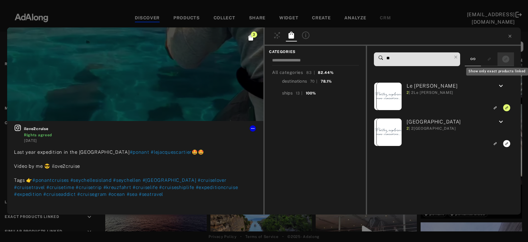
click at [507, 59] on rect "Show only exact products linked" at bounding box center [506, 59] width 8 height 8
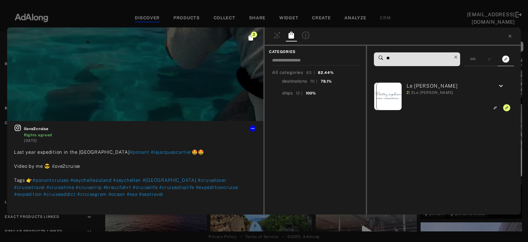
click at [460, 57] on icon at bounding box center [455, 57] width 9 height 9
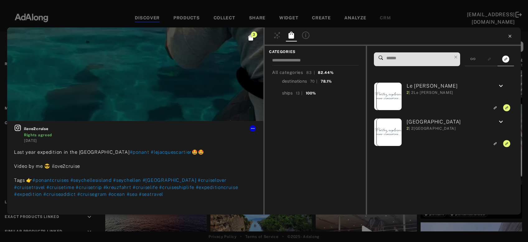
click at [509, 38] on icon at bounding box center [509, 36] width 5 height 5
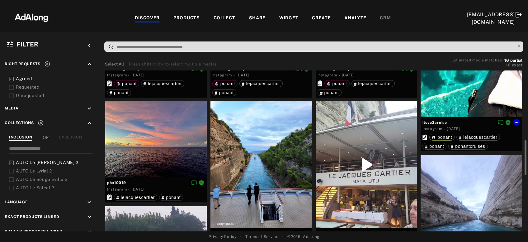
scroll to position [167, 0]
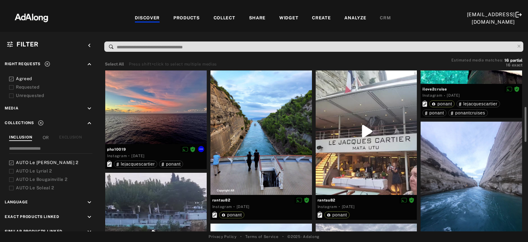
click at [173, 127] on div at bounding box center [155, 106] width 101 height 76
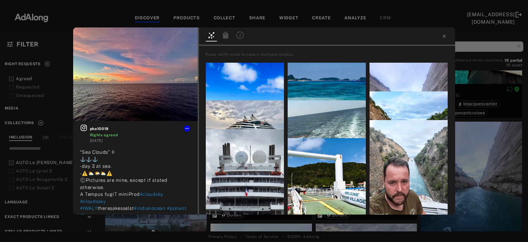
click at [225, 35] on icon at bounding box center [226, 34] width 6 height 7
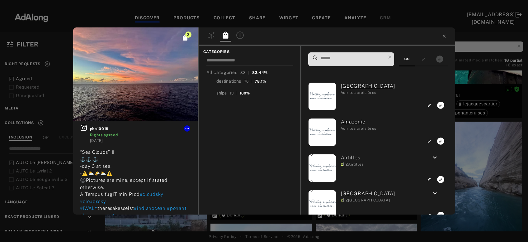
click at [351, 58] on input at bounding box center [353, 58] width 66 height 8
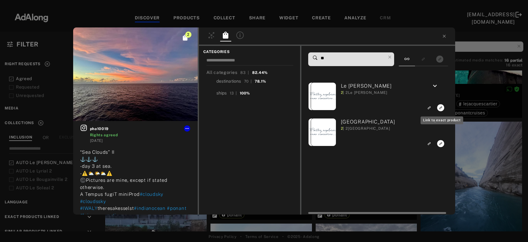
type input "**"
click at [442, 107] on rect "Link to exact product" at bounding box center [441, 108] width 8 height 8
click at [469, 83] on div "3 pha10019 Rights agreed 2 years ago “Sea Clouds” II ⚓️⚓️⚓️ -day 3 at sea. -⚠️⛅…" at bounding box center [264, 121] width 528 height 242
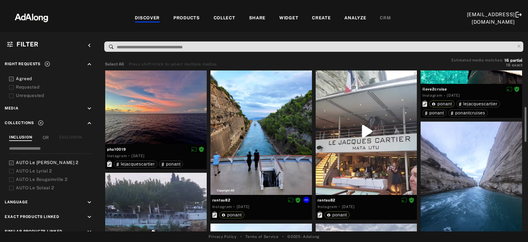
click at [283, 138] on div at bounding box center [260, 131] width 101 height 127
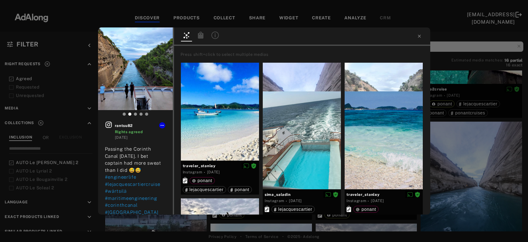
click at [199, 36] on icon at bounding box center [201, 34] width 6 height 7
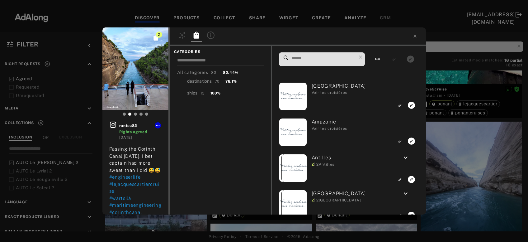
click at [315, 57] on input at bounding box center [324, 58] width 66 height 8
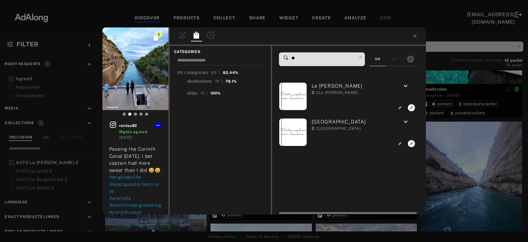
type input "**"
click at [411, 108] on icon "Link to exact product" at bounding box center [411, 107] width 7 height 7
click at [441, 75] on div "3 rantsu82 Rights agreed 2 years ago Passing the Corinth Canal today. I bet cap…" at bounding box center [264, 121] width 528 height 242
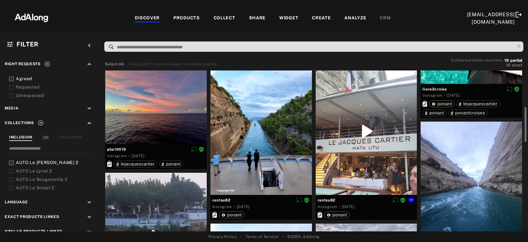
click at [371, 154] on div at bounding box center [366, 131] width 101 height 127
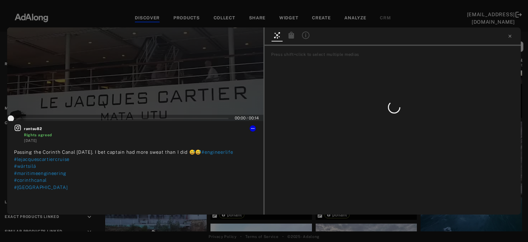
click at [287, 39] on div at bounding box center [291, 35] width 11 height 9
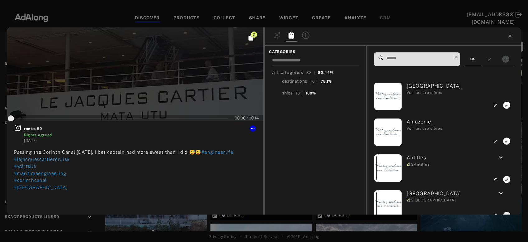
click at [392, 58] on input at bounding box center [419, 58] width 66 height 8
type input "*"
type input "**"
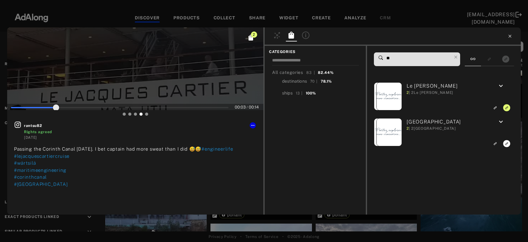
type input "**"
click at [511, 36] on icon at bounding box center [509, 36] width 5 height 5
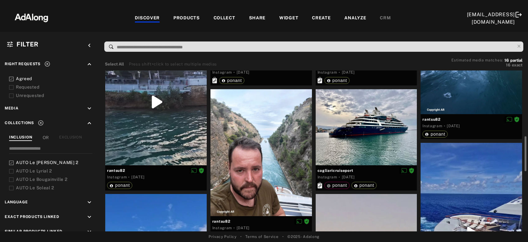
scroll to position [335, 0]
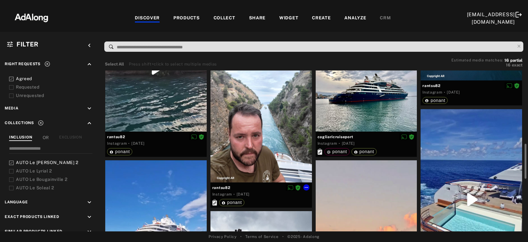
click at [251, 166] on div at bounding box center [260, 118] width 101 height 127
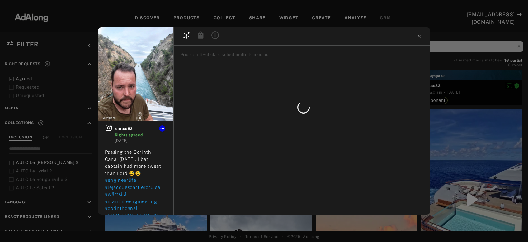
click at [197, 38] on icon at bounding box center [200, 34] width 7 height 7
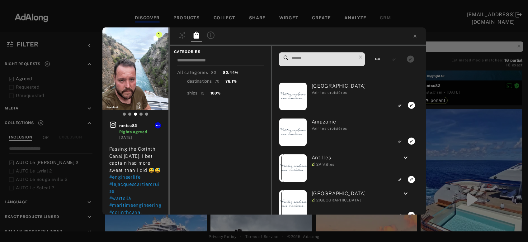
click at [324, 62] on input at bounding box center [324, 58] width 66 height 8
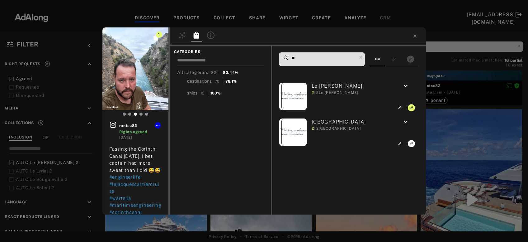
type input "**"
click at [472, 150] on div "1 rantsu82 Rights agreed 2 years ago Passing the Corinth Canal today. I bet cap…" at bounding box center [264, 121] width 528 height 242
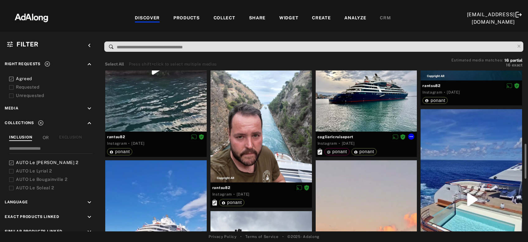
click at [370, 116] on div at bounding box center [366, 93] width 101 height 76
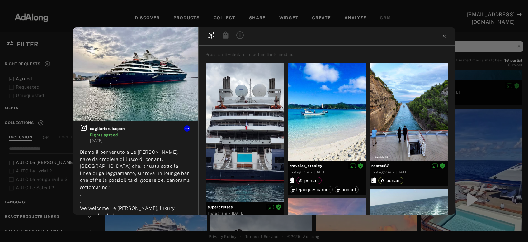
click at [227, 38] on icon at bounding box center [226, 34] width 6 height 7
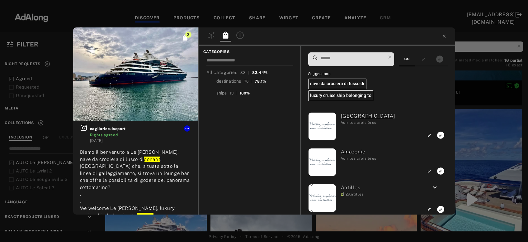
click at [327, 58] on input at bounding box center [353, 58] width 66 height 8
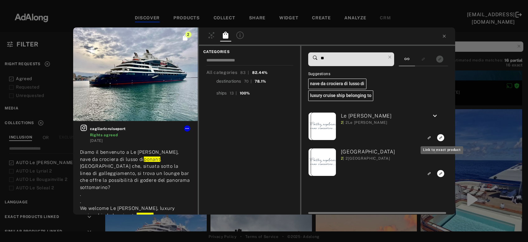
type input "**"
click at [440, 136] on icon "Link to exact product" at bounding box center [440, 137] width 7 height 7
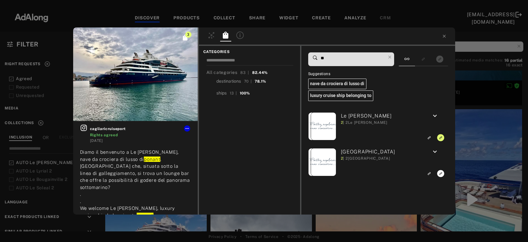
click at [478, 148] on div "3 cagliaricruiseport Rights agreed 2 years ago Diamo il benvenuto a Le Jacques …" at bounding box center [264, 121] width 528 height 242
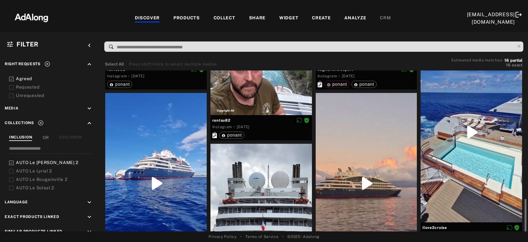
scroll to position [436, 0]
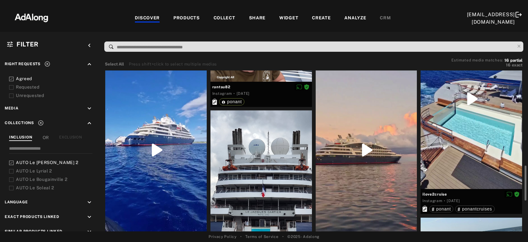
click at [478, 148] on div at bounding box center [471, 98] width 101 height 180
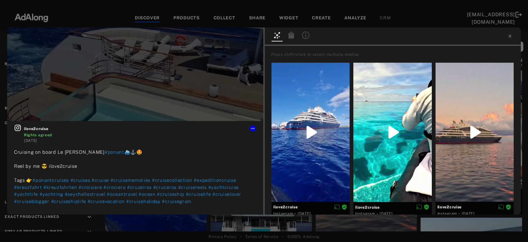
click at [292, 38] on icon at bounding box center [292, 34] width 6 height 7
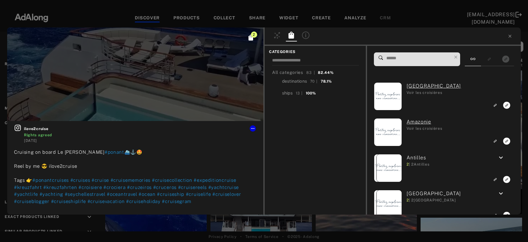
click at [417, 57] on input at bounding box center [419, 58] width 66 height 8
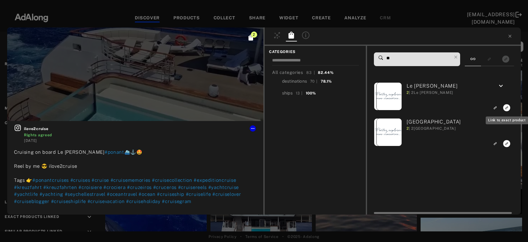
type input "**"
click at [505, 107] on icon "Link to exact product" at bounding box center [506, 107] width 7 height 7
click at [511, 36] on icon at bounding box center [509, 36] width 5 height 5
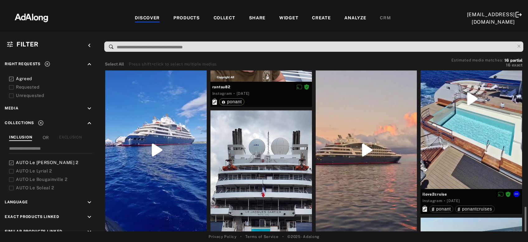
scroll to position [469, 0]
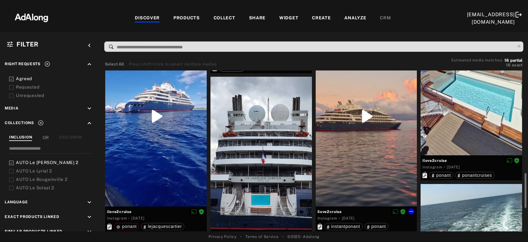
click at [370, 141] on div at bounding box center [366, 116] width 101 height 180
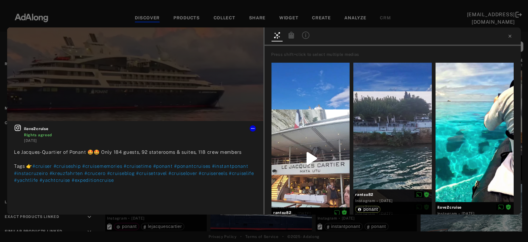
click at [290, 35] on icon at bounding box center [292, 34] width 6 height 7
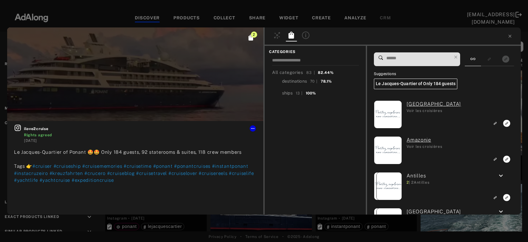
click at [404, 60] on input at bounding box center [419, 58] width 66 height 8
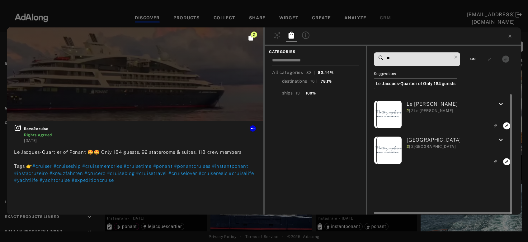
type input "**"
click at [506, 127] on icon "Link to exact product" at bounding box center [506, 125] width 7 height 7
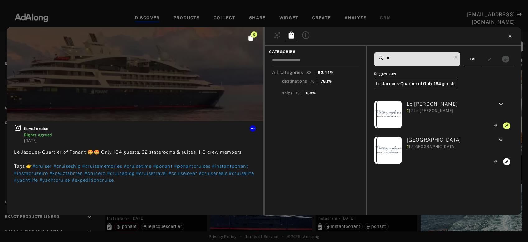
click at [512, 35] on icon at bounding box center [509, 36] width 5 height 5
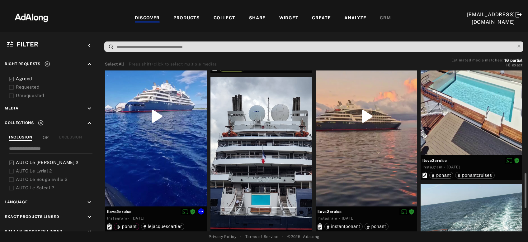
click at [178, 153] on div at bounding box center [155, 116] width 101 height 180
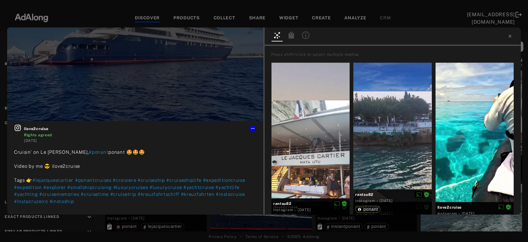
click at [293, 36] on icon at bounding box center [292, 34] width 6 height 7
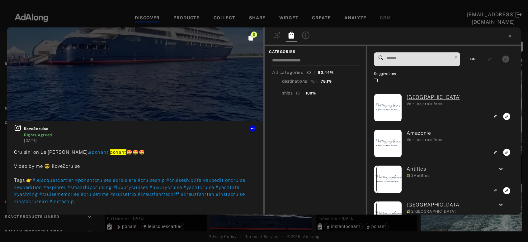
click at [423, 58] on input at bounding box center [419, 58] width 66 height 8
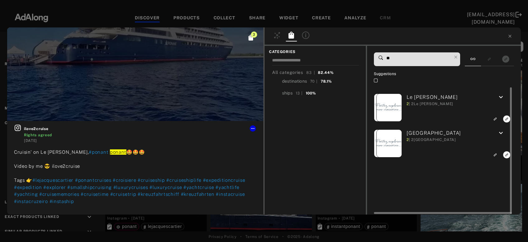
type input "**"
click at [506, 119] on icon "Link to exact product" at bounding box center [506, 118] width 7 height 7
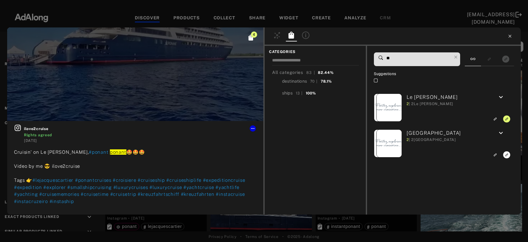
click at [509, 37] on icon at bounding box center [509, 36] width 5 height 5
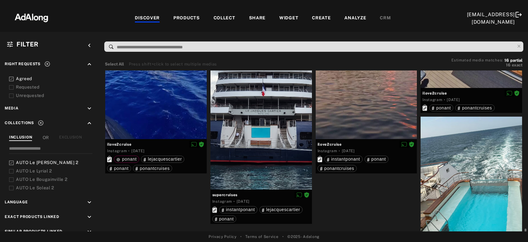
scroll to position [577, 0]
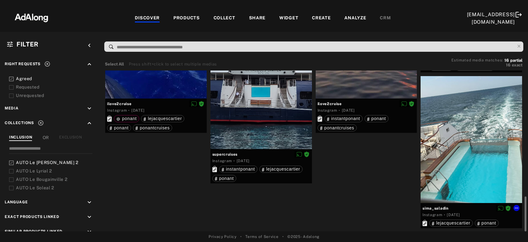
click at [486, 153] on div at bounding box center [471, 139] width 101 height 127
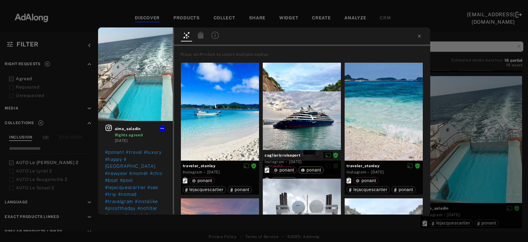
click at [201, 35] on icon at bounding box center [201, 34] width 6 height 7
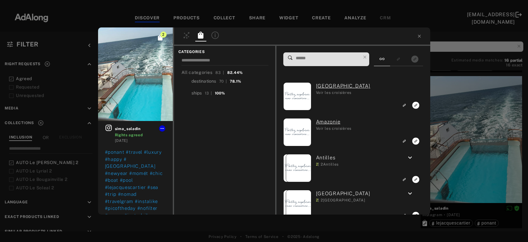
click at [341, 61] on input at bounding box center [328, 58] width 66 height 8
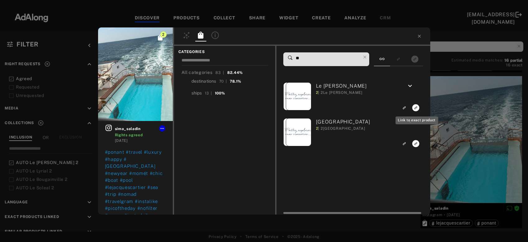
type input "**"
click at [417, 106] on icon "Link to exact product" at bounding box center [415, 107] width 7 height 7
click at [484, 106] on div "3 sima_saladin Rights agreed 3 years ago #ponant #travel #luxury #happy #seyche…" at bounding box center [264, 121] width 528 height 242
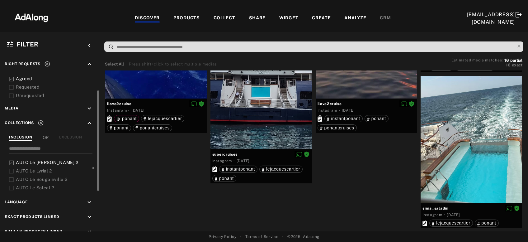
click at [52, 162] on span "AUTO Le [PERSON_NAME] 2" at bounding box center [47, 162] width 63 height 5
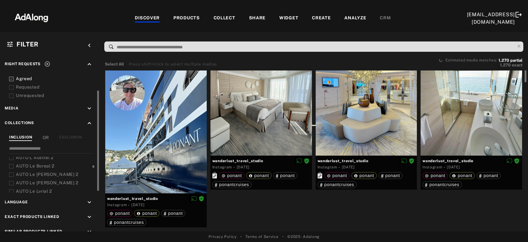
scroll to position [58, 0]
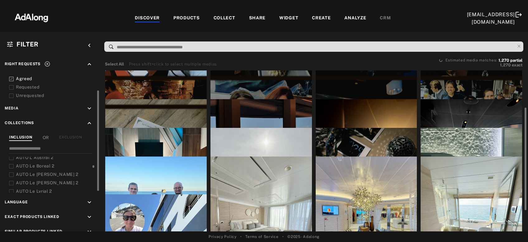
click at [46, 173] on span "AUTO Le [PERSON_NAME] 2" at bounding box center [47, 174] width 63 height 5
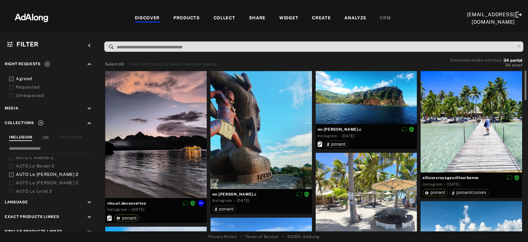
click at [146, 165] on div at bounding box center [155, 134] width 101 height 127
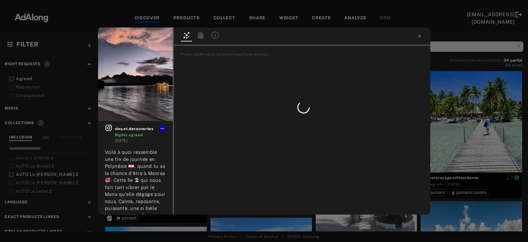
click at [199, 37] on icon at bounding box center [201, 34] width 6 height 7
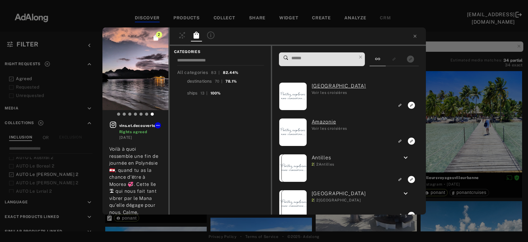
click at [312, 58] on input at bounding box center [324, 58] width 66 height 8
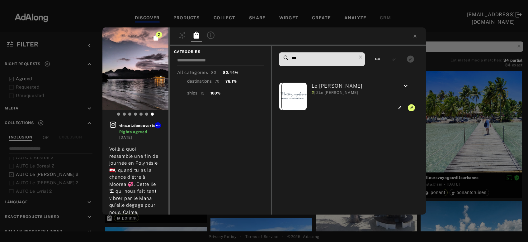
drag, startPoint x: 302, startPoint y: 60, endPoint x: 285, endPoint y: 57, distance: 17.7
click at [291, 57] on input "***" at bounding box center [324, 58] width 66 height 8
type input "***"
click at [460, 119] on div "2 vins.et.decouvertes Rights agreed 2 years ago Voilà à quoi ressemble une fin …" at bounding box center [264, 121] width 528 height 242
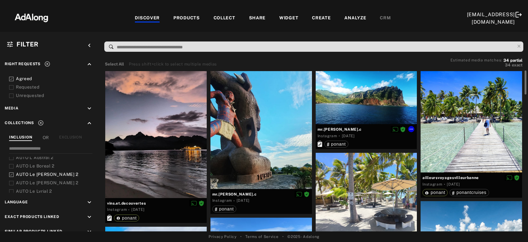
click at [388, 99] on div at bounding box center [366, 97] width 101 height 53
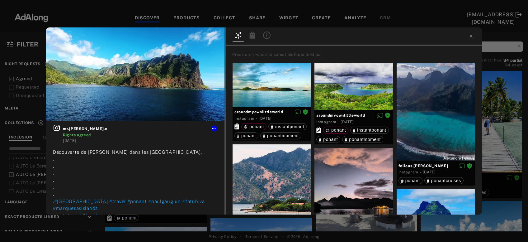
click at [249, 35] on icon at bounding box center [252, 34] width 7 height 7
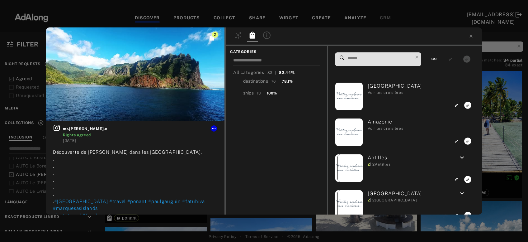
click at [356, 55] on input at bounding box center [380, 58] width 66 height 8
paste input "***"
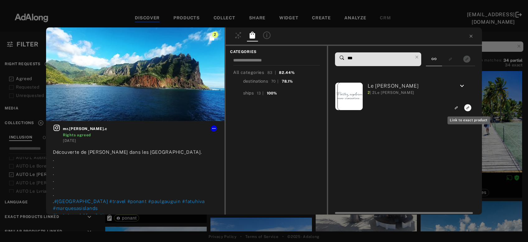
type input "***"
click at [471, 107] on icon "Link to exact product" at bounding box center [467, 107] width 7 height 7
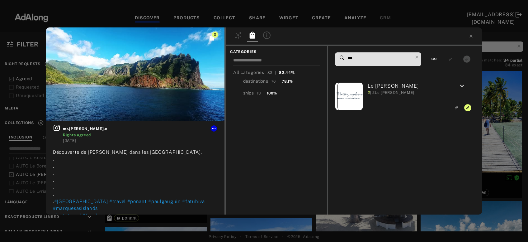
click at [506, 107] on div "3 mr.ricardo.c Rights agreed 2 years ago Découverte de Fatu Hiva dans les Îles …" at bounding box center [264, 121] width 528 height 242
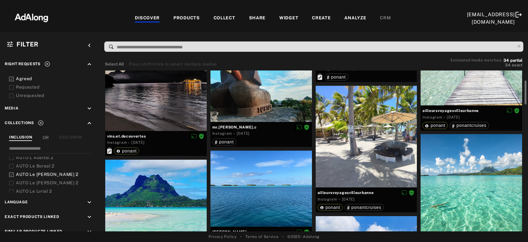
scroll to position [101, 0]
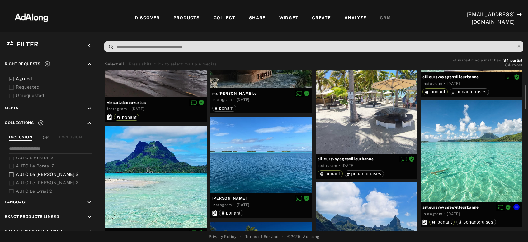
click at [477, 167] on div at bounding box center [471, 150] width 101 height 101
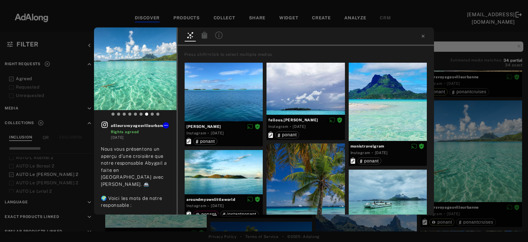
click at [206, 34] on icon at bounding box center [204, 34] width 7 height 7
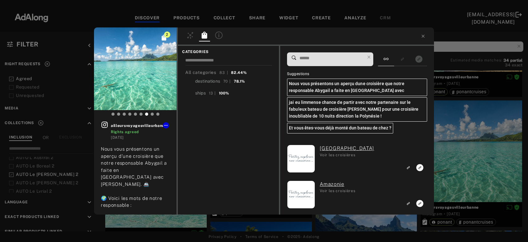
click at [314, 57] on input at bounding box center [332, 58] width 66 height 8
paste input "***"
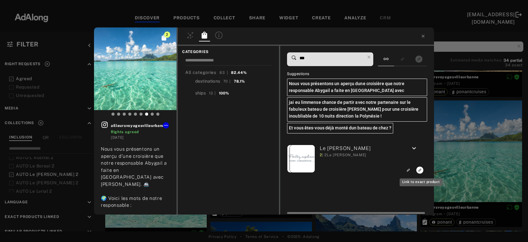
type input "***"
click at [419, 171] on rect "Link to exact product" at bounding box center [420, 170] width 8 height 8
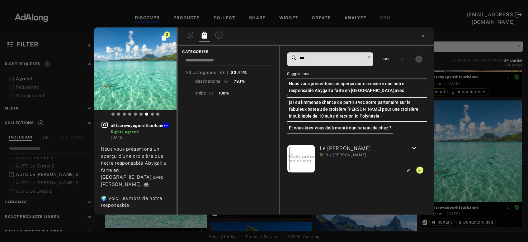
click at [488, 151] on div "3 ailleursvoyagesvilleurbanne Rights agreed 2 years ago Nous vous présentons un…" at bounding box center [264, 121] width 528 height 242
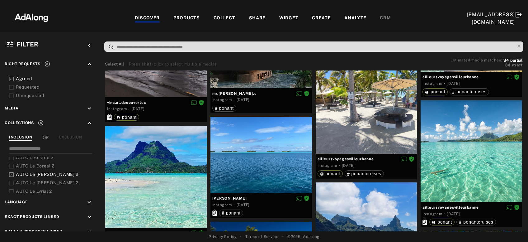
scroll to position [134, 0]
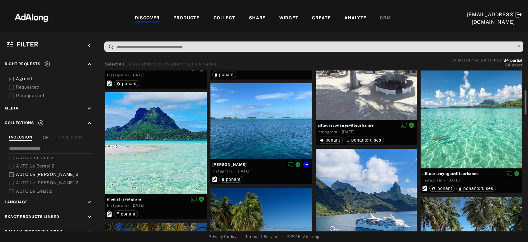
click at [247, 140] on div at bounding box center [260, 121] width 101 height 76
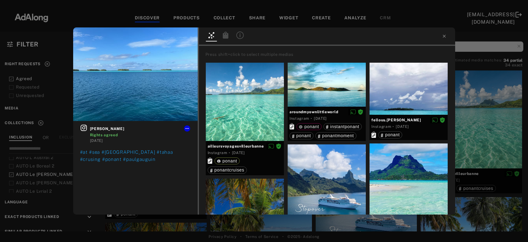
click at [225, 36] on icon at bounding box center [226, 34] width 6 height 7
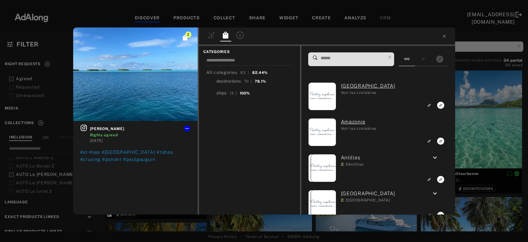
click at [326, 57] on input at bounding box center [353, 58] width 66 height 8
paste input "***"
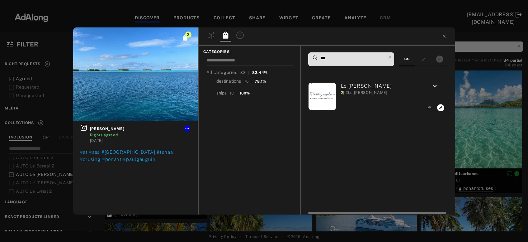
type input "***"
click at [442, 107] on rect "Link to exact product" at bounding box center [441, 108] width 8 height 8
click at [461, 108] on div "3 anna_na_koncu_swiata Rights agreed 2 years ago #at #sea #frenchpolinesia #tah…" at bounding box center [264, 121] width 528 height 242
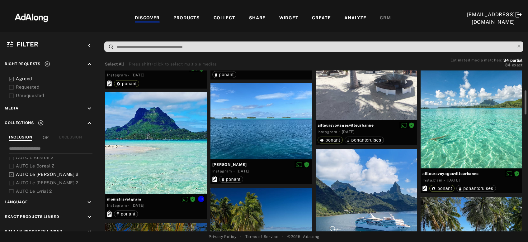
click at [181, 153] on div at bounding box center [155, 142] width 101 height 101
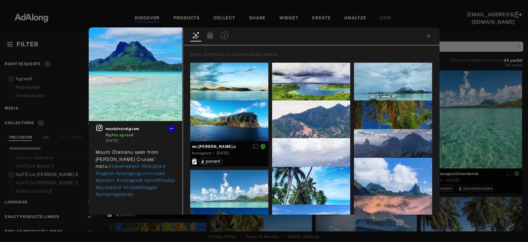
click at [211, 36] on icon at bounding box center [210, 34] width 6 height 7
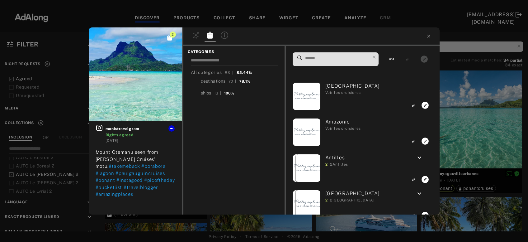
click at [333, 62] on input at bounding box center [337, 58] width 66 height 8
paste input "***"
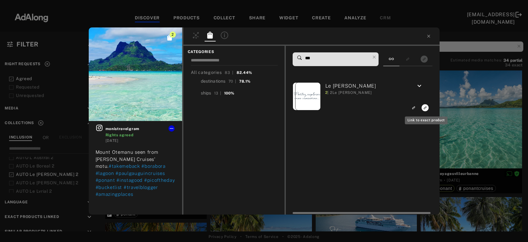
type input "***"
click at [426, 105] on icon "Link to exact product" at bounding box center [425, 107] width 7 height 7
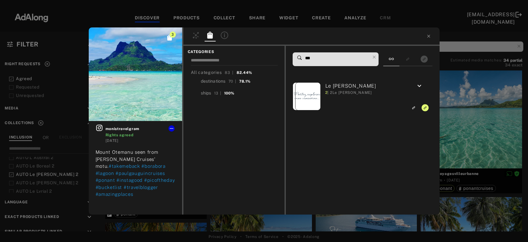
click at [473, 103] on div "3 monistravelgram Rights agreed 2 years ago Mount Otemanu seen from Paul Gaugui…" at bounding box center [264, 121] width 528 height 242
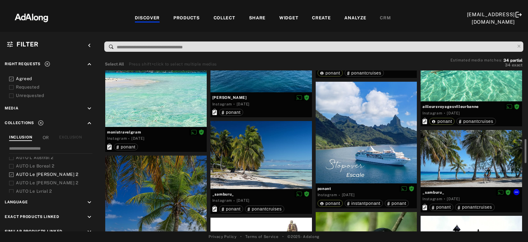
scroll to position [235, 0]
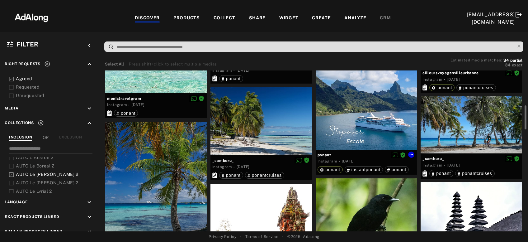
click at [374, 116] on div at bounding box center [366, 98] width 101 height 101
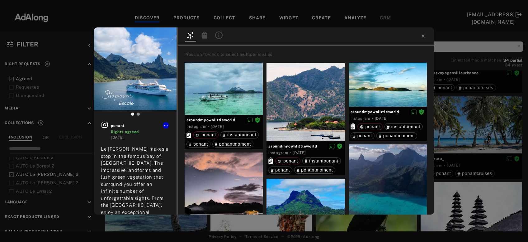
click at [204, 34] on icon at bounding box center [205, 34] width 6 height 7
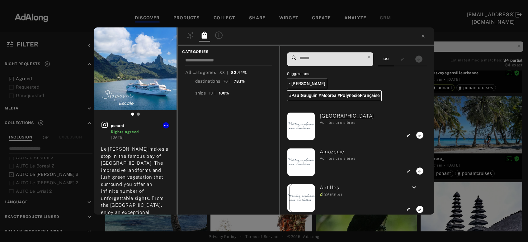
click at [327, 60] on input at bounding box center [332, 58] width 66 height 8
paste input "***"
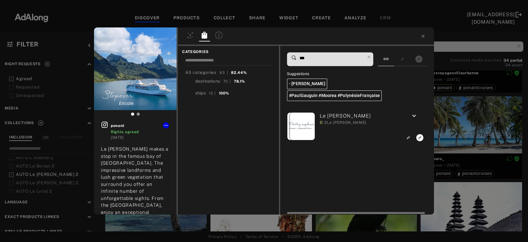
type input "***"
click at [420, 137] on rect "Link to exact product" at bounding box center [420, 138] width 8 height 8
click at [474, 122] on div "1 ponant Rights agreed 2 years ago Le Paul Gauguin makes a stop in the famous b…" at bounding box center [264, 121] width 528 height 242
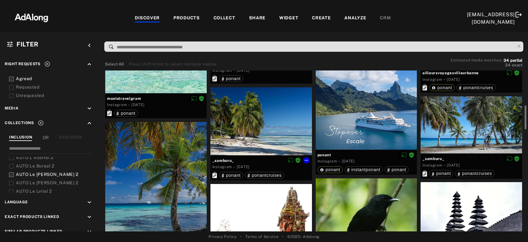
click at [275, 131] on div at bounding box center [260, 121] width 101 height 68
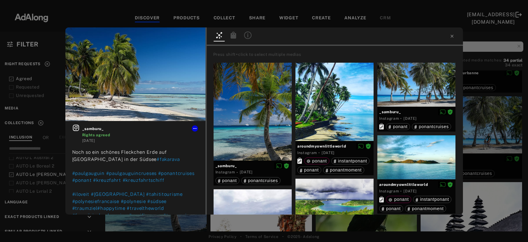
click at [233, 36] on icon at bounding box center [233, 34] width 6 height 7
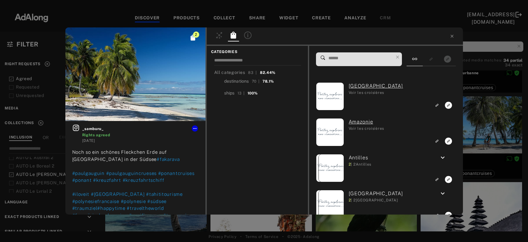
click at [371, 58] on input at bounding box center [361, 58] width 66 height 8
paste input "***"
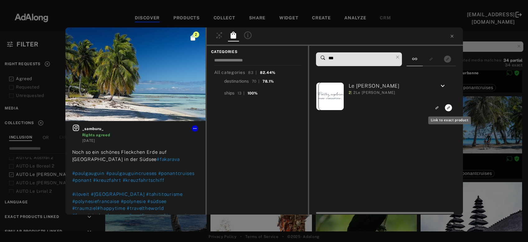
type input "***"
click at [450, 107] on icon "Link to exact product" at bounding box center [448, 107] width 7 height 7
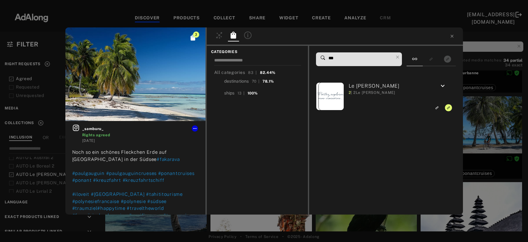
click at [481, 133] on div "3 _samburu_ Rights agreed 2 years ago Noch so ein schönes Fleckchen Erde auf Fa…" at bounding box center [264, 121] width 528 height 242
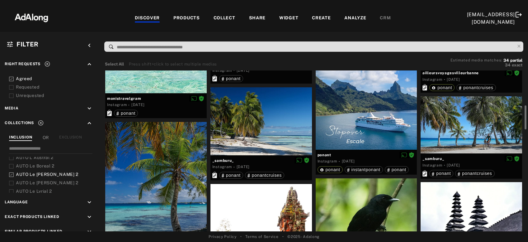
click at [481, 133] on div at bounding box center [471, 124] width 101 height 57
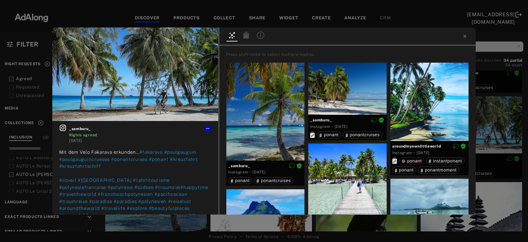
click at [245, 35] on icon at bounding box center [246, 34] width 6 height 7
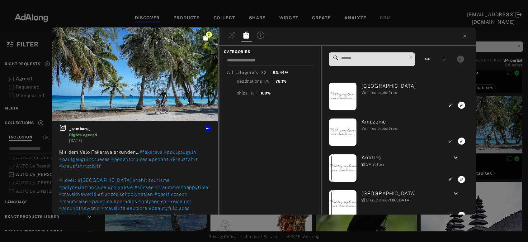
click at [356, 55] on input at bounding box center [374, 58] width 66 height 8
paste input "***"
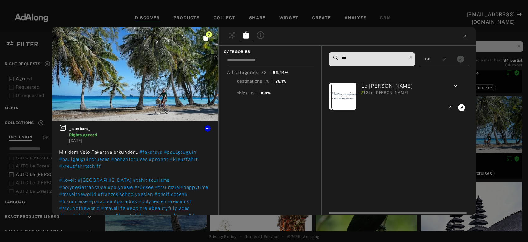
type input "***"
click at [462, 109] on icon "Link to exact product" at bounding box center [461, 107] width 7 height 7
click at [486, 117] on div "3 _samburu_ Rights agreed 2 years ago Mit dem Velo Fakarava erkunden… #fakarava…" at bounding box center [264, 121] width 528 height 242
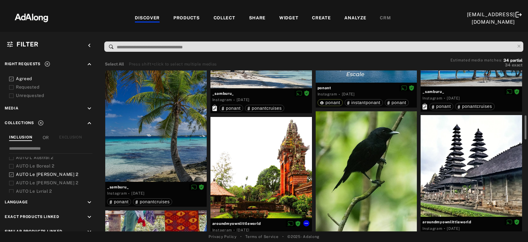
scroll to position [335, 0]
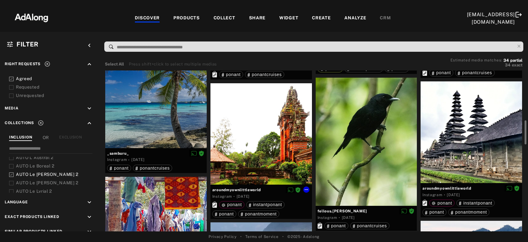
click at [262, 145] on div at bounding box center [260, 133] width 101 height 101
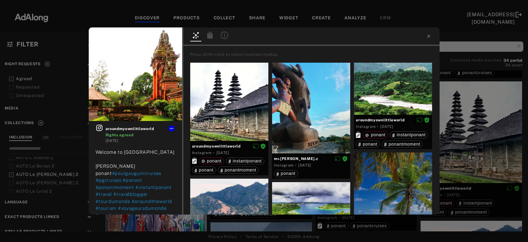
click at [211, 34] on icon at bounding box center [210, 34] width 6 height 7
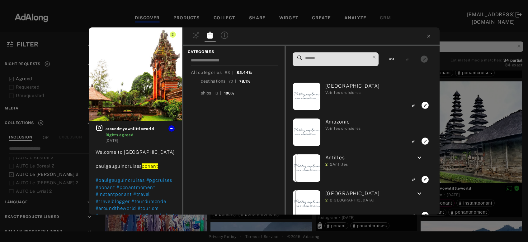
click at [341, 59] on input at bounding box center [337, 58] width 66 height 8
paste input "***"
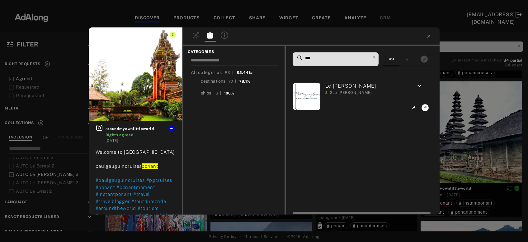
type input "***"
click at [425, 109] on rect "Link to exact product" at bounding box center [425, 108] width 8 height 8
click at [463, 121] on div "2 aroundmyownlittleworld Rights agreed 2 years ago Welcome to Bali paulgauguinc…" at bounding box center [264, 121] width 528 height 242
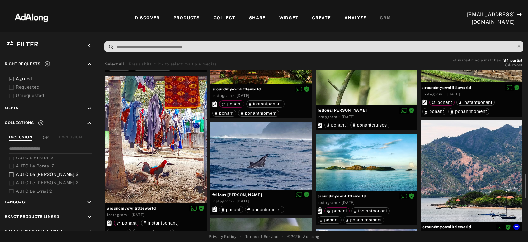
scroll to position [469, 0]
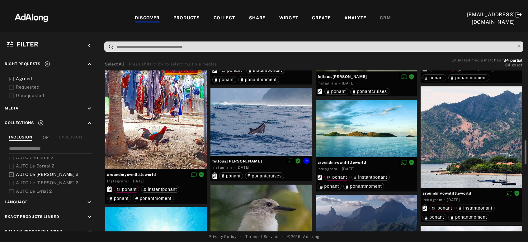
click at [250, 131] on div at bounding box center [260, 122] width 101 height 68
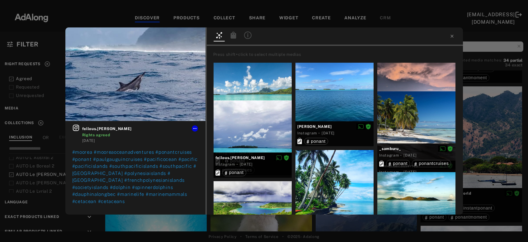
click at [232, 34] on icon at bounding box center [233, 34] width 6 height 7
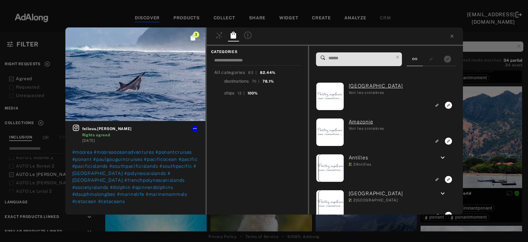
click at [353, 60] on input at bounding box center [361, 58] width 66 height 8
paste input "***"
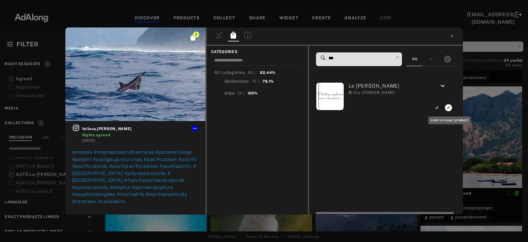
type input "***"
click at [449, 106] on icon "Link to exact product" at bounding box center [448, 107] width 7 height 7
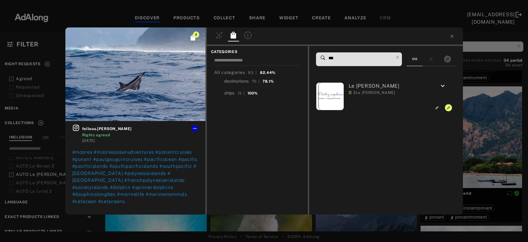
click at [480, 122] on div "4 fellous.alexandre Rights agreed 2 years ago #moorea #mooreaoceanadventures #p…" at bounding box center [264, 121] width 528 height 242
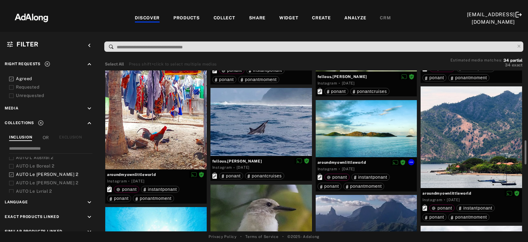
click at [369, 144] on div at bounding box center [366, 128] width 101 height 57
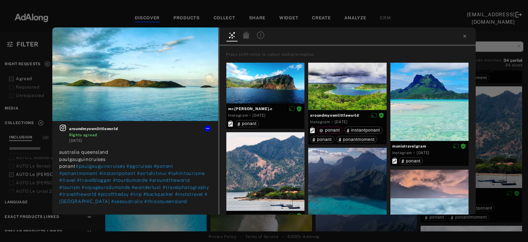
click at [246, 37] on icon at bounding box center [246, 34] width 6 height 7
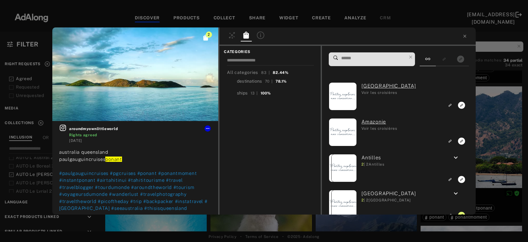
click at [381, 60] on input at bounding box center [374, 58] width 66 height 8
paste input "***"
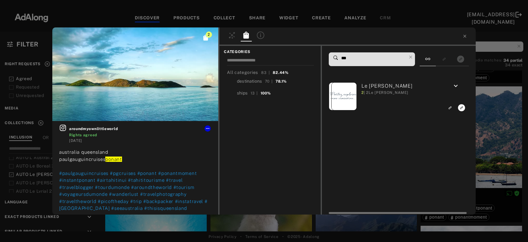
type input "***"
click at [461, 108] on icon "Link to exact product" at bounding box center [461, 107] width 7 height 7
click at [494, 121] on div "3 aroundmyownlittleworld Rights agreed 2 years ago australia queensland paulgau…" at bounding box center [264, 121] width 528 height 242
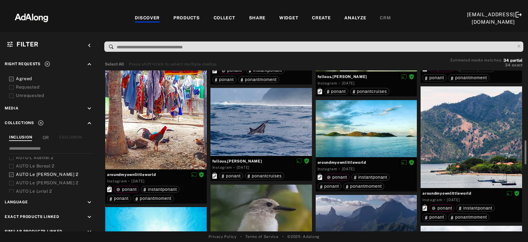
click at [488, 133] on div at bounding box center [471, 136] width 101 height 101
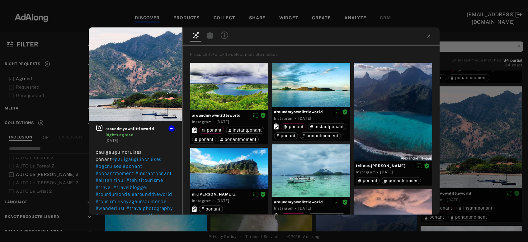
click at [210, 35] on icon at bounding box center [210, 34] width 6 height 7
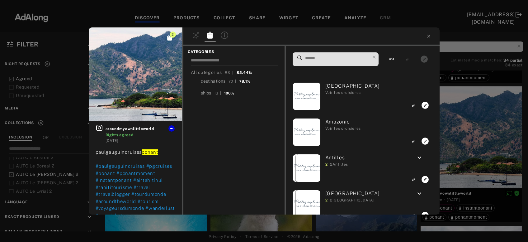
click at [349, 59] on input at bounding box center [337, 58] width 66 height 8
paste input "***"
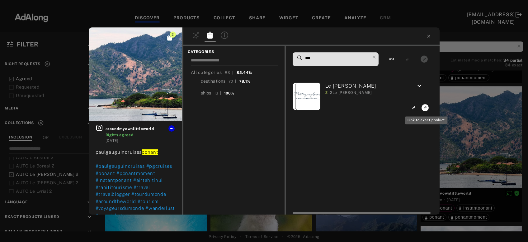
type input "***"
click at [426, 110] on icon "Link to exact product" at bounding box center [425, 107] width 7 height 7
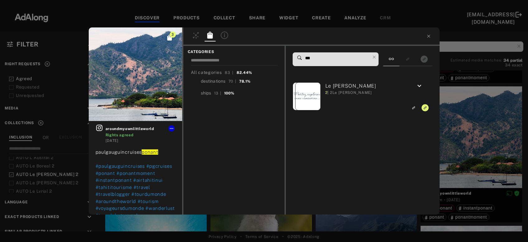
click at [455, 121] on div "3 aroundmyownlittleworld Rights agreed 2 years ago paulgauguincruises ponant #p…" at bounding box center [264, 121] width 528 height 242
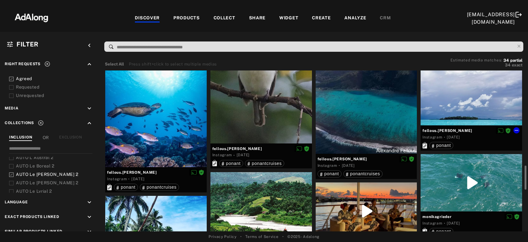
scroll to position [604, 0]
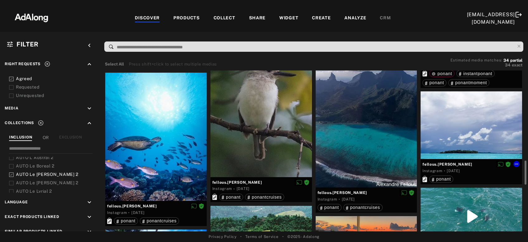
click at [454, 133] on div at bounding box center [471, 125] width 101 height 68
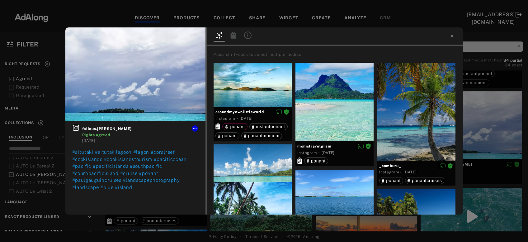
click at [234, 34] on icon at bounding box center [233, 34] width 6 height 7
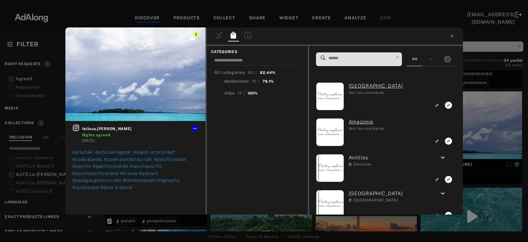
click at [377, 54] on input at bounding box center [361, 58] width 66 height 8
paste input "***"
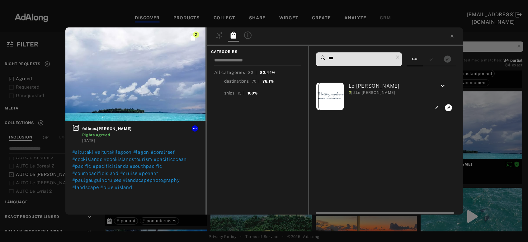
type input "***"
click at [449, 109] on icon "Link to exact product" at bounding box center [448, 107] width 7 height 7
click at [474, 116] on div "2 fellous.alexandre Rights agreed 2 years ago #aitutaki #aitutakilagoon #lagon …" at bounding box center [264, 121] width 528 height 242
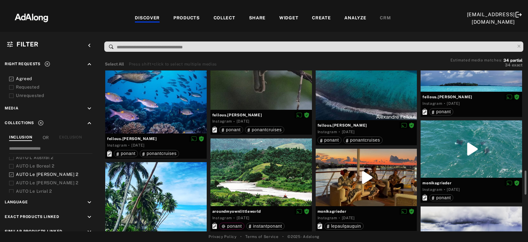
scroll to position [704, 0]
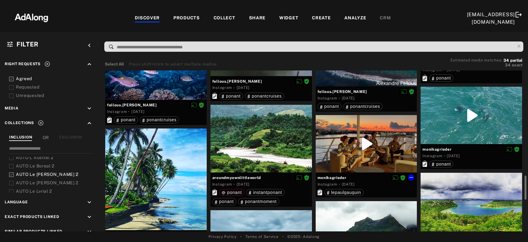
click at [395, 149] on div at bounding box center [366, 143] width 101 height 57
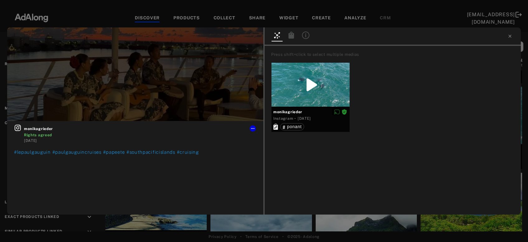
click at [293, 38] on icon at bounding box center [292, 34] width 6 height 7
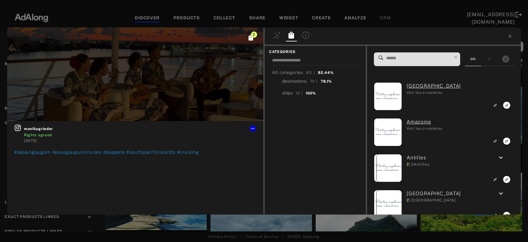
click at [421, 55] on input at bounding box center [419, 58] width 66 height 8
paste input "***"
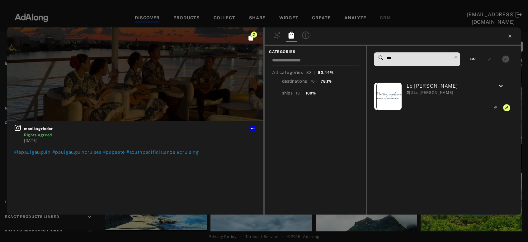
type input "***"
click at [509, 36] on icon at bounding box center [509, 36] width 5 height 5
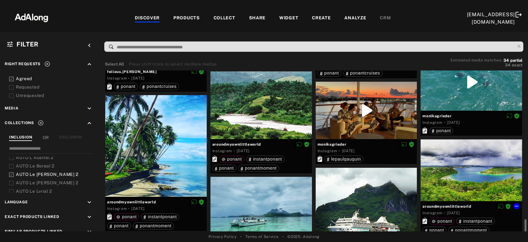
scroll to position [771, 0]
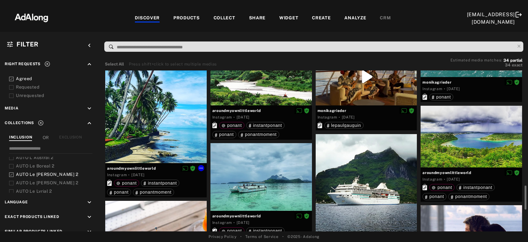
click at [159, 129] on div at bounding box center [155, 111] width 101 height 101
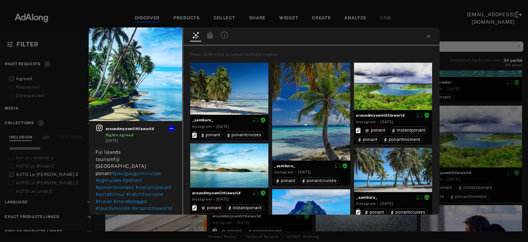
click at [212, 36] on icon at bounding box center [210, 34] width 6 height 7
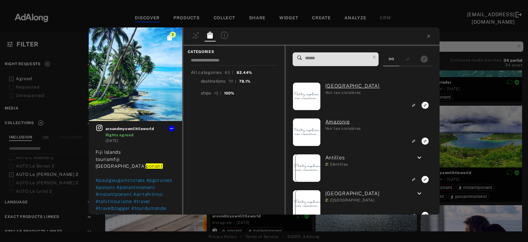
click at [358, 57] on input at bounding box center [337, 58] width 66 height 8
paste input "***"
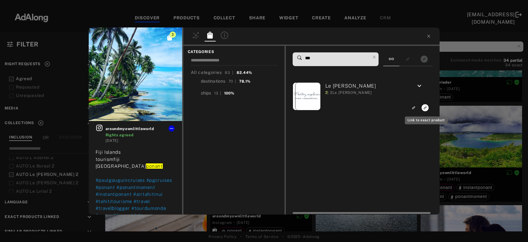
type input "***"
click at [424, 108] on icon "Link to exact product" at bounding box center [425, 107] width 7 height 7
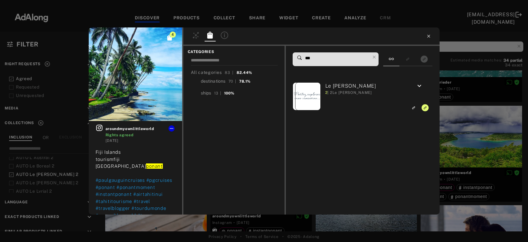
click at [426, 38] on icon at bounding box center [428, 36] width 5 height 5
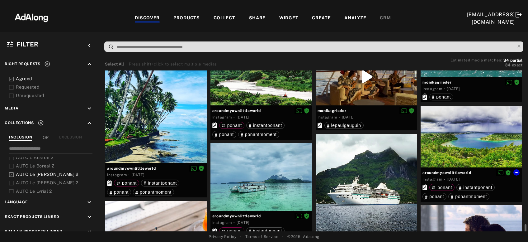
scroll to position [805, 0]
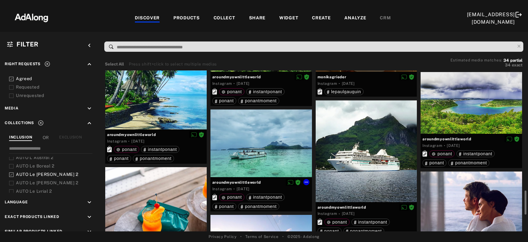
click at [280, 148] on div at bounding box center [260, 143] width 101 height 68
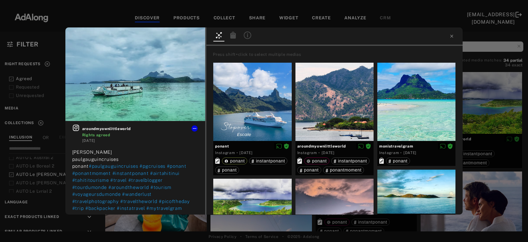
click at [236, 37] on icon at bounding box center [232, 34] width 7 height 7
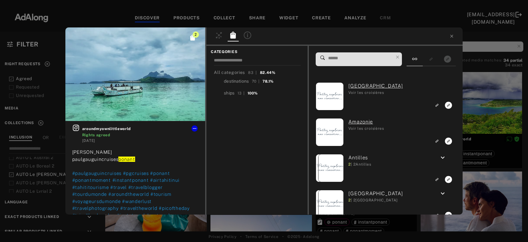
click at [378, 59] on input at bounding box center [360, 58] width 66 height 8
paste input "***"
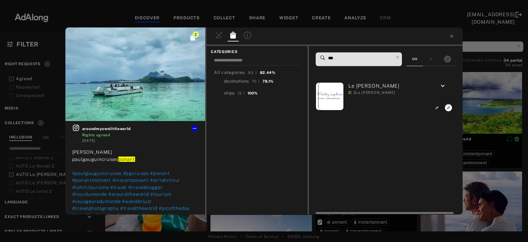
type input "***"
click at [451, 110] on icon "Link to exact product" at bounding box center [448, 107] width 7 height 7
click at [470, 112] on div "3 aroundmyownlittleworld Rights agreed 3 years ago Bora Bora paulgauguincruises…" at bounding box center [264, 121] width 528 height 242
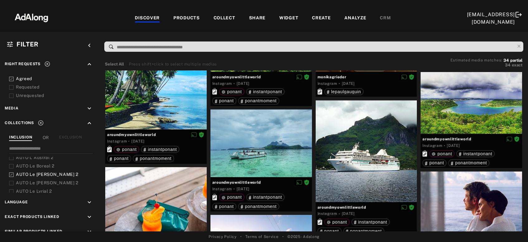
scroll to position [839, 0]
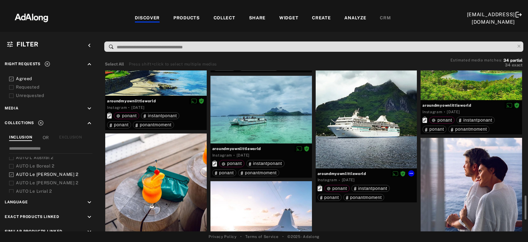
click at [380, 135] on div at bounding box center [366, 117] width 101 height 101
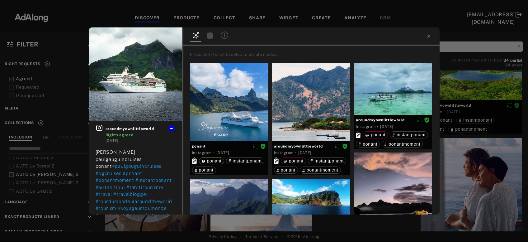
click at [211, 35] on icon at bounding box center [210, 34] width 6 height 7
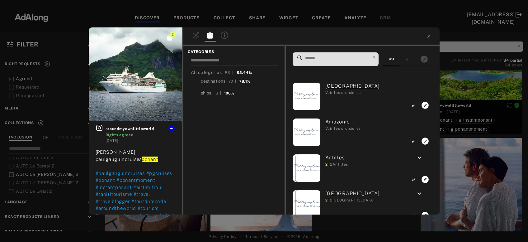
click at [331, 58] on input at bounding box center [337, 58] width 66 height 8
paste input "***"
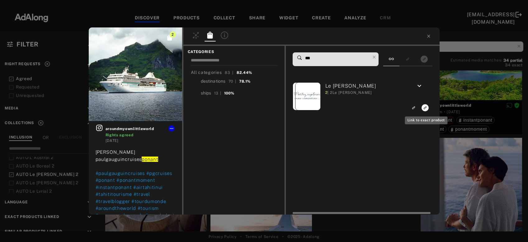
type input "***"
click at [426, 109] on icon "Link to exact product" at bounding box center [425, 107] width 7 height 7
click at [455, 91] on div "3 aroundmyownlittleworld Rights agreed 3 years ago Bora Bora paulgauguincruises…" at bounding box center [264, 121] width 528 height 242
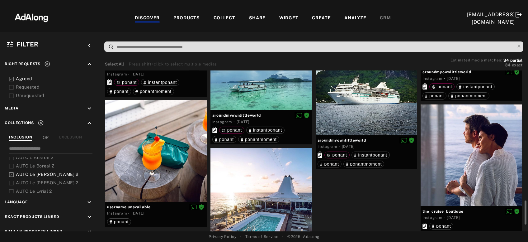
scroll to position [906, 0]
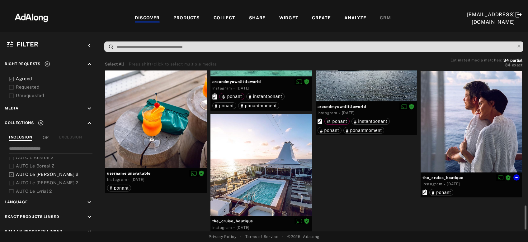
click at [474, 117] on div at bounding box center [471, 121] width 101 height 101
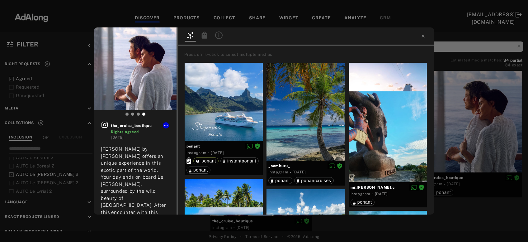
click at [204, 33] on icon at bounding box center [205, 34] width 6 height 7
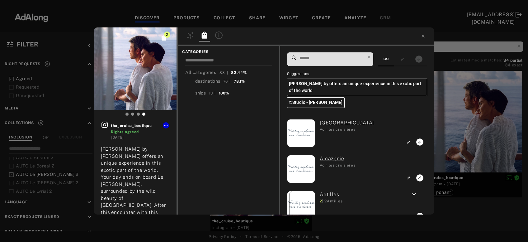
click at [315, 60] on input at bounding box center [332, 58] width 66 height 8
paste input "***"
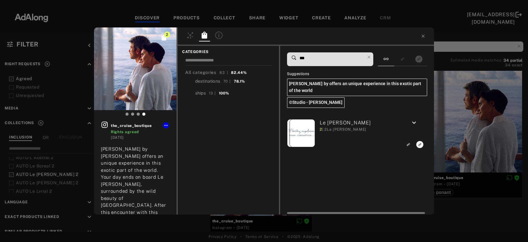
type input "***"
click at [416, 144] on button "Link to exact product" at bounding box center [420, 144] width 12 height 8
click at [449, 137] on div "3 the_cruise_boutique Rights agreed 3 years ago Paul Gaugin by Ponant offers an…" at bounding box center [264, 121] width 528 height 242
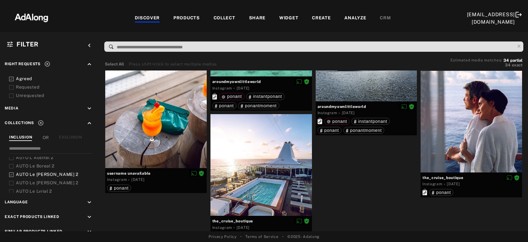
scroll to position [918, 0]
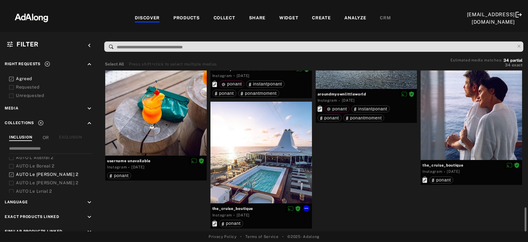
click at [253, 183] on div at bounding box center [260, 151] width 101 height 101
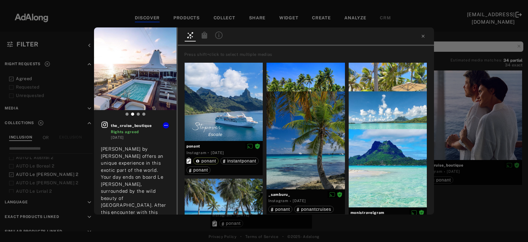
click at [207, 37] on icon at bounding box center [205, 34] width 6 height 7
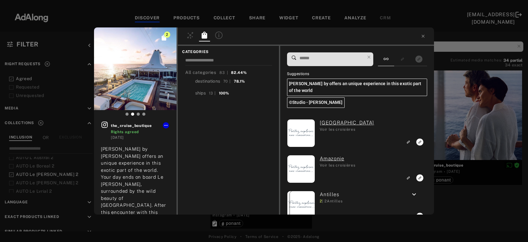
click at [334, 57] on input at bounding box center [332, 58] width 66 height 8
paste input "***"
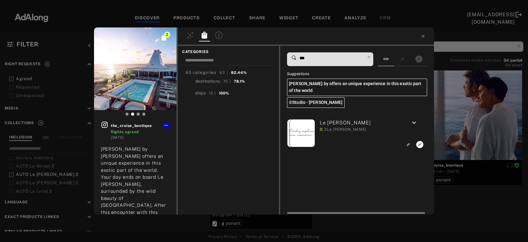
type input "***"
click at [418, 146] on icon "Link to exact product" at bounding box center [419, 144] width 7 height 7
click at [453, 135] on div "3 the_cruise_boutique Rights agreed 3 years ago Paul Gaugin by Ponant offers an…" at bounding box center [264, 121] width 528 height 242
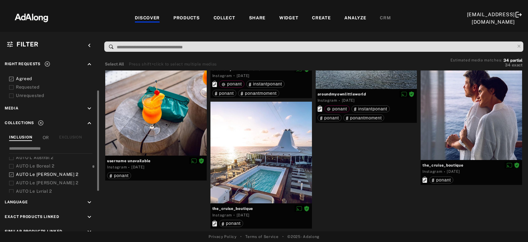
click at [37, 173] on span "AUTO Le [PERSON_NAME] 2" at bounding box center [47, 174] width 63 height 5
click at [44, 165] on span "AUTO Le Boreal 2" at bounding box center [35, 165] width 39 height 5
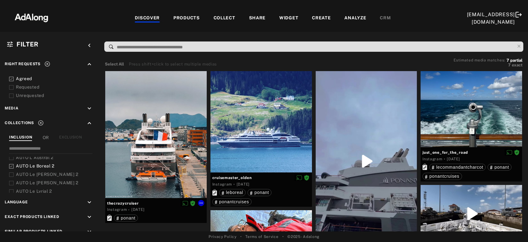
click at [138, 146] on div at bounding box center [155, 134] width 101 height 127
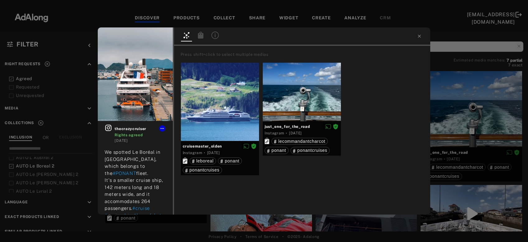
click at [204, 38] on icon at bounding box center [200, 34] width 7 height 7
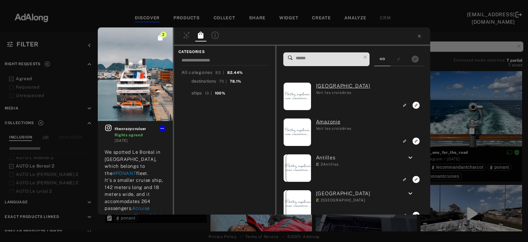
click at [304, 59] on input at bounding box center [328, 58] width 66 height 8
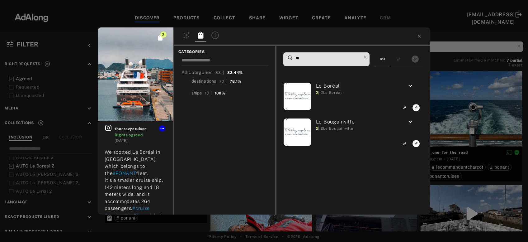
drag, startPoint x: 301, startPoint y: 58, endPoint x: 288, endPoint y: 58, distance: 13.1
click at [295, 58] on input "**" at bounding box center [328, 58] width 66 height 8
type input "**"
click at [416, 109] on rect "Link to exact product" at bounding box center [416, 108] width 8 height 8
click at [418, 35] on icon at bounding box center [419, 36] width 3 height 3
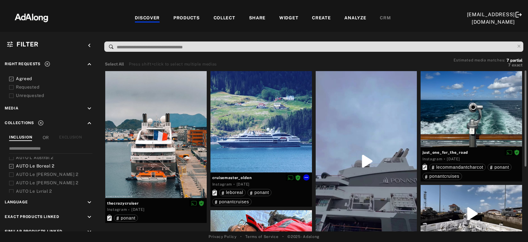
click at [267, 142] on div at bounding box center [260, 121] width 101 height 101
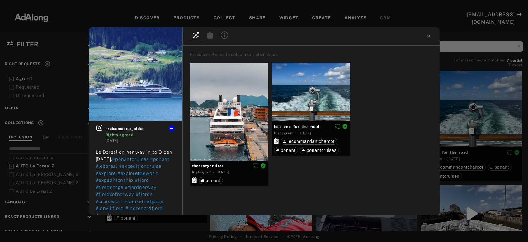
click at [212, 38] on icon at bounding box center [210, 34] width 6 height 7
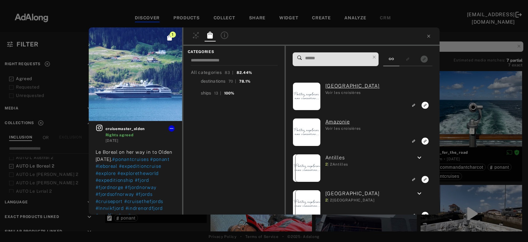
click at [344, 55] on input at bounding box center [337, 58] width 66 height 8
paste input "**"
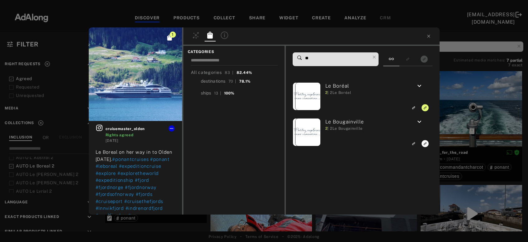
type input "**"
click at [459, 109] on div "1 cruisemaster_olden Rights agreed 2 years ago Le Boreal on her way in to Olden…" at bounding box center [264, 121] width 528 height 242
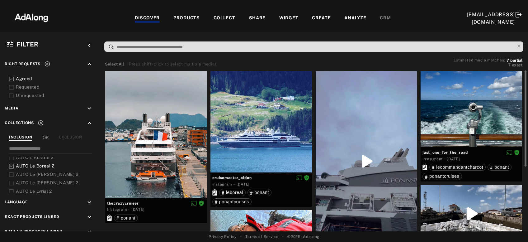
click at [460, 109] on div at bounding box center [471, 109] width 101 height 76
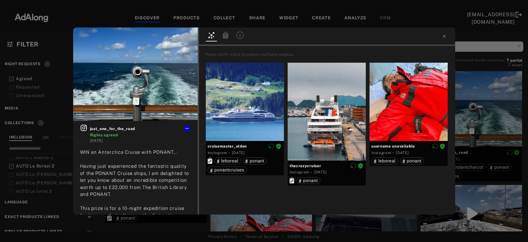
click at [221, 36] on div at bounding box center [225, 35] width 11 height 9
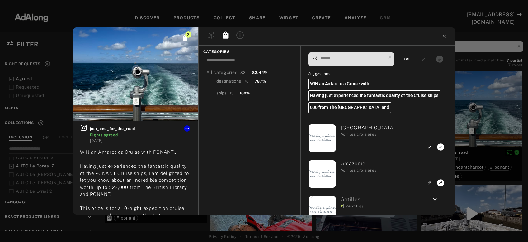
click at [324, 57] on input at bounding box center [353, 58] width 66 height 8
paste input "**"
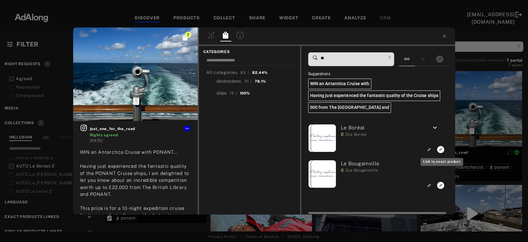
type input "**"
click at [442, 149] on rect "Link to exact product" at bounding box center [441, 149] width 8 height 8
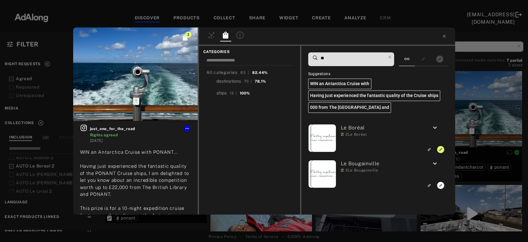
click at [488, 117] on div "3 just_one_for_the_road Rights agreed 2 years ago WIN an Antarctica Cruise with…" at bounding box center [264, 121] width 528 height 242
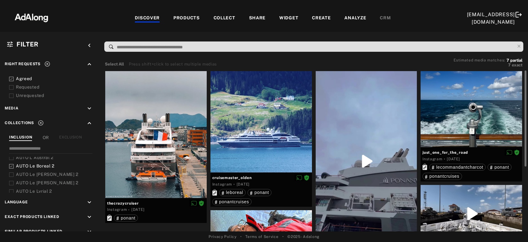
scroll to position [67, 0]
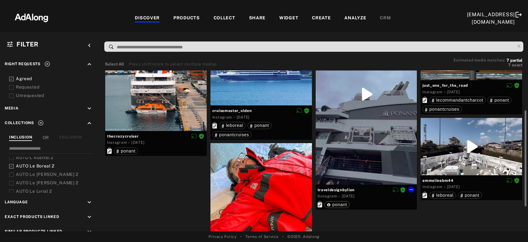
click at [365, 141] on div at bounding box center [366, 94] width 101 height 180
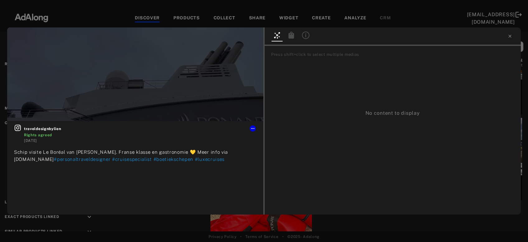
click at [290, 37] on icon at bounding box center [292, 34] width 6 height 7
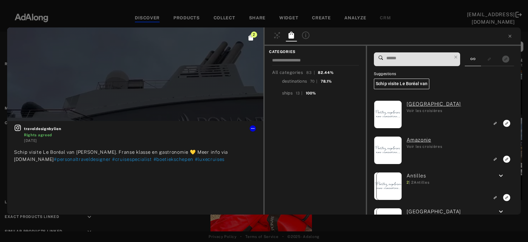
click at [393, 60] on input at bounding box center [419, 58] width 66 height 8
paste input "**"
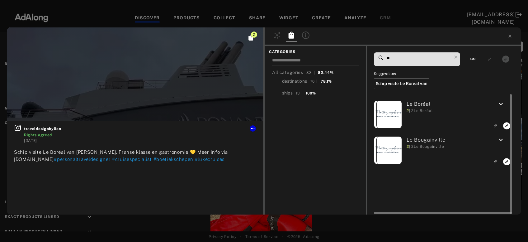
type input "**"
click at [505, 124] on icon "Link to exact product" at bounding box center [506, 125] width 7 height 7
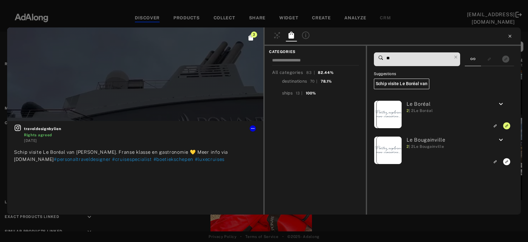
click at [509, 37] on icon at bounding box center [509, 36] width 5 height 5
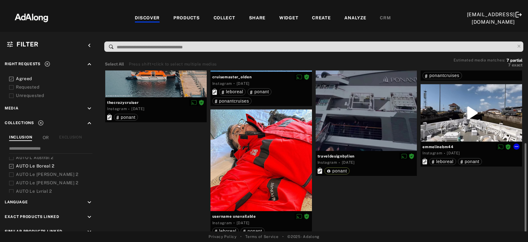
scroll to position [108, 0]
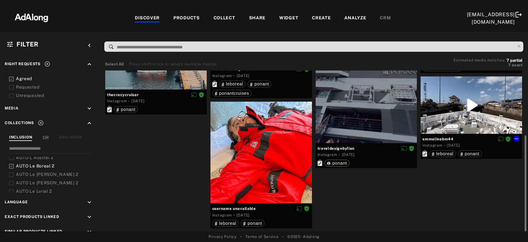
click at [491, 105] on div at bounding box center [471, 104] width 101 height 57
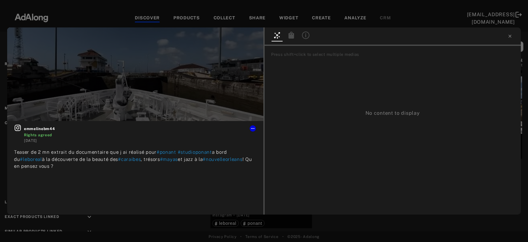
click at [290, 38] on icon at bounding box center [292, 34] width 6 height 7
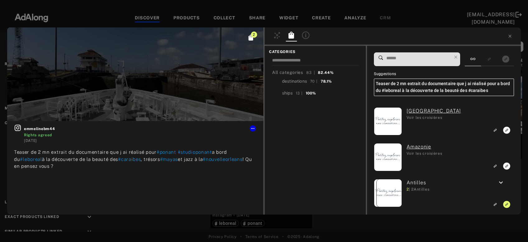
click at [393, 58] on input at bounding box center [419, 58] width 66 height 8
paste input "**"
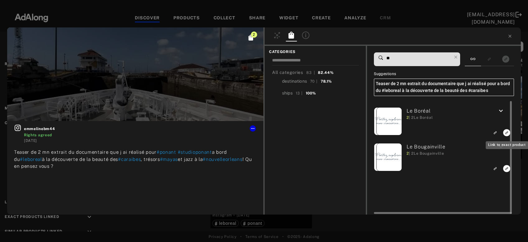
type input "**"
click at [507, 131] on icon "Link to exact product" at bounding box center [506, 132] width 7 height 7
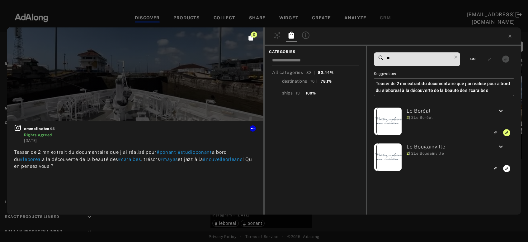
click at [508, 39] on div at bounding box center [393, 36] width 256 height 18
click at [509, 38] on icon at bounding box center [509, 36] width 5 height 5
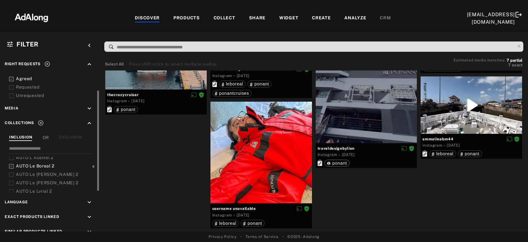
click at [46, 164] on span "AUTO Le Boreal 2" at bounding box center [35, 165] width 39 height 5
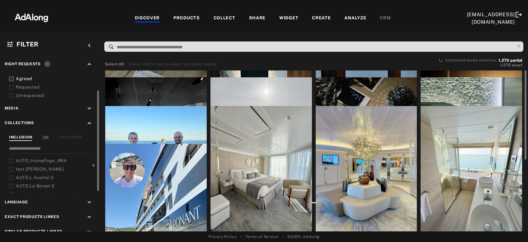
scroll to position [58, 0]
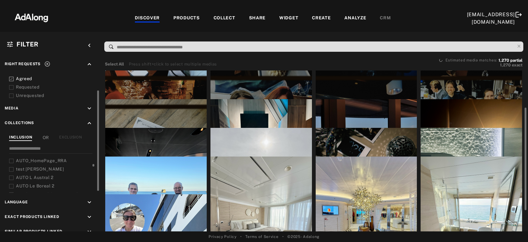
click at [44, 177] on span "AUTO L Austral 2" at bounding box center [35, 177] width 38 height 5
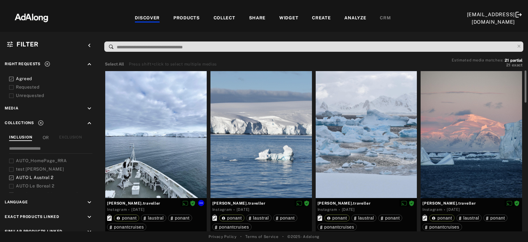
click at [144, 176] on div at bounding box center [155, 134] width 101 height 127
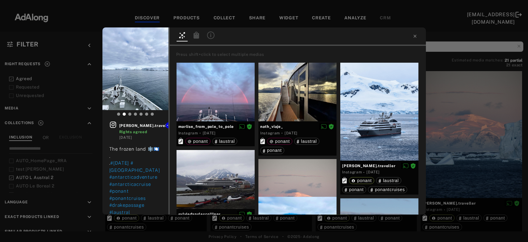
click at [194, 36] on icon at bounding box center [196, 34] width 6 height 7
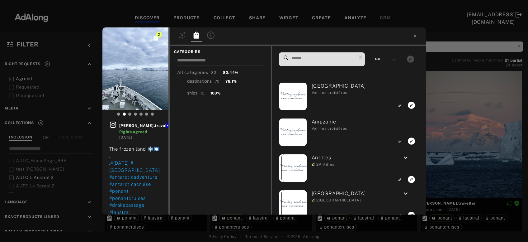
click at [317, 53] on span at bounding box center [324, 59] width 66 height 13
click at [316, 56] on input at bounding box center [324, 58] width 66 height 8
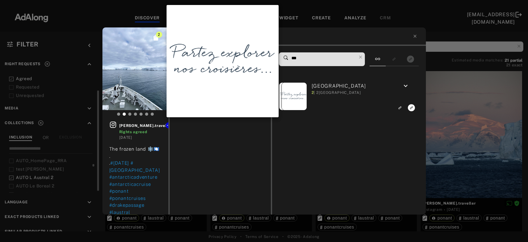
scroll to position [61, 0]
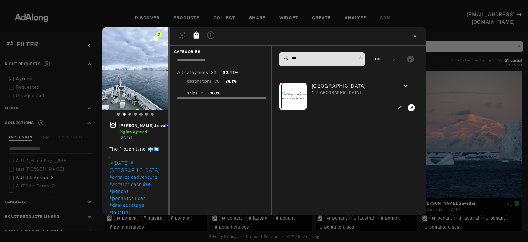
click at [194, 92] on div "ships" at bounding box center [192, 93] width 11 height 7
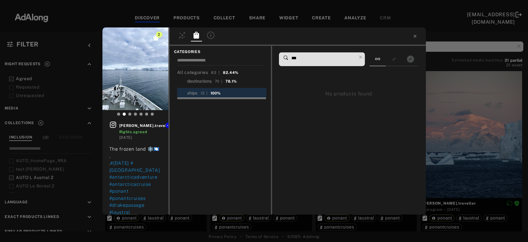
click at [312, 56] on input "***" at bounding box center [324, 58] width 66 height 8
type input "*"
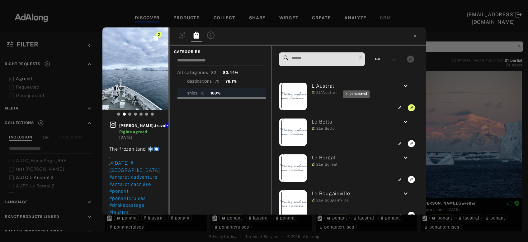
type input "*"
click at [466, 118] on div "2 julien.traveller Rights agreed 2 years ago The frozen land ❄️🇦🇶 . . #december…" at bounding box center [264, 121] width 528 height 242
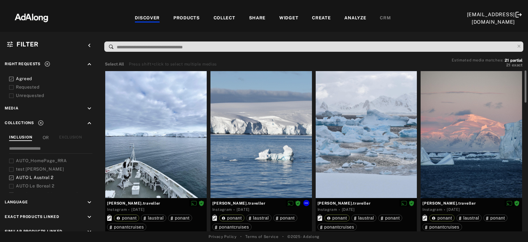
click at [295, 150] on div at bounding box center [260, 134] width 101 height 127
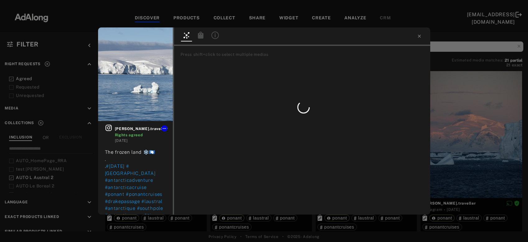
click at [201, 35] on icon at bounding box center [201, 34] width 6 height 7
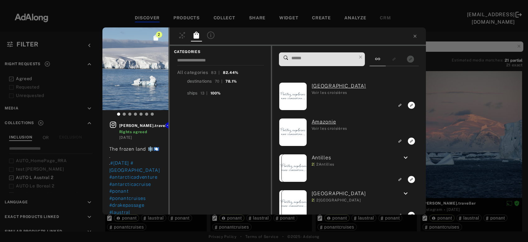
click at [325, 57] on input at bounding box center [324, 58] width 66 height 8
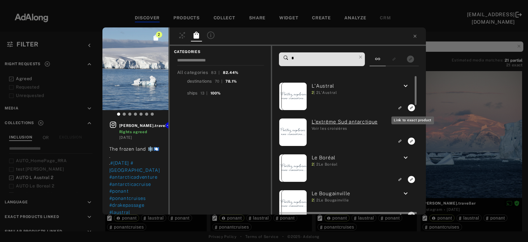
type input "*"
click at [412, 108] on icon "Link to exact product" at bounding box center [411, 107] width 7 height 7
click at [459, 111] on div "3 julien.traveller Rights agreed 2 years ago The frozen land ❄️🇦🇶 . . #december…" at bounding box center [264, 121] width 528 height 242
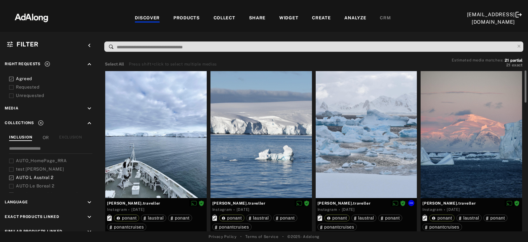
click at [386, 143] on div at bounding box center [366, 134] width 101 height 127
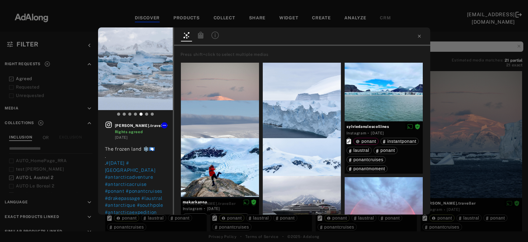
click at [203, 38] on icon at bounding box center [200, 34] width 7 height 7
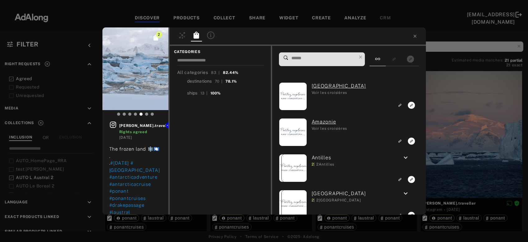
click at [291, 62] on input at bounding box center [324, 58] width 66 height 8
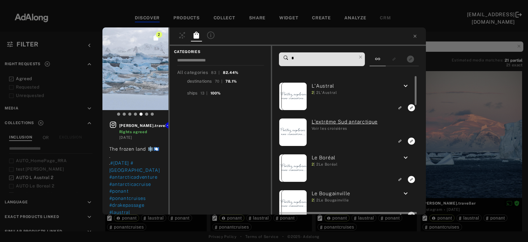
type input "*"
click at [412, 107] on icon "Link to exact product" at bounding box center [411, 107] width 7 height 7
click at [449, 115] on div "3 julien.traveller Rights agreed 2 years ago The frozen land ❄️🇦🇶 . . #december…" at bounding box center [264, 121] width 528 height 242
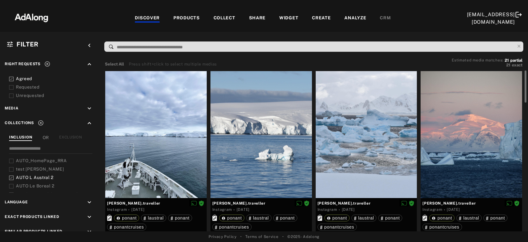
click at [458, 140] on div at bounding box center [471, 134] width 101 height 127
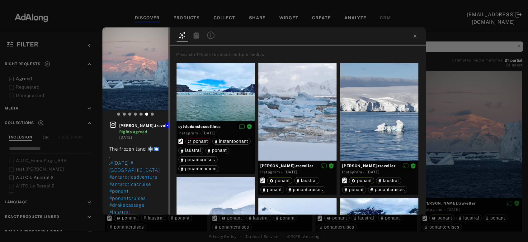
click at [198, 34] on icon at bounding box center [196, 34] width 6 height 7
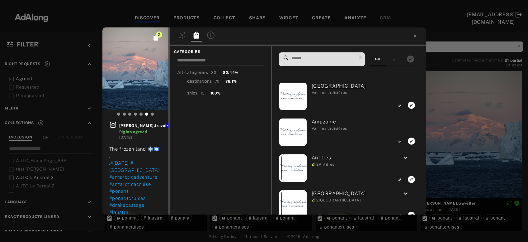
click at [318, 59] on input at bounding box center [324, 58] width 66 height 8
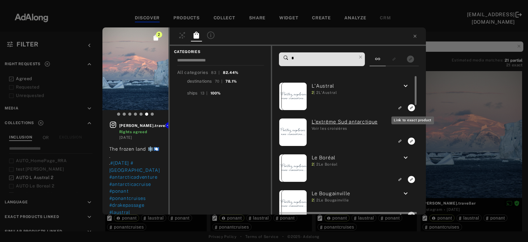
type input "*"
click at [412, 108] on rect "Link to exact product" at bounding box center [412, 108] width 8 height 8
click at [455, 118] on div "3 julien.traveller Rights agreed 2 years ago The frozen land ❄️🇦🇶 . . #december…" at bounding box center [264, 121] width 528 height 242
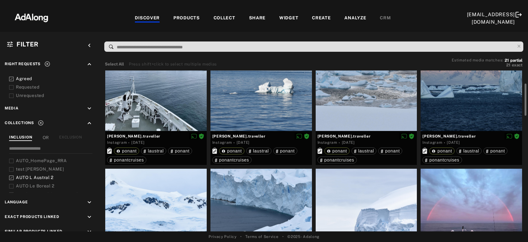
scroll to position [167, 0]
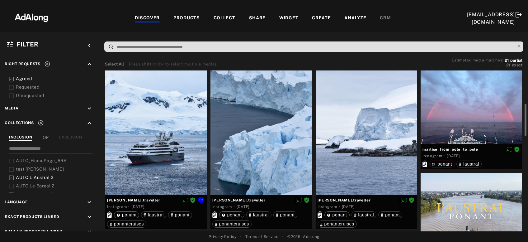
click at [148, 168] on div at bounding box center [155, 131] width 101 height 127
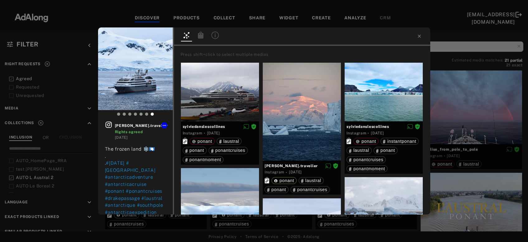
click at [201, 39] on icon at bounding box center [200, 34] width 7 height 7
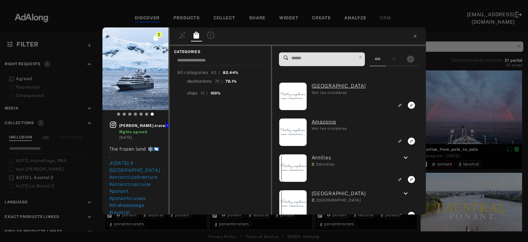
click at [338, 62] on input at bounding box center [324, 58] width 66 height 8
type input "*"
click at [450, 106] on div "2 julien.traveller Rights agreed 2 years ago The frozen land ❄️🇦🇶 . . #december…" at bounding box center [264, 121] width 528 height 242
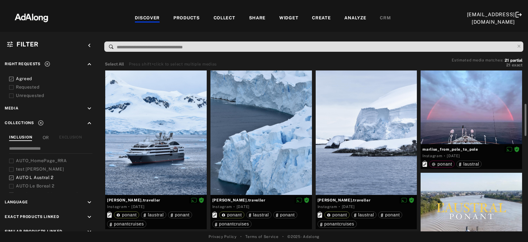
click at [457, 112] on div at bounding box center [471, 106] width 101 height 76
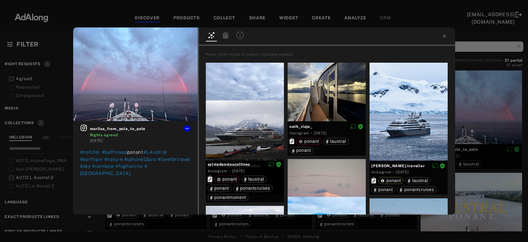
click at [228, 34] on icon at bounding box center [226, 34] width 6 height 7
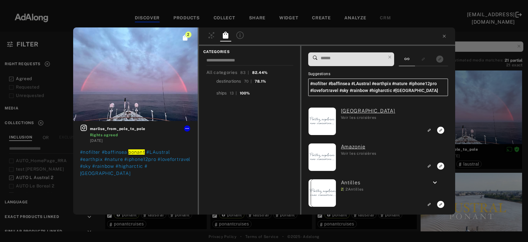
click at [365, 60] on input at bounding box center [353, 58] width 66 height 8
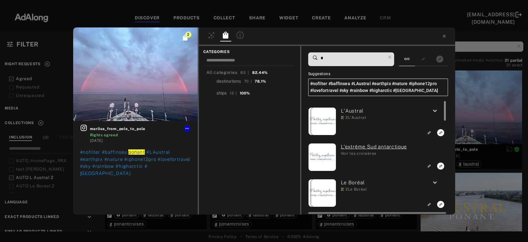
type input "*"
click at [442, 133] on div at bounding box center [444, 157] width 5 height 113
click at [441, 133] on rect "Link to exact product" at bounding box center [441, 133] width 8 height 8
click at [480, 129] on div "3 marlise_from_pole_to_pole Rights agreed 2 years ago #nofilter #baffinsea pona…" at bounding box center [264, 121] width 528 height 242
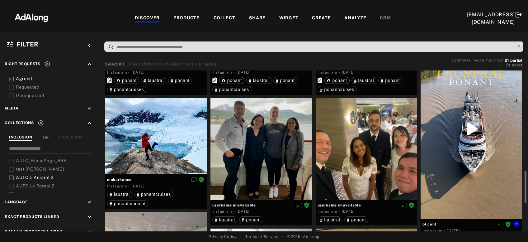
scroll to position [335, 0]
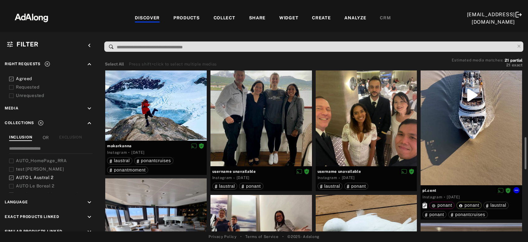
click at [480, 129] on div at bounding box center [471, 95] width 101 height 180
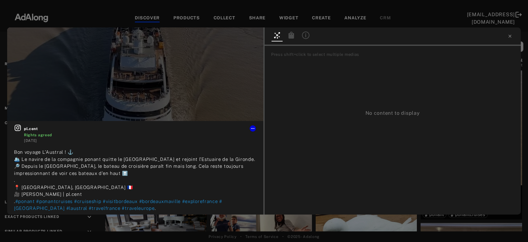
click at [294, 35] on icon at bounding box center [292, 34] width 6 height 7
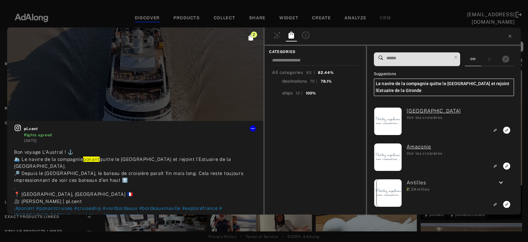
click at [403, 59] on input at bounding box center [419, 58] width 66 height 8
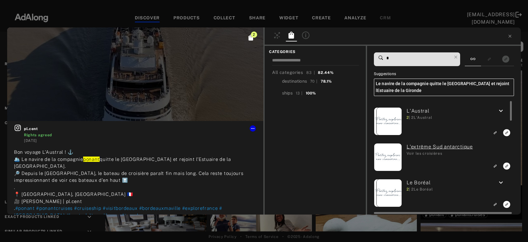
type input "*"
click at [507, 133] on icon "Link to exact product" at bounding box center [506, 132] width 7 height 7
click at [509, 38] on icon at bounding box center [509, 36] width 5 height 5
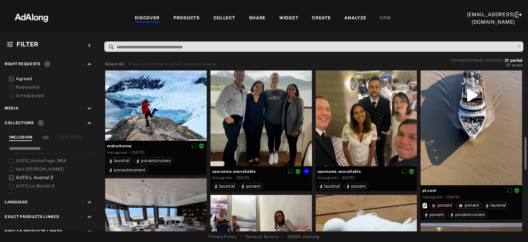
click at [258, 130] on div at bounding box center [260, 114] width 101 height 101
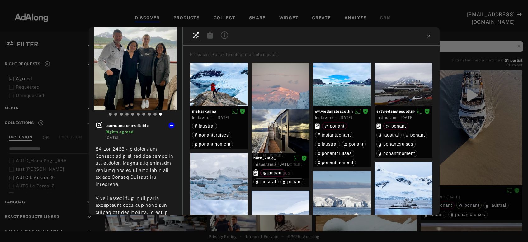
click at [210, 37] on div at bounding box center [210, 35] width 11 height 9
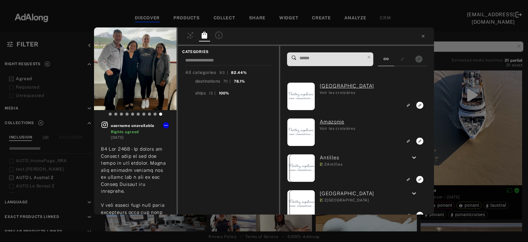
click at [343, 58] on input at bounding box center [332, 58] width 66 height 8
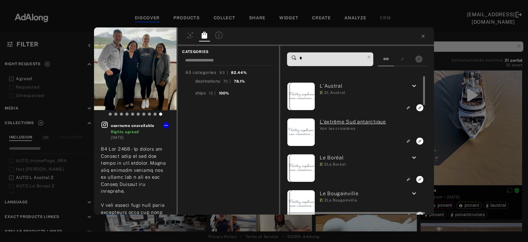
type input "*"
click at [420, 110] on icon "Link to exact product" at bounding box center [419, 107] width 7 height 7
click at [446, 123] on div "1 username unavailable Rights agreed 3 years ago #MeLz #MeLzExplores #MeLzExp #…" at bounding box center [264, 121] width 528 height 242
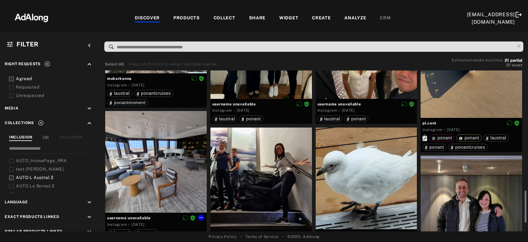
scroll to position [436, 0]
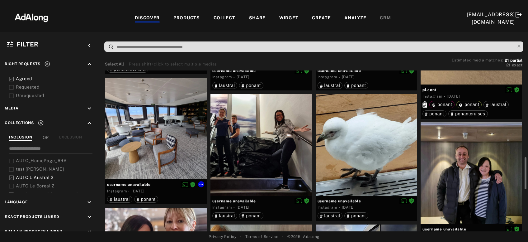
click at [151, 119] on div at bounding box center [155, 128] width 101 height 101
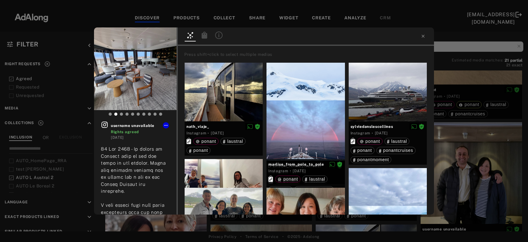
click at [213, 41] on div at bounding box center [219, 36] width 14 height 11
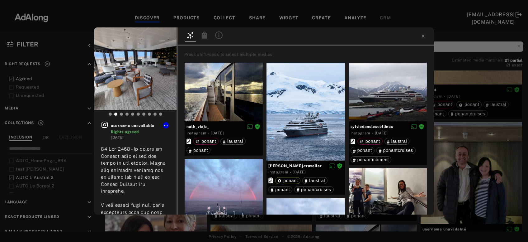
click at [206, 36] on icon at bounding box center [205, 34] width 6 height 7
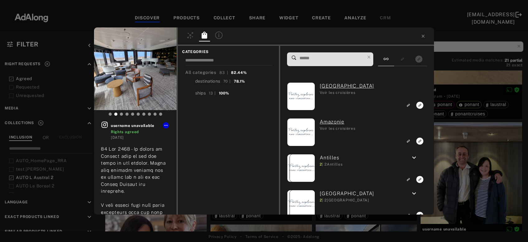
click at [336, 57] on input at bounding box center [332, 58] width 66 height 8
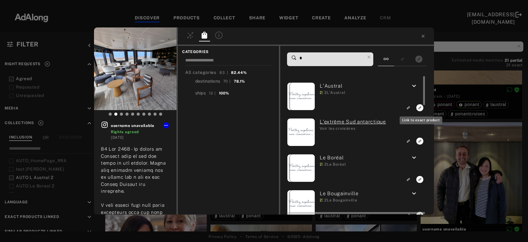
type input "*"
click at [420, 110] on icon "Link to exact product" at bounding box center [419, 107] width 7 height 7
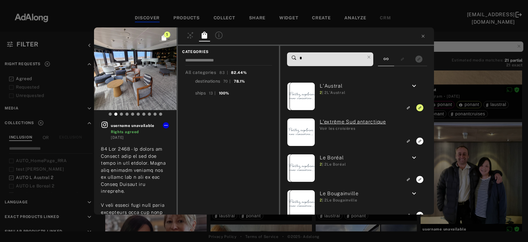
click at [423, 35] on icon at bounding box center [423, 36] width 5 height 5
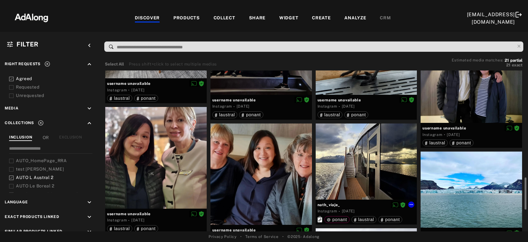
scroll to position [570, 0]
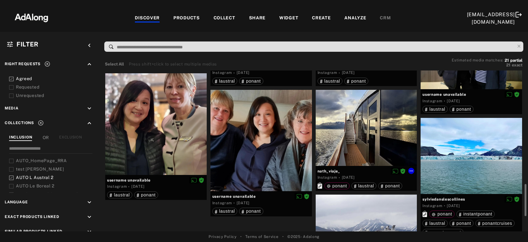
click at [381, 129] on div at bounding box center [366, 128] width 101 height 76
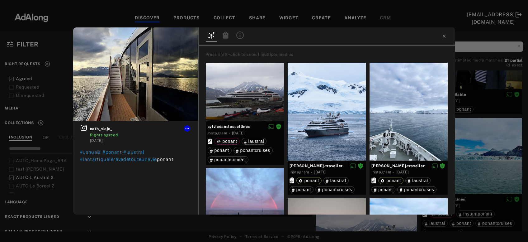
click at [227, 35] on icon at bounding box center [226, 34] width 6 height 7
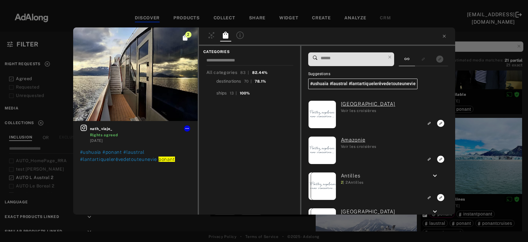
click at [355, 56] on input at bounding box center [353, 58] width 66 height 8
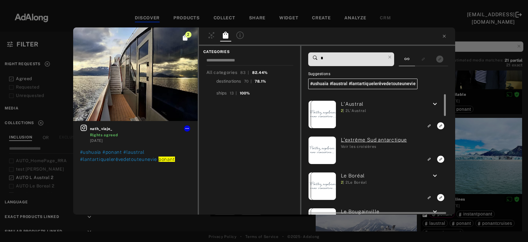
type input "*"
click at [443, 126] on div at bounding box center [444, 154] width 5 height 120
click at [442, 124] on icon "Link to exact product" at bounding box center [440, 125] width 7 height 7
click at [474, 138] on div "3 nath_viaje_ Rights agreed 3 years ago #ushuaïa #ponant #laustral #lantartique…" at bounding box center [264, 121] width 528 height 242
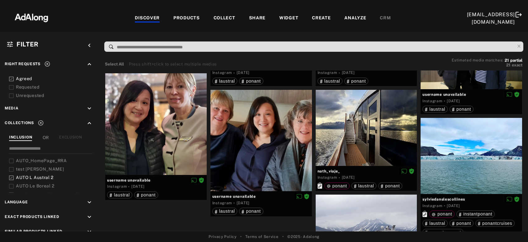
scroll to position [604, 0]
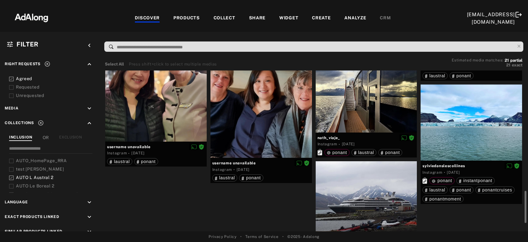
click at [474, 138] on div at bounding box center [471, 122] width 101 height 76
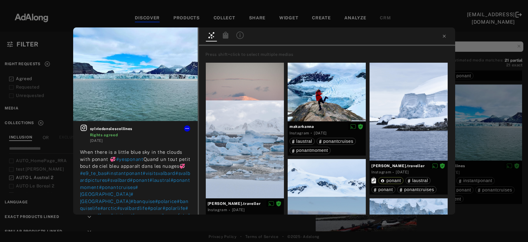
click at [224, 38] on icon at bounding box center [226, 34] width 6 height 7
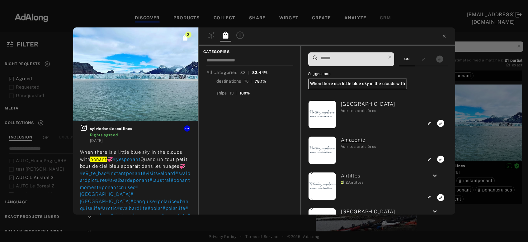
click at [331, 58] on input at bounding box center [353, 58] width 66 height 8
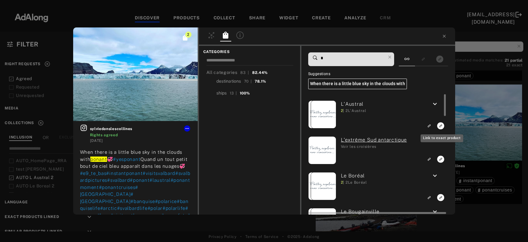
type input "*"
click at [441, 125] on icon "Link to exact product" at bounding box center [440, 125] width 7 height 7
click at [473, 125] on div "3 sylviedanslescollines Rights agreed 3 years ago When there is a little blue s…" at bounding box center [264, 121] width 528 height 242
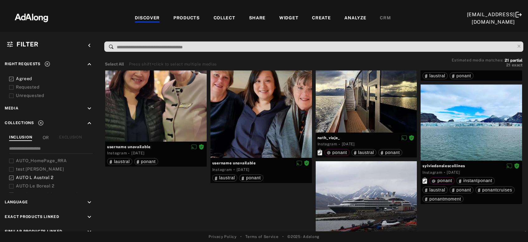
scroll to position [647, 0]
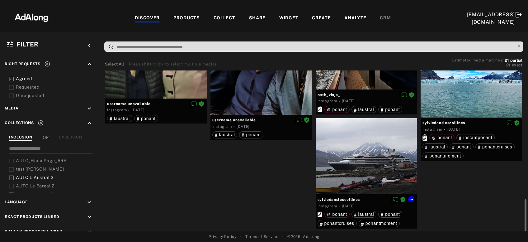
click at [362, 168] on div at bounding box center [366, 156] width 101 height 76
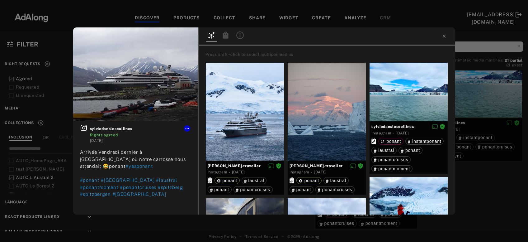
click at [227, 36] on icon at bounding box center [226, 34] width 6 height 7
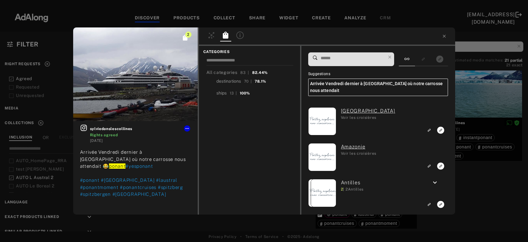
click at [342, 60] on input at bounding box center [353, 58] width 66 height 8
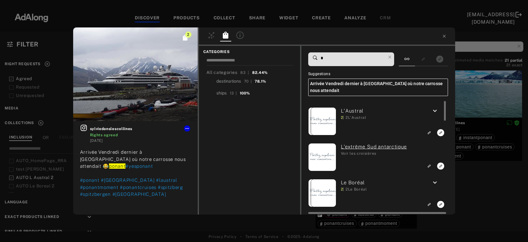
type input "*"
click at [440, 133] on icon "Link to exact product" at bounding box center [440, 132] width 7 height 7
click at [476, 83] on div "3 sylviedanslescollines Rights agreed 3 years ago Arrivée Vendredi dernier à Lo…" at bounding box center [264, 121] width 528 height 242
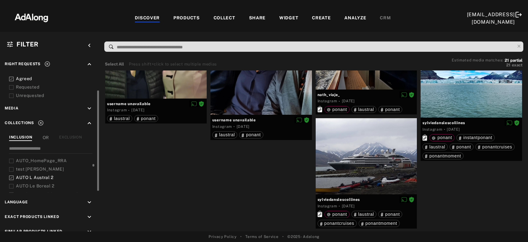
click at [12, 177] on icon at bounding box center [11, 177] width 5 height 5
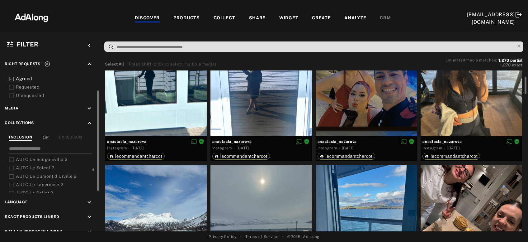
scroll to position [181, 0]
click at [42, 180] on span "AUTO Le Ponant 2" at bounding box center [36, 180] width 40 height 5
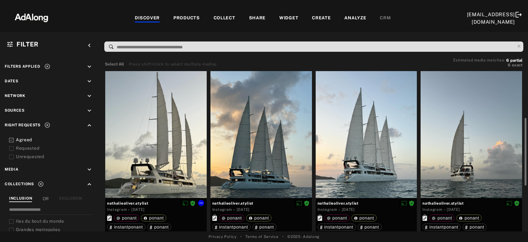
scroll to position [33, 0]
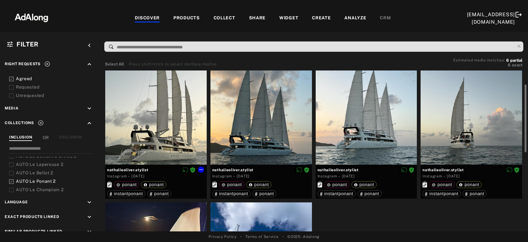
click at [145, 144] on div at bounding box center [155, 101] width 101 height 127
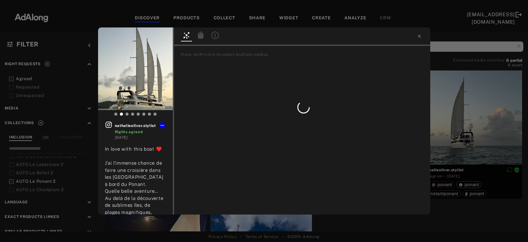
click at [199, 35] on icon at bounding box center [200, 34] width 7 height 7
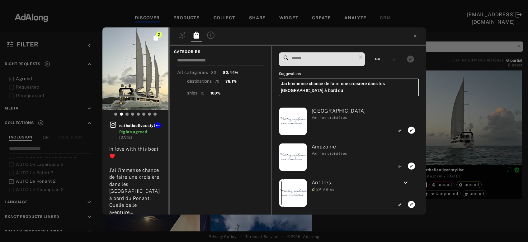
drag, startPoint x: 357, startPoint y: 52, endPoint x: 353, endPoint y: 57, distance: 6.2
click at [356, 52] on div "Suggestions Jai limmense chance de faire une croisière dans les [GEOGRAPHIC_DAT…" at bounding box center [349, 130] width 154 height 168
click at [338, 59] on input at bounding box center [324, 58] width 66 height 8
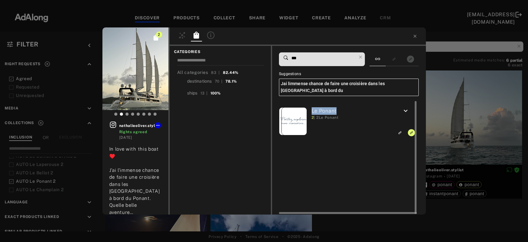
drag, startPoint x: 343, startPoint y: 112, endPoint x: 313, endPoint y: 111, distance: 30.5
click at [313, 111] on div "Le Ponant 2 | 2 Le Ponant" at bounding box center [336, 122] width 115 height 30
copy link "Le Ponant"
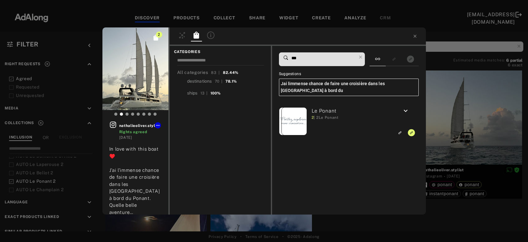
drag, startPoint x: 291, startPoint y: 55, endPoint x: 282, endPoint y: 55, distance: 9.0
click at [291, 55] on input "***" at bounding box center [324, 58] width 66 height 8
paste input "******"
type input "*********"
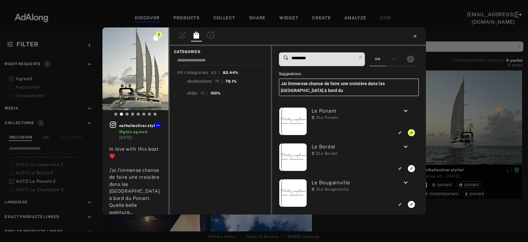
click at [416, 35] on icon at bounding box center [414, 36] width 3 height 3
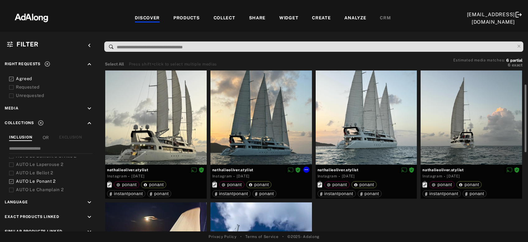
click at [285, 129] on div at bounding box center [260, 101] width 101 height 127
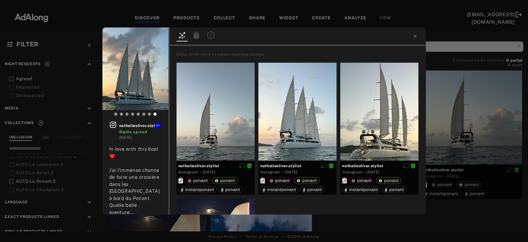
click at [197, 36] on icon at bounding box center [196, 34] width 6 height 7
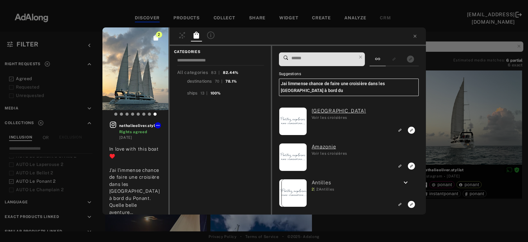
click at [300, 58] on input at bounding box center [324, 58] width 66 height 8
paste input "*********"
type input "*********"
click at [413, 38] on icon at bounding box center [414, 36] width 5 height 5
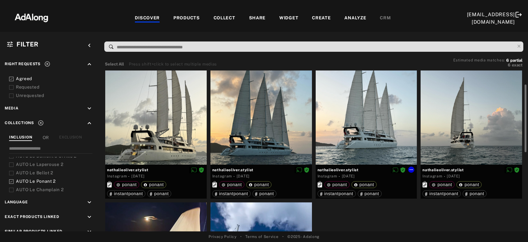
click at [376, 127] on div at bounding box center [366, 101] width 101 height 127
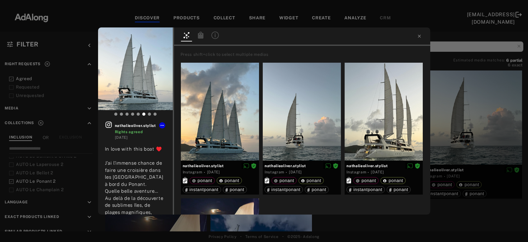
click at [202, 37] on icon at bounding box center [201, 34] width 6 height 7
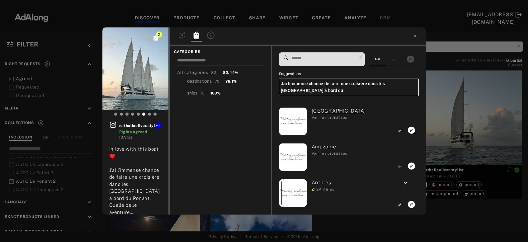
click at [302, 58] on input at bounding box center [324, 58] width 66 height 8
paste input "*********"
type input "*********"
click at [416, 39] on icon at bounding box center [414, 36] width 5 height 5
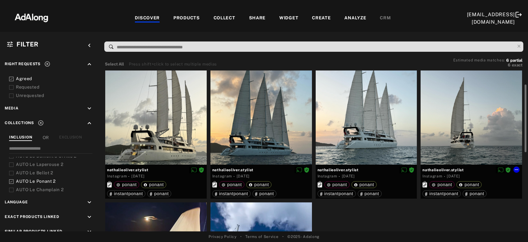
click at [453, 112] on div at bounding box center [471, 101] width 101 height 127
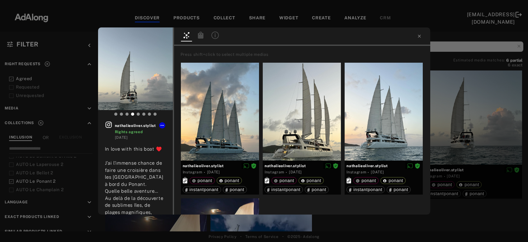
click at [202, 36] on icon at bounding box center [201, 34] width 6 height 7
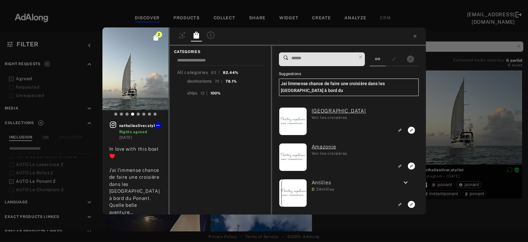
click at [332, 55] on input at bounding box center [324, 58] width 66 height 8
paste input "*********"
type input "*********"
click at [459, 119] on div "2 nathalieoliver.stylist Rights agreed [DATE] In love with this boat ♥️ J’ai l’…" at bounding box center [264, 121] width 528 height 242
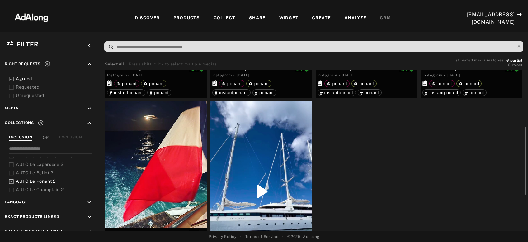
scroll to position [201, 0]
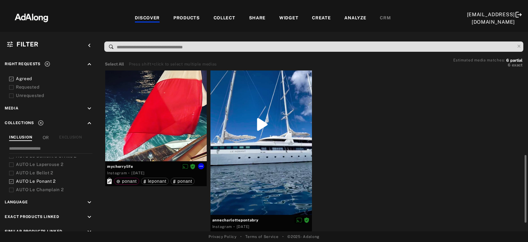
click at [162, 119] on div at bounding box center [155, 97] width 101 height 127
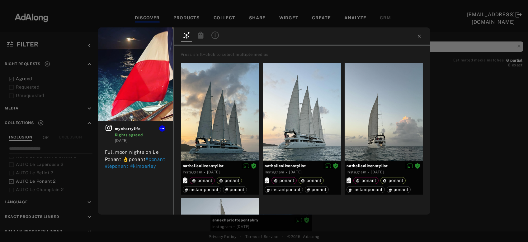
click at [198, 36] on icon at bounding box center [201, 34] width 6 height 7
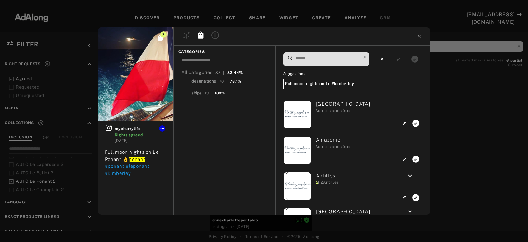
click at [332, 55] on input at bounding box center [328, 58] width 66 height 8
paste input "*********"
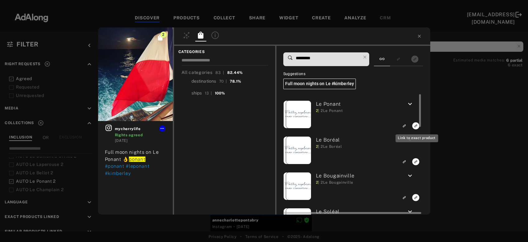
type input "*********"
click at [414, 126] on icon "Link to exact product" at bounding box center [415, 125] width 7 height 7
click at [457, 126] on div "3 mycherrylife Rights agreed [DATE] Full moon nights on Le Ponant 👌 ponant #pon…" at bounding box center [264, 121] width 528 height 242
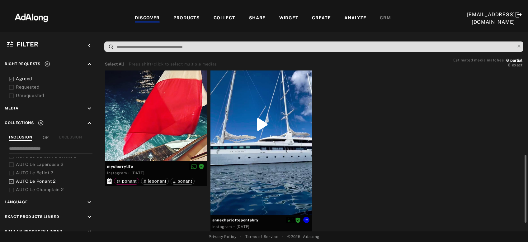
scroll to position [222, 0]
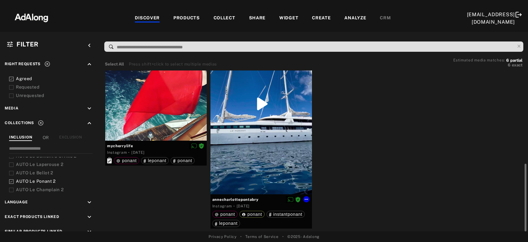
click at [282, 153] on div at bounding box center [260, 104] width 101 height 180
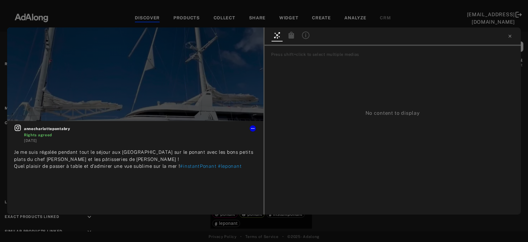
click at [291, 35] on icon at bounding box center [292, 34] width 6 height 7
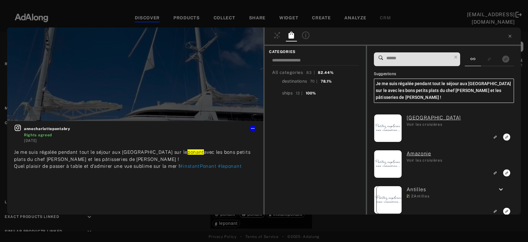
click at [397, 56] on input at bounding box center [419, 58] width 66 height 8
paste input "*********"
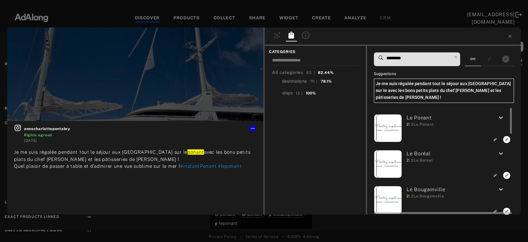
type input "*********"
click at [507, 140] on icon "Link to exact product" at bounding box center [506, 139] width 7 height 7
click at [510, 37] on icon at bounding box center [509, 36] width 5 height 5
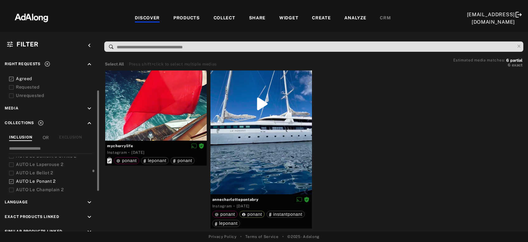
drag, startPoint x: 59, startPoint y: 188, endPoint x: 56, endPoint y: 185, distance: 4.4
click at [59, 187] on span "AUTO Le Champlain 2" at bounding box center [40, 189] width 48 height 5
click at [51, 181] on span "AUTO Le Ponant 2" at bounding box center [36, 180] width 40 height 5
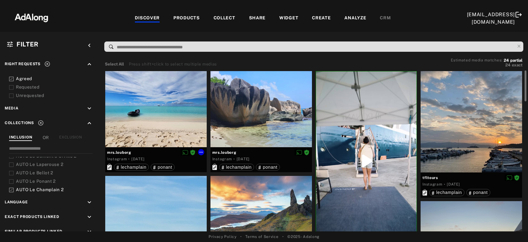
click at [165, 119] on div at bounding box center [155, 109] width 101 height 76
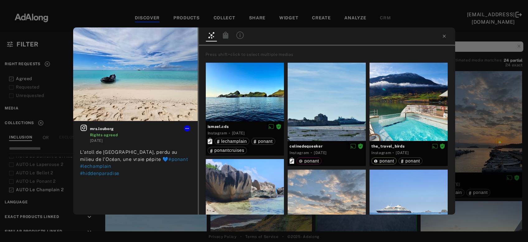
click at [224, 35] on icon at bounding box center [226, 34] width 6 height 7
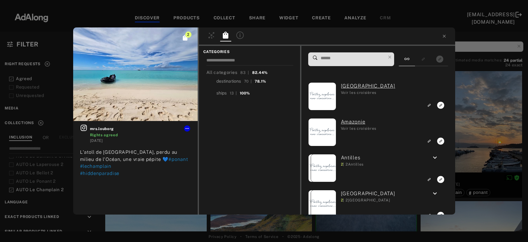
click at [342, 57] on input at bounding box center [353, 58] width 66 height 8
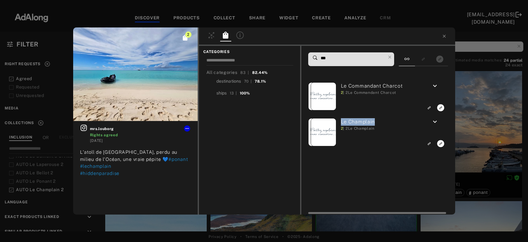
drag, startPoint x: 371, startPoint y: 121, endPoint x: 340, endPoint y: 121, distance: 31.1
click at [340, 121] on div "Le Champlain 2 | 2 Le Champlain" at bounding box center [365, 133] width 115 height 30
copy link "Le Champlain"
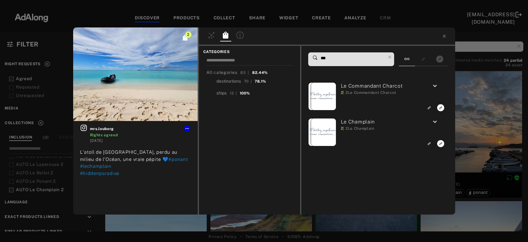
drag, startPoint x: 346, startPoint y: 57, endPoint x: 303, endPoint y: 63, distance: 44.3
click at [320, 62] on input "***" at bounding box center [353, 58] width 66 height 8
paste input "*********"
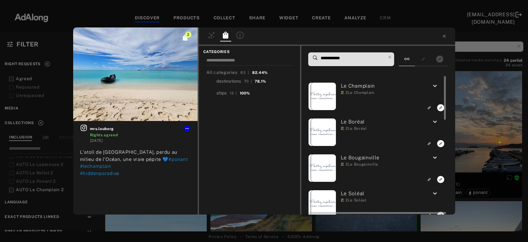
type input "**********"
click at [440, 108] on icon "Link to exact product" at bounding box center [440, 107] width 7 height 7
click at [444, 36] on icon at bounding box center [444, 36] width 3 height 3
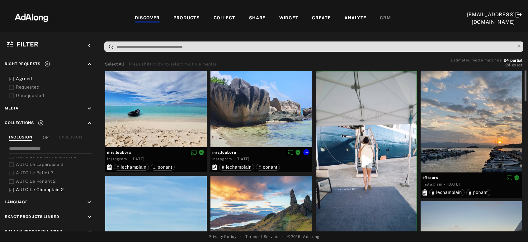
click at [283, 122] on div at bounding box center [260, 109] width 101 height 76
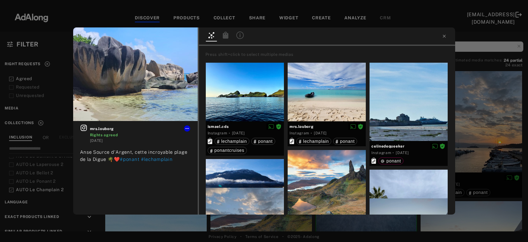
click at [224, 38] on icon at bounding box center [226, 34] width 6 height 7
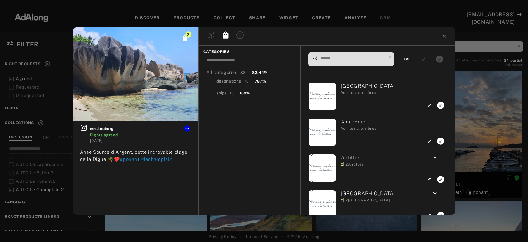
click at [362, 59] on input at bounding box center [353, 58] width 66 height 8
paste input "**********"
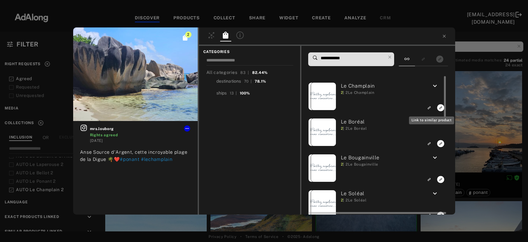
type input "**********"
click at [437, 107] on button "Link to exact product" at bounding box center [441, 107] width 12 height 8
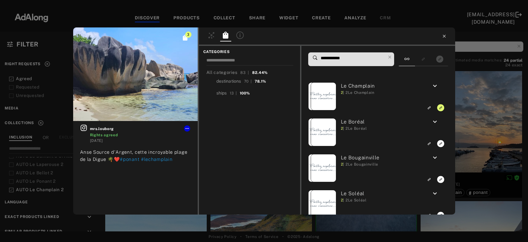
click at [444, 36] on icon at bounding box center [444, 36] width 3 height 3
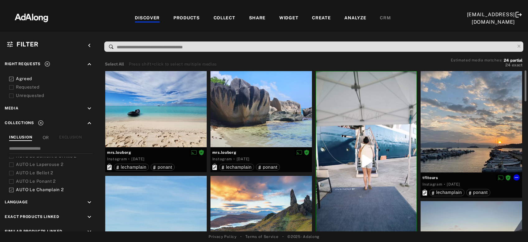
click at [453, 145] on div at bounding box center [471, 121] width 101 height 101
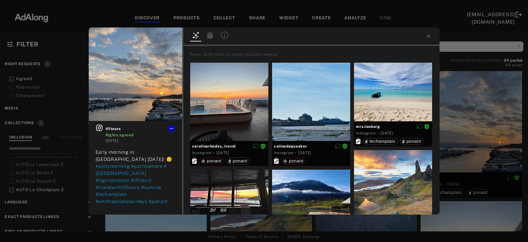
click at [211, 36] on icon at bounding box center [210, 34] width 6 height 7
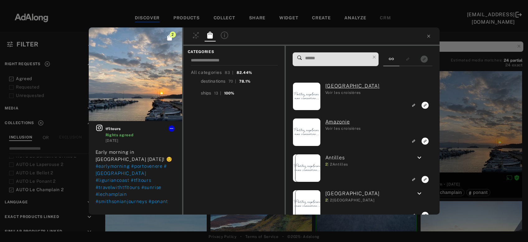
click at [323, 60] on input at bounding box center [337, 58] width 66 height 8
paste input "**********"
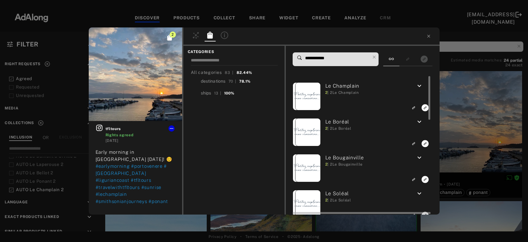
type input "**********"
click at [426, 106] on icon "Link to exact product" at bounding box center [425, 107] width 7 height 7
click at [461, 106] on div "**********" at bounding box center [264, 121] width 528 height 242
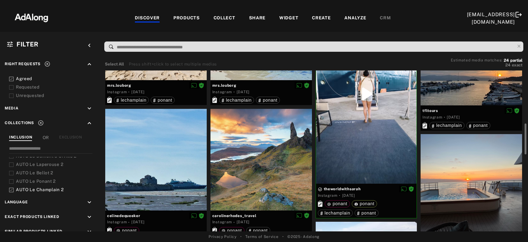
scroll to position [101, 0]
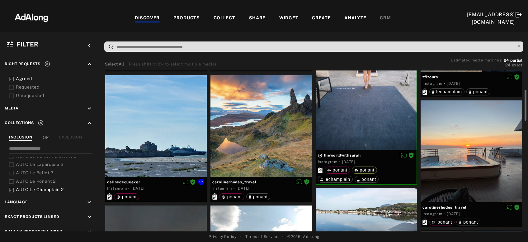
click at [159, 147] on div at bounding box center [155, 125] width 101 height 101
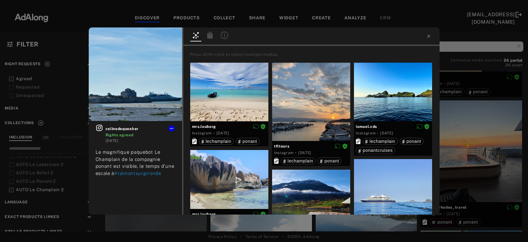
click at [207, 39] on icon at bounding box center [209, 34] width 7 height 7
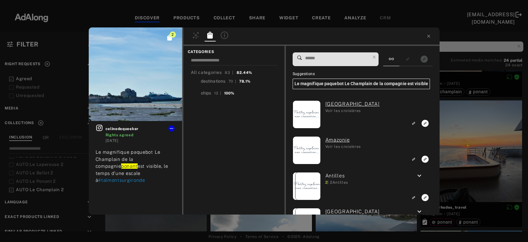
click at [326, 60] on input at bounding box center [337, 58] width 66 height 8
paste input "**********"
type input "**********"
click at [428, 33] on div at bounding box center [311, 36] width 256 height 18
click at [428, 35] on icon at bounding box center [428, 36] width 5 height 5
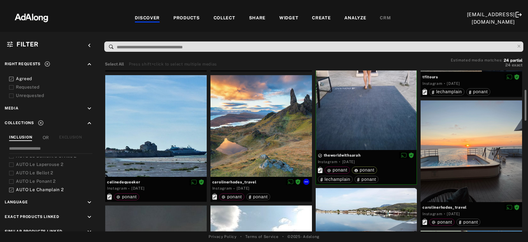
click at [277, 131] on div at bounding box center [260, 125] width 101 height 101
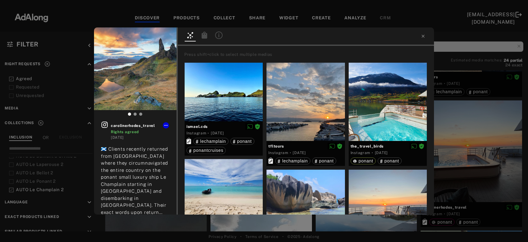
click at [202, 38] on icon at bounding box center [205, 34] width 6 height 7
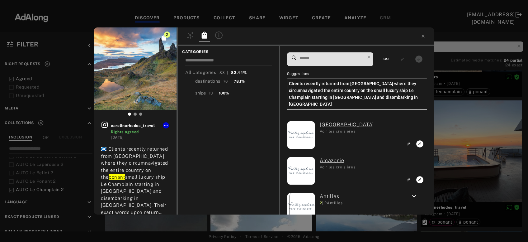
click at [311, 54] on input at bounding box center [332, 58] width 66 height 8
paste input "**********"
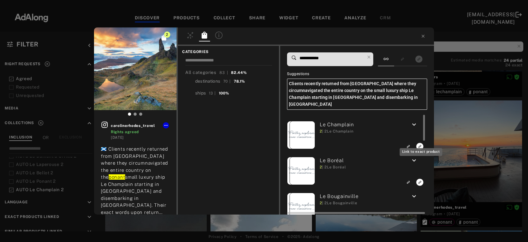
type input "**********"
click at [421, 143] on icon "Link to exact product" at bounding box center [419, 146] width 7 height 7
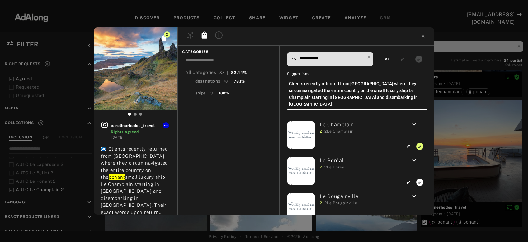
click at [450, 144] on div "3 carolinerhodes_travel Rights agreed [DATE] 🏴󠁧󠁢󠁳󠁣󠁴󠁿 Clients recently returned …" at bounding box center [264, 121] width 528 height 242
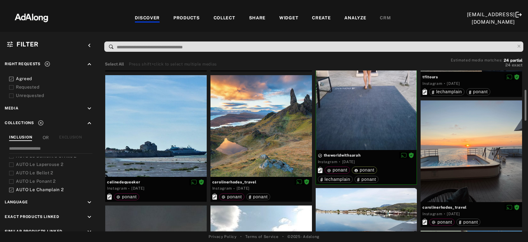
click at [458, 158] on div at bounding box center [471, 150] width 101 height 101
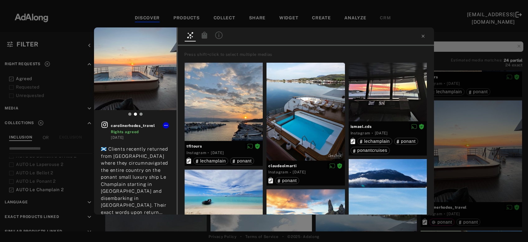
click at [211, 39] on div at bounding box center [204, 36] width 14 height 11
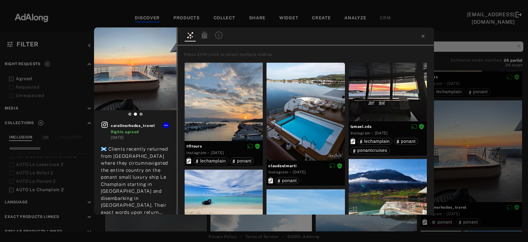
click at [202, 37] on icon at bounding box center [205, 34] width 6 height 7
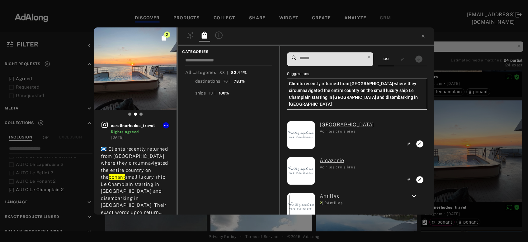
click at [330, 56] on input at bounding box center [332, 58] width 66 height 8
paste input "**********"
type input "**********"
click at [455, 138] on div "2 carolinerhodes_travel Rights agreed [DATE] 🏴󠁧󠁢󠁳󠁣󠁴󠁿 Clients recently returned …" at bounding box center [264, 121] width 528 height 242
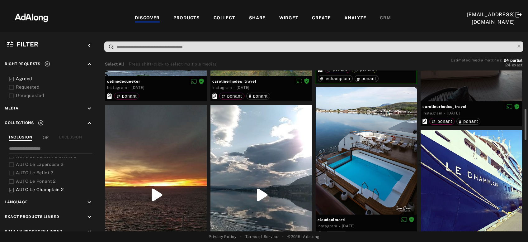
scroll to position [235, 0]
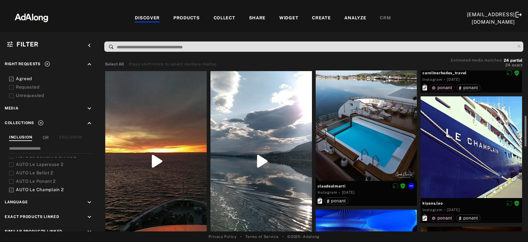
click at [385, 149] on div at bounding box center [366, 117] width 101 height 127
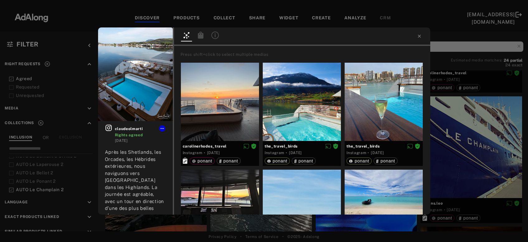
click at [199, 36] on icon at bounding box center [201, 34] width 6 height 7
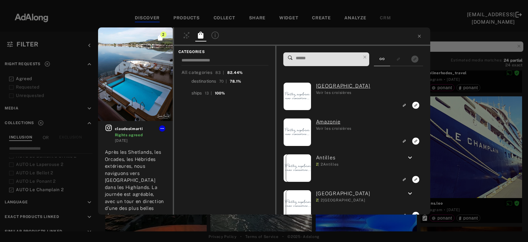
click at [314, 54] on input at bounding box center [328, 58] width 66 height 8
paste input "**********"
type input "**********"
click at [477, 162] on div "**********" at bounding box center [264, 121] width 528 height 242
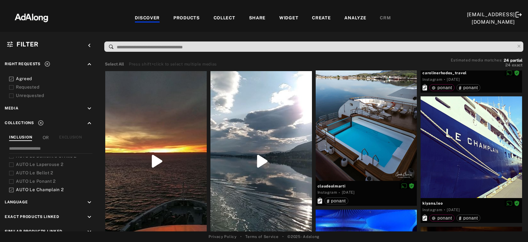
click at [477, 162] on div at bounding box center [471, 146] width 101 height 101
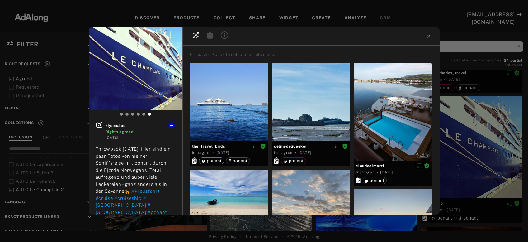
click at [209, 37] on icon at bounding box center [210, 34] width 6 height 7
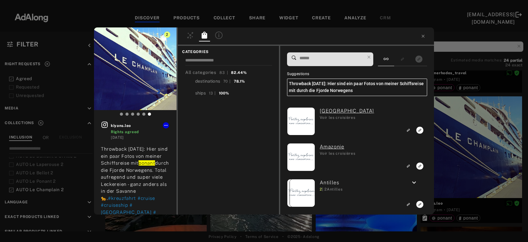
click at [304, 58] on input at bounding box center [332, 58] width 66 height 8
paste input "**********"
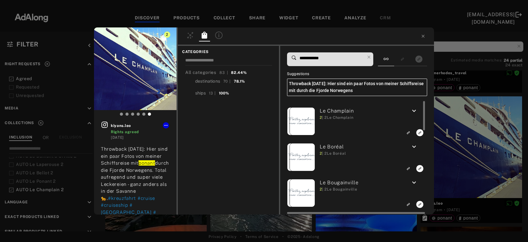
type input "**********"
click at [418, 133] on icon "Link to exact product" at bounding box center [419, 132] width 7 height 7
click at [467, 140] on div "**********" at bounding box center [264, 121] width 528 height 242
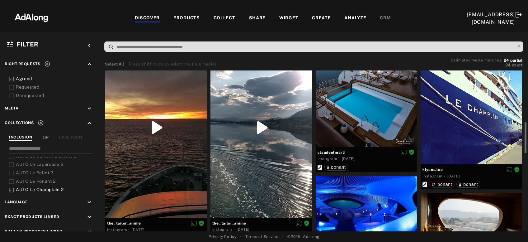
scroll to position [302, 0]
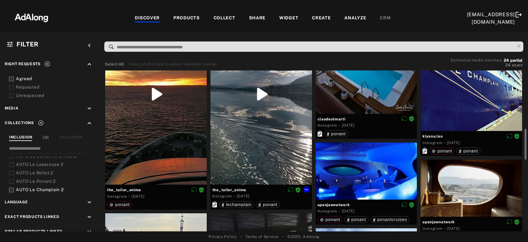
click at [262, 144] on div at bounding box center [260, 94] width 101 height 180
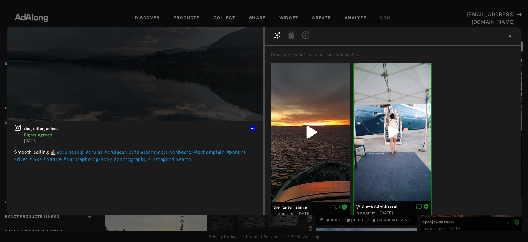
click at [292, 38] on icon at bounding box center [292, 34] width 6 height 7
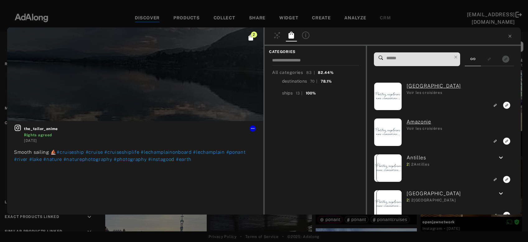
click at [401, 61] on input at bounding box center [419, 58] width 66 height 8
paste input "**********"
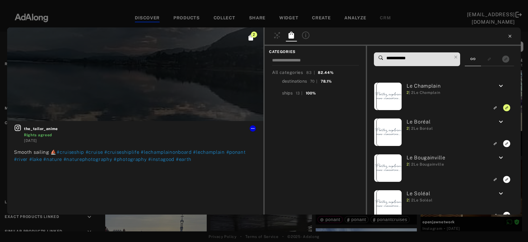
type input "**********"
click at [508, 35] on icon at bounding box center [509, 36] width 5 height 5
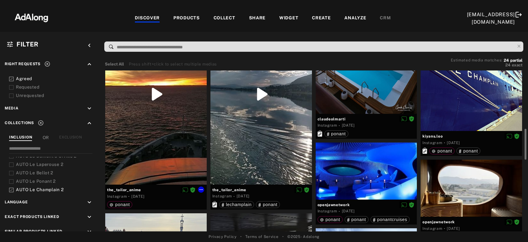
click at [202, 138] on div at bounding box center [155, 94] width 101 height 180
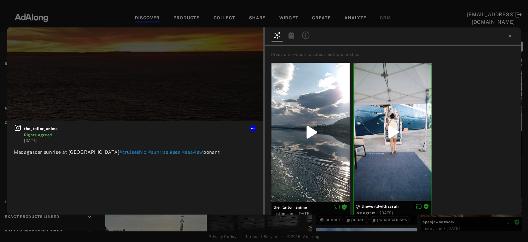
click at [292, 34] on icon at bounding box center [292, 34] width 6 height 7
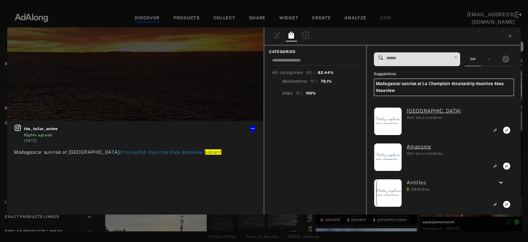
click at [404, 58] on input at bounding box center [419, 58] width 66 height 8
paste input "**********"
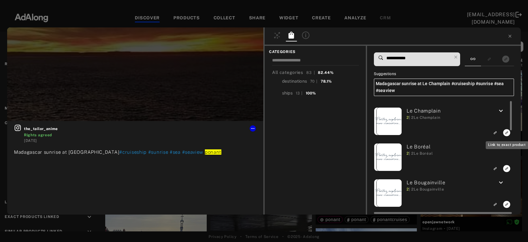
type input "**********"
click at [506, 133] on rect "Link to exact product" at bounding box center [507, 133] width 8 height 8
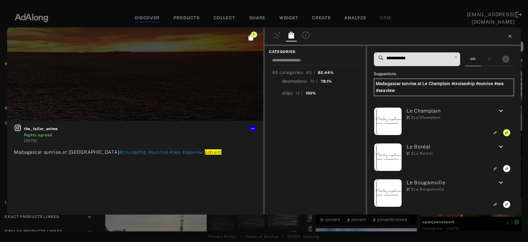
click at [509, 37] on icon at bounding box center [509, 36] width 5 height 5
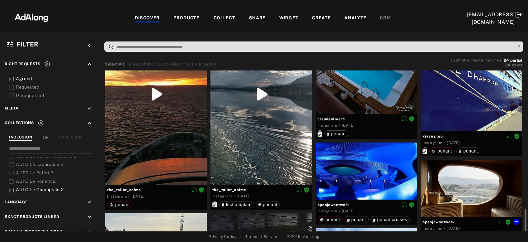
scroll to position [369, 0]
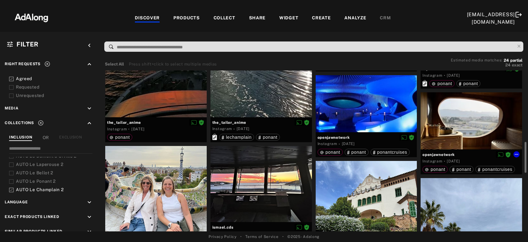
click at [493, 117] on div at bounding box center [471, 120] width 101 height 57
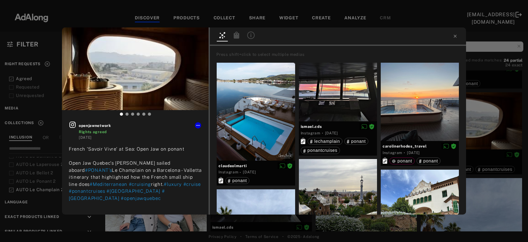
click at [239, 35] on icon at bounding box center [237, 34] width 6 height 7
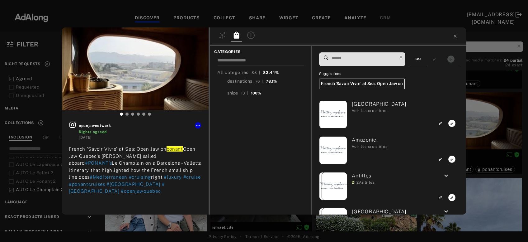
click at [384, 60] on input at bounding box center [364, 58] width 66 height 8
paste input "**********"
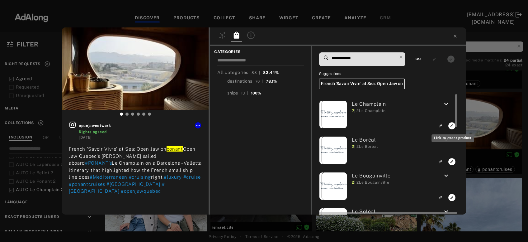
type input "**********"
click at [452, 124] on icon "Link to exact product" at bounding box center [451, 125] width 7 height 7
click at [485, 120] on div "**********" at bounding box center [264, 121] width 528 height 242
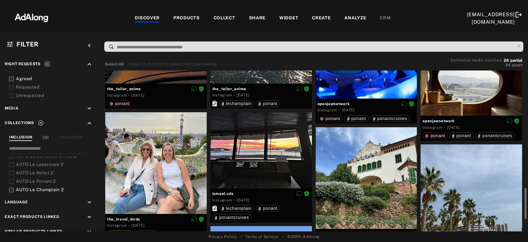
scroll to position [436, 0]
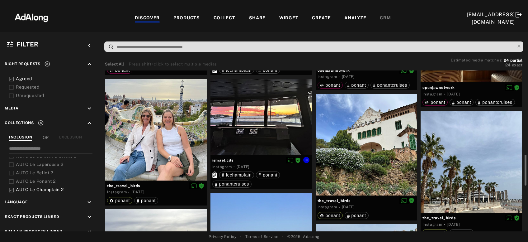
click at [264, 131] on div at bounding box center [260, 117] width 101 height 76
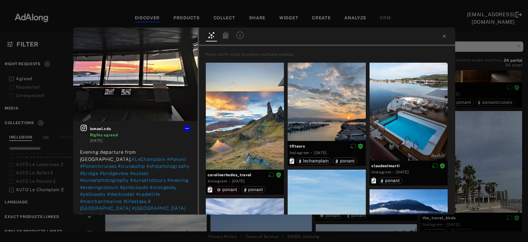
click at [227, 34] on icon at bounding box center [226, 34] width 6 height 7
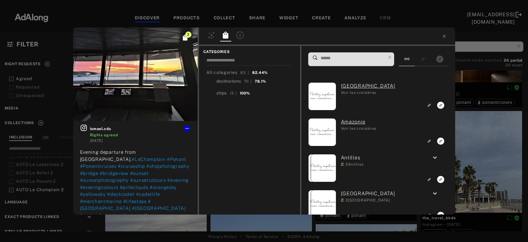
click at [357, 58] on input at bounding box center [353, 58] width 66 height 8
paste input "**********"
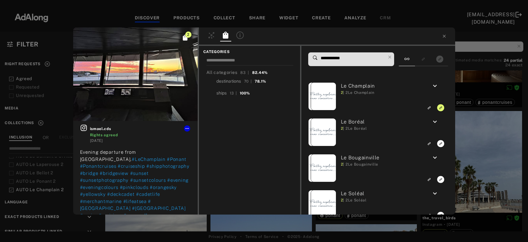
type input "**********"
click at [474, 128] on div "**********" at bounding box center [264, 121] width 528 height 242
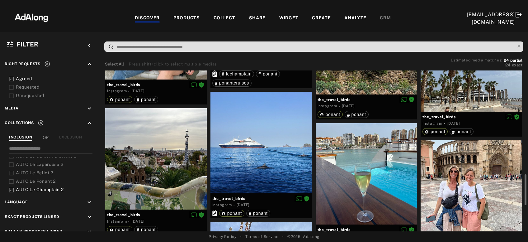
scroll to position [570, 0]
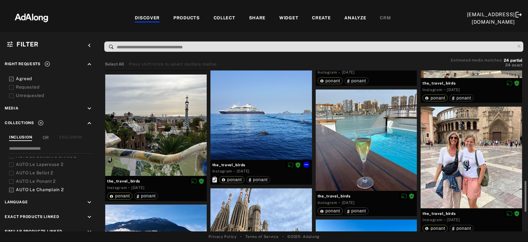
click at [254, 148] on div at bounding box center [260, 108] width 101 height 101
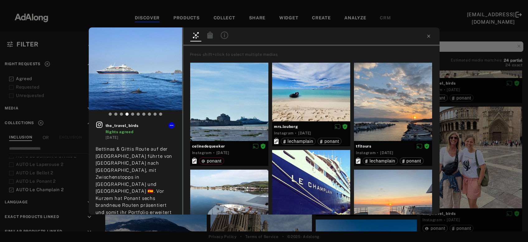
click at [212, 37] on icon at bounding box center [210, 34] width 6 height 7
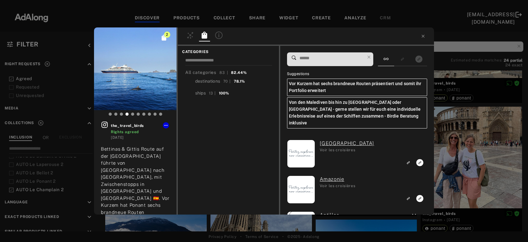
click at [330, 58] on input at bounding box center [332, 58] width 66 height 8
paste input "**********"
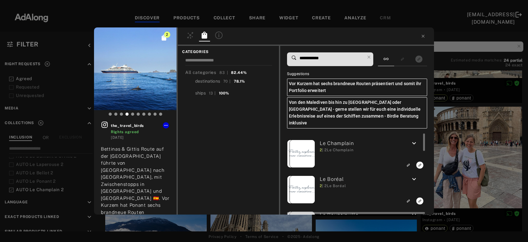
type input "**********"
click at [420, 161] on icon "Link to exact product" at bounding box center [419, 164] width 7 height 7
click at [456, 154] on div "3 the_travel_birds Rights agreed [DATE] Bettinas & Gittis Route auf der [GEOGRA…" at bounding box center [264, 121] width 528 height 242
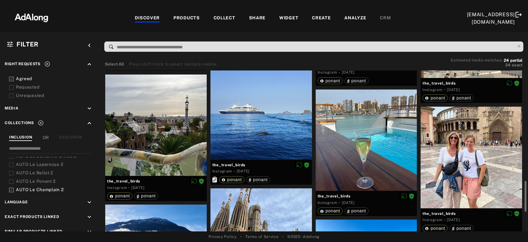
click at [388, 154] on div at bounding box center [366, 139] width 101 height 101
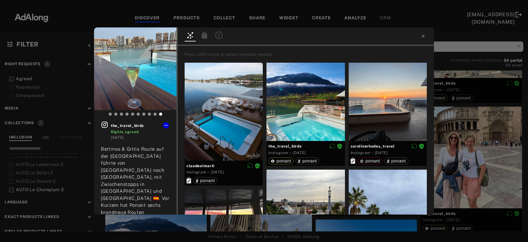
click at [204, 38] on icon at bounding box center [205, 34] width 6 height 7
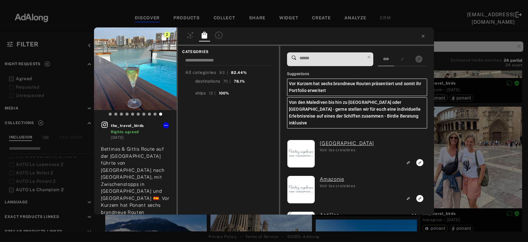
click at [316, 56] on input at bounding box center [332, 58] width 66 height 8
paste input "**********"
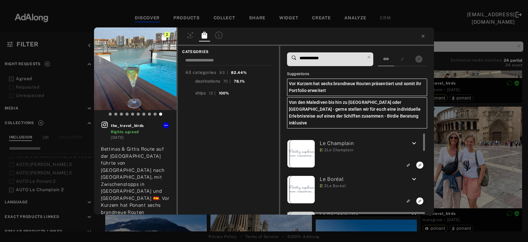
type input "**********"
click icon "Link to exact product"
click div "3 the_travel_birds Rights agreed [DATE] Bettinas & Gittis Route auf der [GEOGRA…"
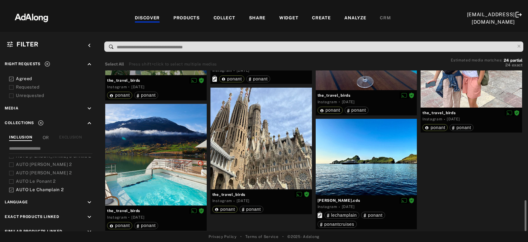
scroll to position [673, 0]
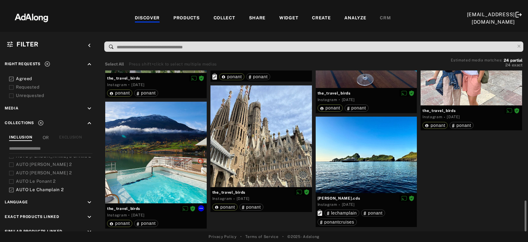
click div
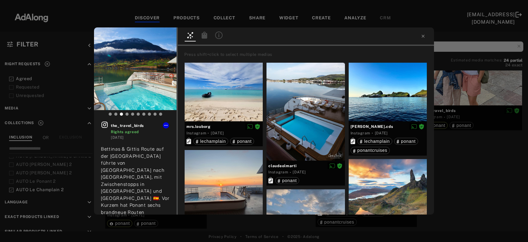
click icon
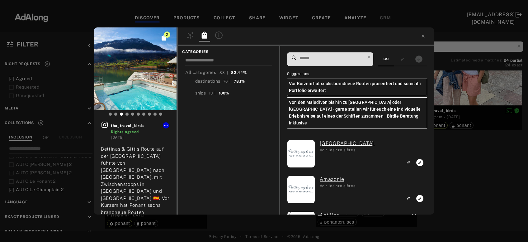
click input
paste input "**********"
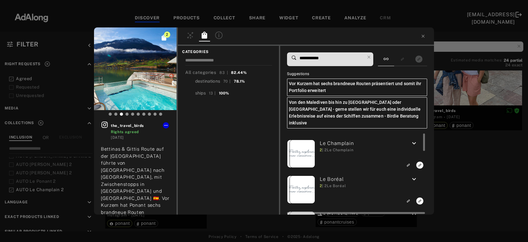
type input "**********"
click icon "Link to exact product"
click div "3 the_travel_birds Rights agreed [DATE] Bettinas & Gittis Route auf der [GEOGRA…"
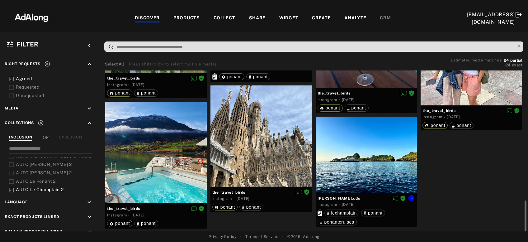
click div
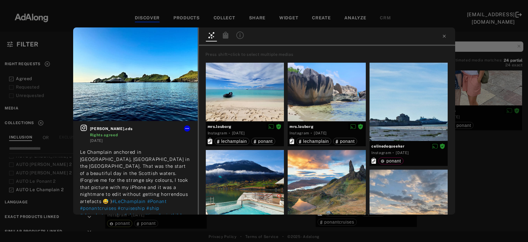
click icon
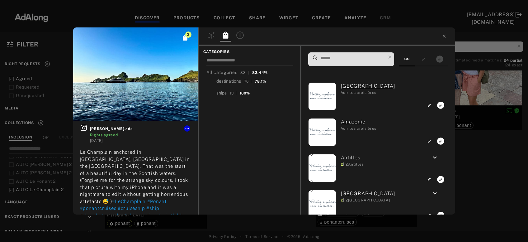
click input
paste input "**********"
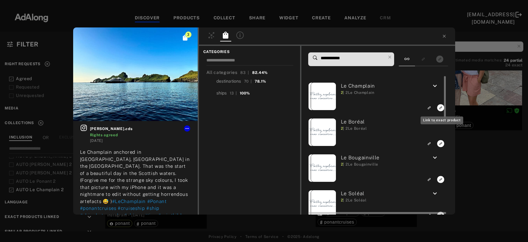
type input "**********"
click icon "Link to exact product"
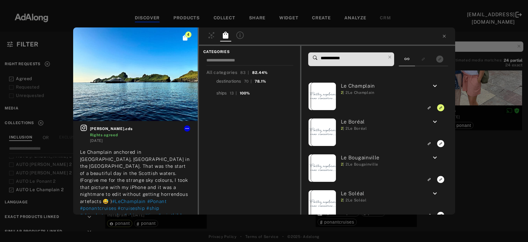
click div "**********"
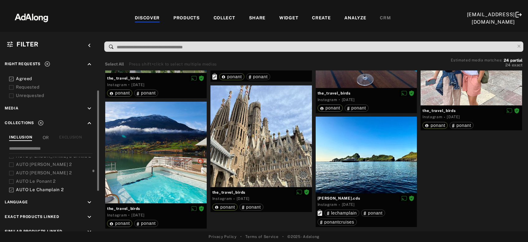
scroll to position [200, 0]
click span "AUTO Le Champlain 2"
click span "AUTO Le Commandant Charcot 2"
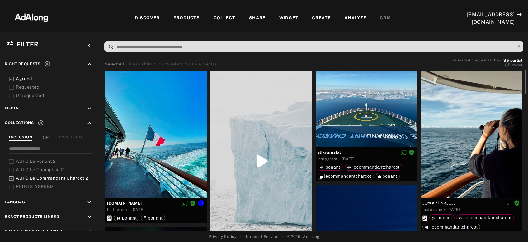
click div
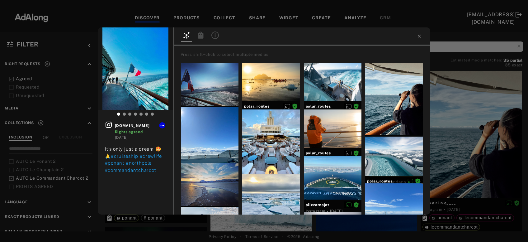
click icon
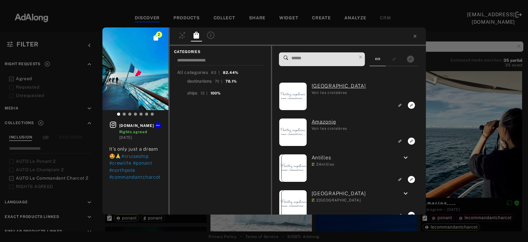
click input
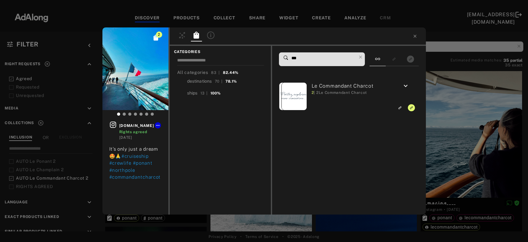
click input "***"
type input "***"
click div "2 [DOMAIN_NAME] Rights agreed [DATE] It’s only just a dream 🤩🙏 #cruiseship #cre…"
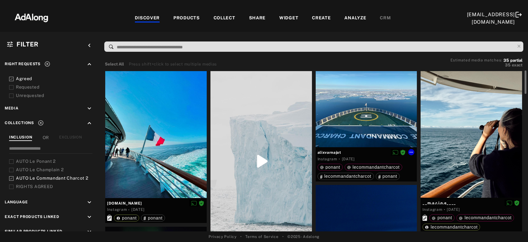
click div
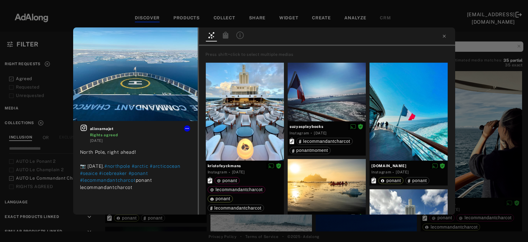
click icon
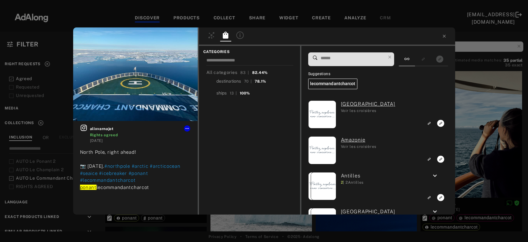
click input
paste input "***"
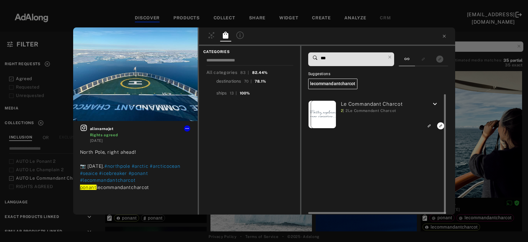
type input "***"
click icon "Link to exact product"
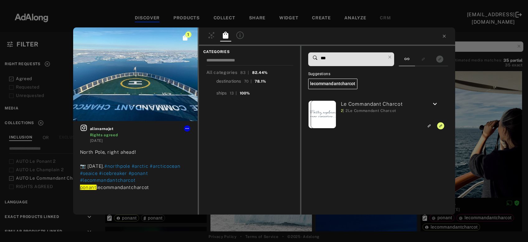
click div "1 alixvarnajot Rights agreed [DATE] North Pole, right ahead! 📷 [DATE]. #northpo…"
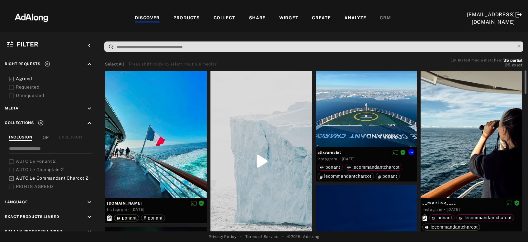
scroll to position [33, 0]
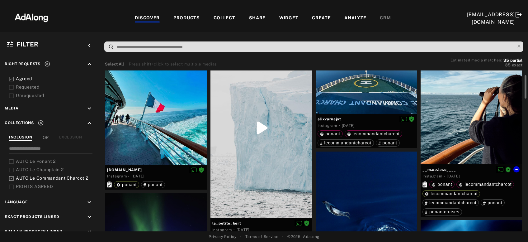
click div
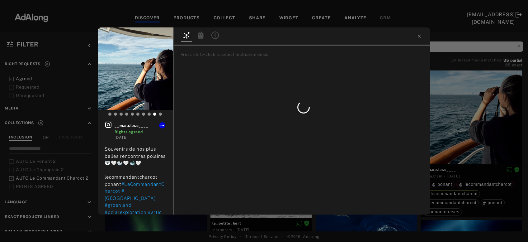
click icon
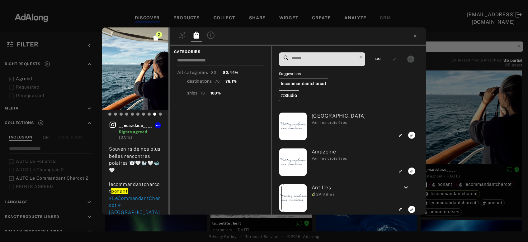
click input
paste input "***"
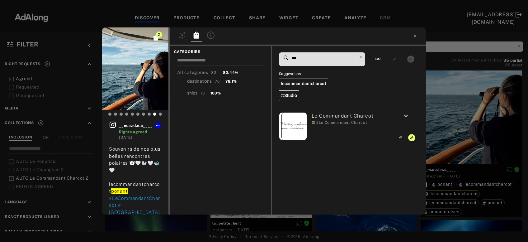
type input "***"
click div "2 __m.a.r.i.n.e____ Rights agreed [DATE] Souvenirs de nos plus belles rencontre…"
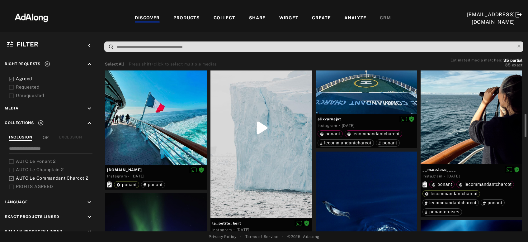
scroll to position [67, 0]
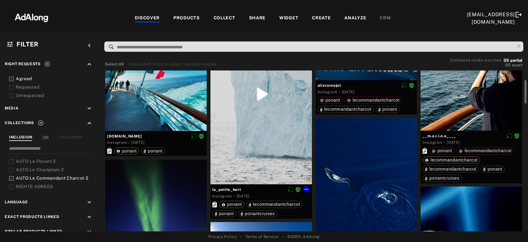
click div
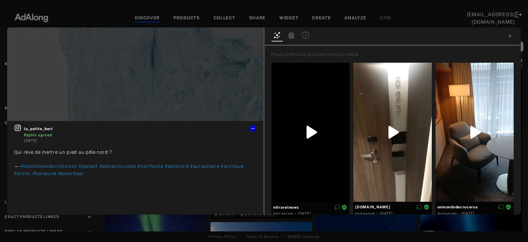
click div
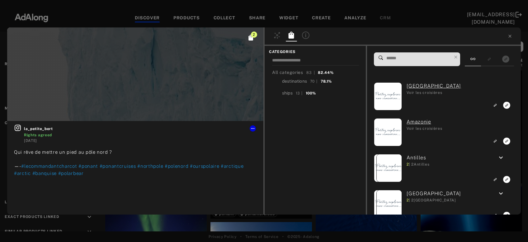
click input
paste input "***"
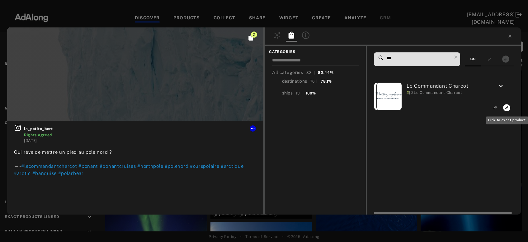
type input "***"
click icon "Link to exact product"
click icon
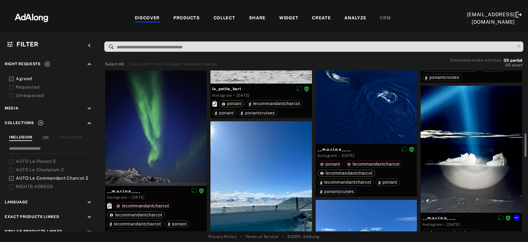
scroll to position [201, 0]
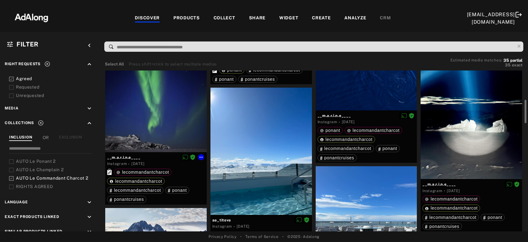
click div
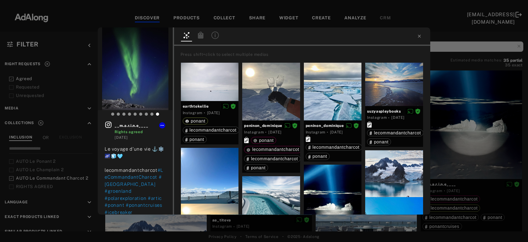
click div
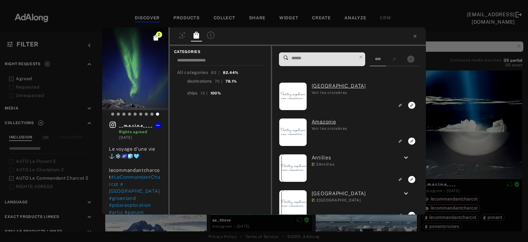
click input
paste input "***"
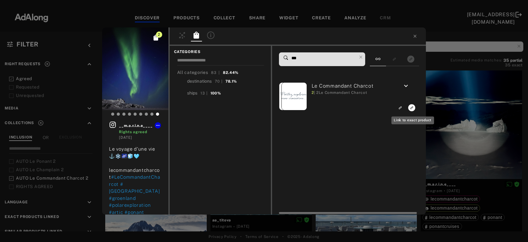
type input "***"
click icon "Link to exact product"
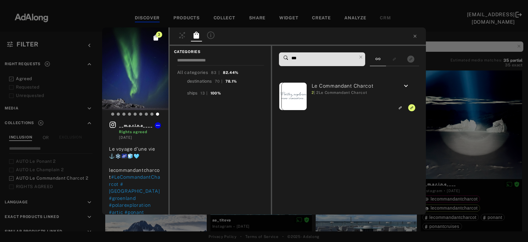
click div "3 __m.a.r.i.n.e____ Rights agreed [DATE] Le voyage d’une vie ⚓️❄️🌌🧊🩵 lecommanda…"
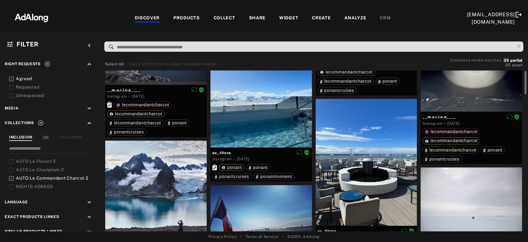
scroll to position [235, 0]
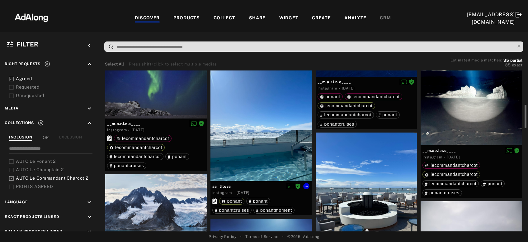
click div
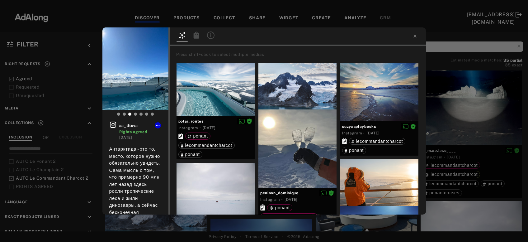
click icon
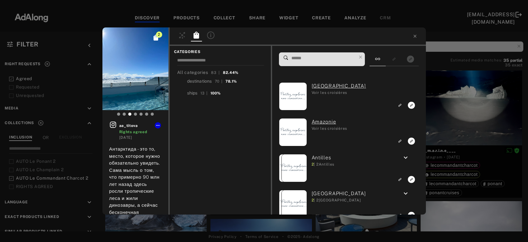
click span
click input
paste input "***"
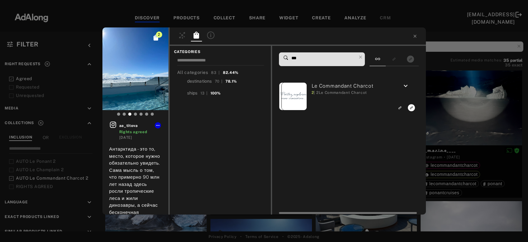
type input "***"
click icon "Link to exact product"
click div "3 aa_titova Rights agreed [DATE] Антарктида - это то, место, которое нужно обяз…"
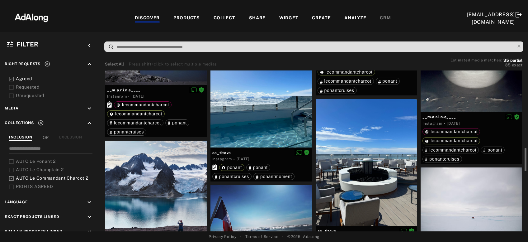
scroll to position [302, 0]
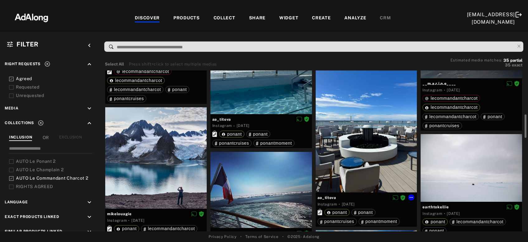
click div
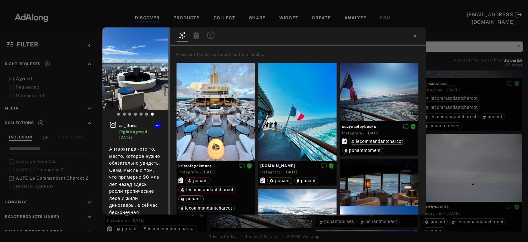
click div
click icon
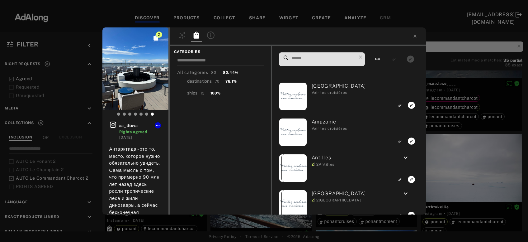
click input
paste input "***"
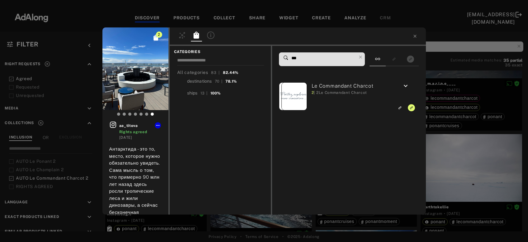
type input "***"
click div "2 aa_titova Rights agreed [DATE] Антарктида - это то, место, которое нужно обяз…"
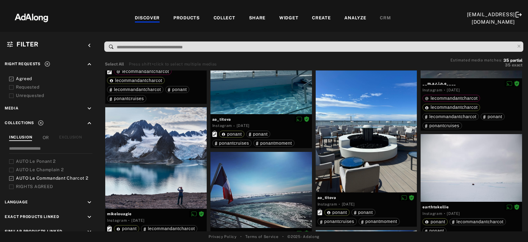
scroll to position [335, 0]
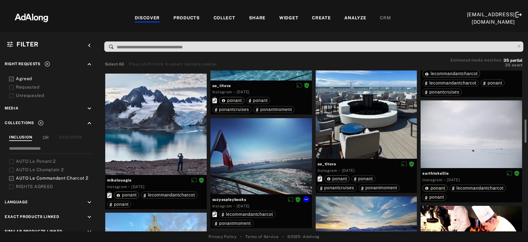
click div
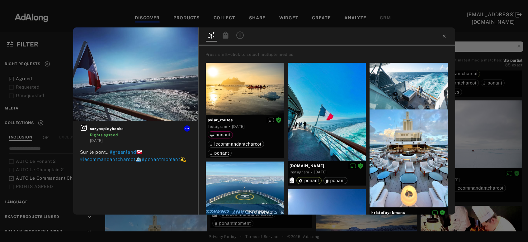
click div
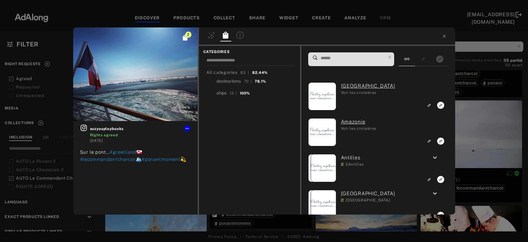
click input
paste input "***"
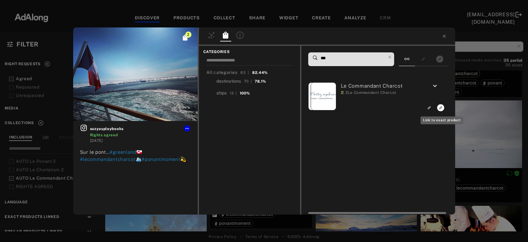
type input "***"
click icon "Link to exact product"
click div "3 suzyaspleybooks Rights agreed [DATE] Sur le pont… #greenland🇬🇱 #lecommandantc…"
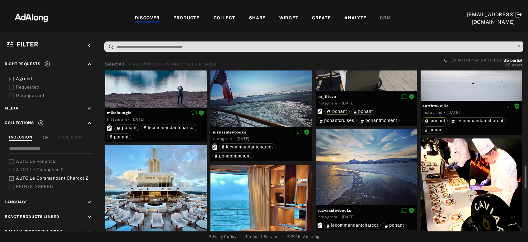
scroll to position [436, 0]
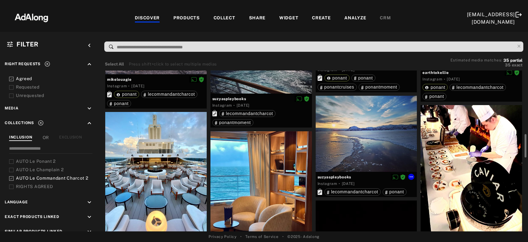
click div
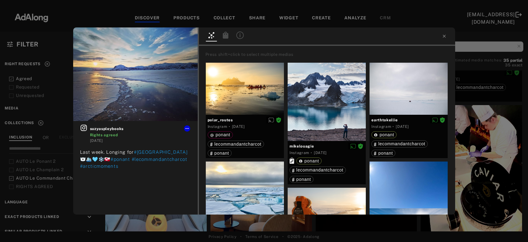
click icon
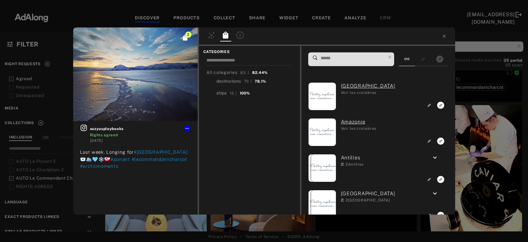
click input
paste input "***"
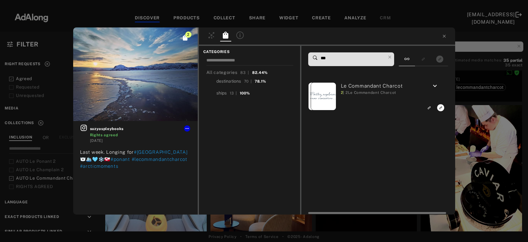
type input "***"
click icon "Link to exact product"
click div "3 suzyaspleybooks Rights agreed [DATE] Last week. Longing for #Greenland 🐻‍❄️🛳️…"
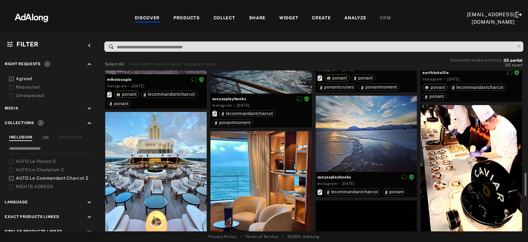
scroll to position [469, 0]
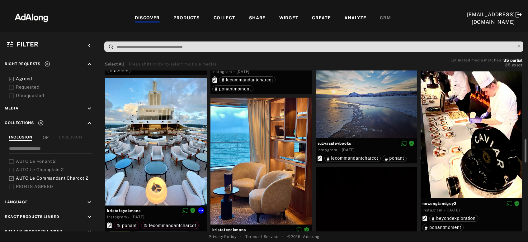
click div
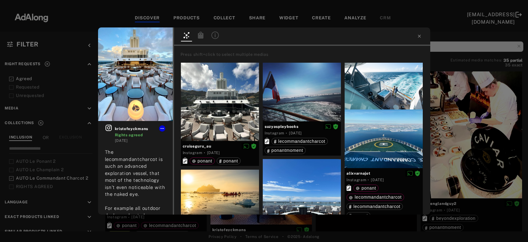
click icon
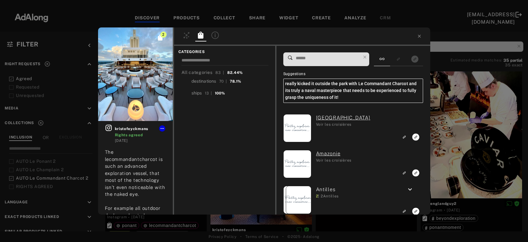
click input
paste input "***"
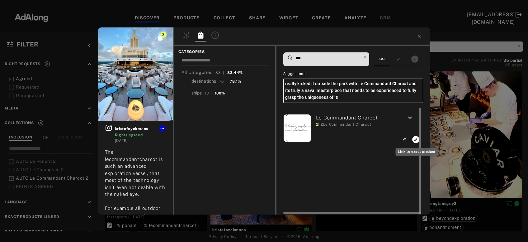
type input "***"
click icon "Link to exact product"
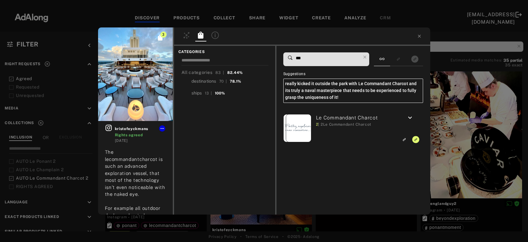
click div "3 kristofeyckmans Rights agreed [DATE] The lecommandantcharcot is such an advan…"
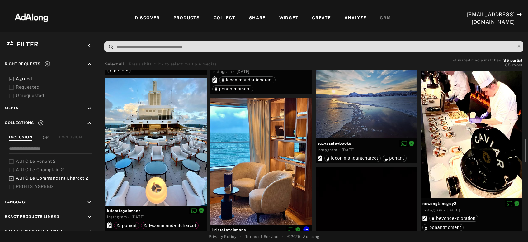
scroll to position [503, 0]
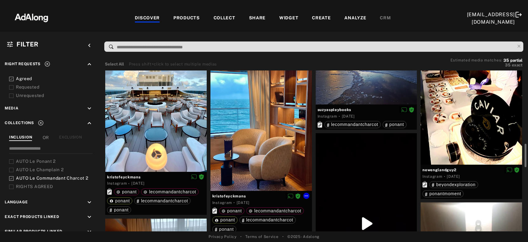
click div
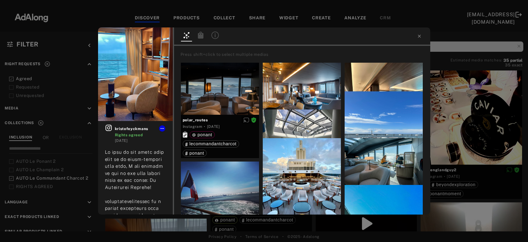
click icon
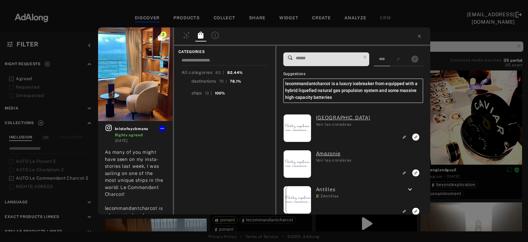
click input
paste input "***"
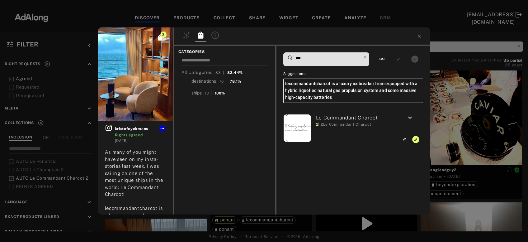
type input "***"
click div "2 kristofeyckmans Rights agreed [DATE] As many of you might have seen on my ins…"
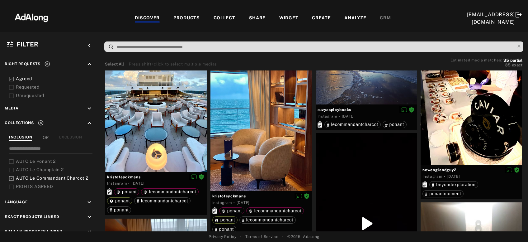
click div
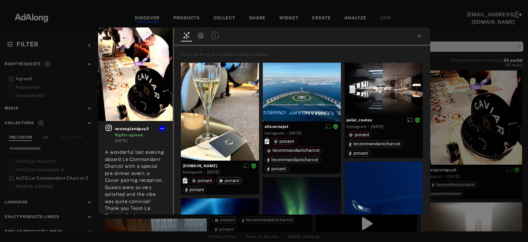
click icon
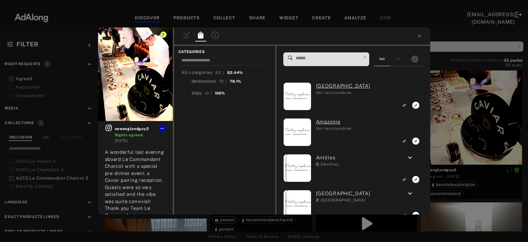
click input
paste input "***"
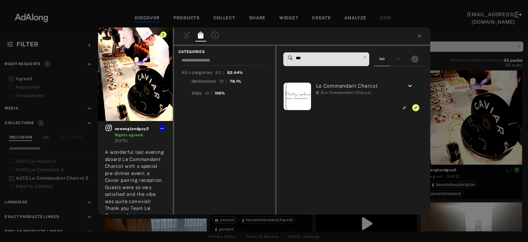
type input "***"
click div "2 newenglandguy2 Rights agreed [DATE] A wonderful last evening aboard Le Comman…"
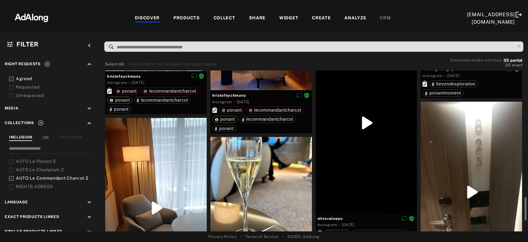
scroll to position [637, 0]
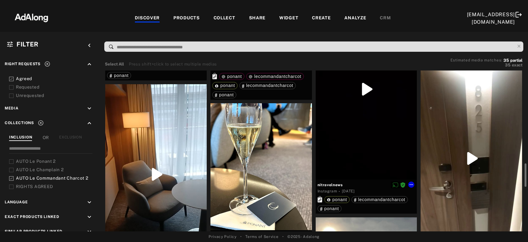
click div
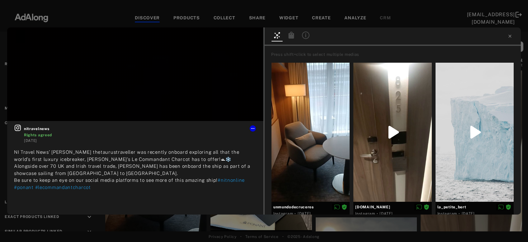
click icon
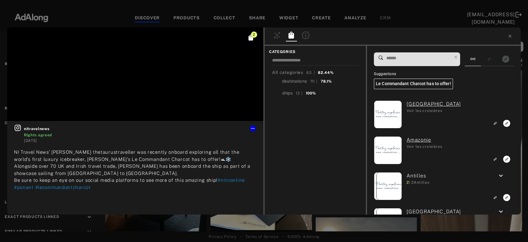
click input
paste input "***"
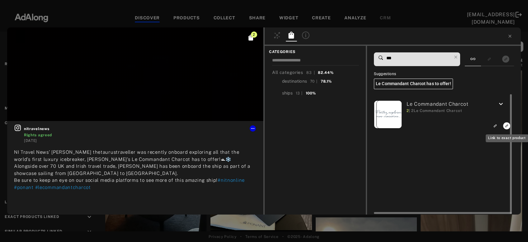
type input "***"
click icon "Link to exact product"
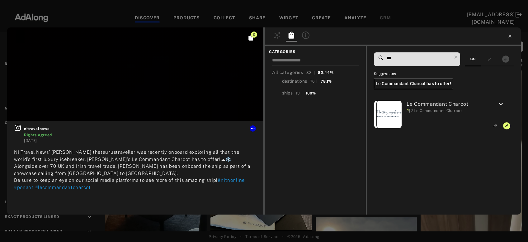
click icon
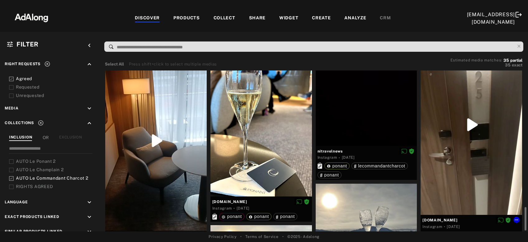
scroll to position [704, 0]
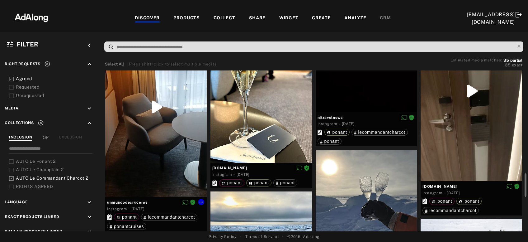
click div
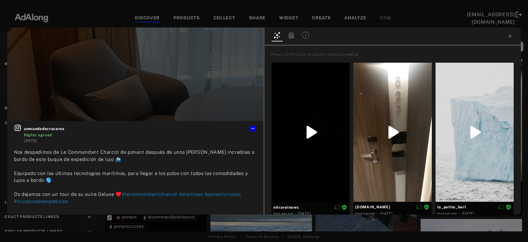
click icon
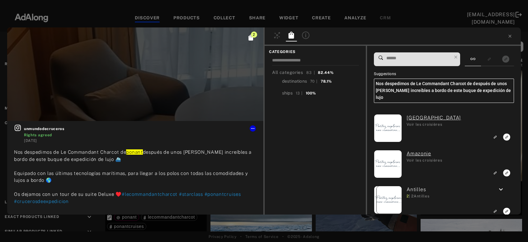
click input
paste input "***"
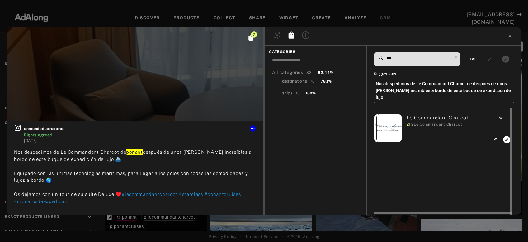
type input "***"
click icon "Link to exact product"
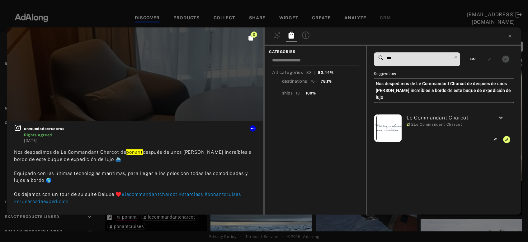
drag, startPoint x: 510, startPoint y: 37, endPoint x: 502, endPoint y: 42, distance: 10.1
click icon
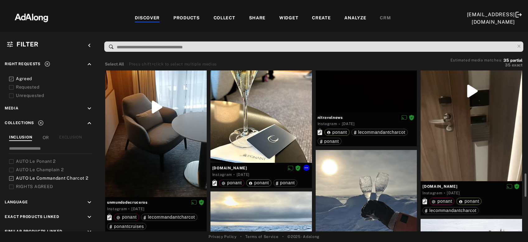
click div
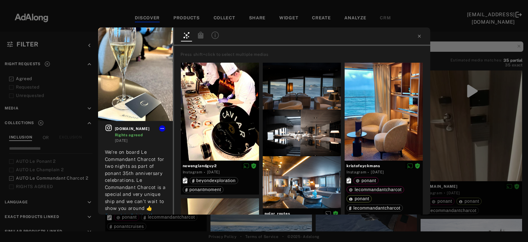
click icon
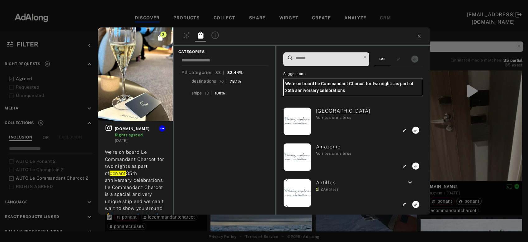
click input
paste input "***"
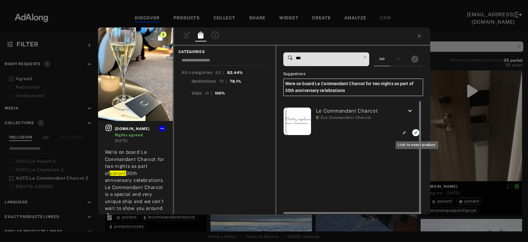
type input "***"
click icon "Link to exact product"
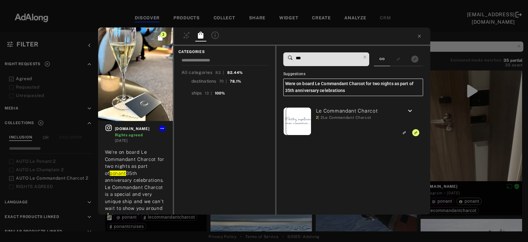
click div "3 [DOMAIN_NAME] Rights agreed [DATE] We’re on board Le Commandant Charcot for t…"
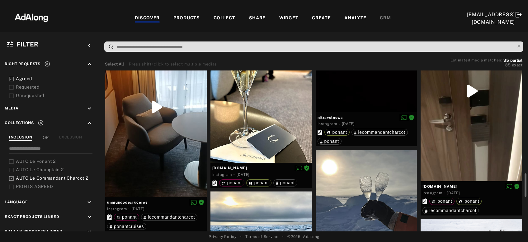
click div
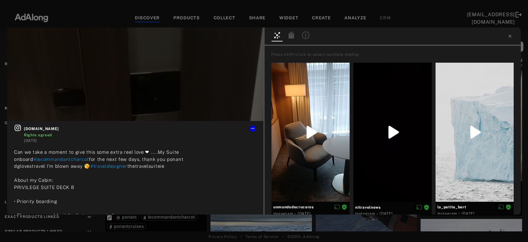
click icon
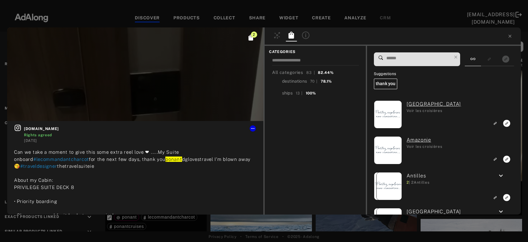
click input
paste input "***"
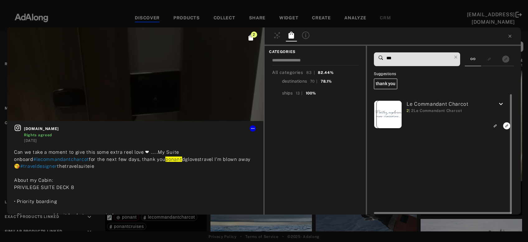
type input "***"
click rect "Link to exact product"
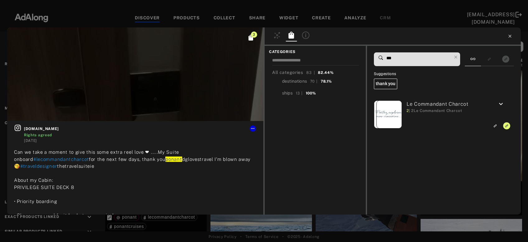
click icon
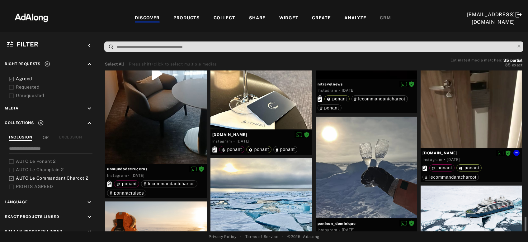
scroll to position [805, 0]
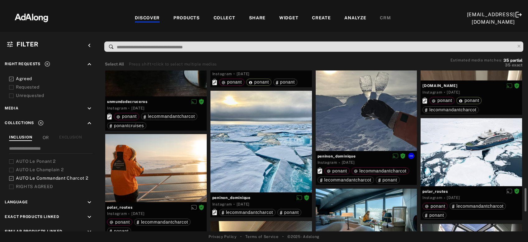
click div
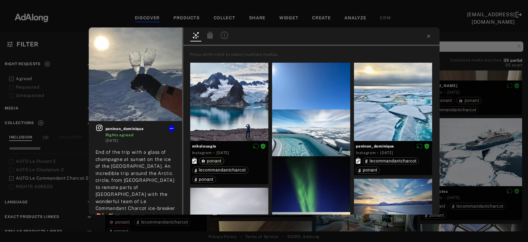
click icon
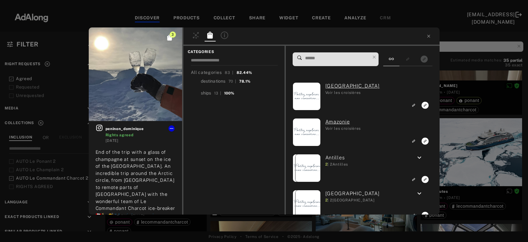
click input
paste input "***"
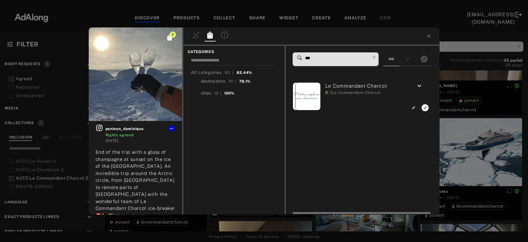
type input "***"
click rect "Link to exact product"
click icon
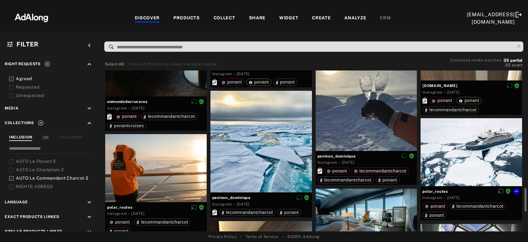
scroll to position [839, 0]
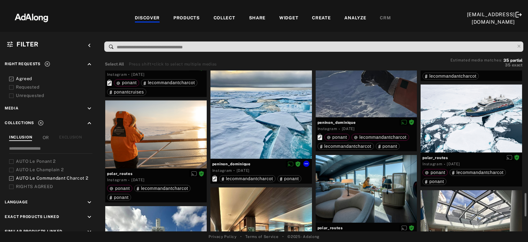
click div
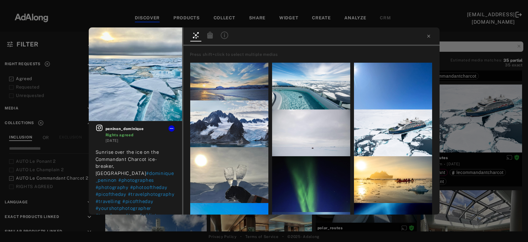
click icon
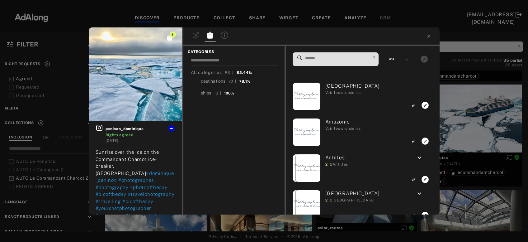
click input
paste input "***"
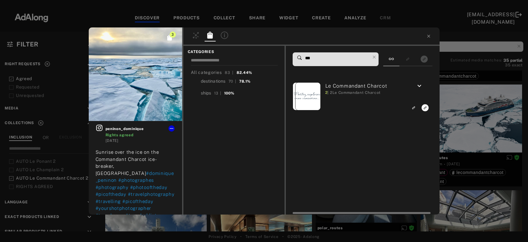
type input "***"
click icon "Link to exact product"
click div "4 peninon_dominique Rights agreed [DATE] Sunrise over the ice on the Commandant…"
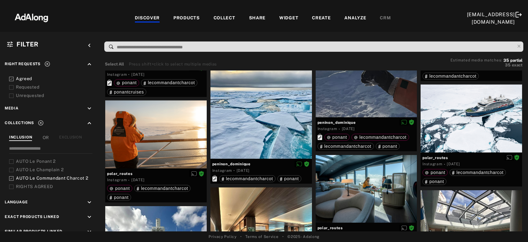
click div
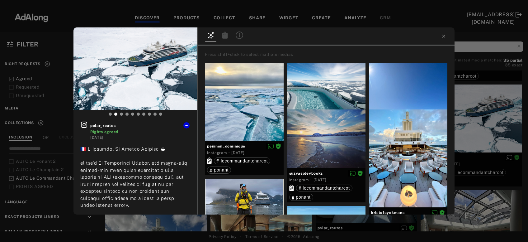
click div
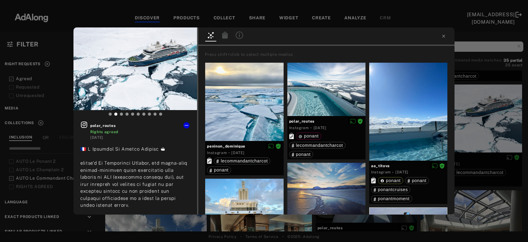
click icon
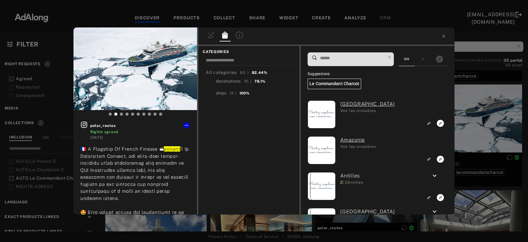
click input
paste input "***"
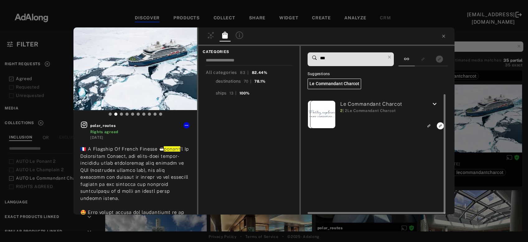
type input "***"
click icon "Link to exact product"
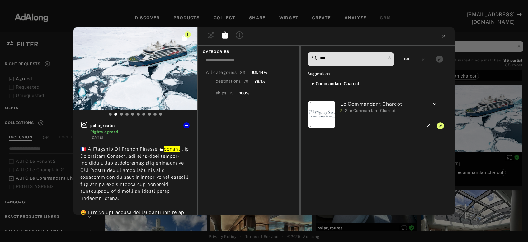
click div "1 polar_routes Rights agreed [DATE] 🇫🇷 A Flagship Of French Finesse 🛳 [PERSON_N…"
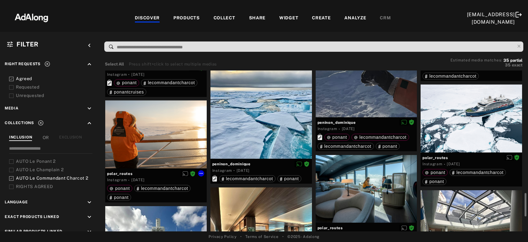
click div
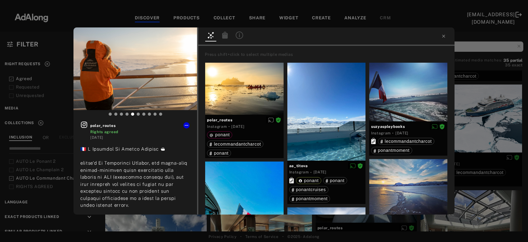
click icon
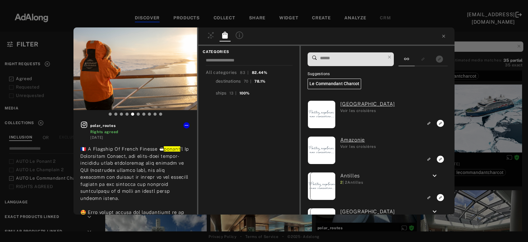
click input
paste input "***"
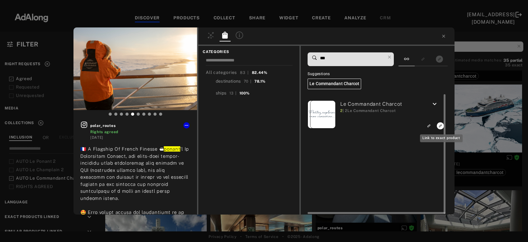
type input "***"
click icon "Link to exact product"
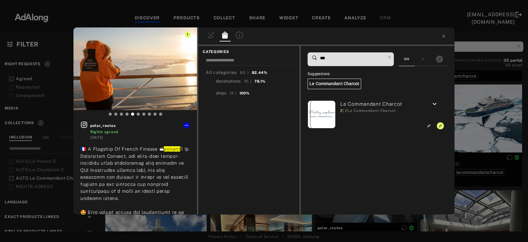
click div "1 polar_routes Rights agreed [DATE] 🇫🇷 A Flagship Of French Finesse 🛳 [PERSON_N…"
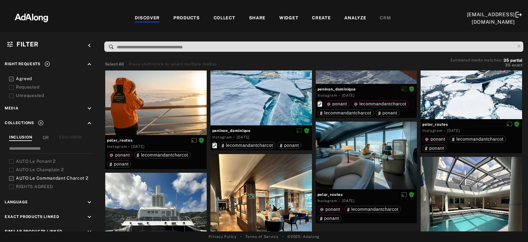
scroll to position [906, 0]
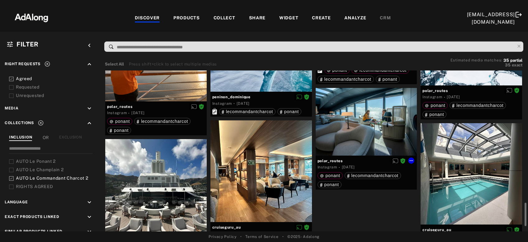
click div
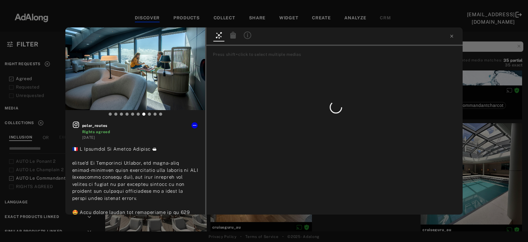
click icon
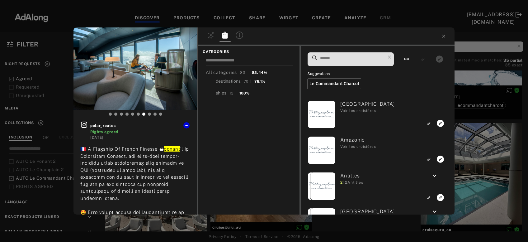
click input
paste input "***"
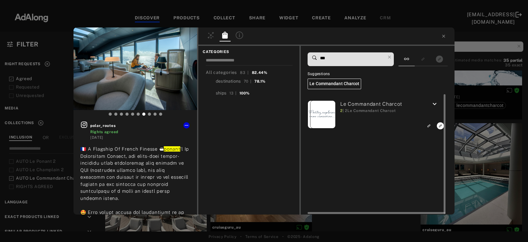
type input "***"
click icon "Link to exact product"
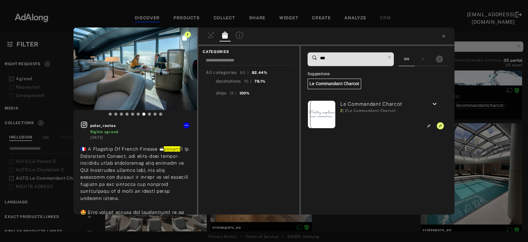
click div "1 polar_routes Rights agreed [DATE] 🇫🇷 A Flagship Of French Finesse 🛳 [PERSON_N…"
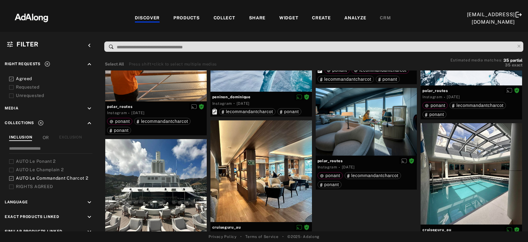
scroll to position [939, 0]
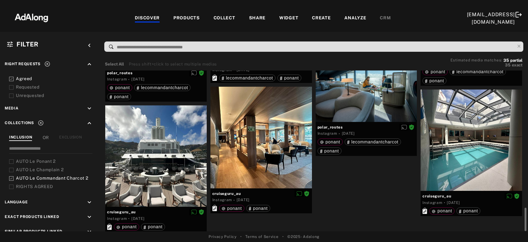
click div
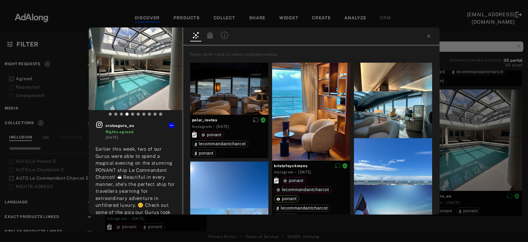
click icon
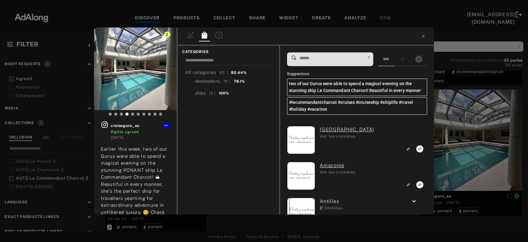
click input
paste input "***"
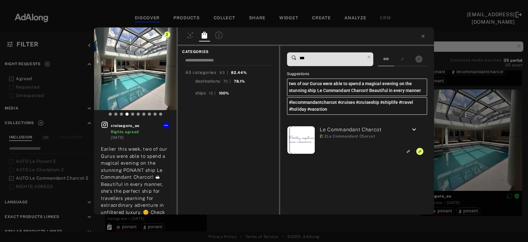
type input "***"
click div "2 cruiseguru_au Rights agreed [DATE] Earlier this week, two of our Gurus were a…"
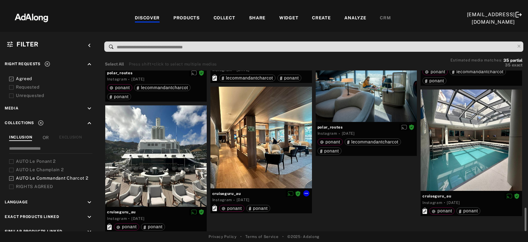
click div
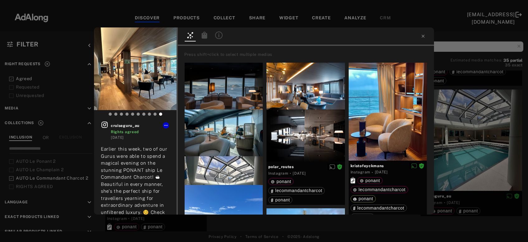
click icon
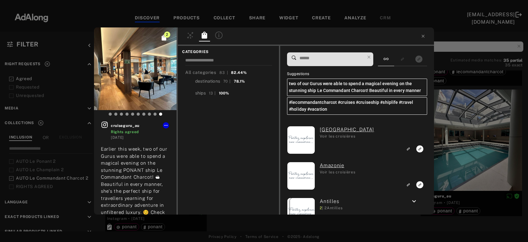
click input
paste input "***"
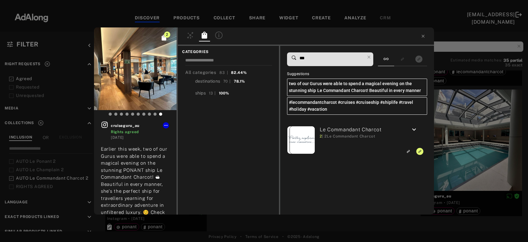
type input "***"
click div "2 cruiseguru_au Rights agreed [DATE] Earlier this week, two of our Gurus were a…"
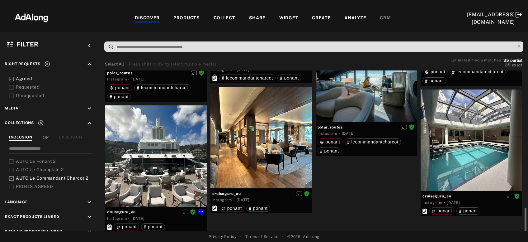
click div
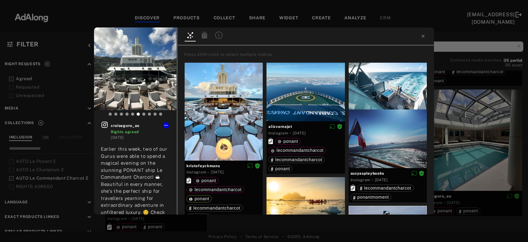
click icon
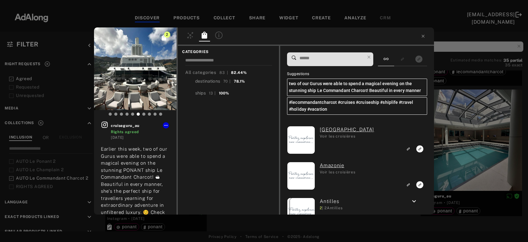
click input
paste input "***"
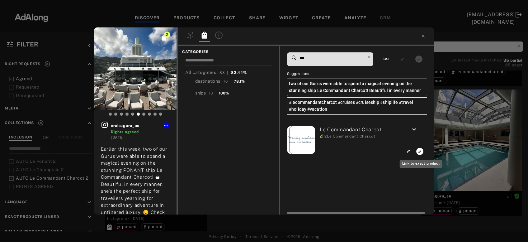
type input "***"
click icon "Link to exact product"
click div "3 cruiseguru_au Rights agreed [DATE] Earlier this week, two of our Gurus were a…"
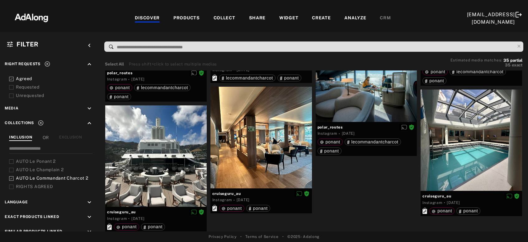
scroll to position [943, 0]
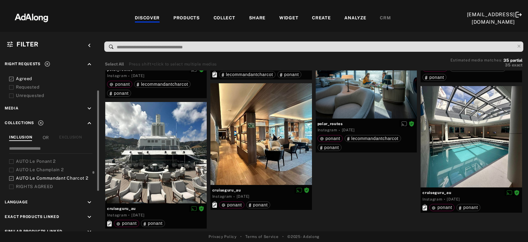
click span "AUTO Le Commandant Charcot 2"
